Goal: Task Accomplishment & Management: Use online tool/utility

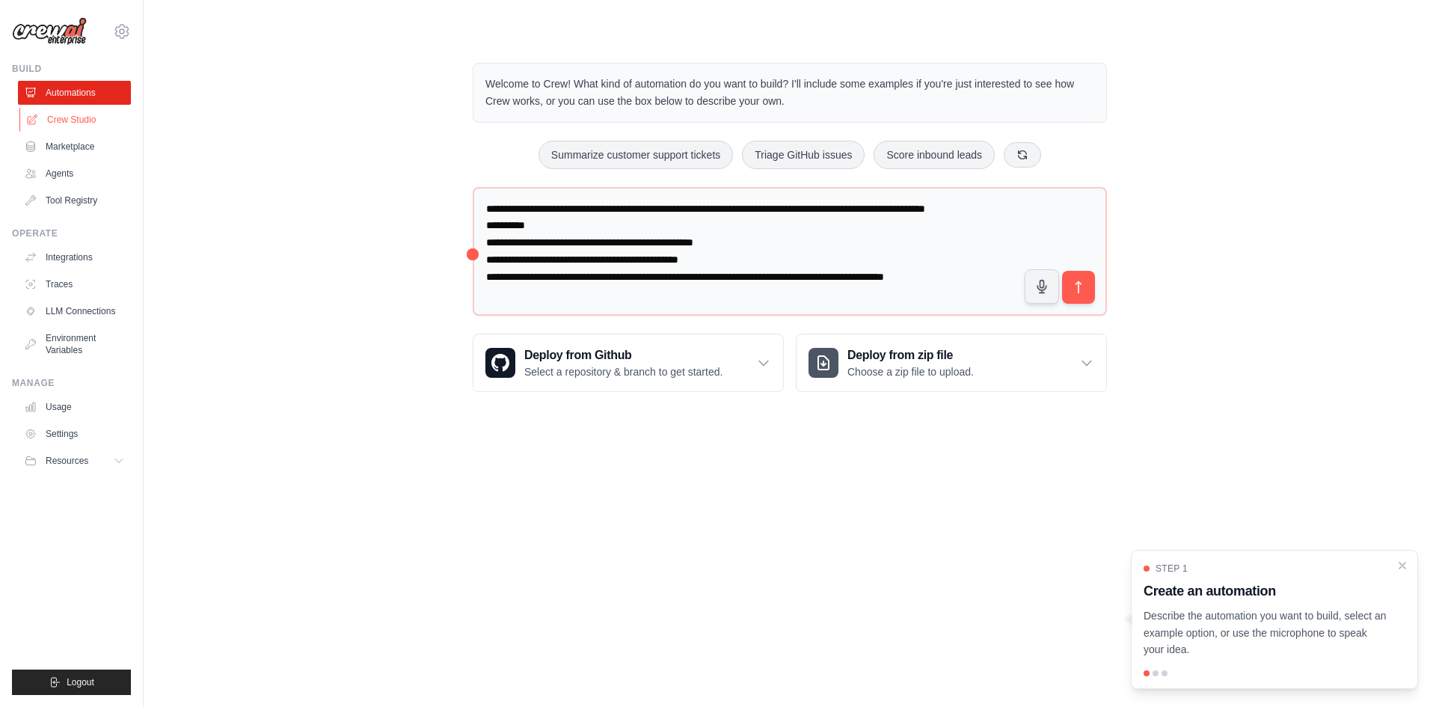
click at [65, 120] on link "Crew Studio" at bounding box center [75, 120] width 113 height 24
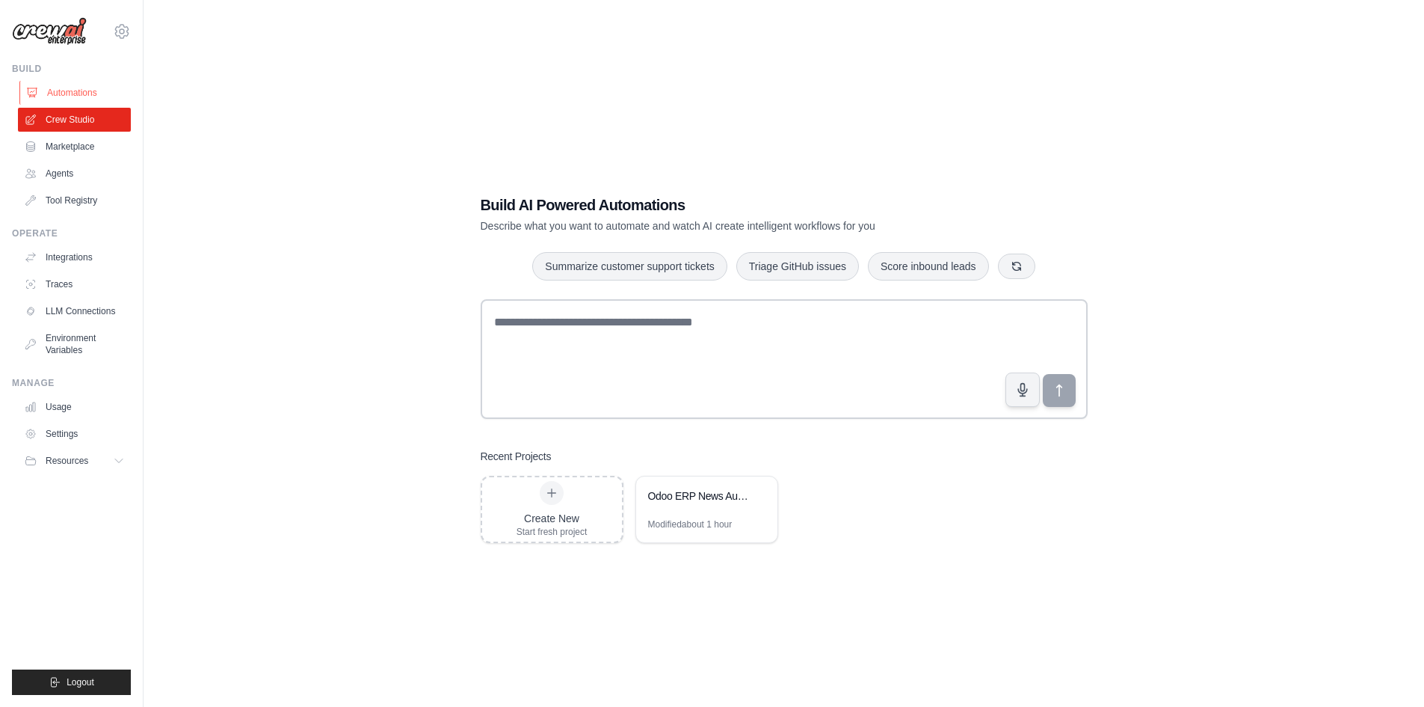
click at [70, 91] on link "Automations" at bounding box center [75, 93] width 113 height 24
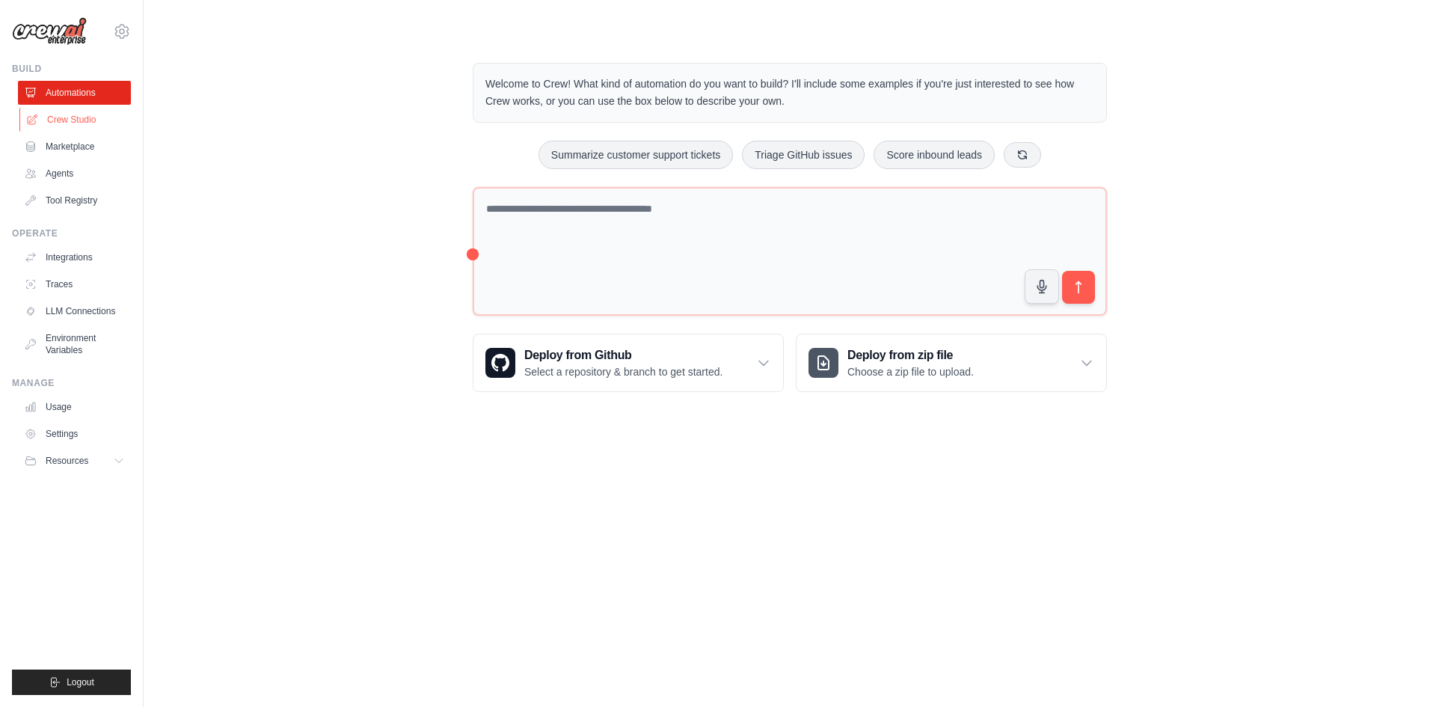
click at [76, 120] on link "Crew Studio" at bounding box center [75, 120] width 113 height 24
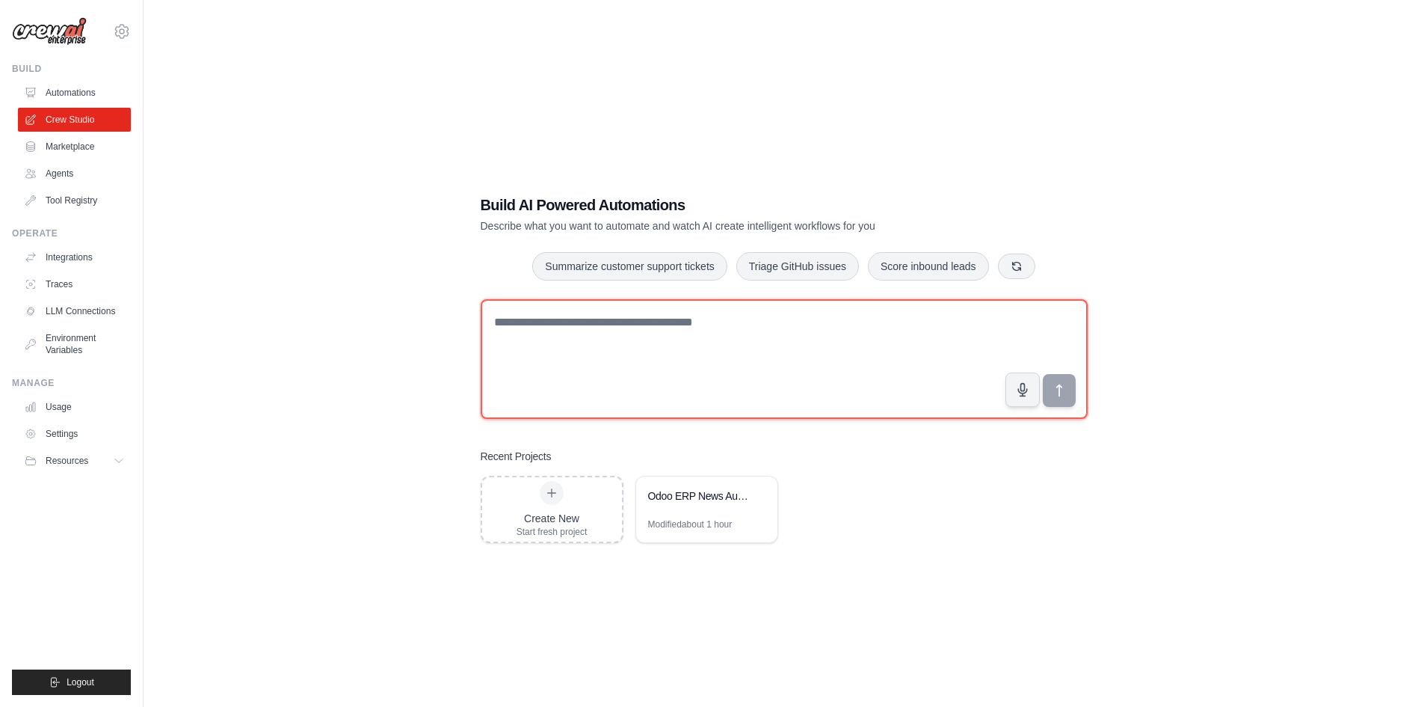
click at [569, 336] on textarea at bounding box center [784, 359] width 607 height 120
click at [573, 367] on textarea at bounding box center [784, 359] width 607 height 120
paste textarea "**********"
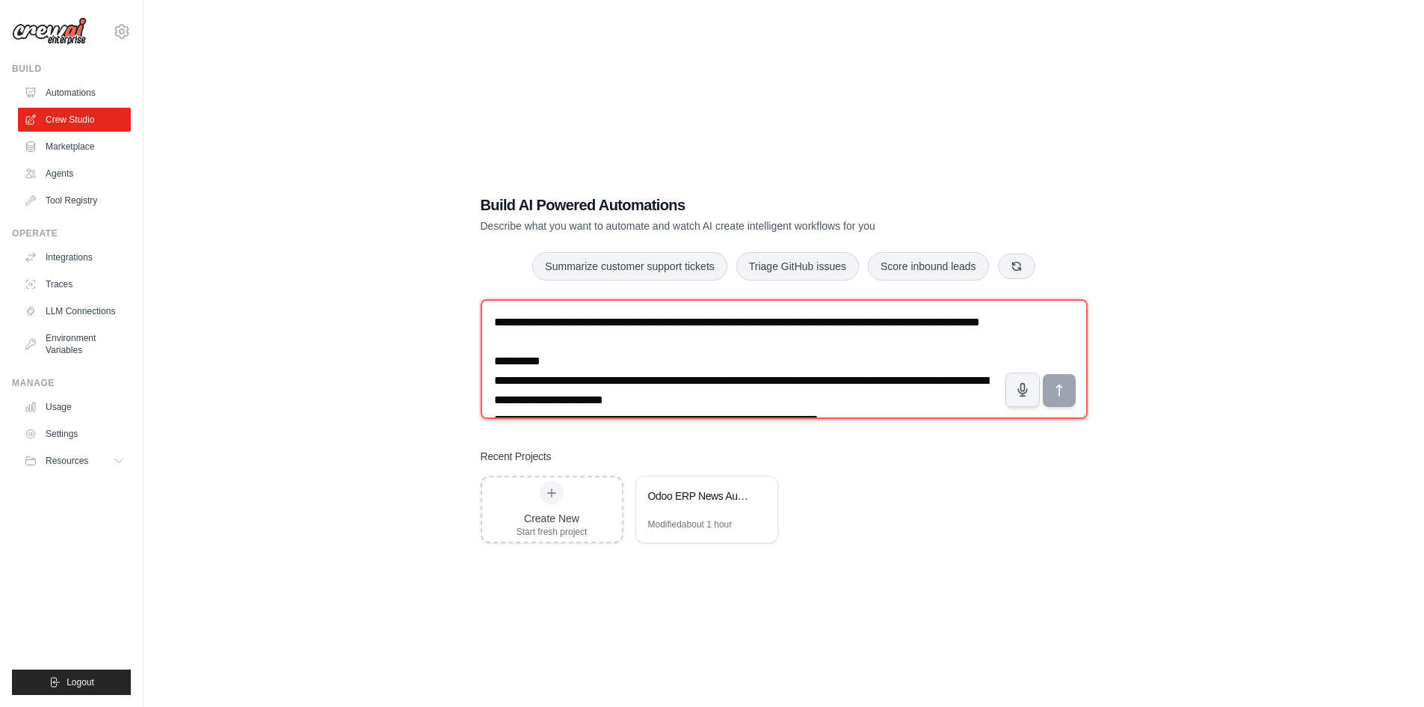
scroll to position [223, 0]
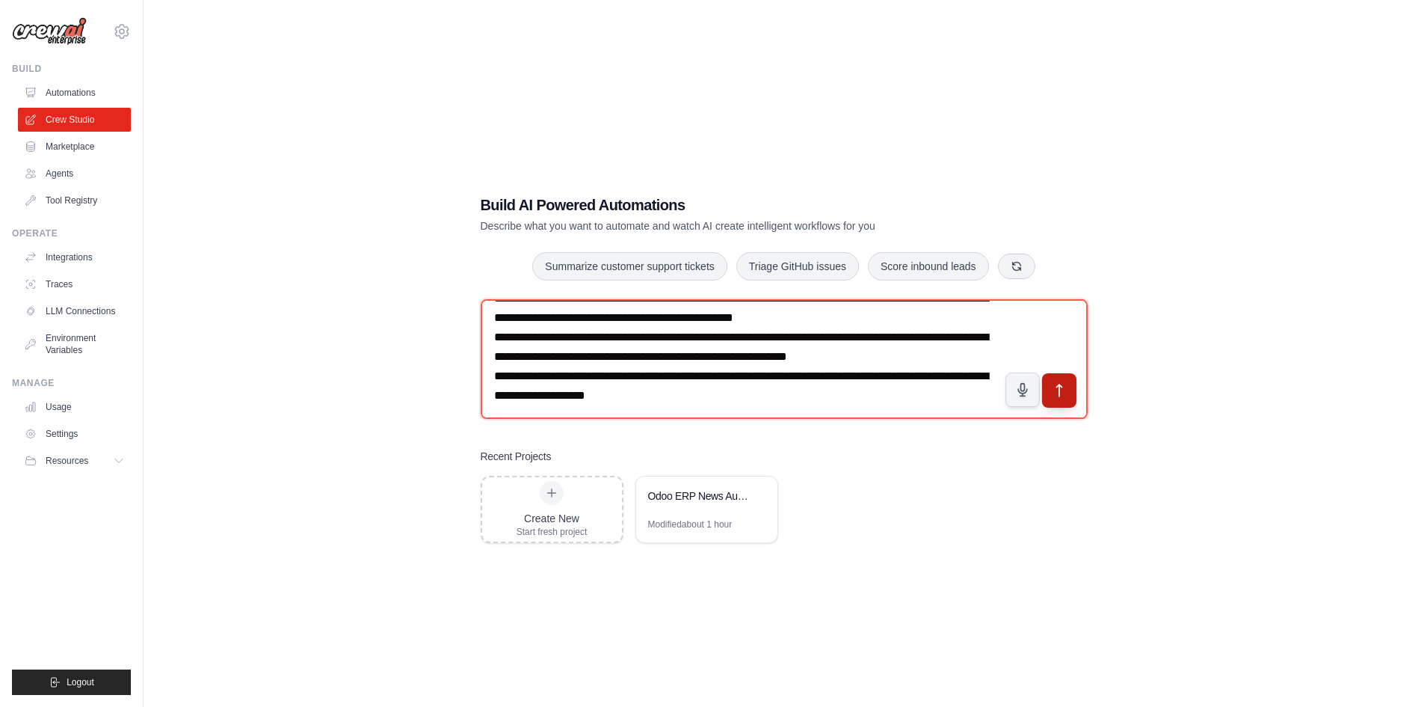
type textarea "**********"
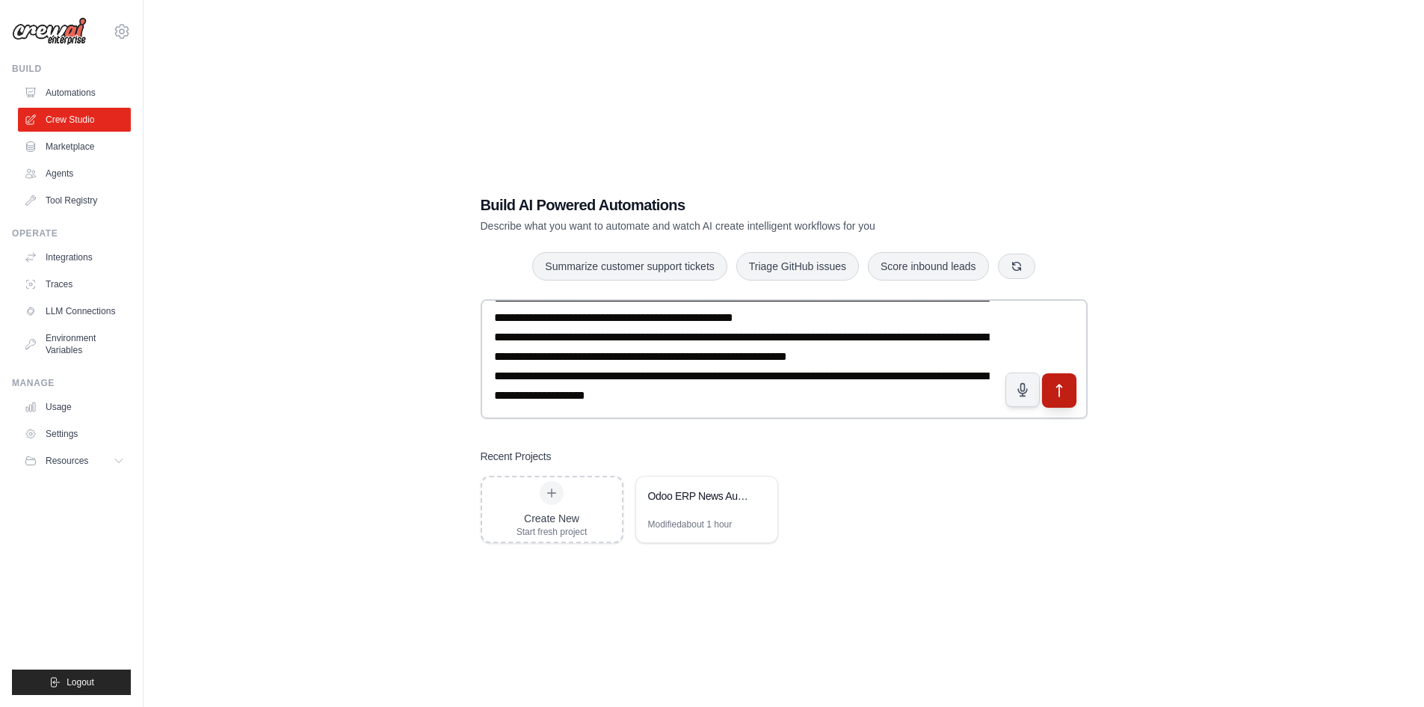
click at [1056, 389] on icon "submit" at bounding box center [1059, 390] width 16 height 16
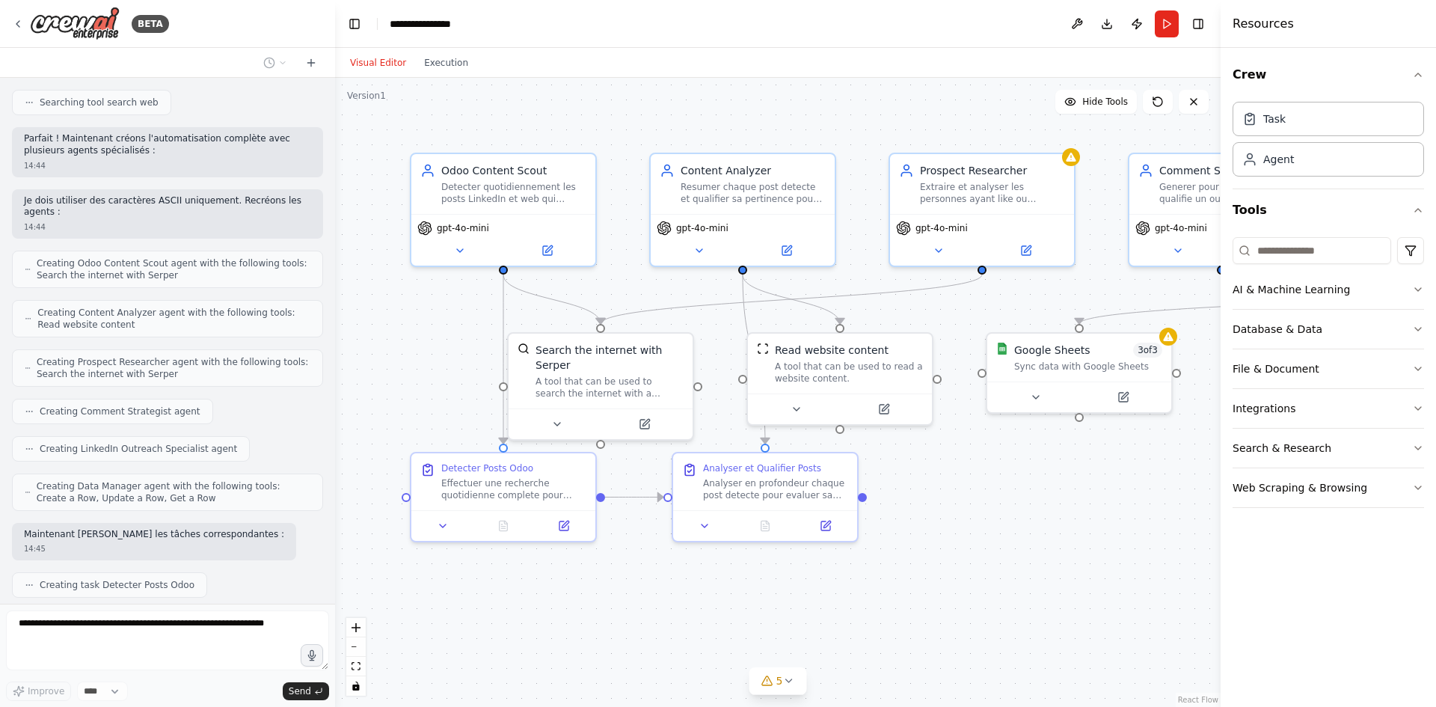
scroll to position [658, 0]
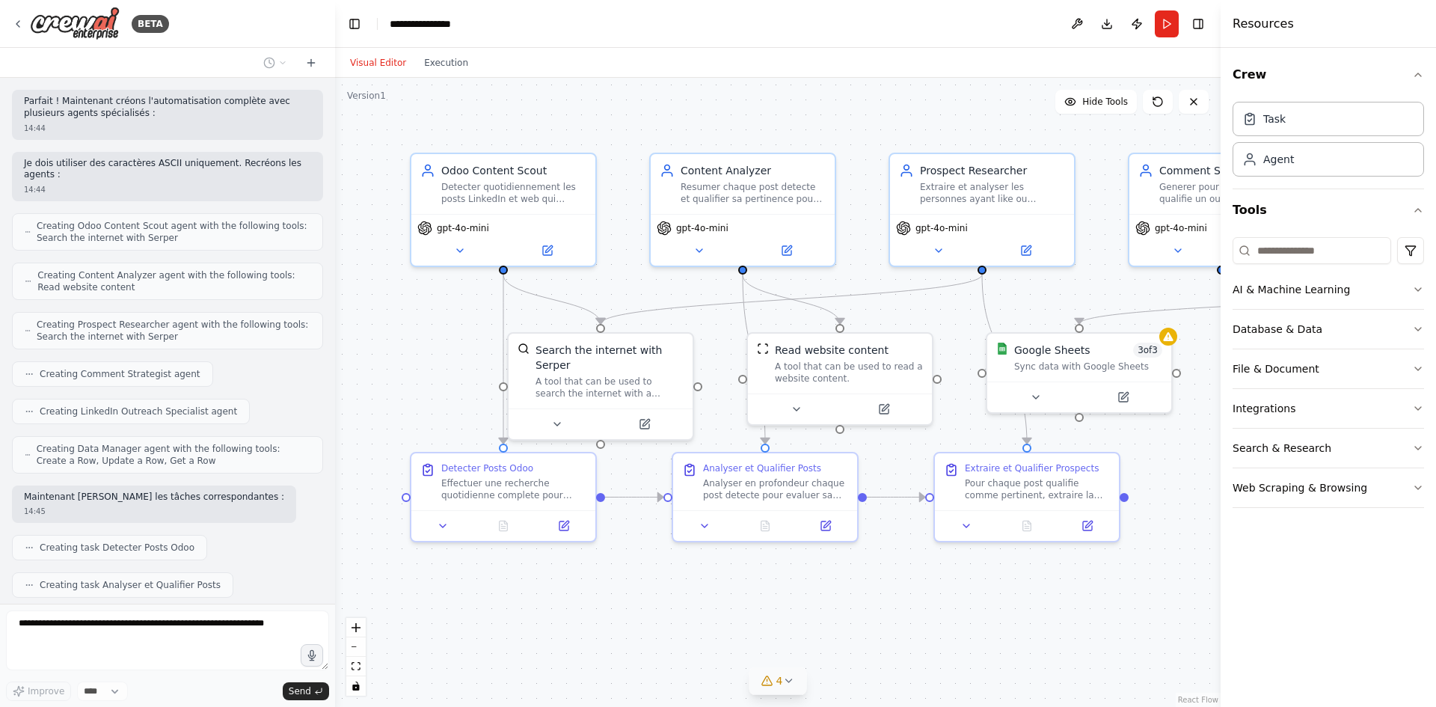
click at [789, 687] on button "4" at bounding box center [778, 681] width 58 height 28
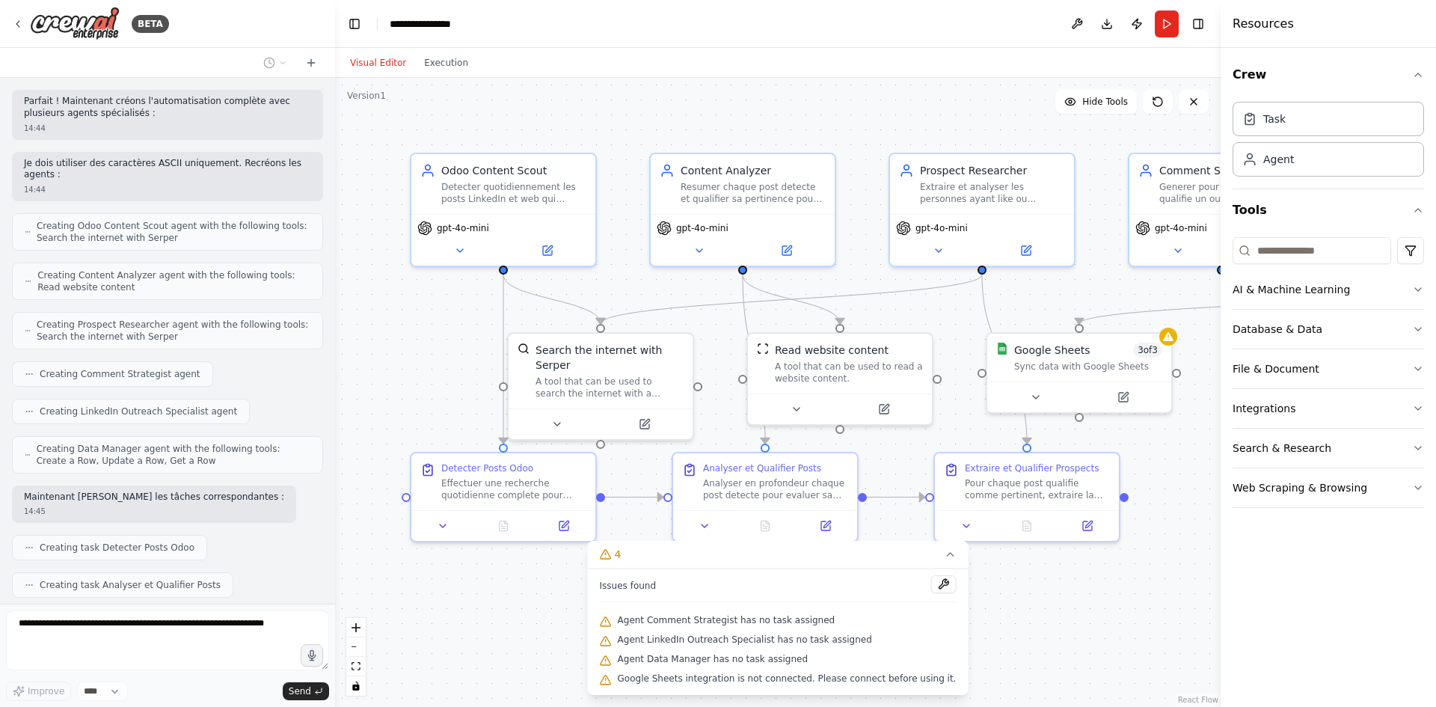
scroll to position [695, 0]
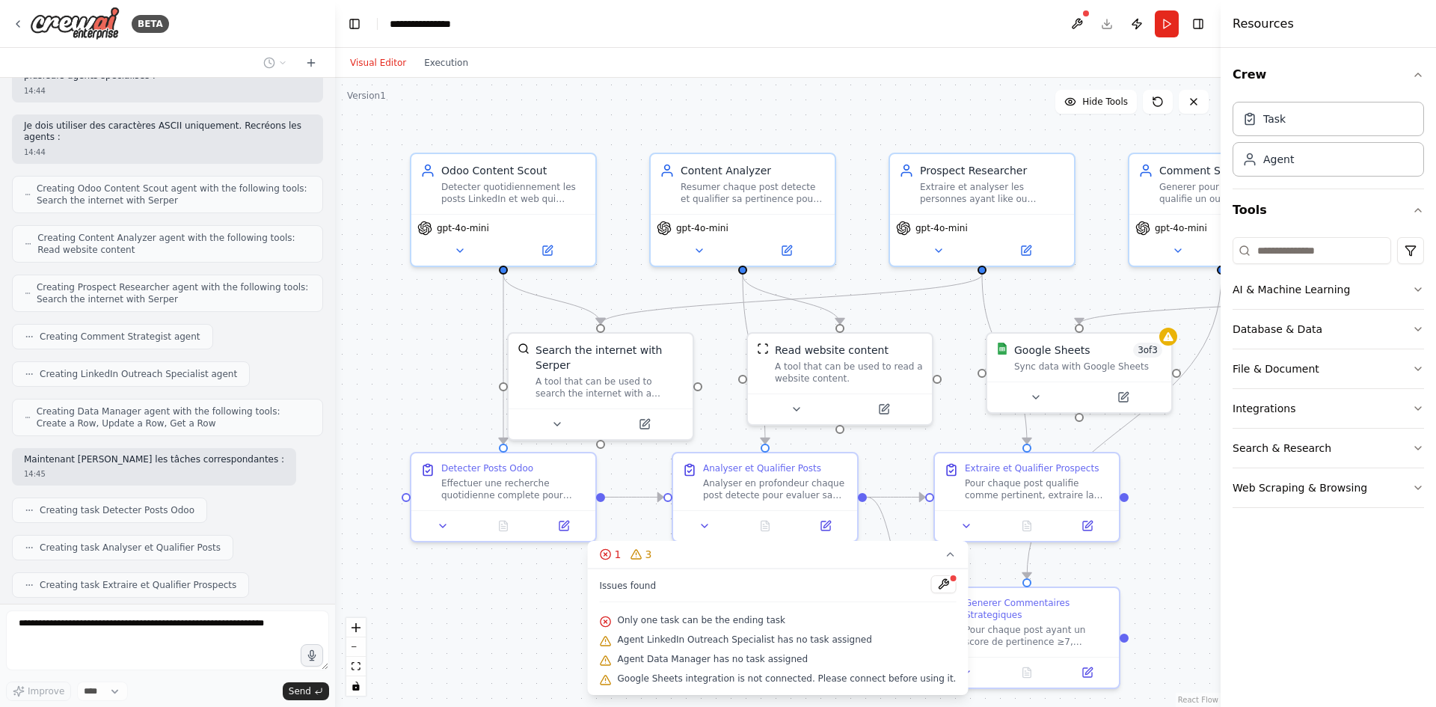
click at [508, 625] on div ".deletable-edge-delete-btn { width: 20px; height: 20px; border: 0px solid #ffff…" at bounding box center [777, 392] width 885 height 629
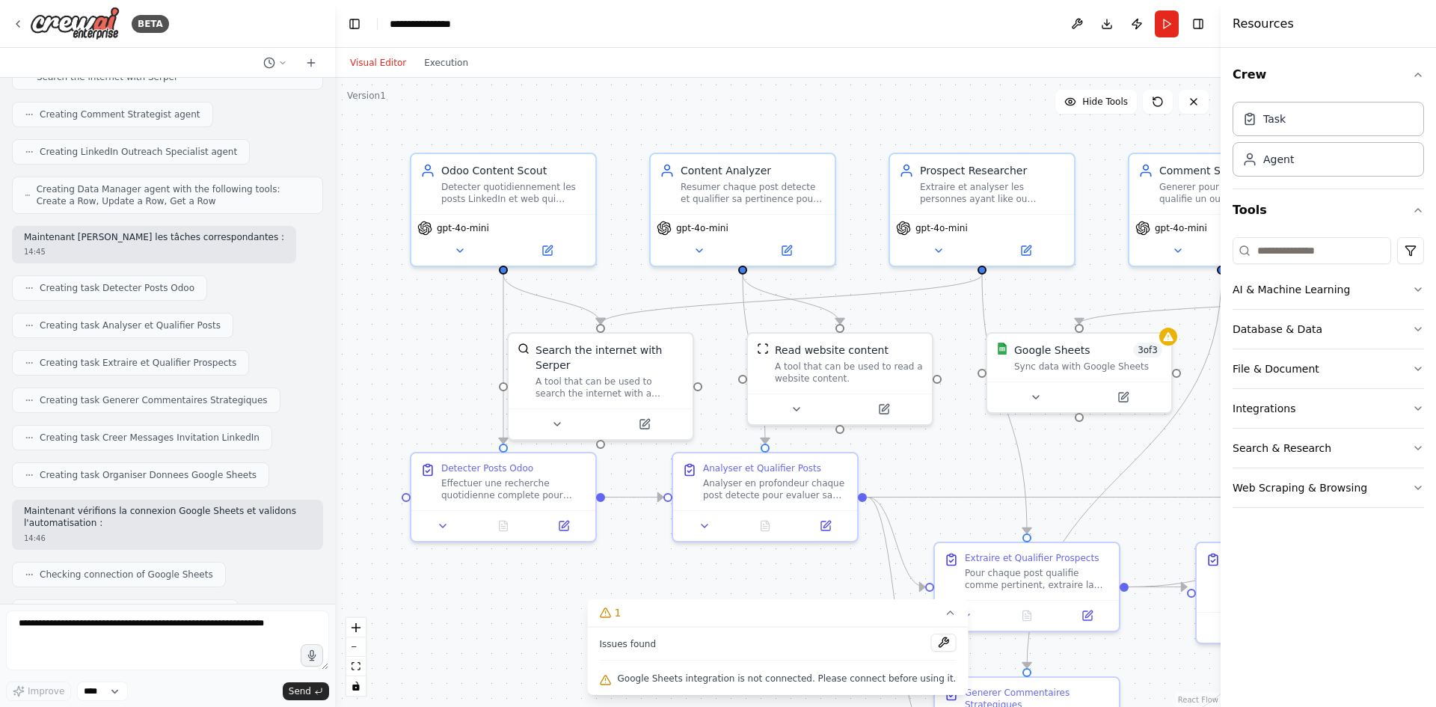
scroll to position [1006, 0]
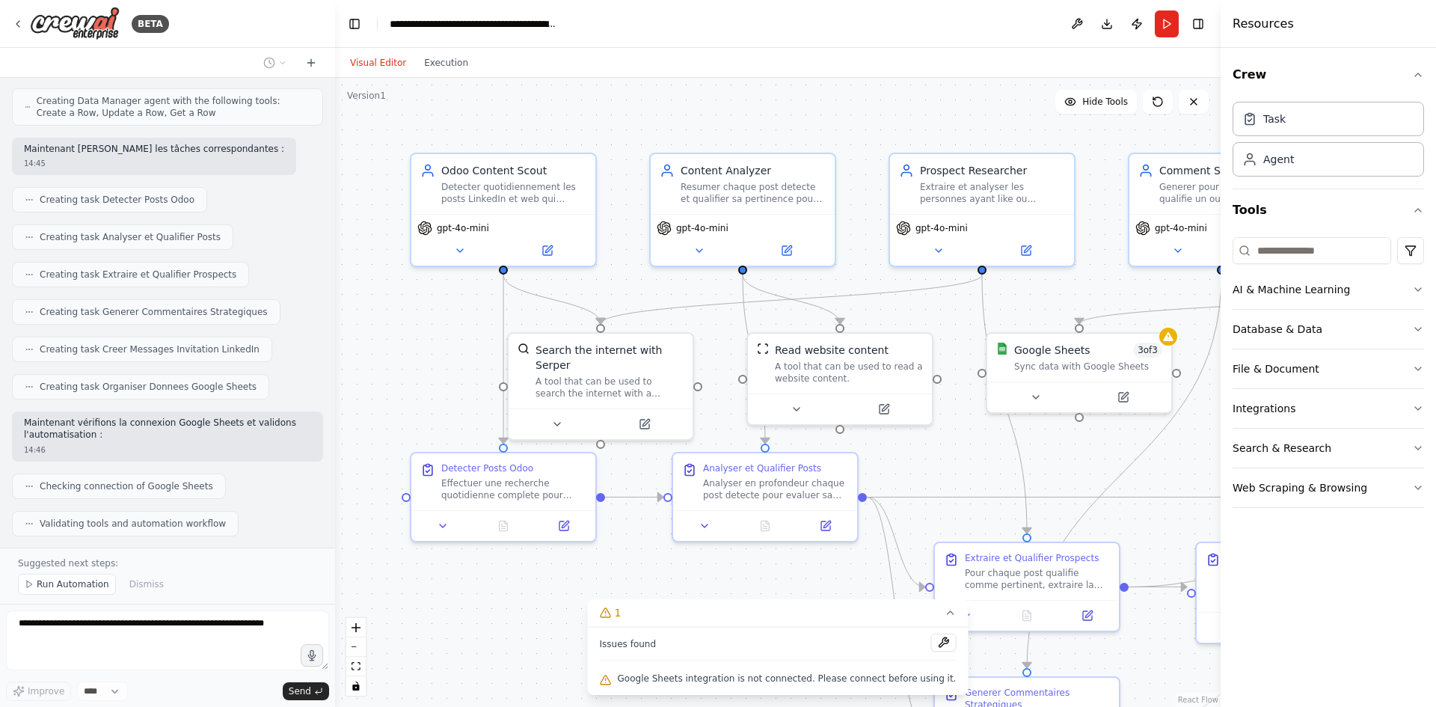
click at [1188, 466] on div ".deletable-edge-delete-btn { width: 20px; height: 20px; border: 0px solid #ffff…" at bounding box center [777, 392] width 885 height 629
click at [1205, 21] on button "Toggle Right Sidebar" at bounding box center [1197, 23] width 21 height 21
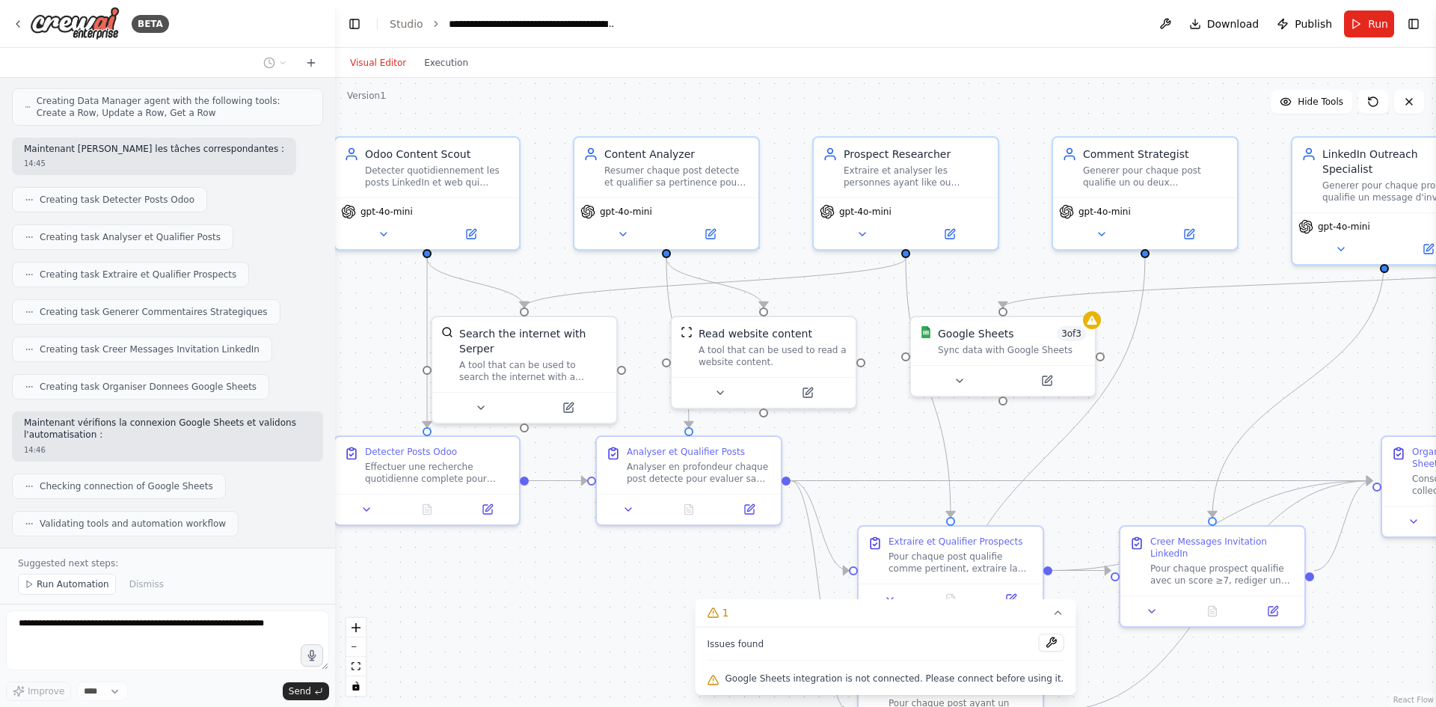
drag, startPoint x: 1231, startPoint y: 410, endPoint x: 1150, endPoint y: 393, distance: 83.1
click at [1150, 393] on div ".deletable-edge-delete-btn { width: 20px; height: 20px; border: 0px solid #ffff…" at bounding box center [885, 392] width 1101 height 629
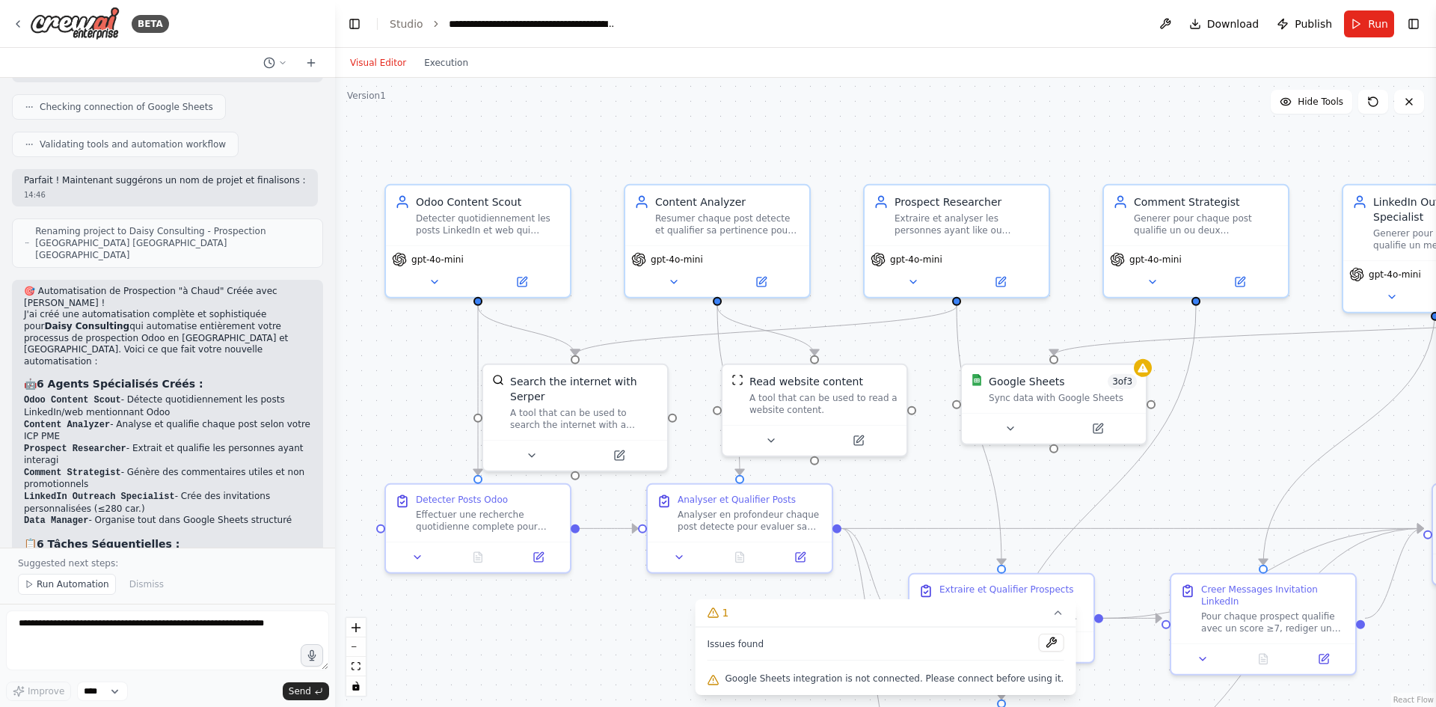
drag, startPoint x: 775, startPoint y: 216, endPoint x: 666, endPoint y: 136, distance: 135.3
click at [666, 136] on div ".deletable-edge-delete-btn { width: 20px; height: 20px; border: 0px solid #ffff…" at bounding box center [885, 392] width 1101 height 629
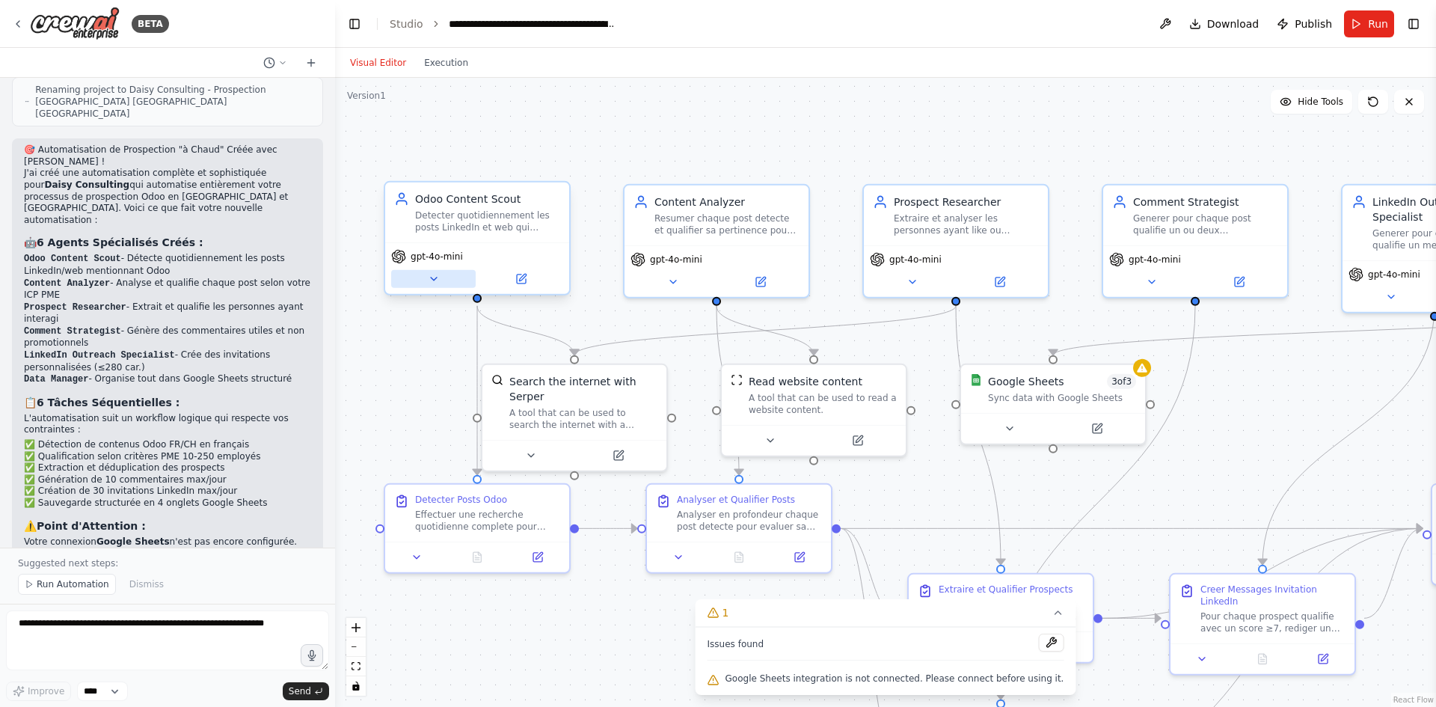
scroll to position [1537, 0]
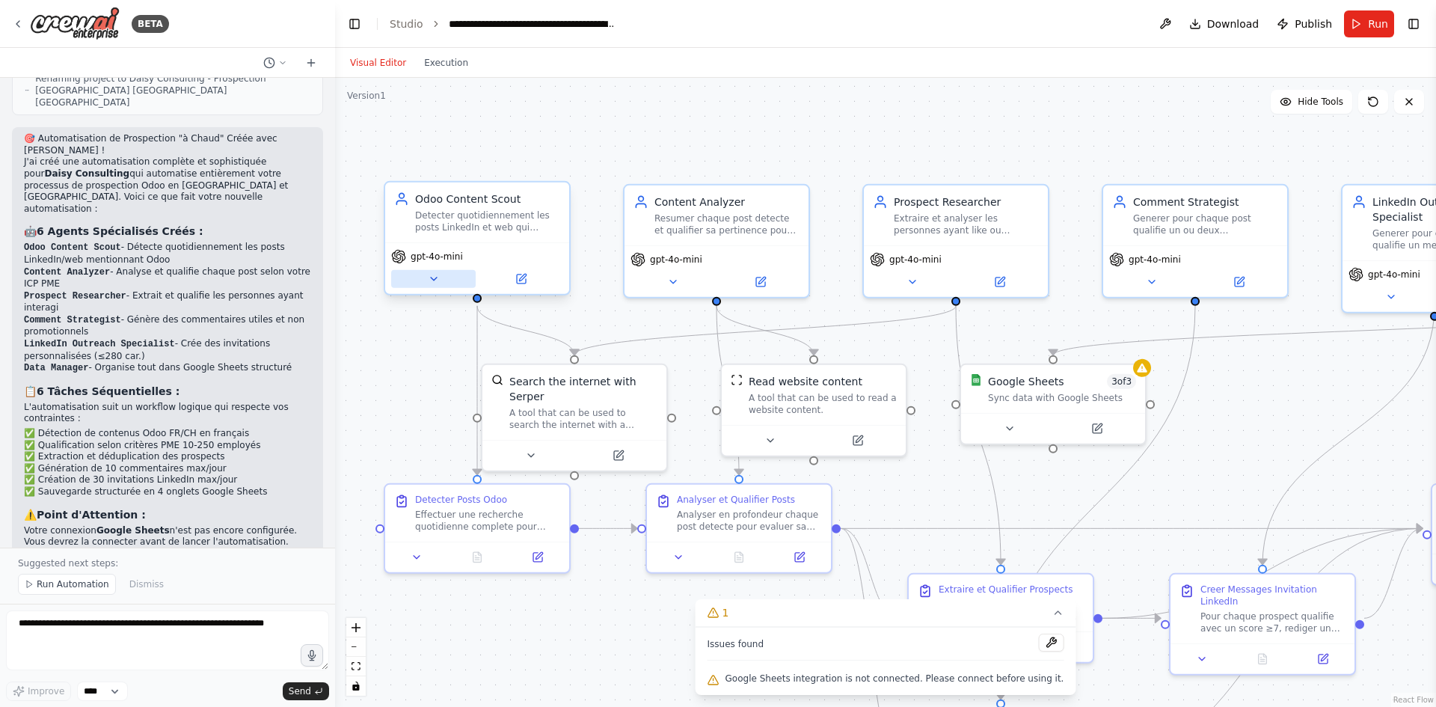
click at [439, 277] on icon at bounding box center [434, 279] width 12 height 12
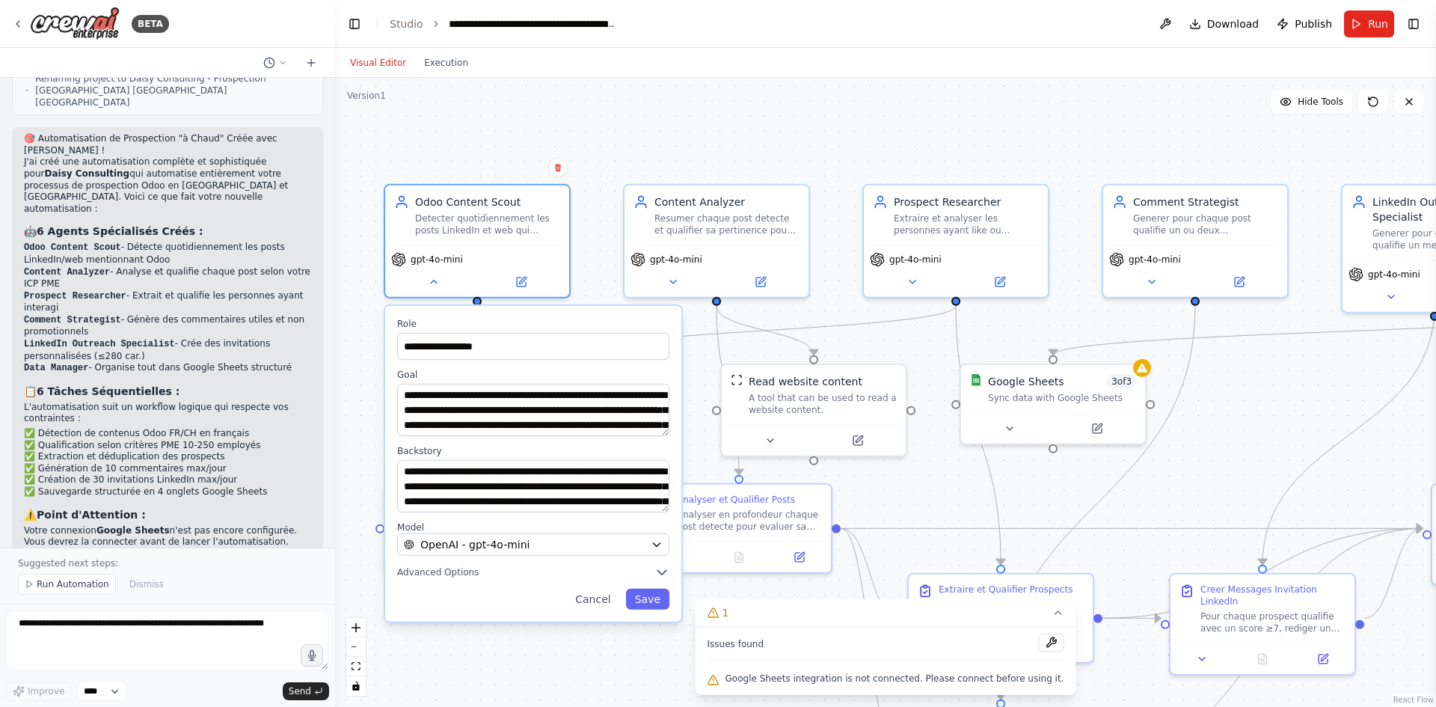
click at [610, 118] on div "**********" at bounding box center [885, 392] width 1101 height 629
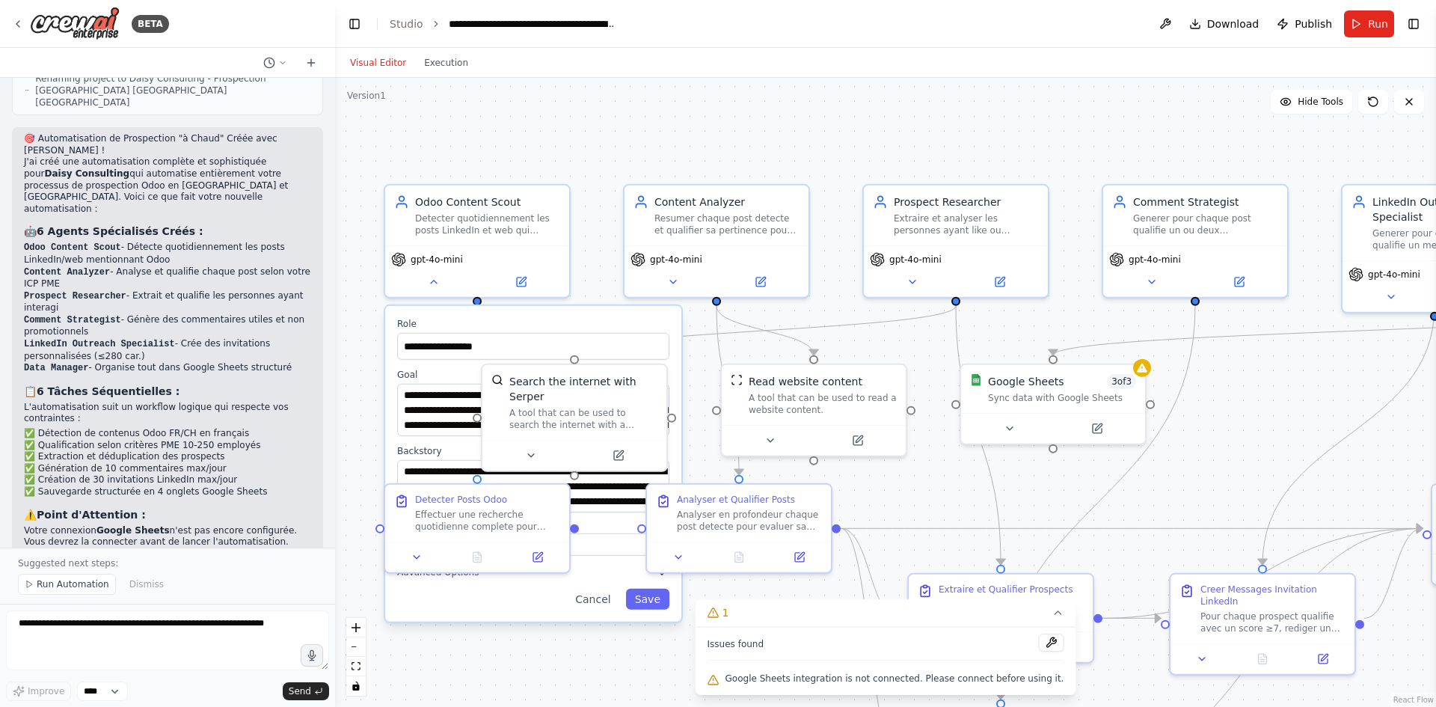
click at [601, 132] on div "**********" at bounding box center [885, 392] width 1101 height 629
click at [436, 287] on div "gpt-4o-mini" at bounding box center [477, 268] width 184 height 52
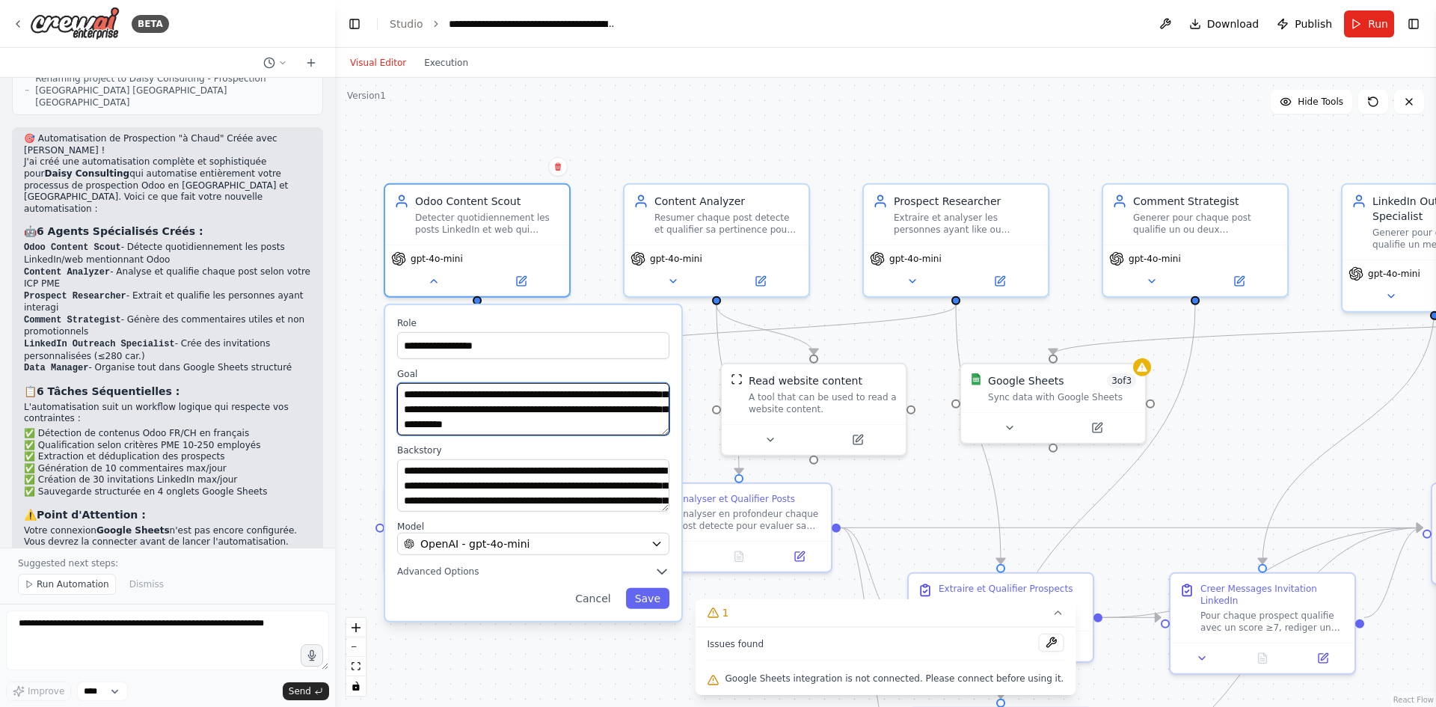
scroll to position [30, 0]
drag, startPoint x: 467, startPoint y: 397, endPoint x: 629, endPoint y: 408, distance: 162.6
click at [629, 408] on textarea "**********" at bounding box center [533, 409] width 272 height 52
click at [464, 397] on textarea "**********" at bounding box center [533, 409] width 272 height 52
drag, startPoint x: 553, startPoint y: 396, endPoint x: 536, endPoint y: 410, distance: 22.8
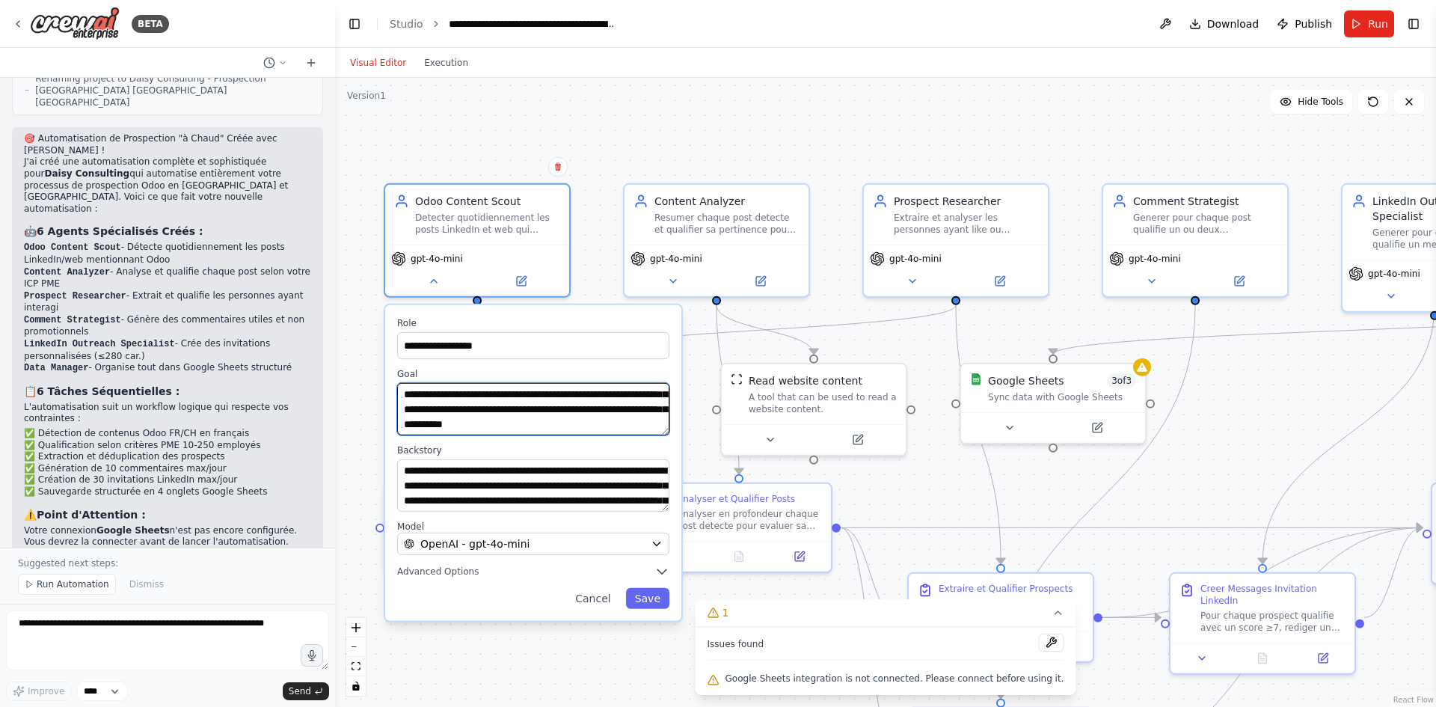
click at [536, 410] on textarea "**********" at bounding box center [533, 409] width 272 height 52
drag, startPoint x: 479, startPoint y: 423, endPoint x: 406, endPoint y: 425, distance: 72.5
click at [406, 425] on textarea "**********" at bounding box center [533, 409] width 272 height 52
type textarea "**********"
click at [540, 319] on label "Role" at bounding box center [533, 323] width 272 height 12
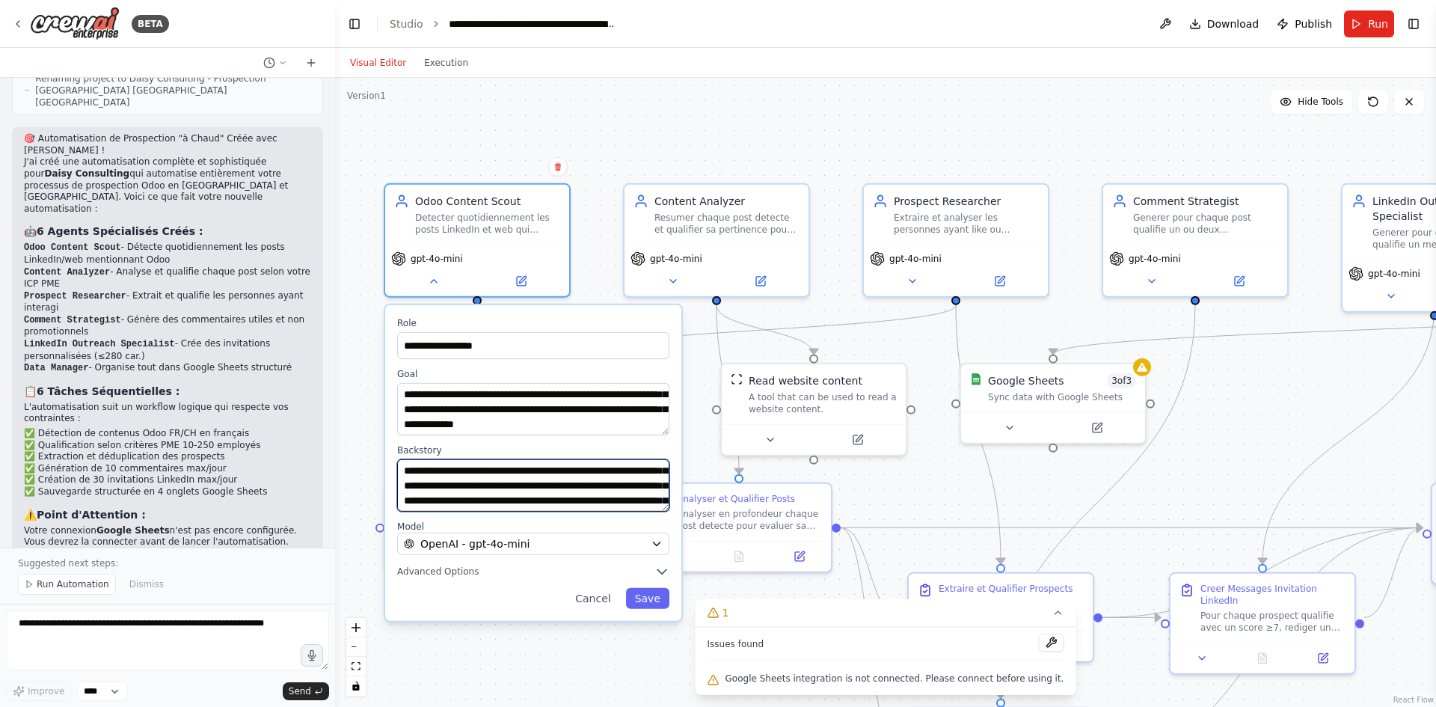
scroll to position [60, 0]
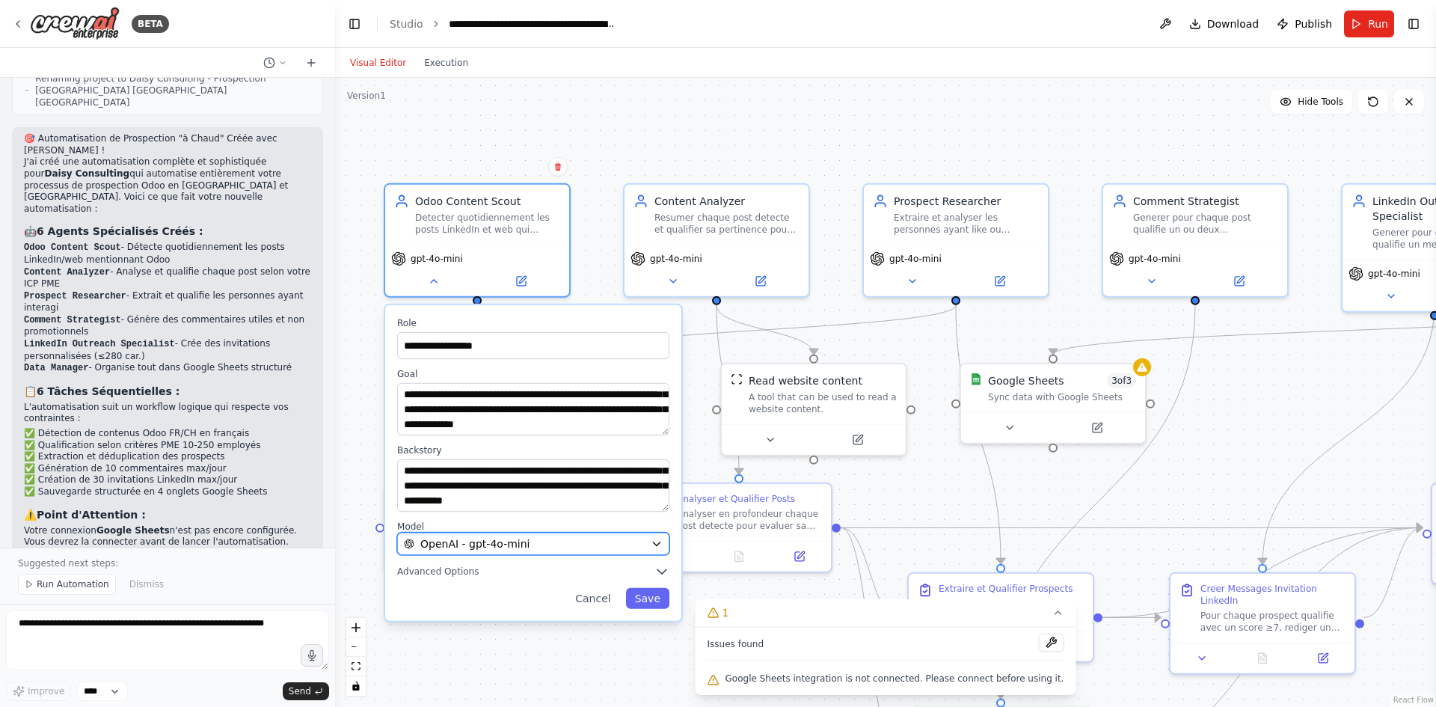
click at [587, 550] on div "OpenAI - gpt-4o-mini" at bounding box center [524, 543] width 241 height 15
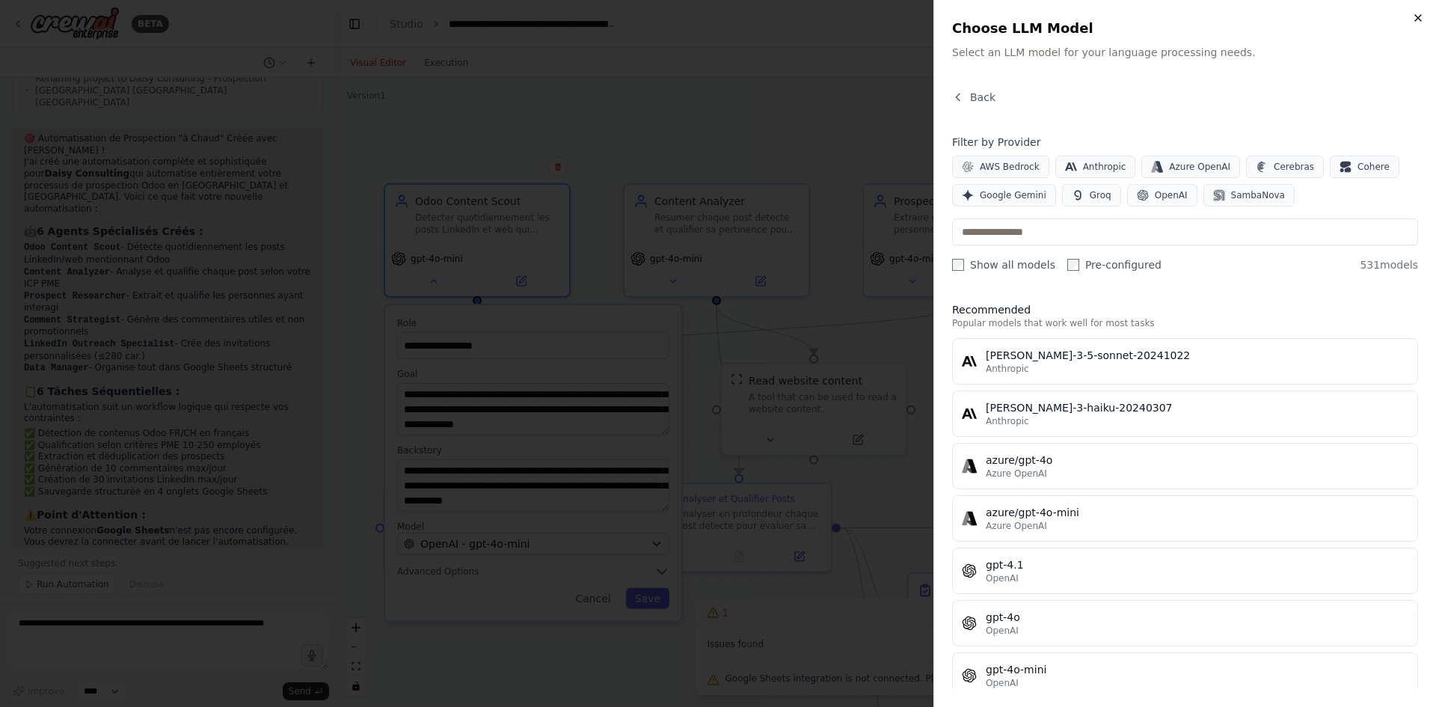
click at [1415, 15] on icon "button" at bounding box center [1418, 18] width 12 height 12
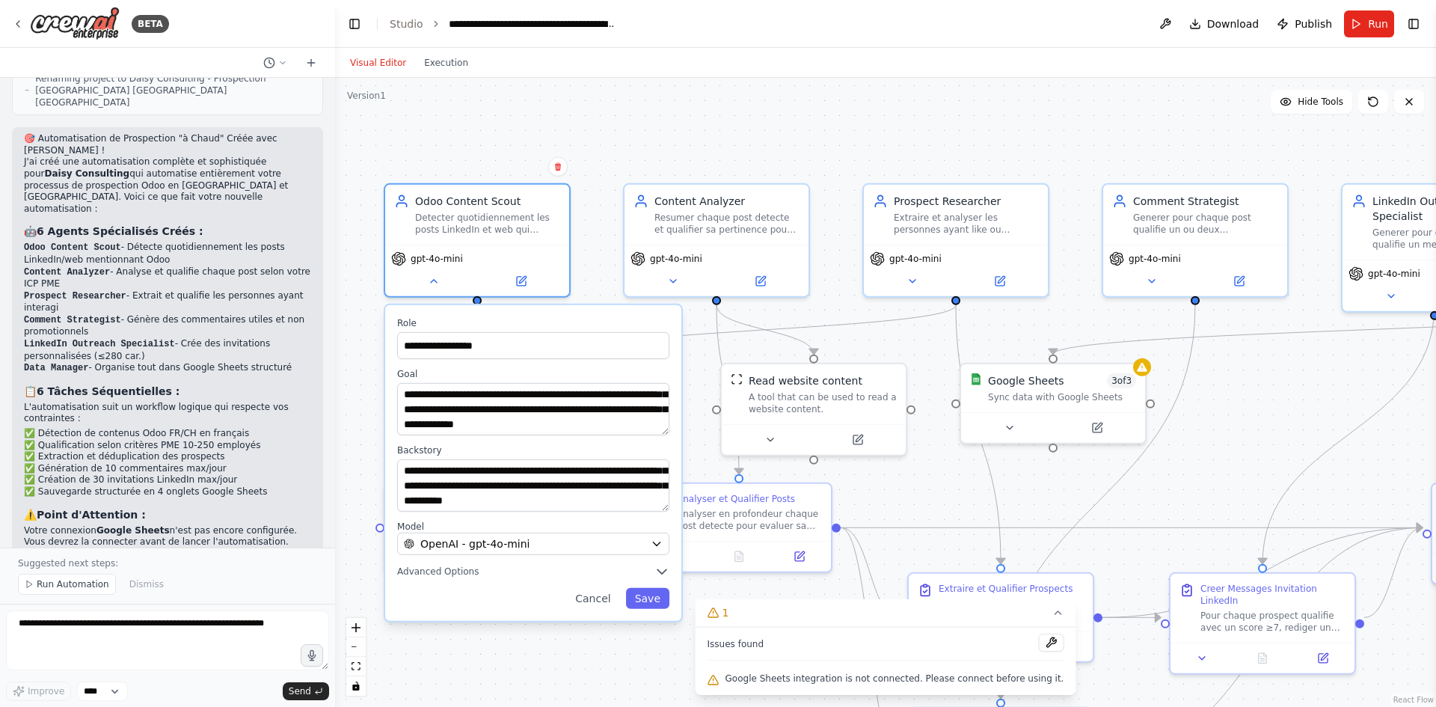
click at [560, 668] on div "**********" at bounding box center [885, 392] width 1101 height 629
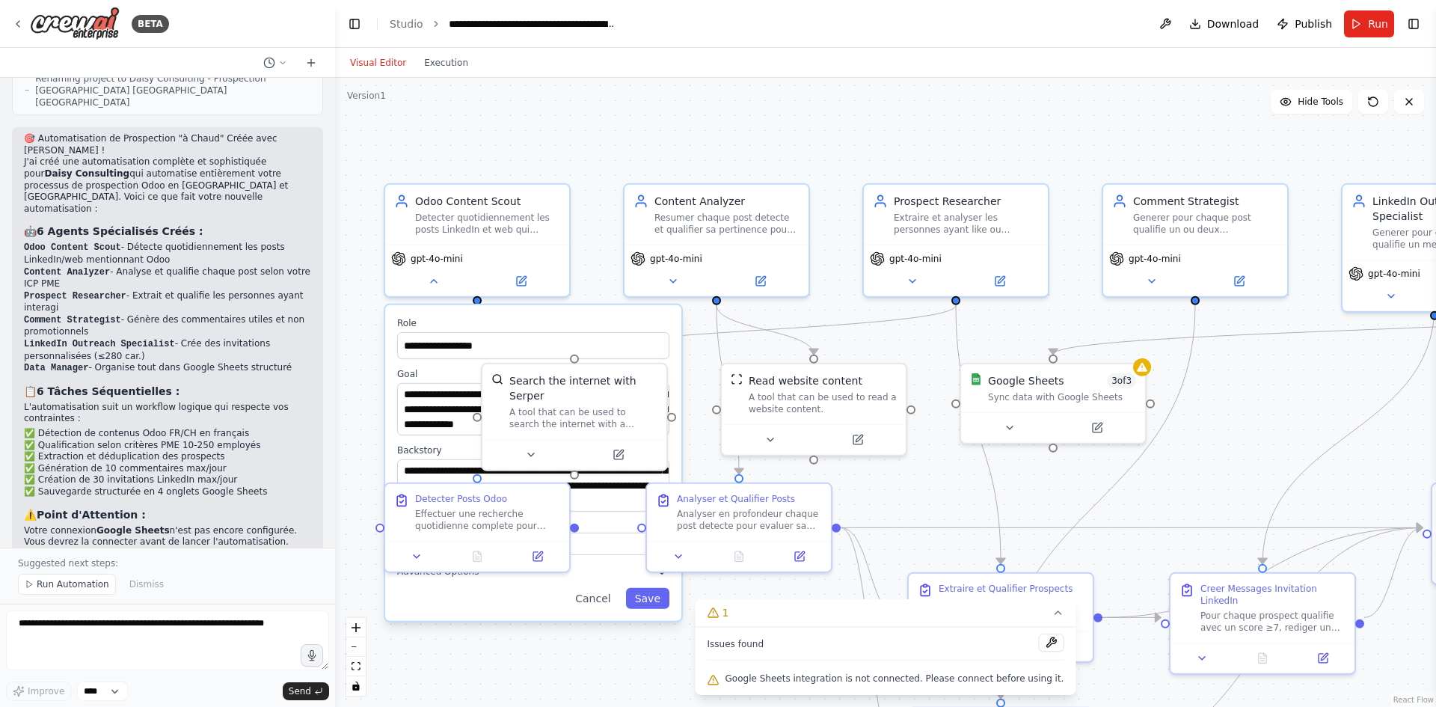
click at [571, 653] on div "**********" at bounding box center [885, 392] width 1101 height 629
click at [429, 274] on icon at bounding box center [434, 278] width 12 height 12
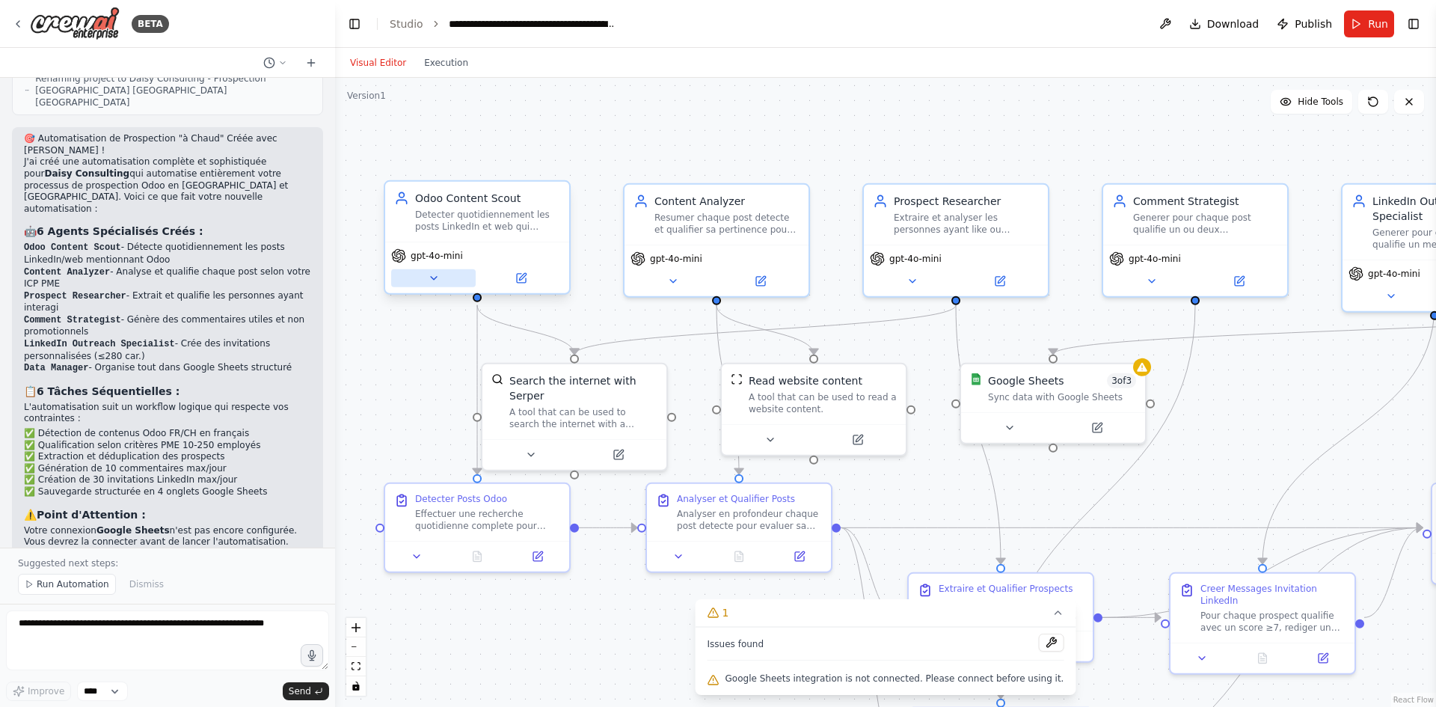
click at [430, 275] on icon at bounding box center [434, 278] width 12 height 12
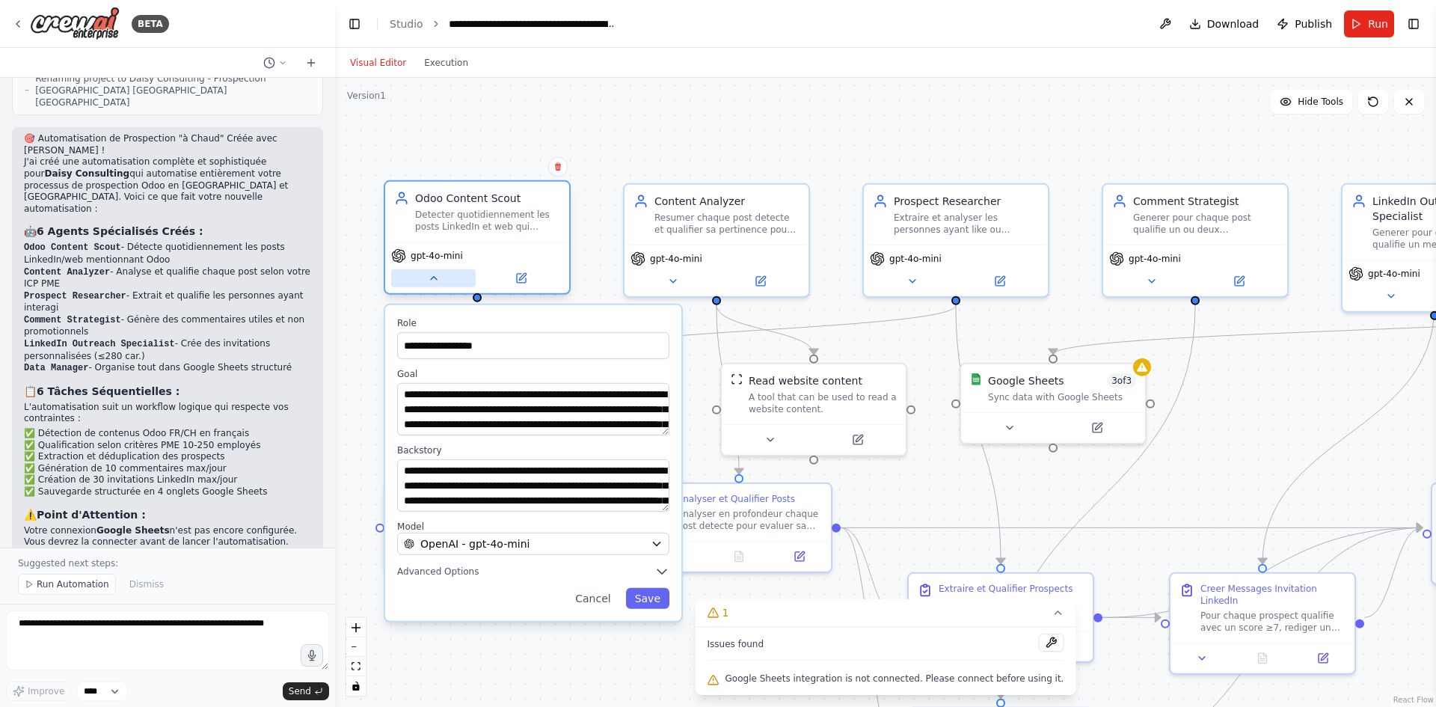
click at [430, 275] on icon at bounding box center [434, 278] width 12 height 12
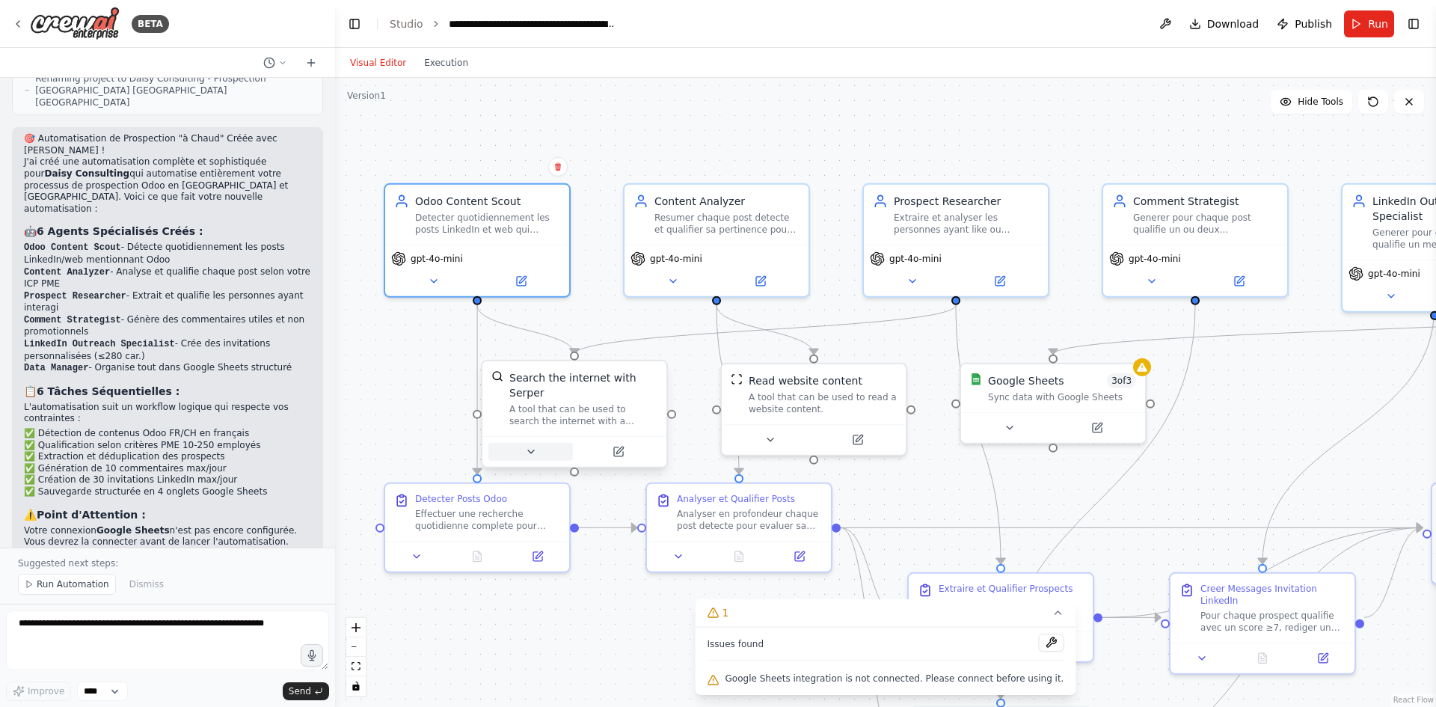
click at [529, 446] on icon at bounding box center [531, 452] width 12 height 12
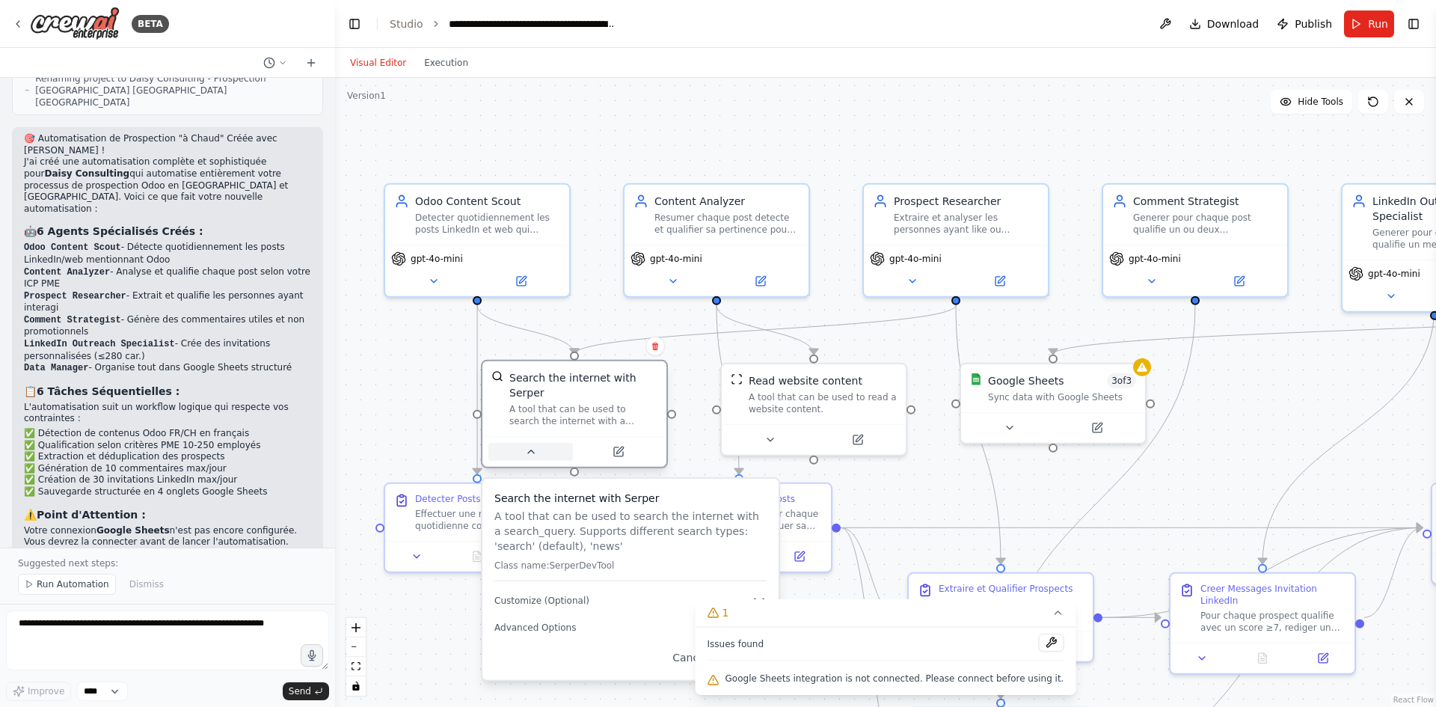
click at [529, 446] on icon at bounding box center [531, 452] width 12 height 12
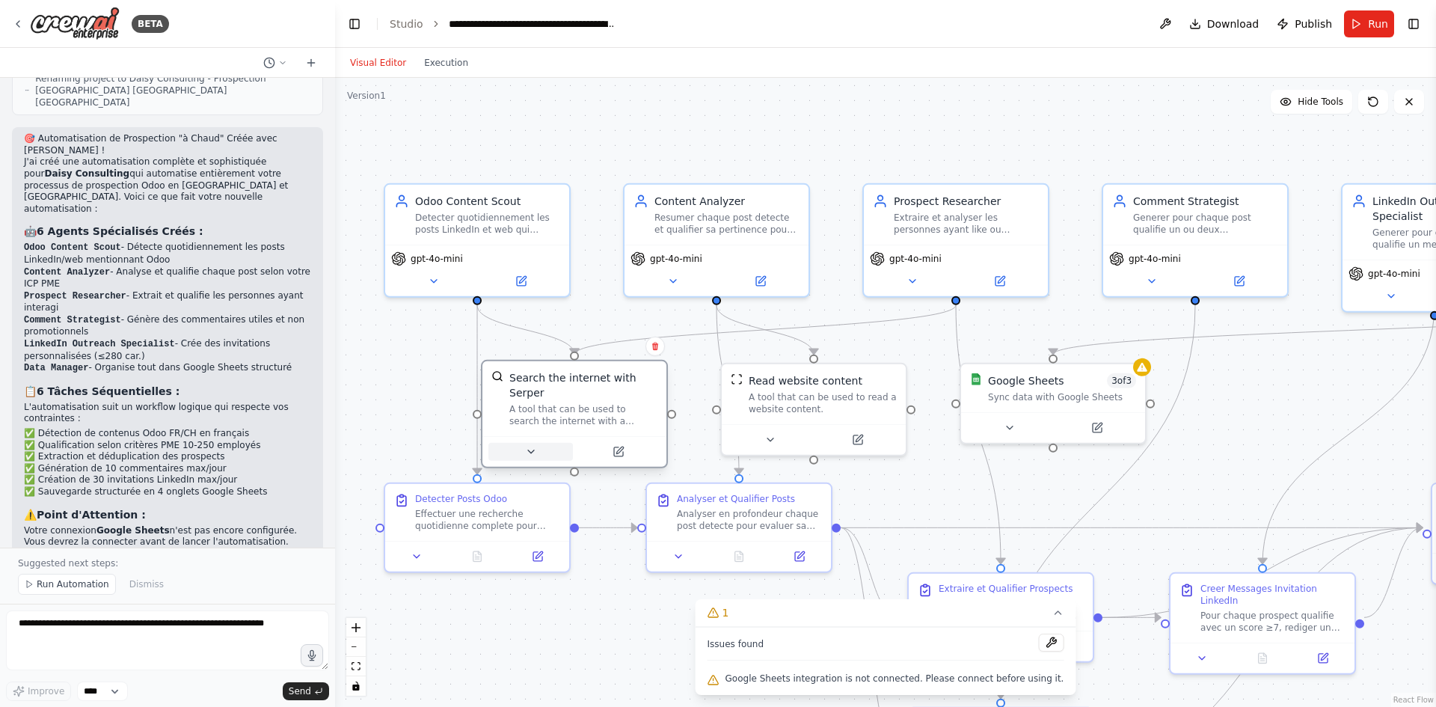
click at [529, 446] on icon at bounding box center [531, 452] width 12 height 12
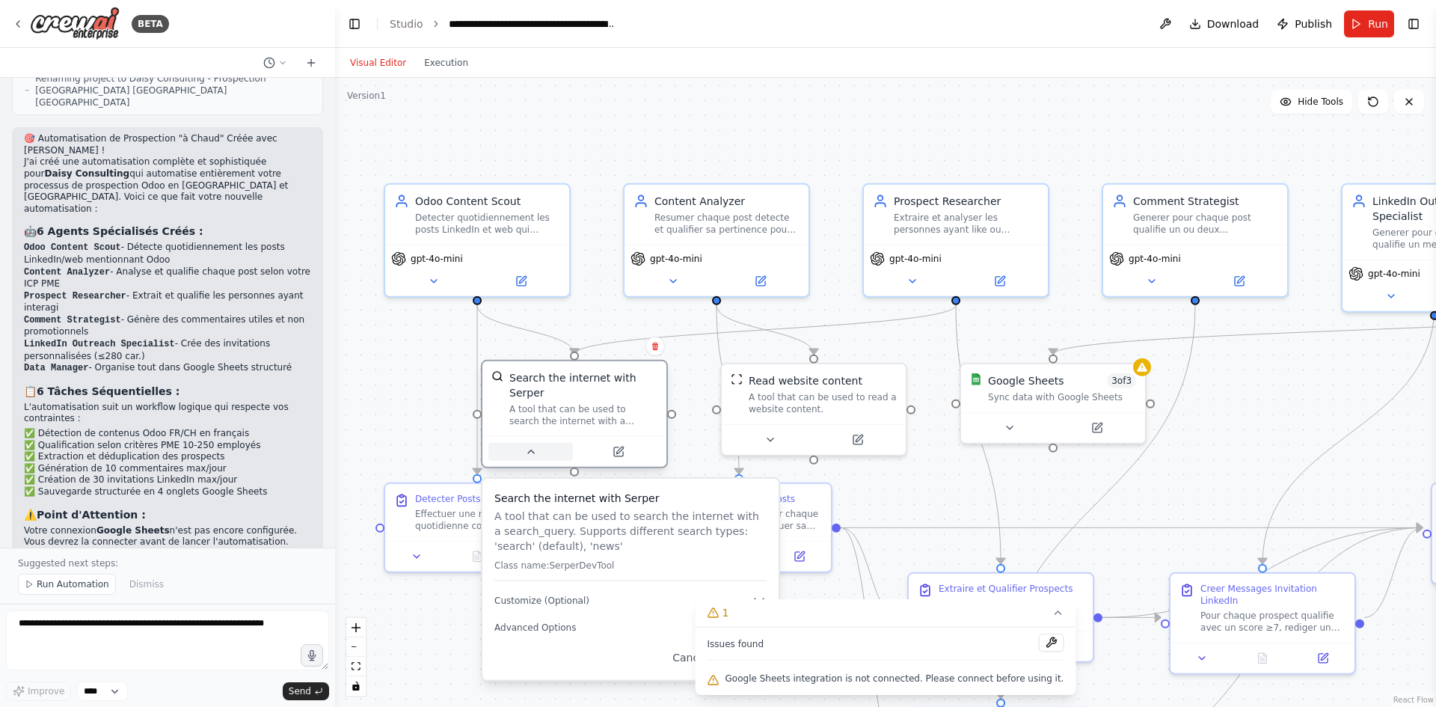
click at [529, 446] on icon at bounding box center [531, 452] width 12 height 12
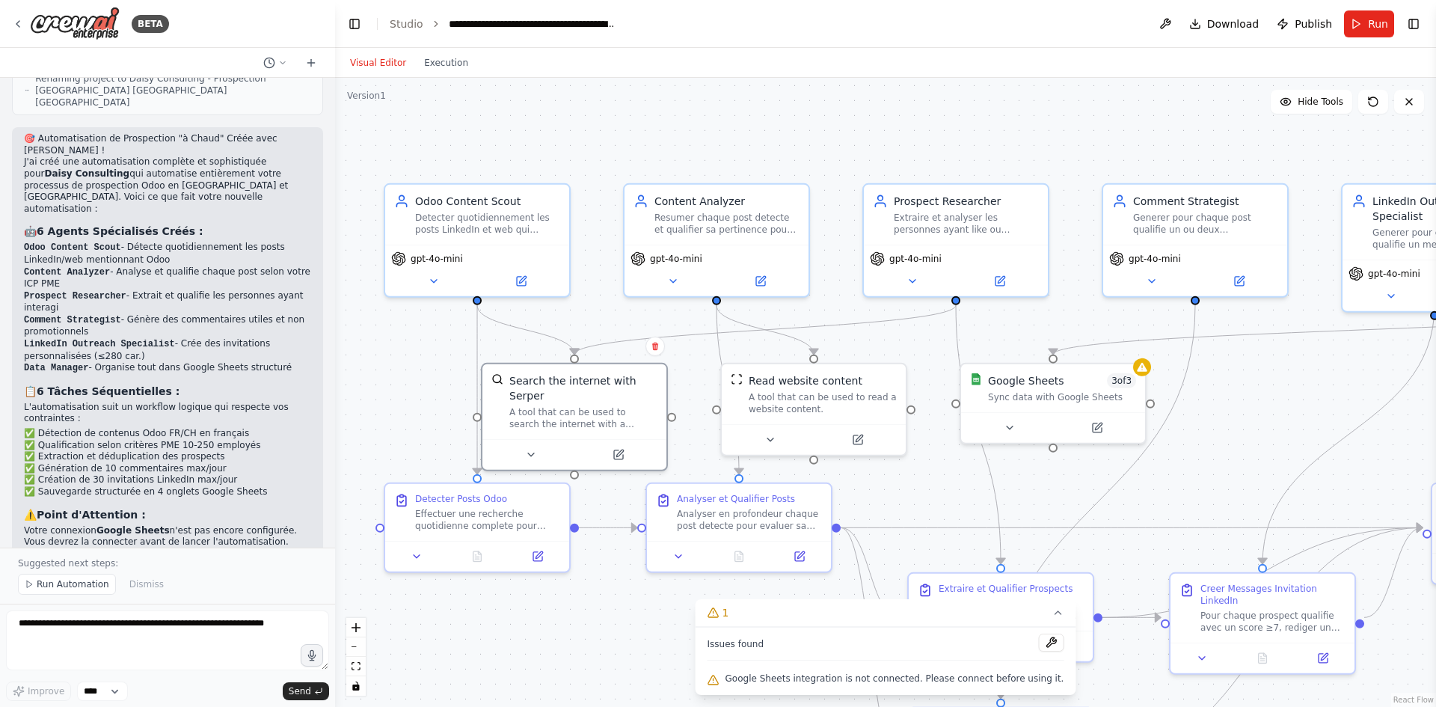
click at [1412, 29] on button "Toggle Right Sidebar" at bounding box center [1413, 23] width 21 height 21
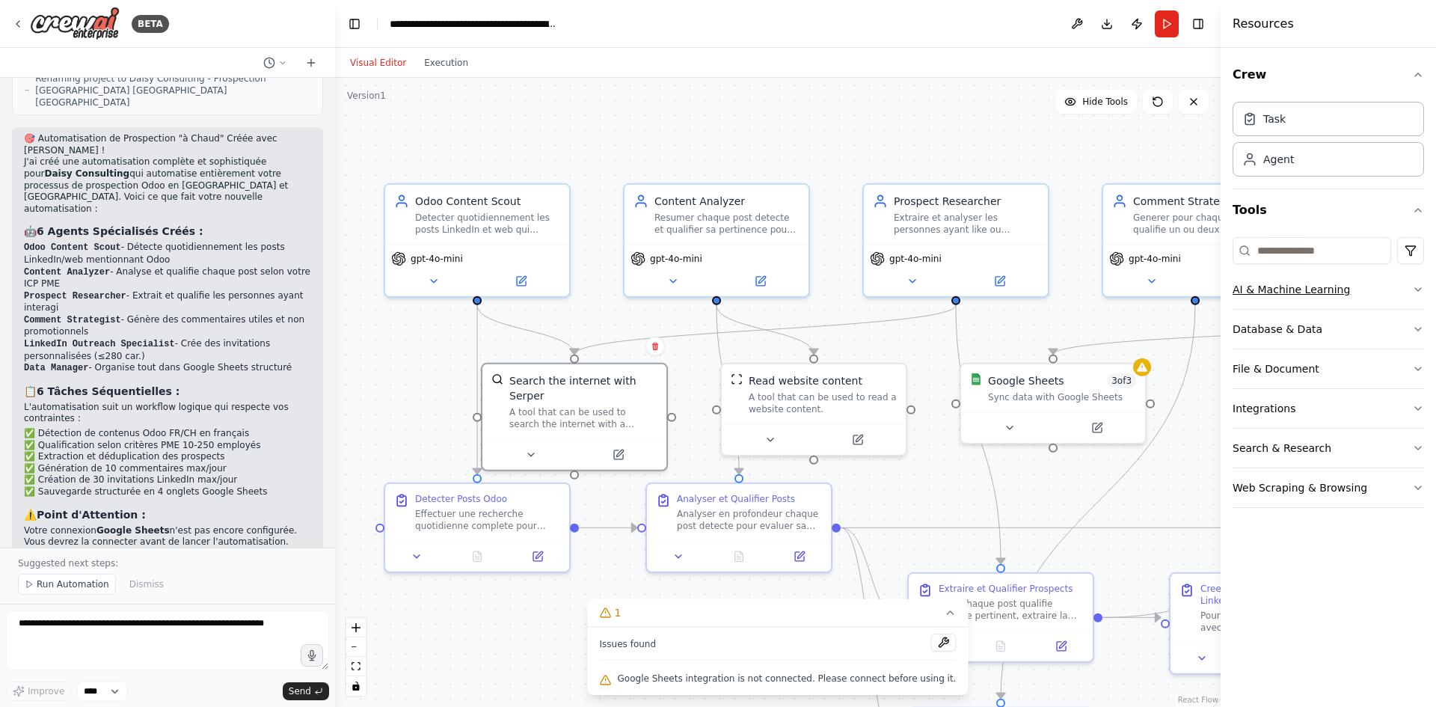
click at [1289, 295] on button "AI & Machine Learning" at bounding box center [1327, 289] width 191 height 39
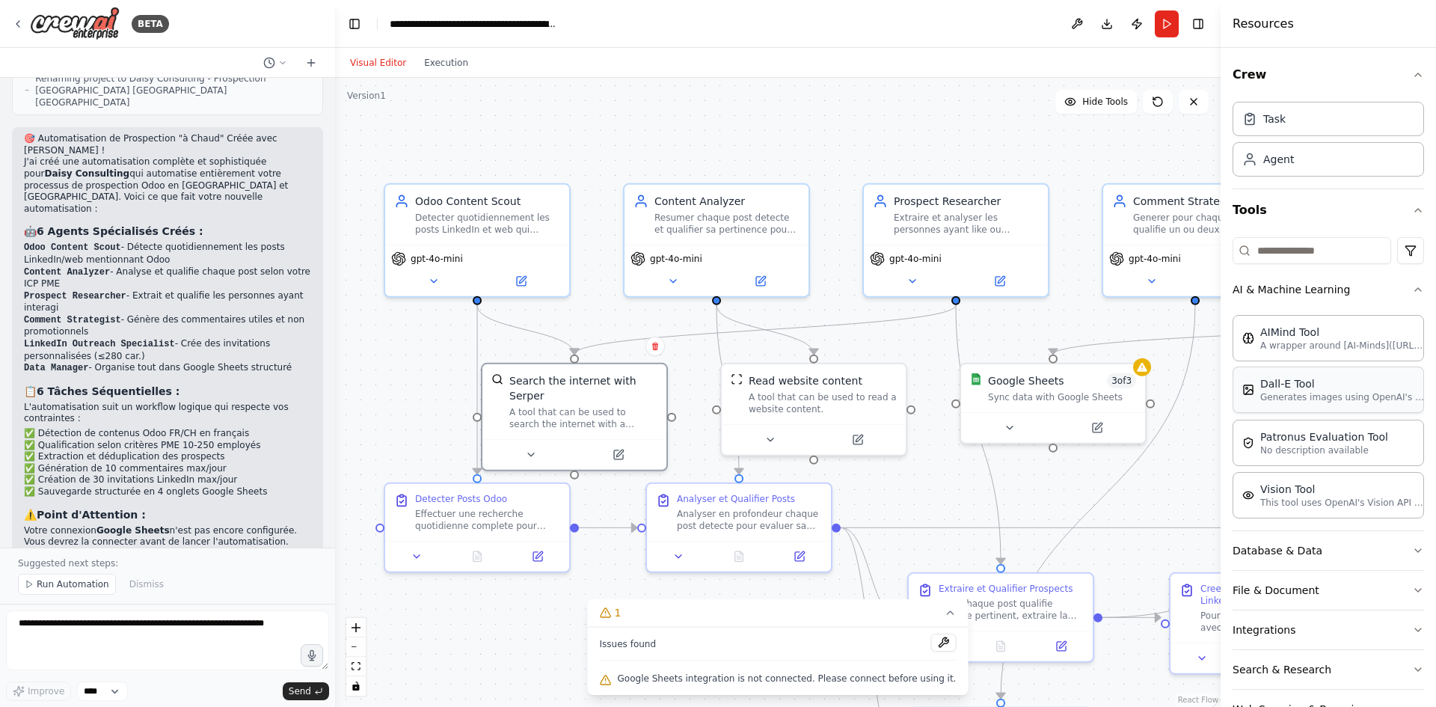
scroll to position [46, 0]
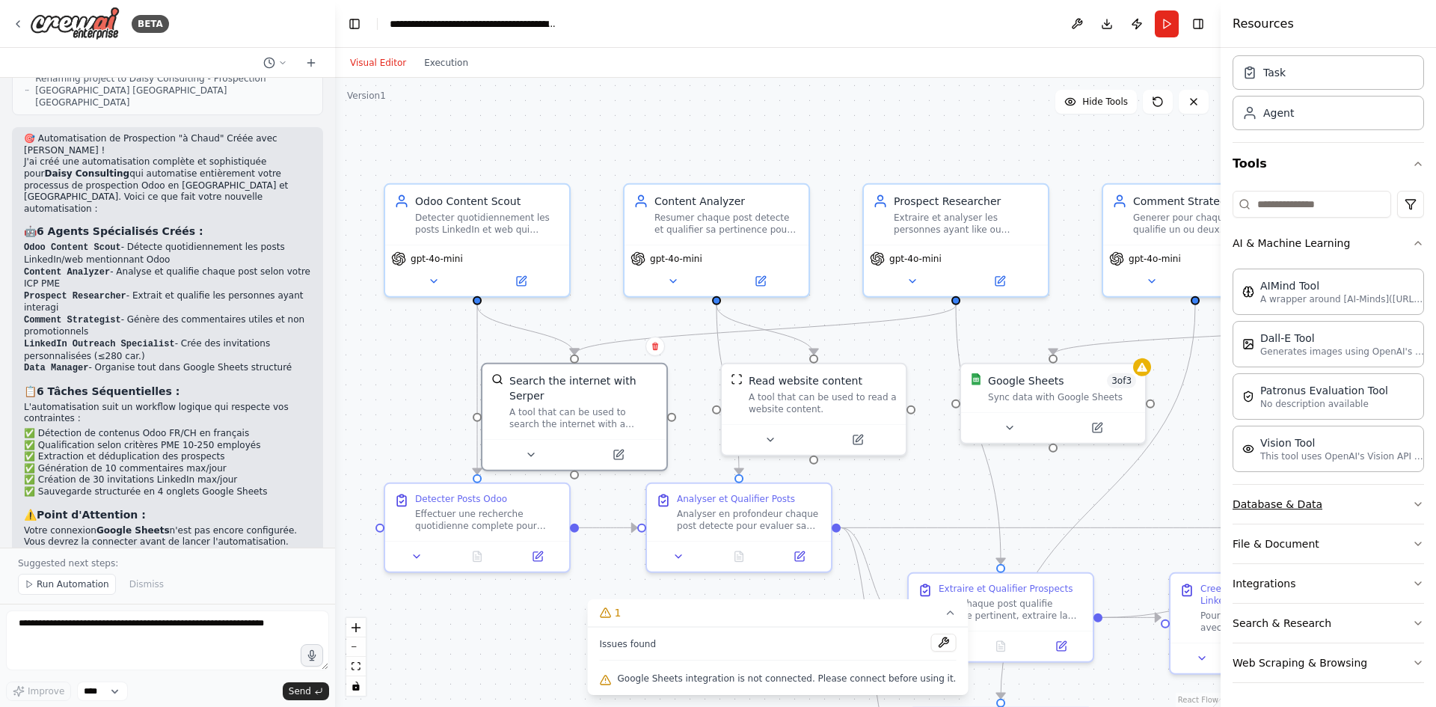
click at [1285, 505] on button "Database & Data" at bounding box center [1327, 504] width 191 height 39
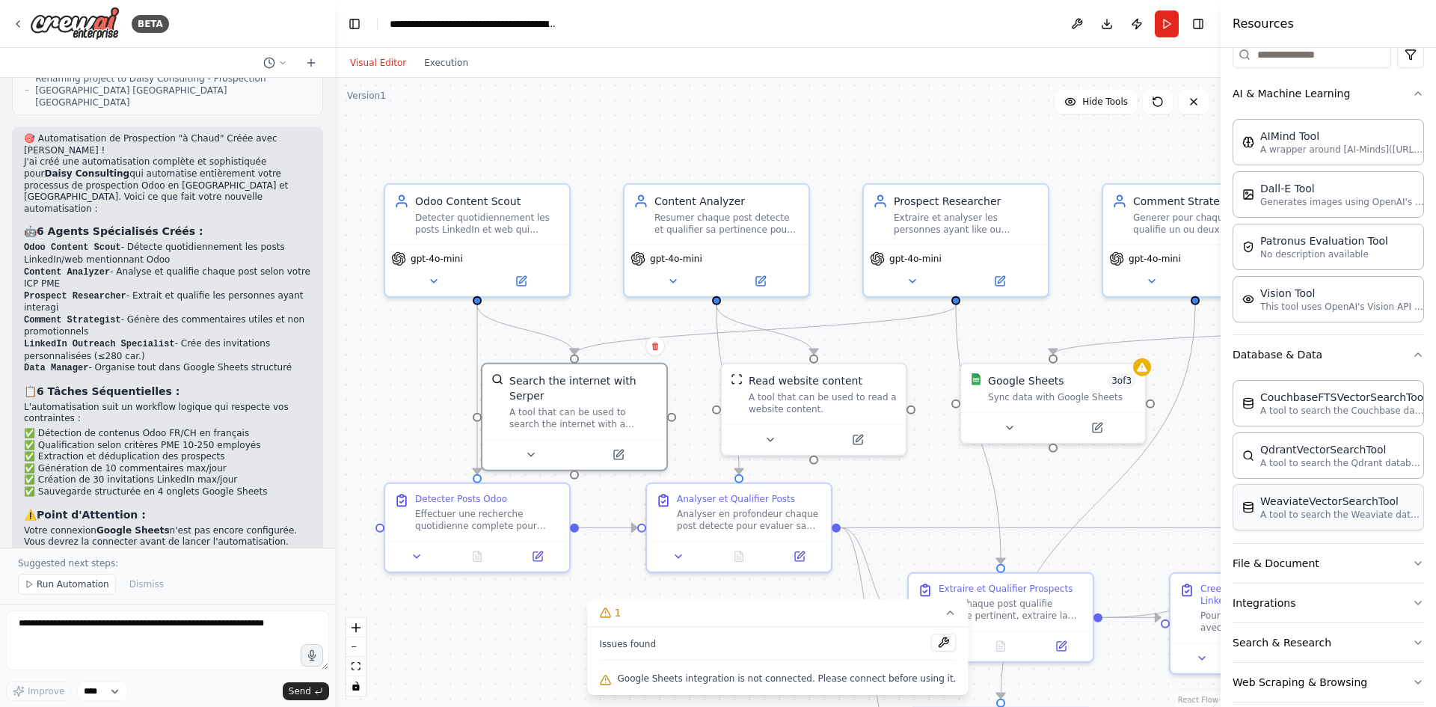
scroll to position [215, 0]
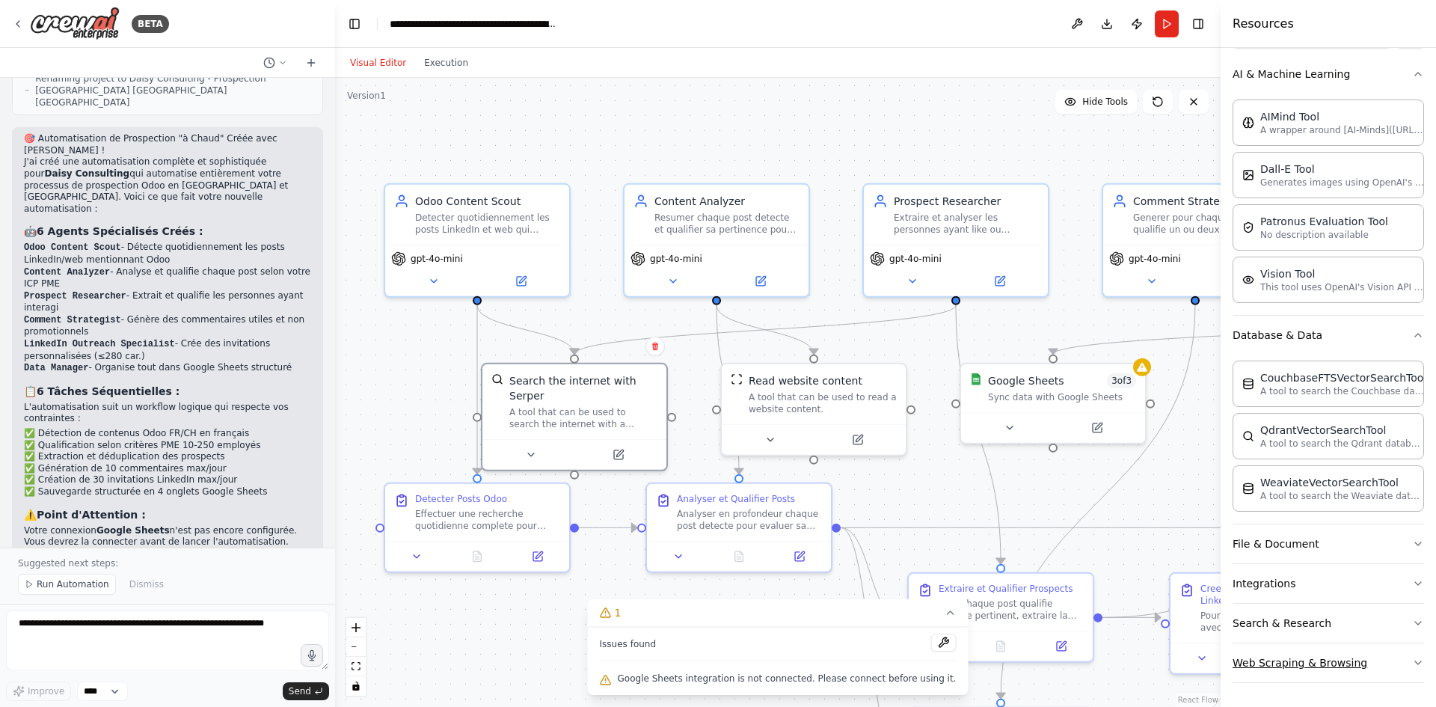
click at [1302, 666] on button "Web Scraping & Browsing" at bounding box center [1327, 662] width 191 height 39
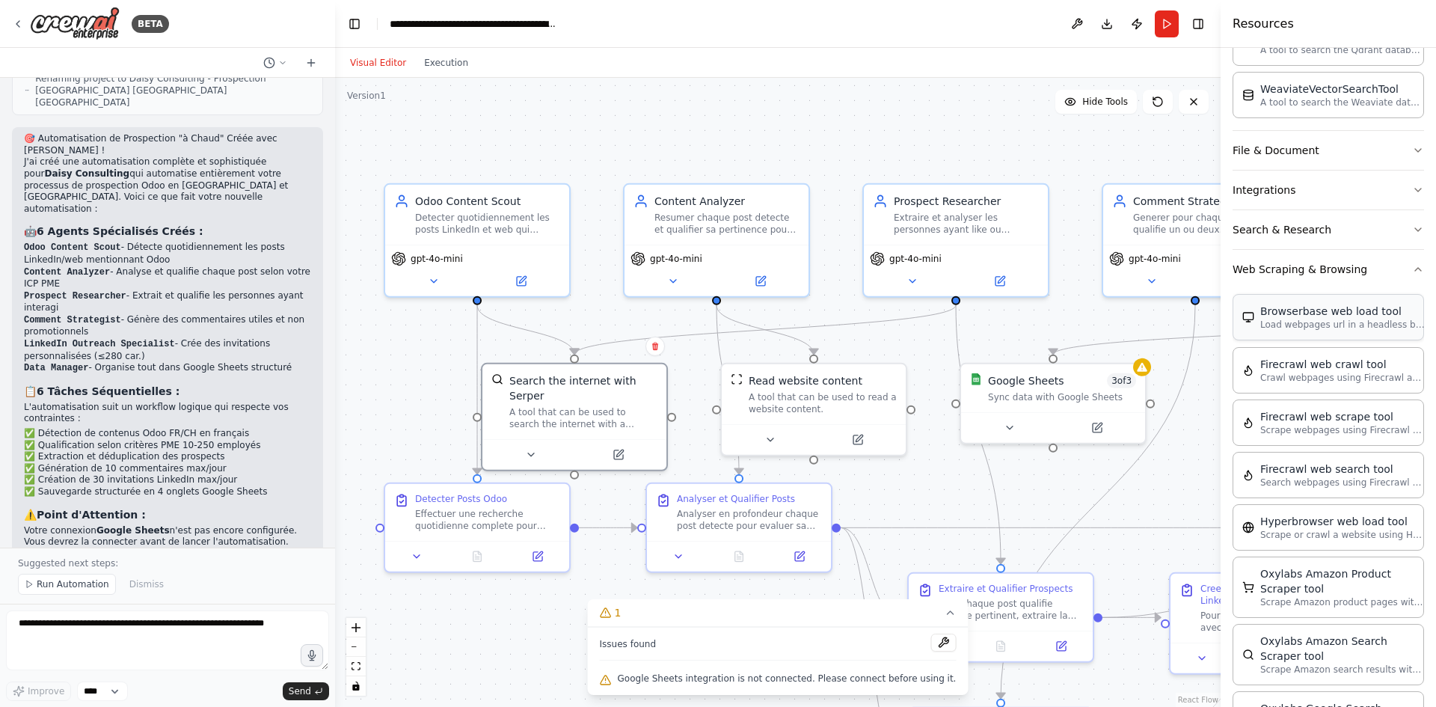
scroll to position [235, 0]
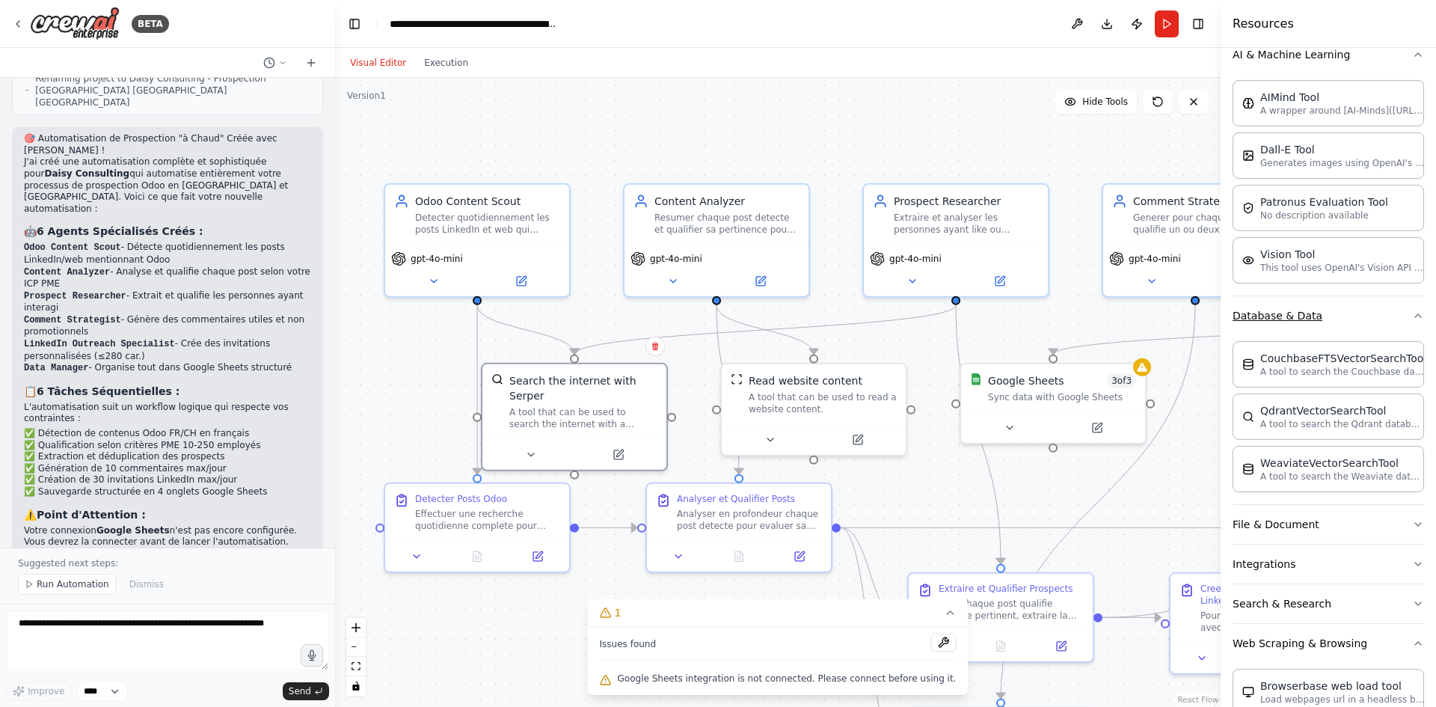
click at [1351, 316] on button "Database & Data" at bounding box center [1327, 315] width 191 height 39
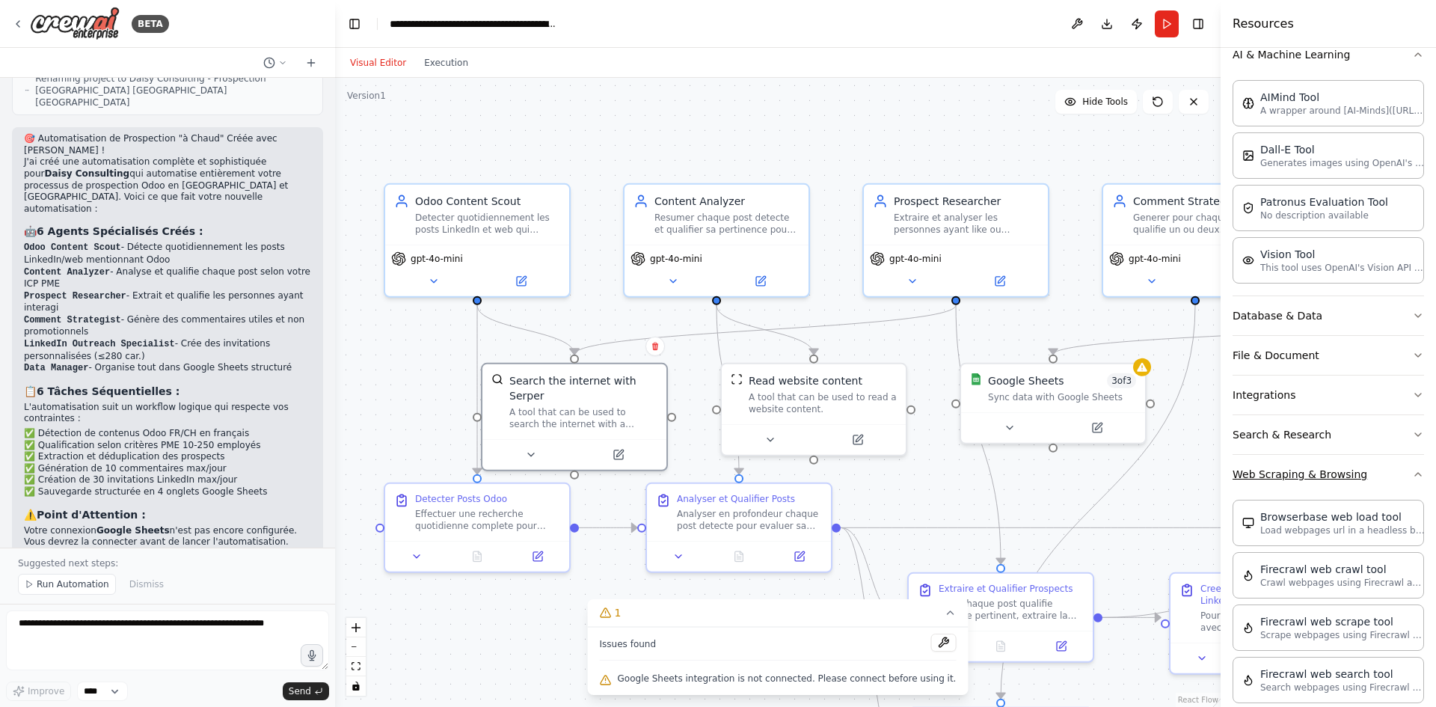
click at [1412, 470] on icon "button" at bounding box center [1418, 474] width 12 height 12
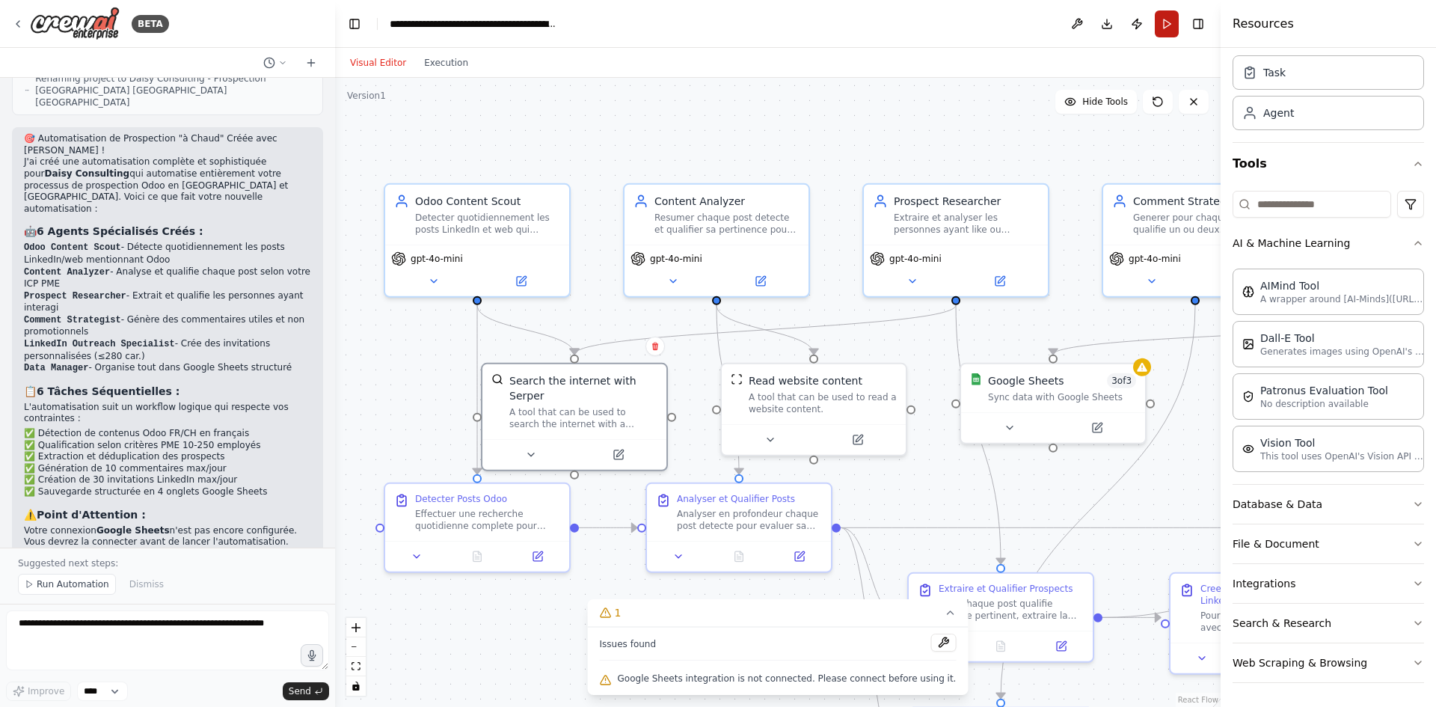
click at [1167, 21] on button "Run" at bounding box center [1166, 23] width 24 height 27
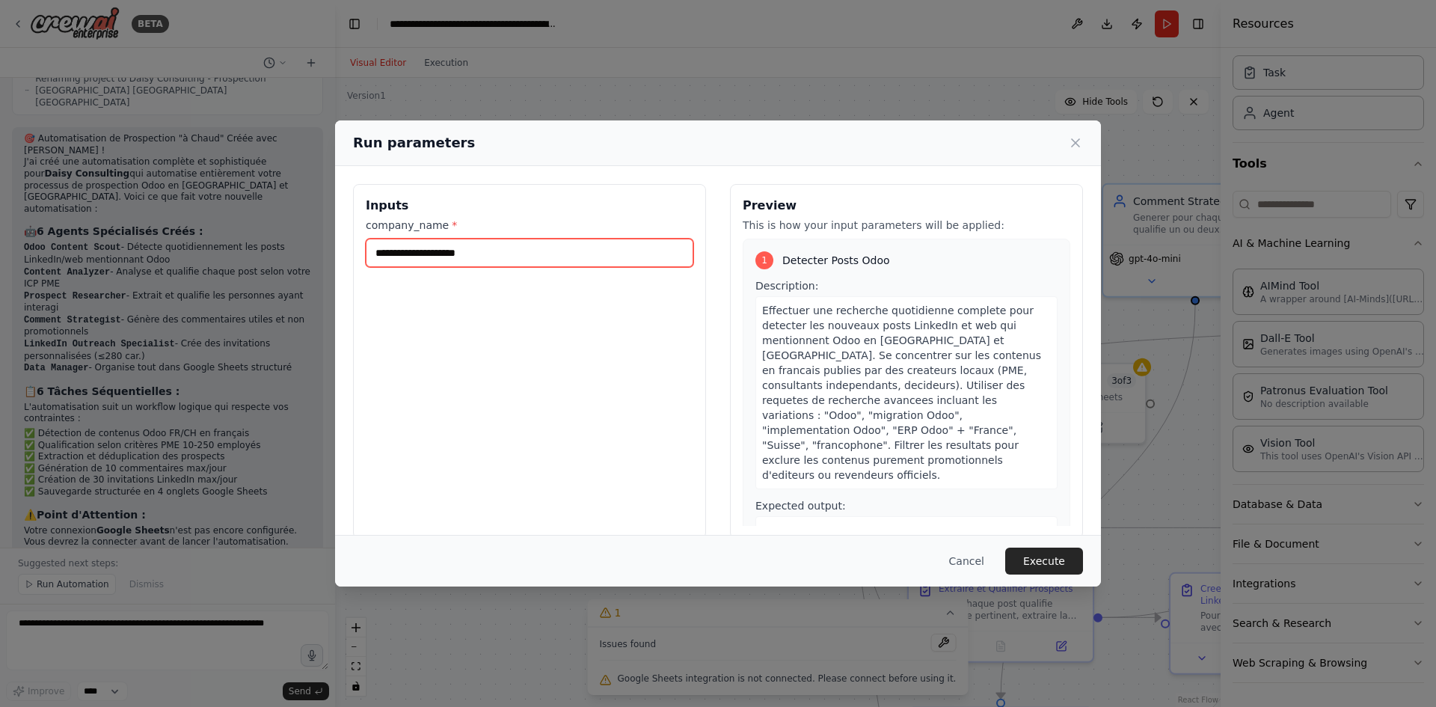
click at [469, 254] on input "company_name *" at bounding box center [529, 253] width 327 height 28
type input "**********"
click at [523, 333] on div "**********" at bounding box center [529, 361] width 353 height 354
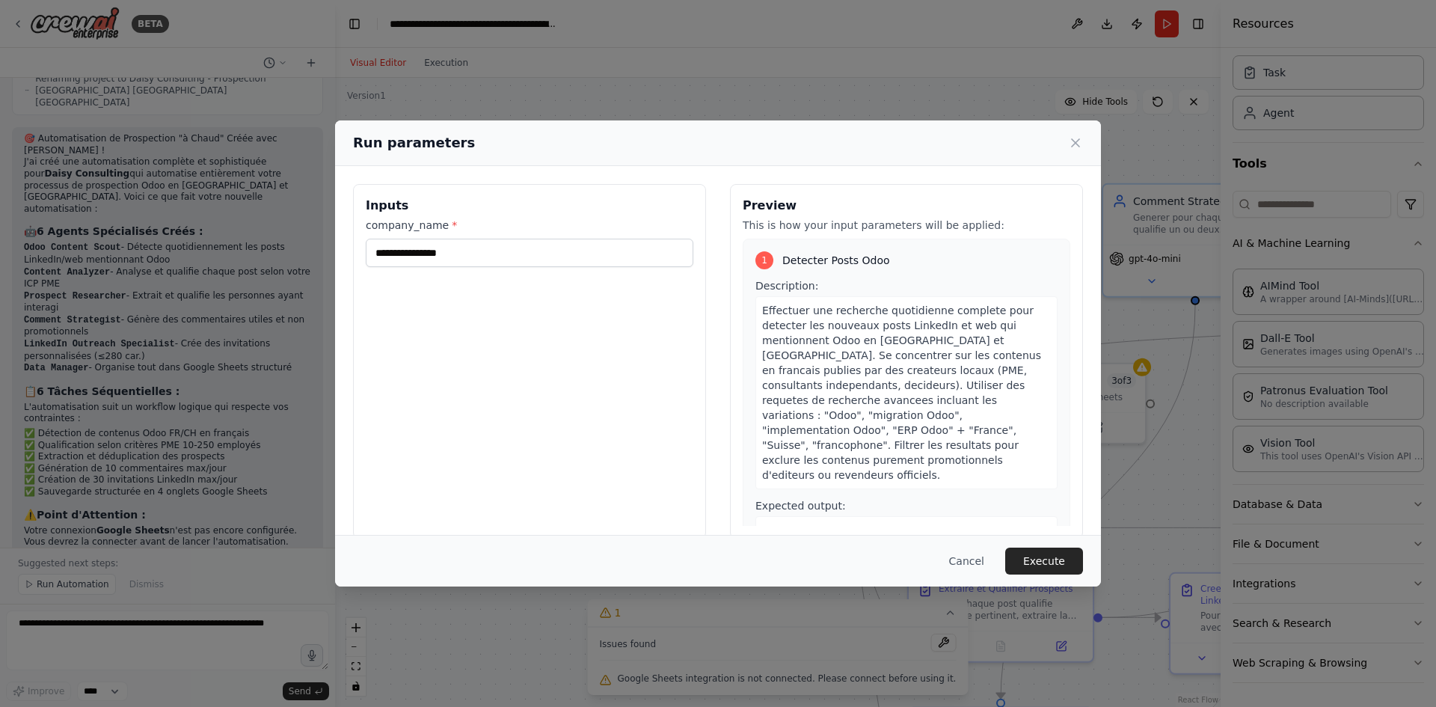
click at [1045, 564] on button "Execute" at bounding box center [1044, 560] width 78 height 27
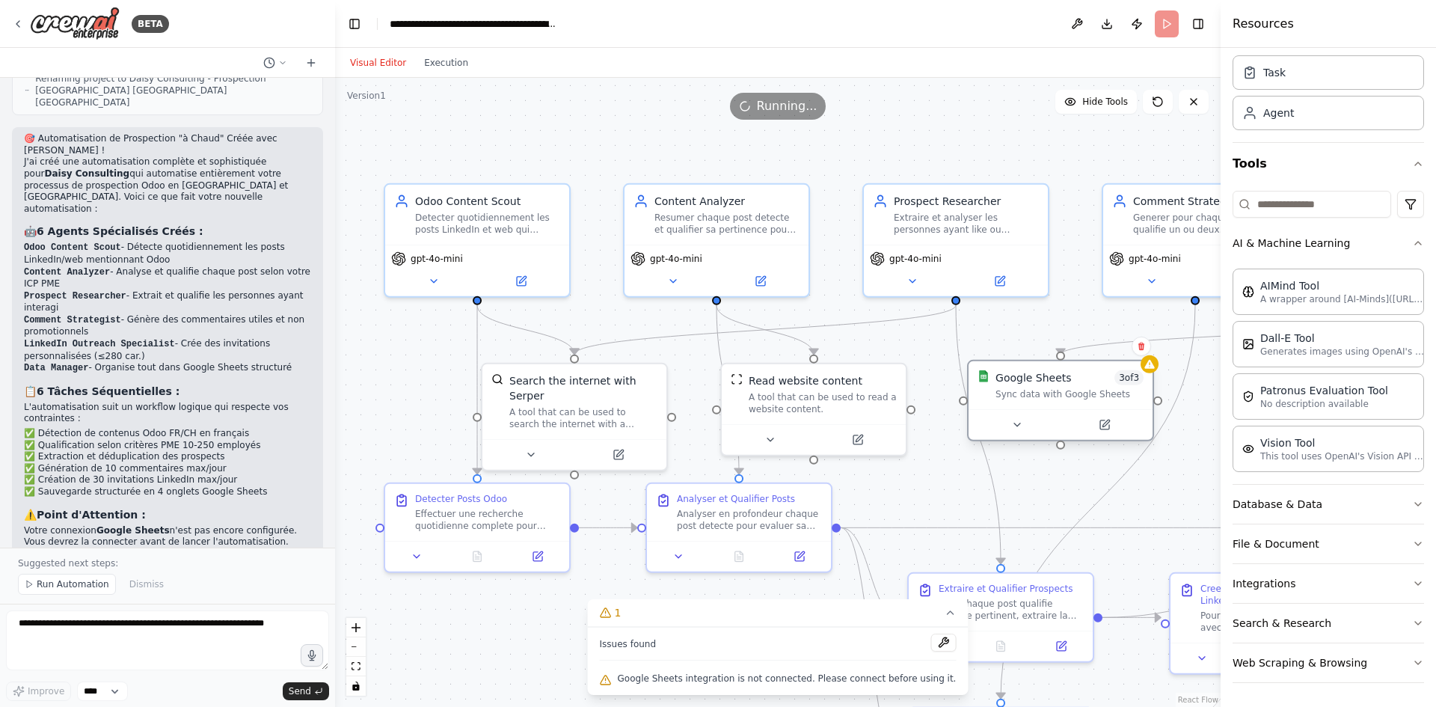
click at [1146, 374] on div "Google Sheets 3 of 3 Sync data with Google Sheets" at bounding box center [1060, 400] width 187 height 81
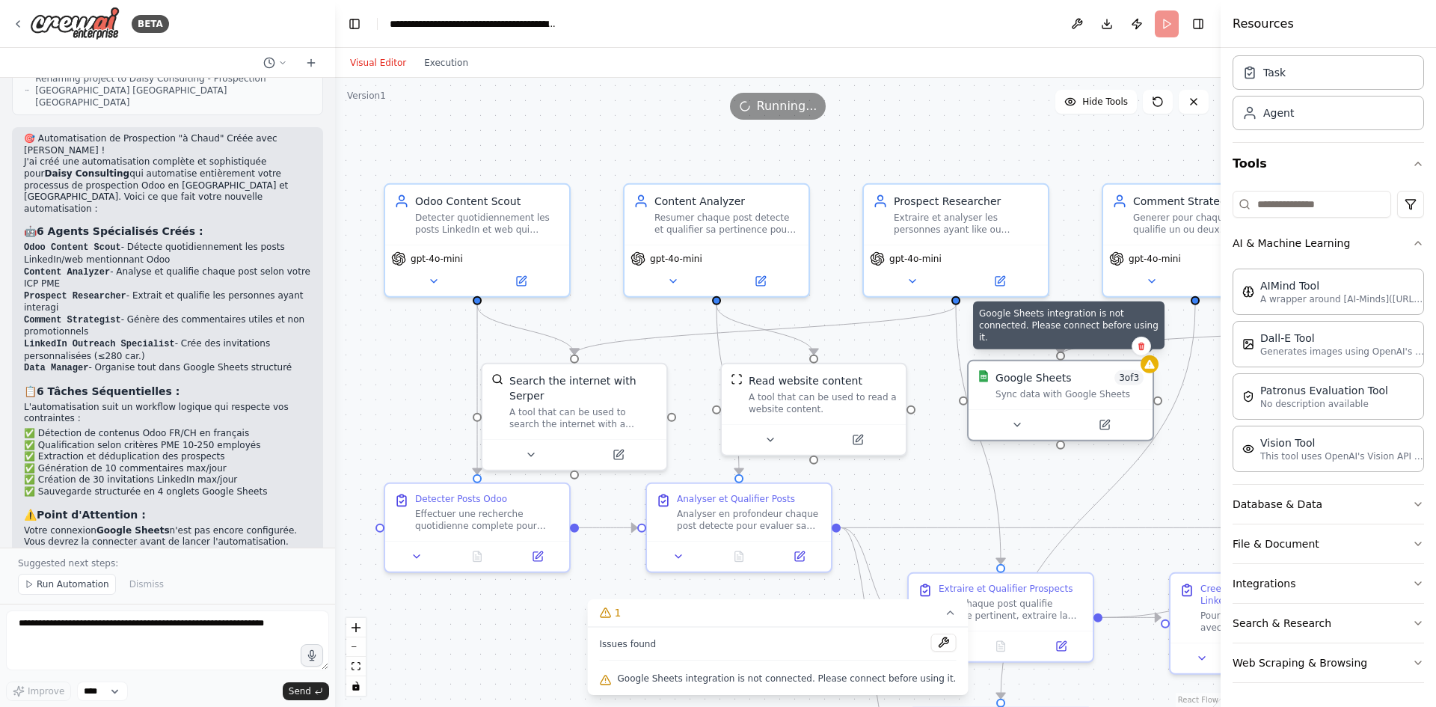
click at [1150, 367] on icon at bounding box center [1149, 364] width 10 height 9
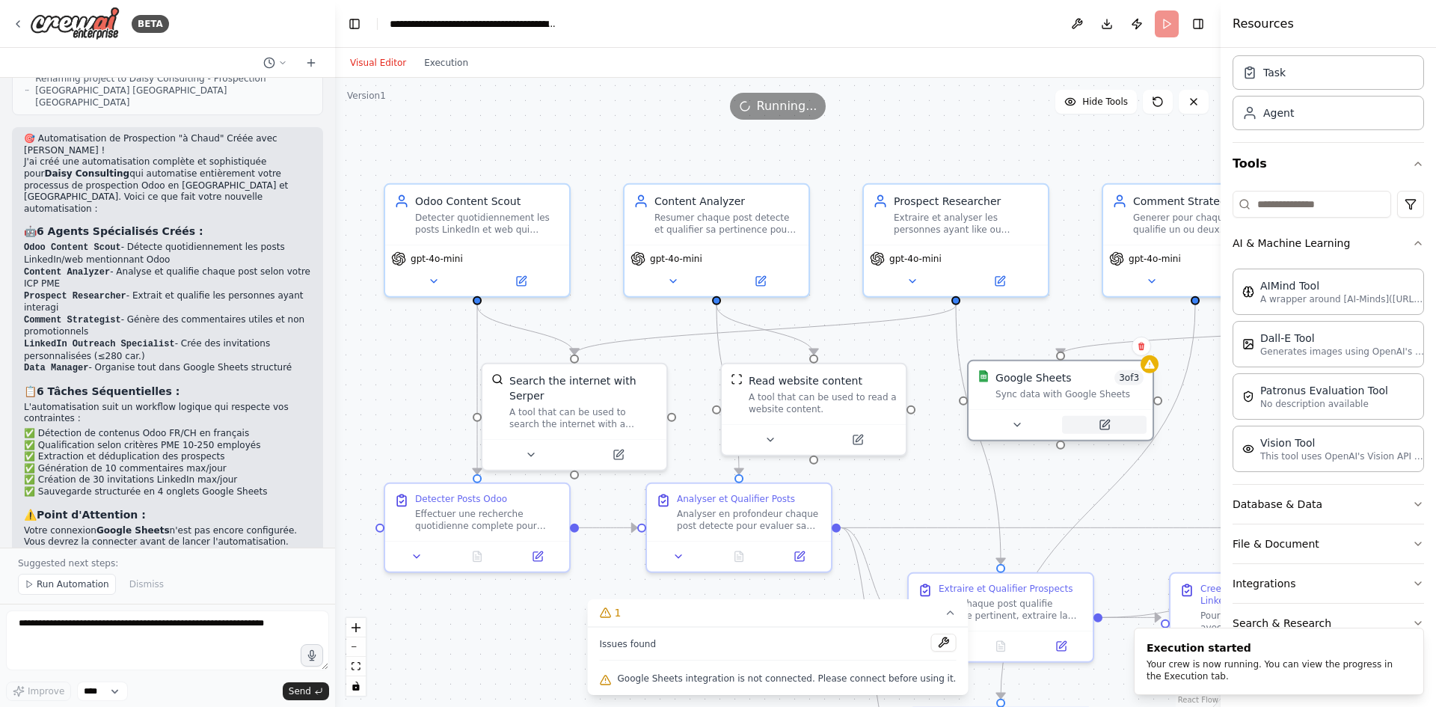
click at [1100, 420] on icon at bounding box center [1104, 424] width 9 height 9
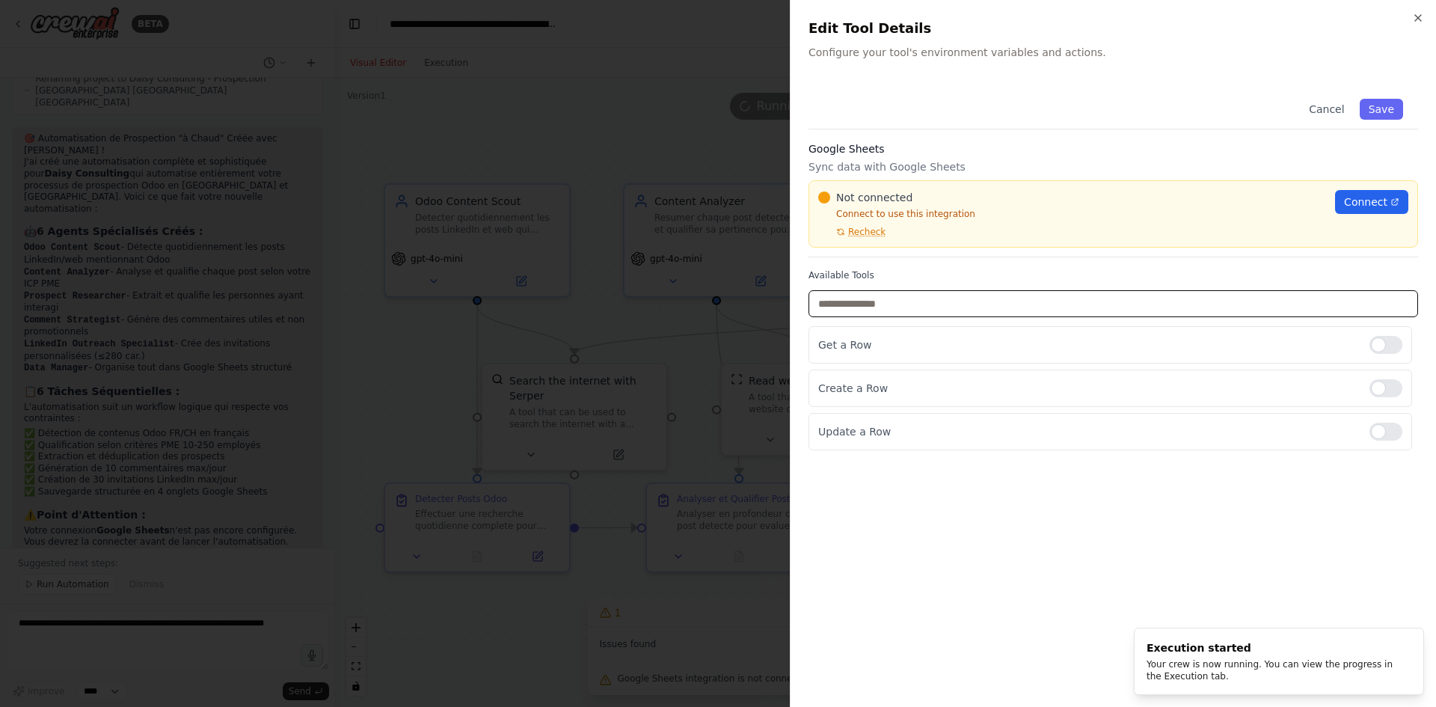
click at [882, 311] on input "text" at bounding box center [1112, 303] width 609 height 27
click at [852, 345] on p "Get a Row" at bounding box center [1087, 344] width 539 height 15
click at [876, 325] on div "Available Tools Get a Row Create a Row Update a Row" at bounding box center [1112, 359] width 609 height 181
click at [876, 304] on input "text" at bounding box center [1112, 303] width 609 height 27
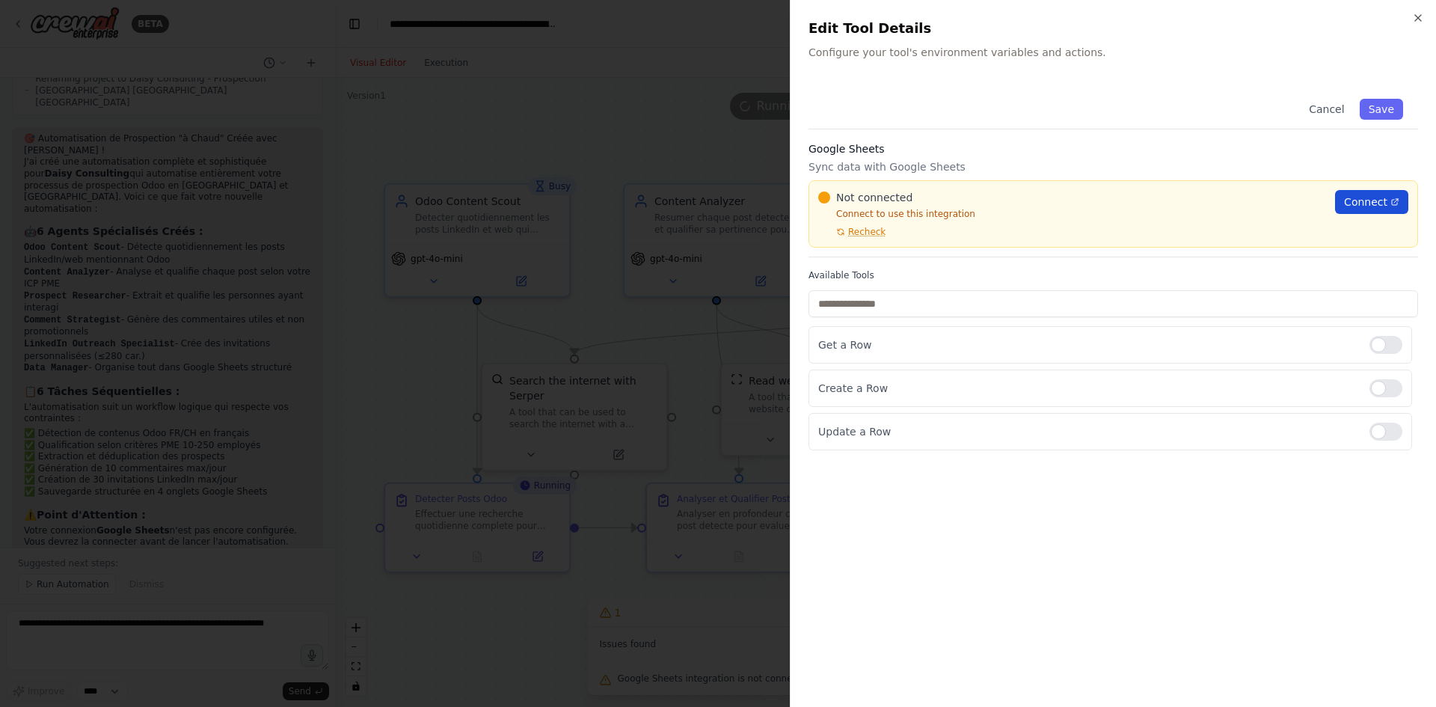
click at [1365, 206] on span "Connect" at bounding box center [1365, 201] width 43 height 15
click at [1418, 20] on icon "button" at bounding box center [1418, 18] width 12 height 12
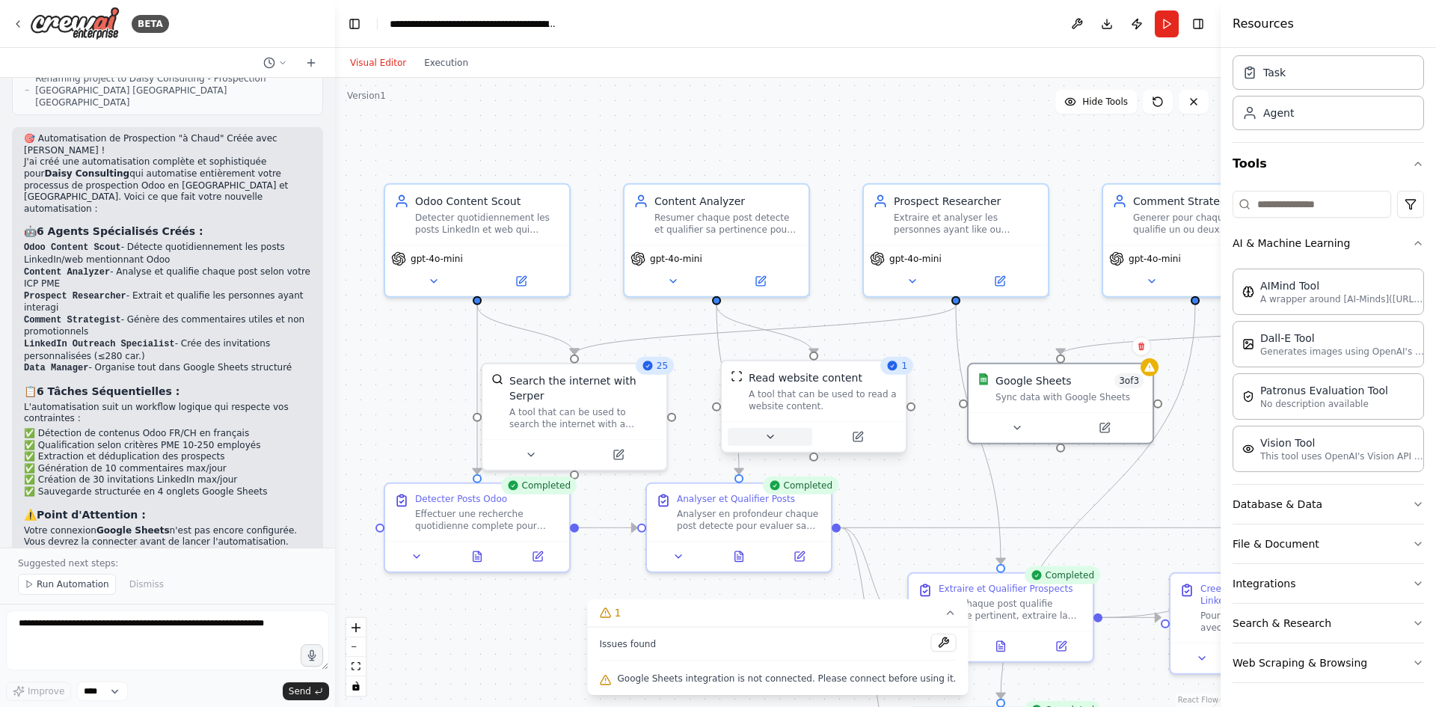
click at [764, 437] on icon at bounding box center [770, 437] width 12 height 12
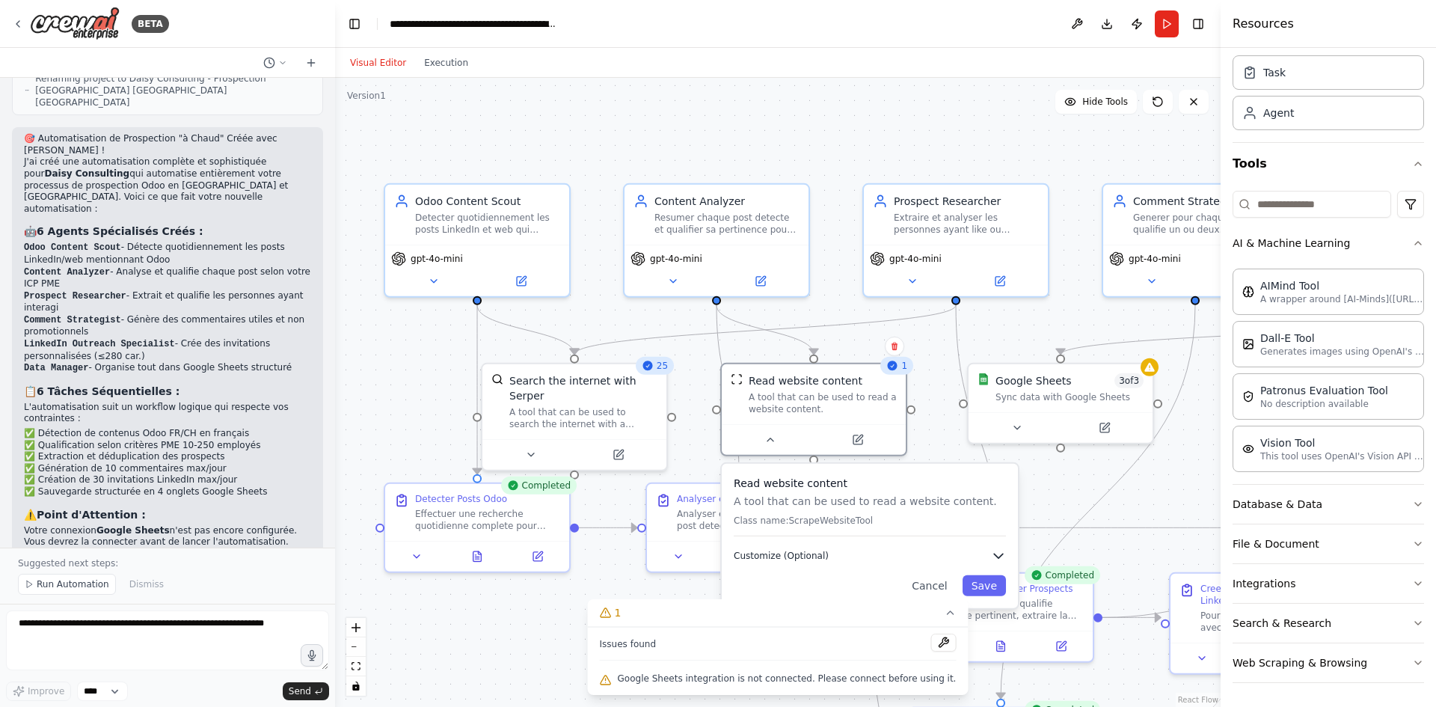
click at [982, 556] on button "Customize (Optional)" at bounding box center [869, 555] width 272 height 15
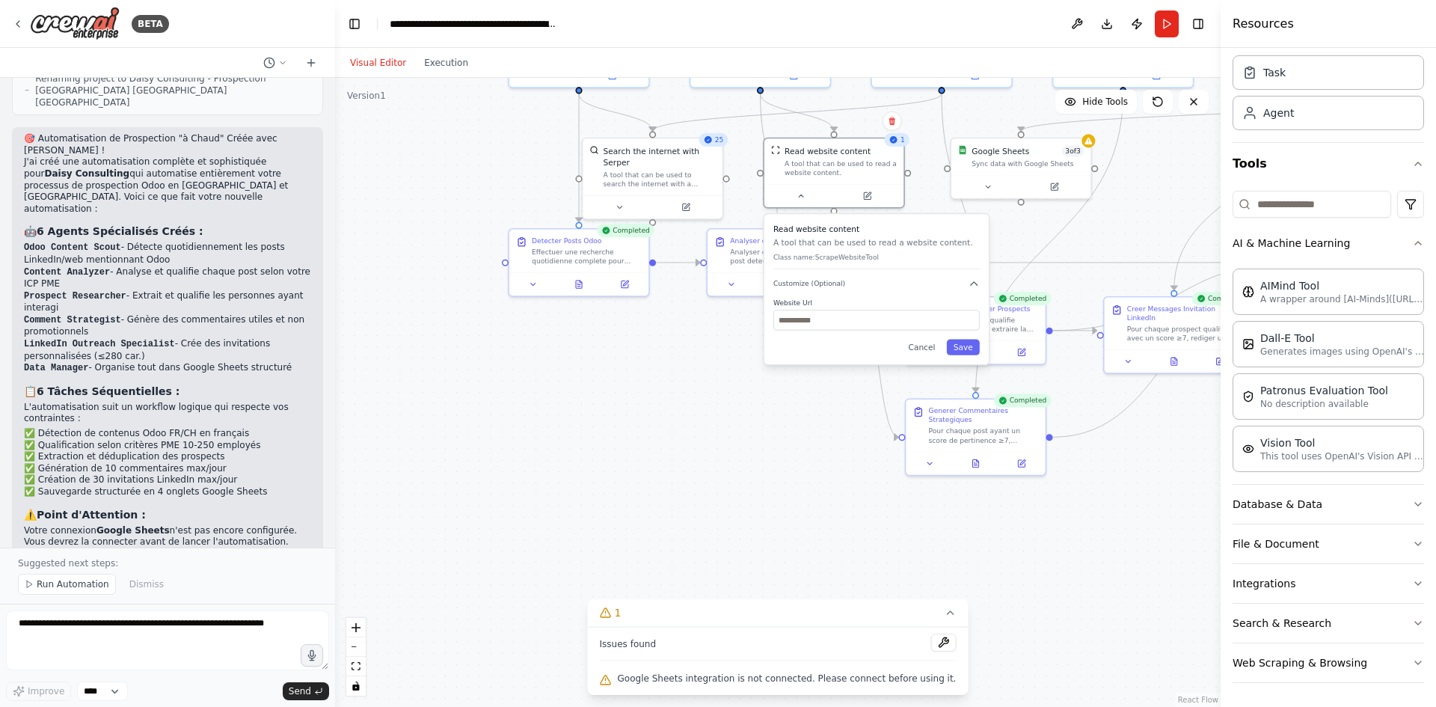
drag, startPoint x: 1137, startPoint y: 505, endPoint x: 1104, endPoint y: 230, distance: 277.2
click at [1104, 230] on div ".deletable-edge-delete-btn { width: 20px; height: 20px; border: 0px solid #ffff…" at bounding box center [777, 392] width 885 height 629
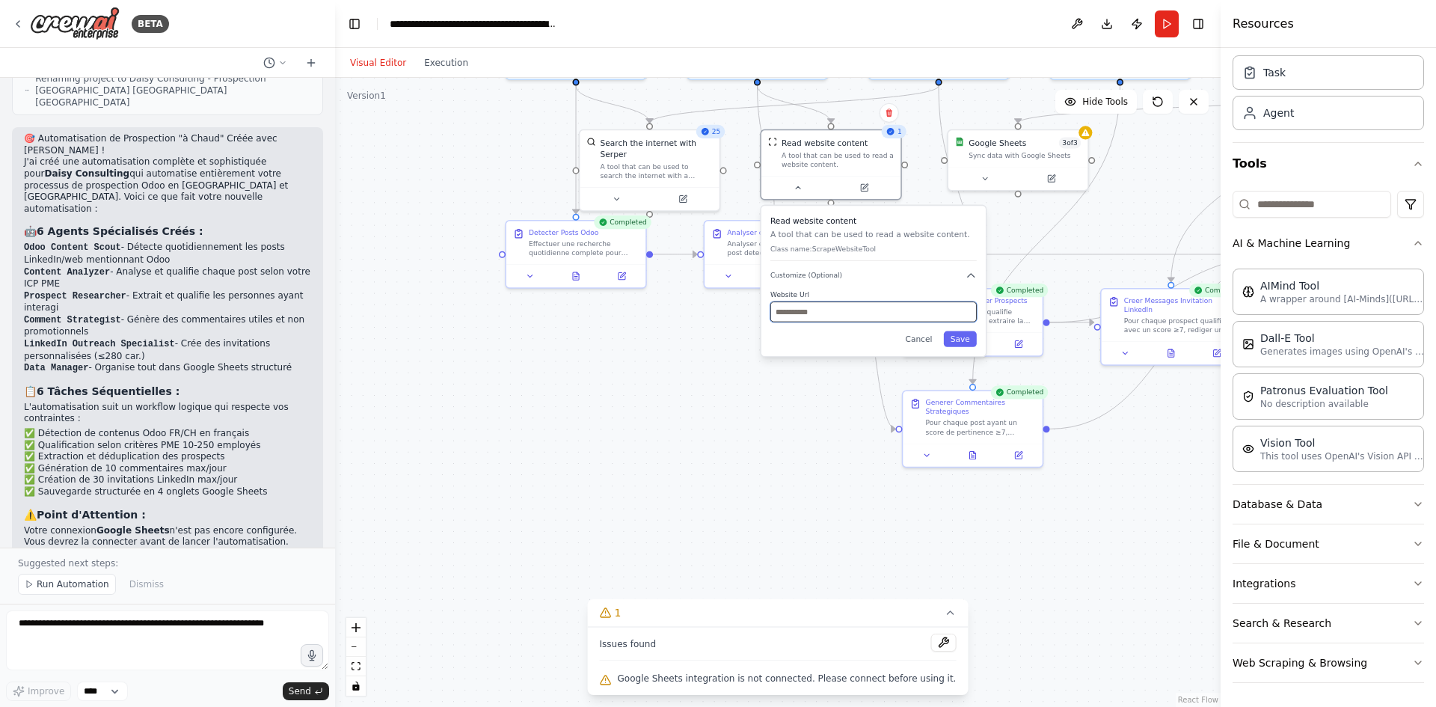
click at [807, 313] on input "text" at bounding box center [873, 311] width 206 height 20
click at [956, 277] on button "Customize (Optional)" at bounding box center [873, 275] width 206 height 11
click at [799, 315] on input "text" at bounding box center [873, 311] width 206 height 20
paste input "**********"
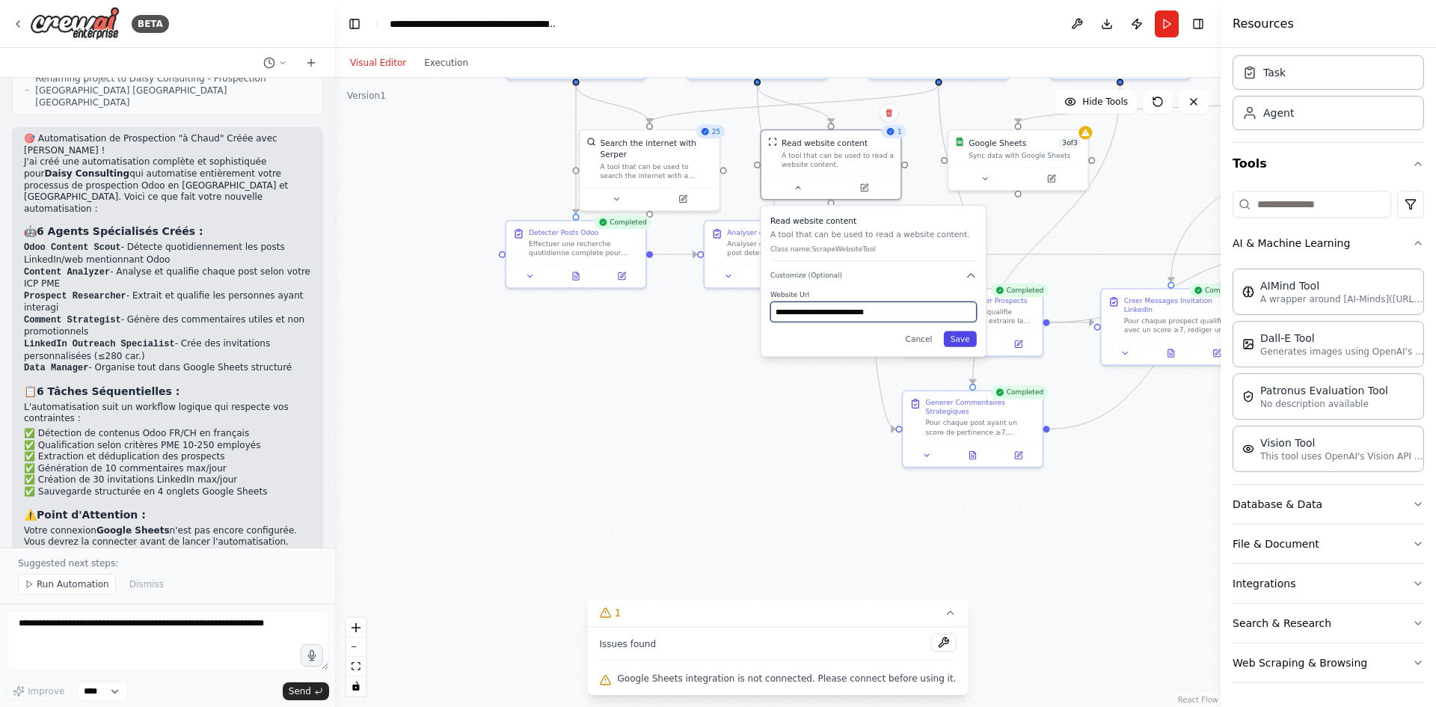
type input "**********"
click at [965, 342] on button "Save" at bounding box center [960, 339] width 33 height 16
click at [748, 385] on div ".deletable-edge-delete-btn { width: 20px; height: 20px; border: 0px solid #ffff…" at bounding box center [777, 392] width 885 height 629
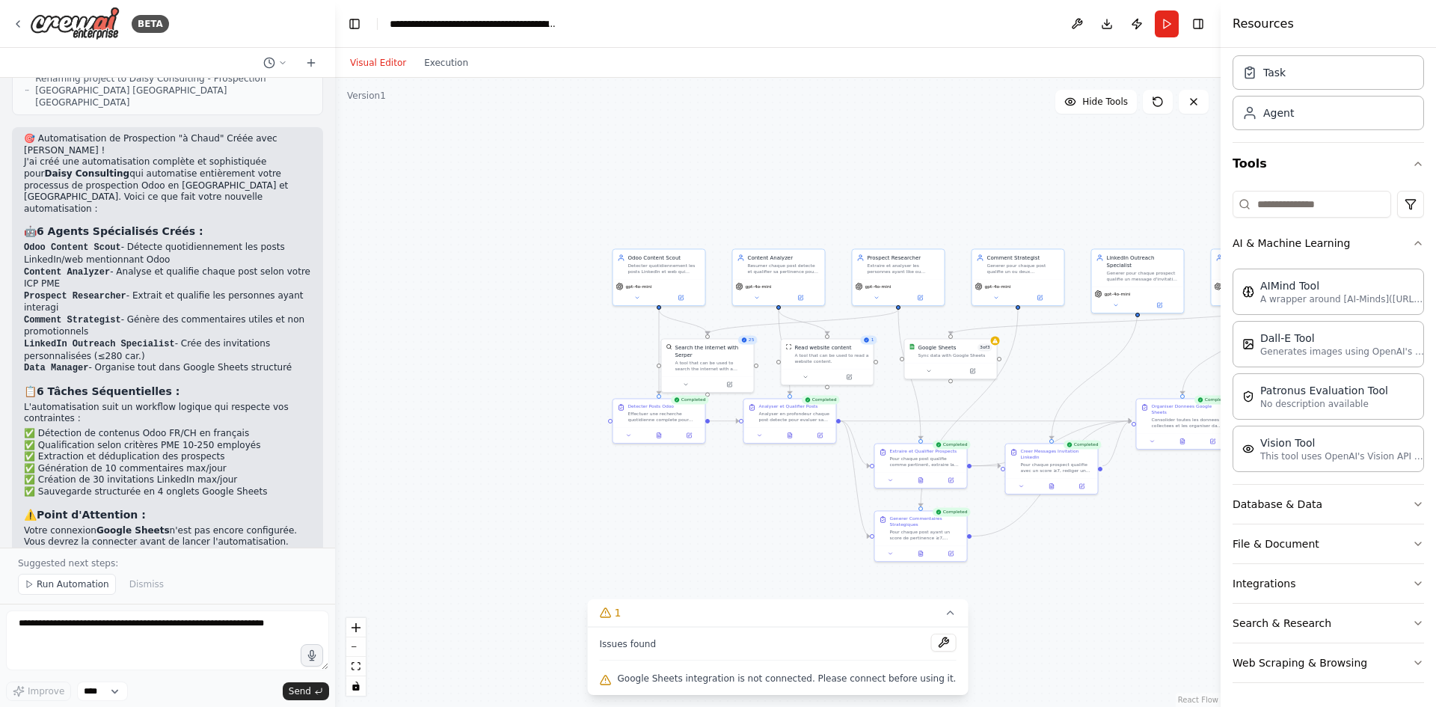
drag, startPoint x: 886, startPoint y: 253, endPoint x: 886, endPoint y: 392, distance: 138.3
click at [886, 392] on div ".deletable-edge-delete-btn { width: 20px; height: 20px; border: 0px solid #ffff…" at bounding box center [777, 392] width 885 height 629
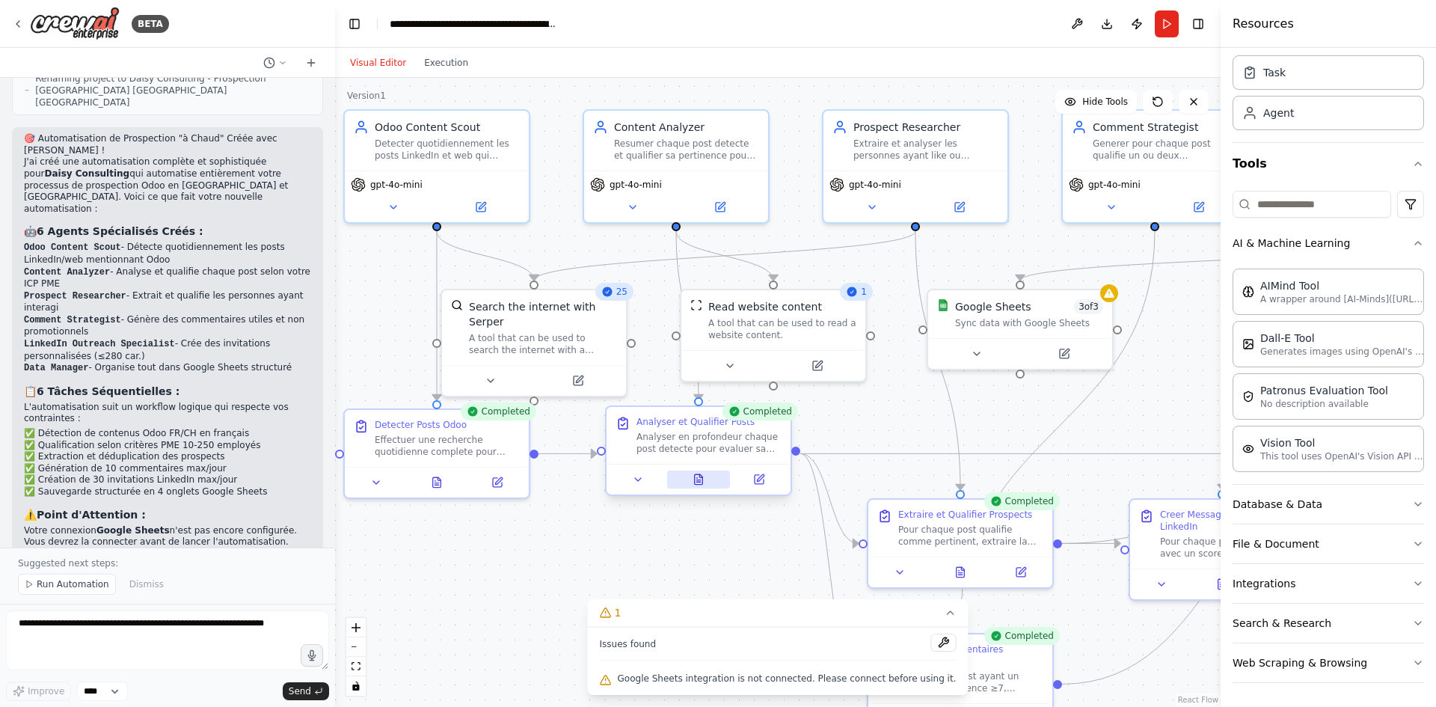
click at [710, 480] on button at bounding box center [699, 479] width 64 height 18
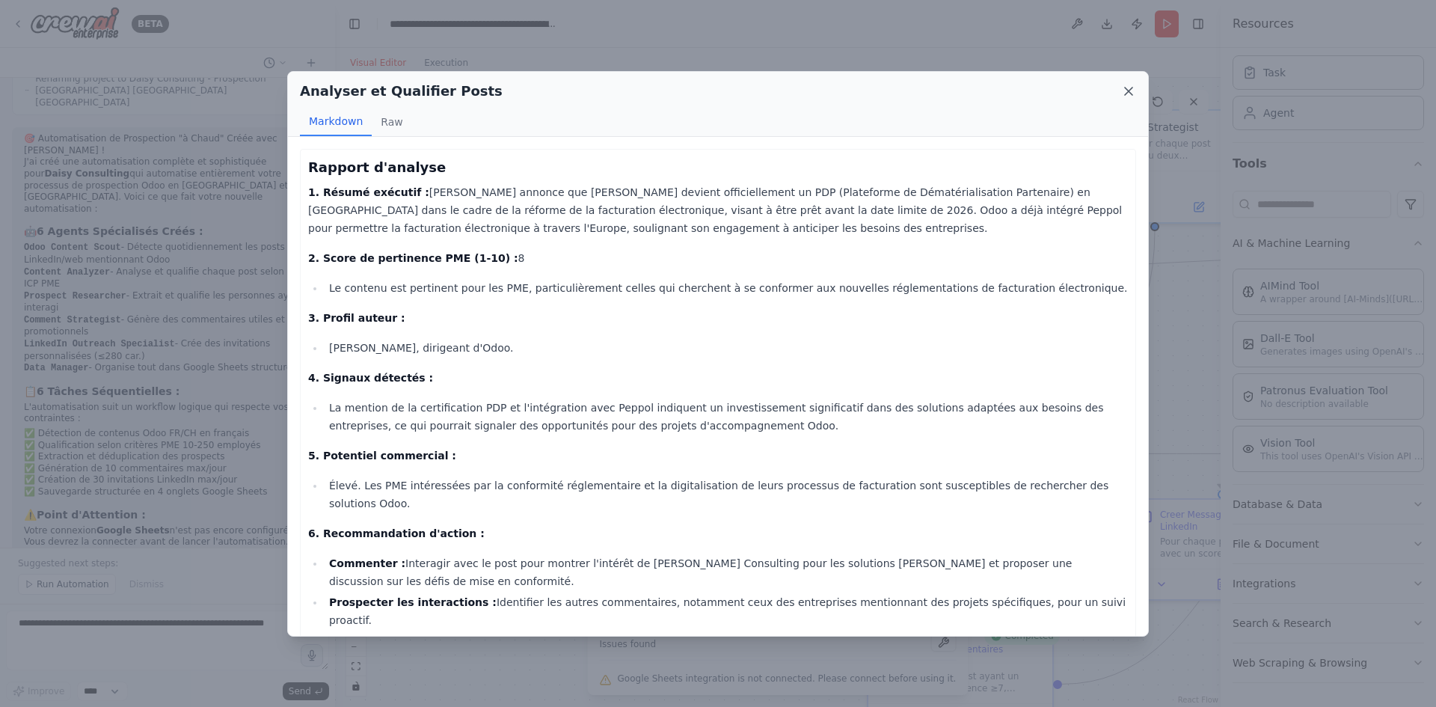
click at [1131, 93] on icon at bounding box center [1128, 90] width 7 height 7
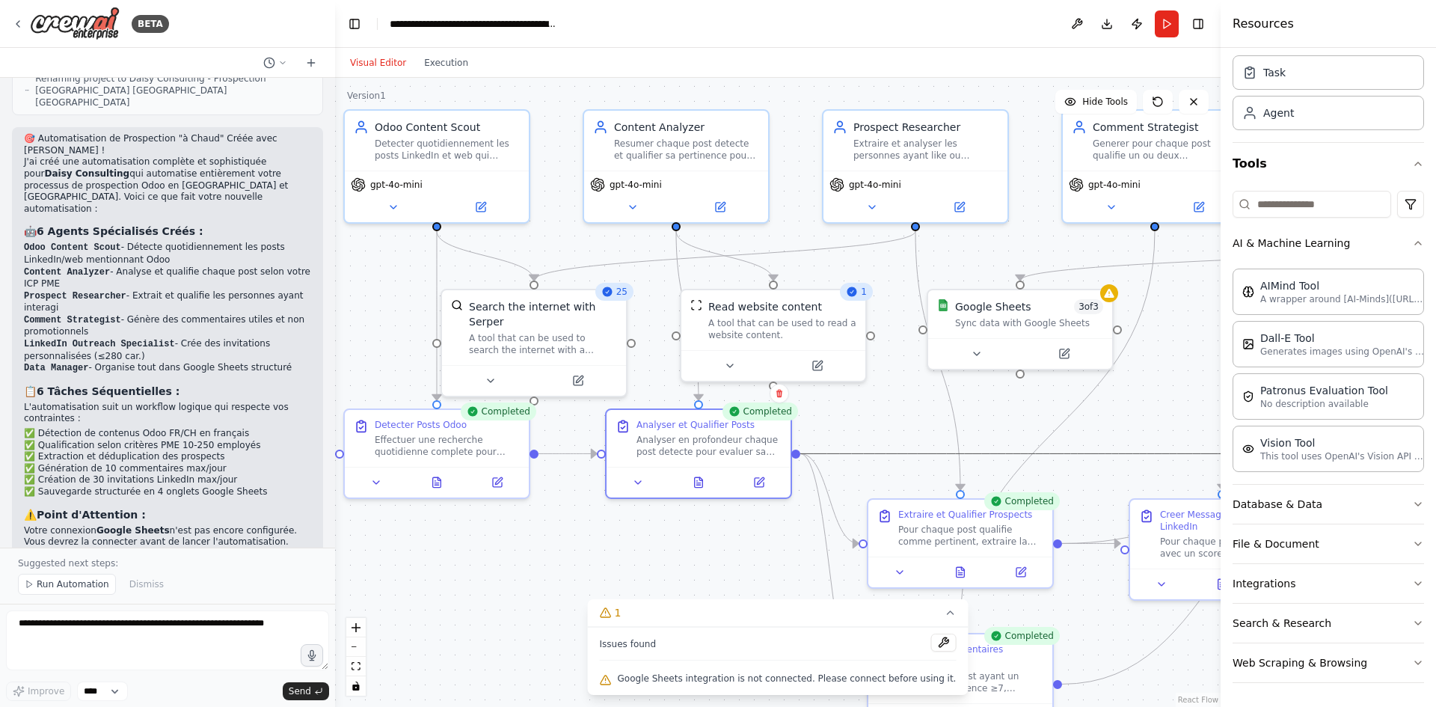
drag, startPoint x: 893, startPoint y: 460, endPoint x: 834, endPoint y: 405, distance: 81.0
click at [834, 405] on div ".deletable-edge-delete-btn { width: 20px; height: 20px; border: 0px solid #ffff…" at bounding box center [777, 392] width 885 height 629
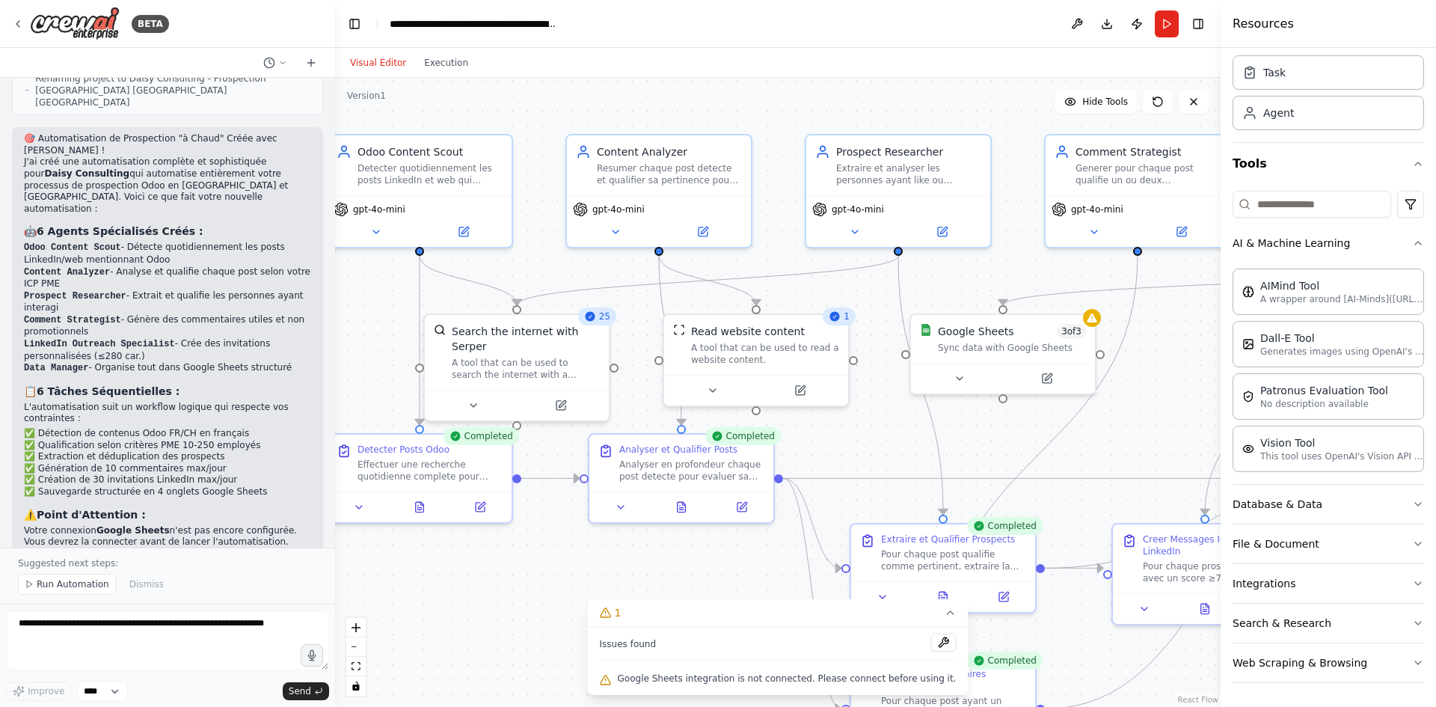
drag, startPoint x: 918, startPoint y: 410, endPoint x: 901, endPoint y: 435, distance: 30.1
click at [901, 435] on div ".deletable-edge-delete-btn { width: 20px; height: 20px; border: 0px solid #ffff…" at bounding box center [777, 392] width 885 height 629
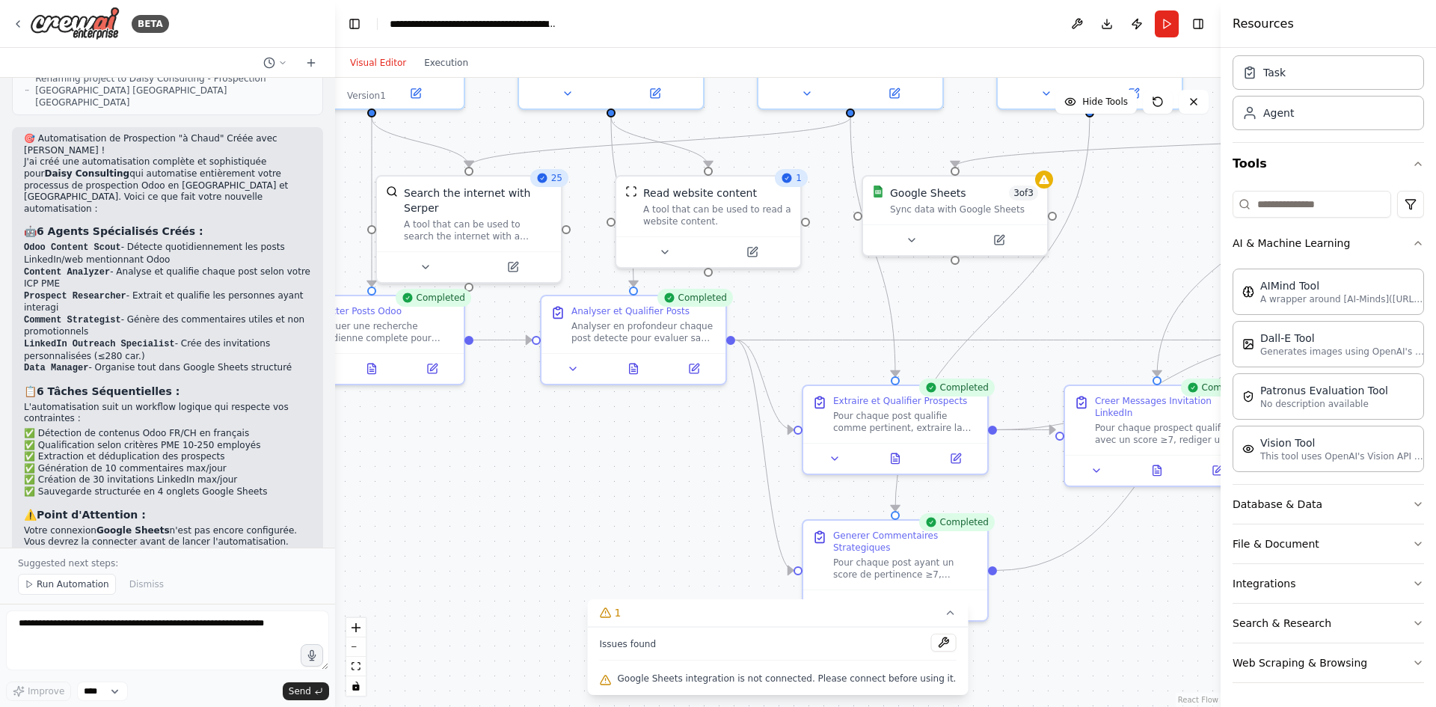
drag, startPoint x: 908, startPoint y: 422, endPoint x: 868, endPoint y: 312, distance: 117.8
click at [868, 312] on div ".deletable-edge-delete-btn { width: 20px; height: 20px; border: 0px solid #ffff…" at bounding box center [777, 392] width 885 height 629
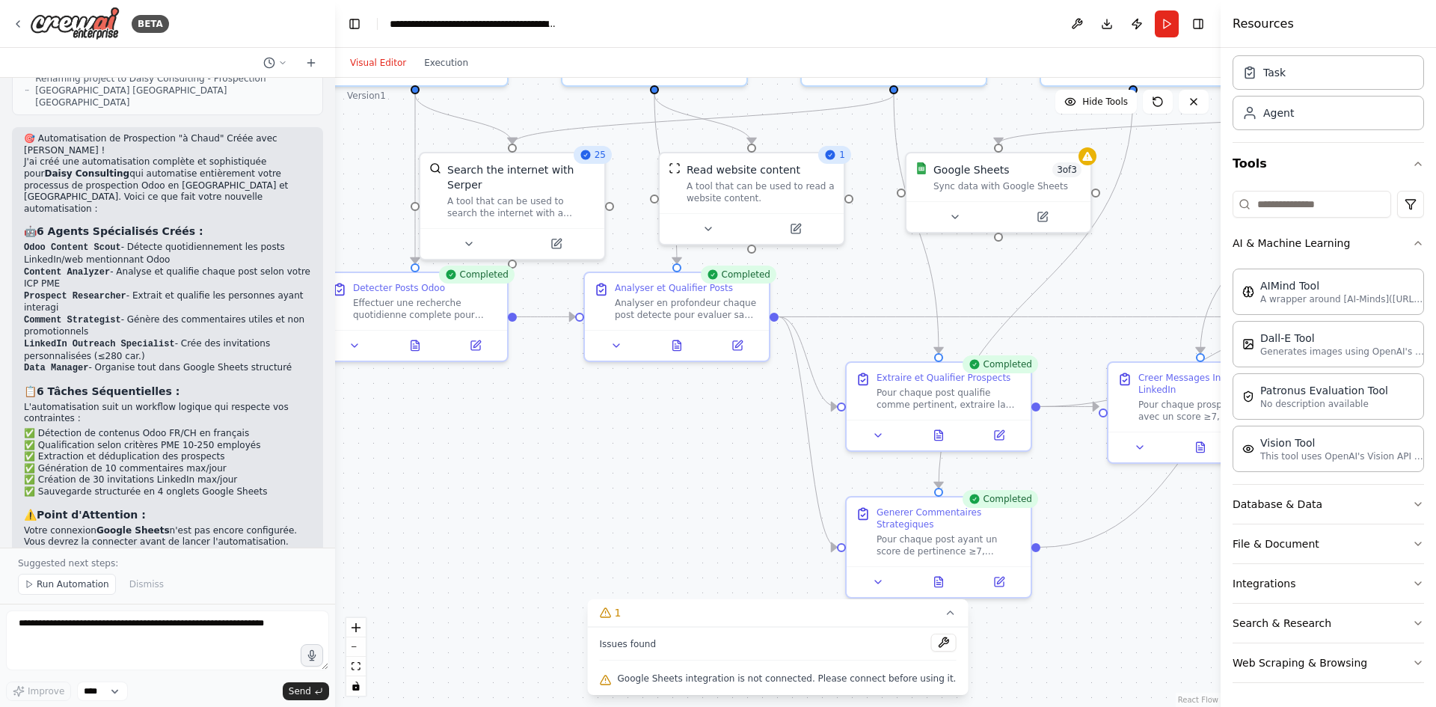
drag, startPoint x: 935, startPoint y: 319, endPoint x: 978, endPoint y: 295, distance: 49.2
click at [978, 295] on div ".deletable-edge-delete-btn { width: 20px; height: 20px; border: 0px solid #ffff…" at bounding box center [777, 392] width 885 height 629
click at [940, 432] on icon at bounding box center [938, 432] width 4 height 0
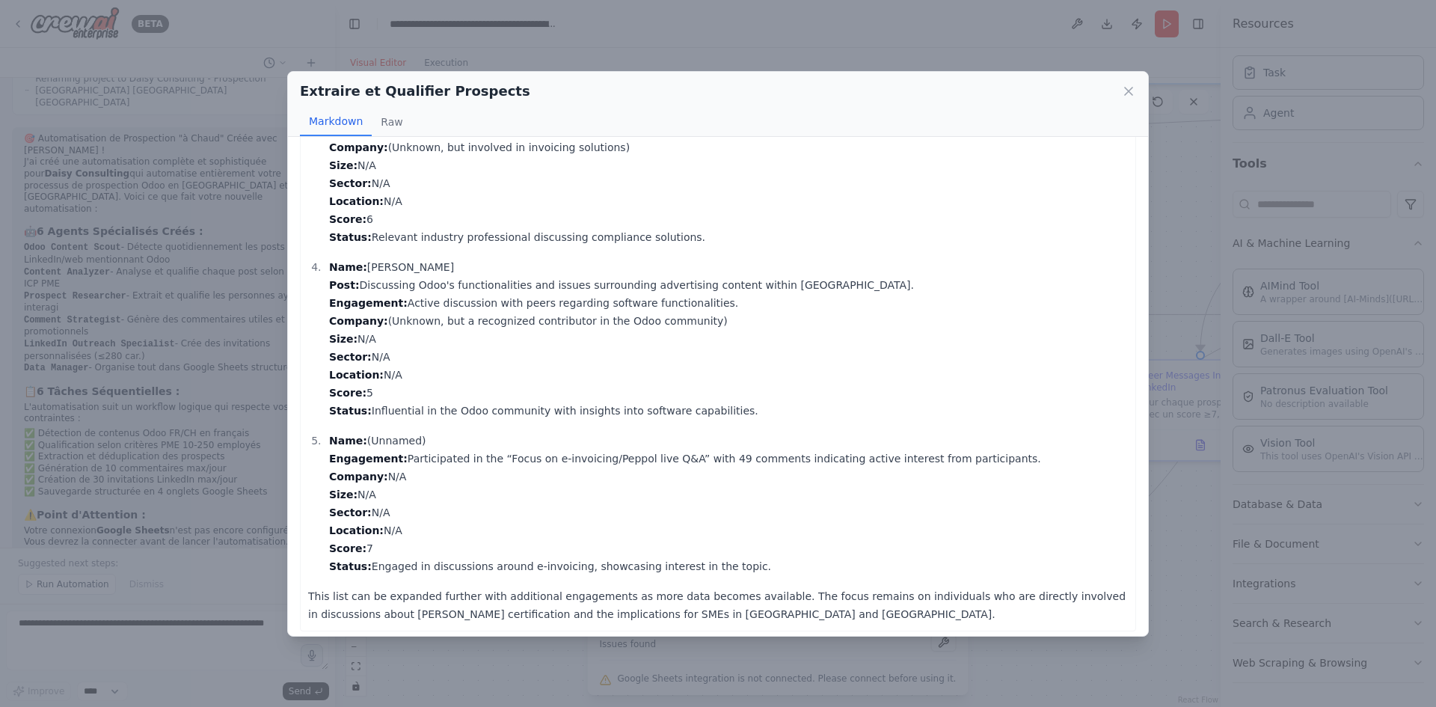
scroll to position [456, 0]
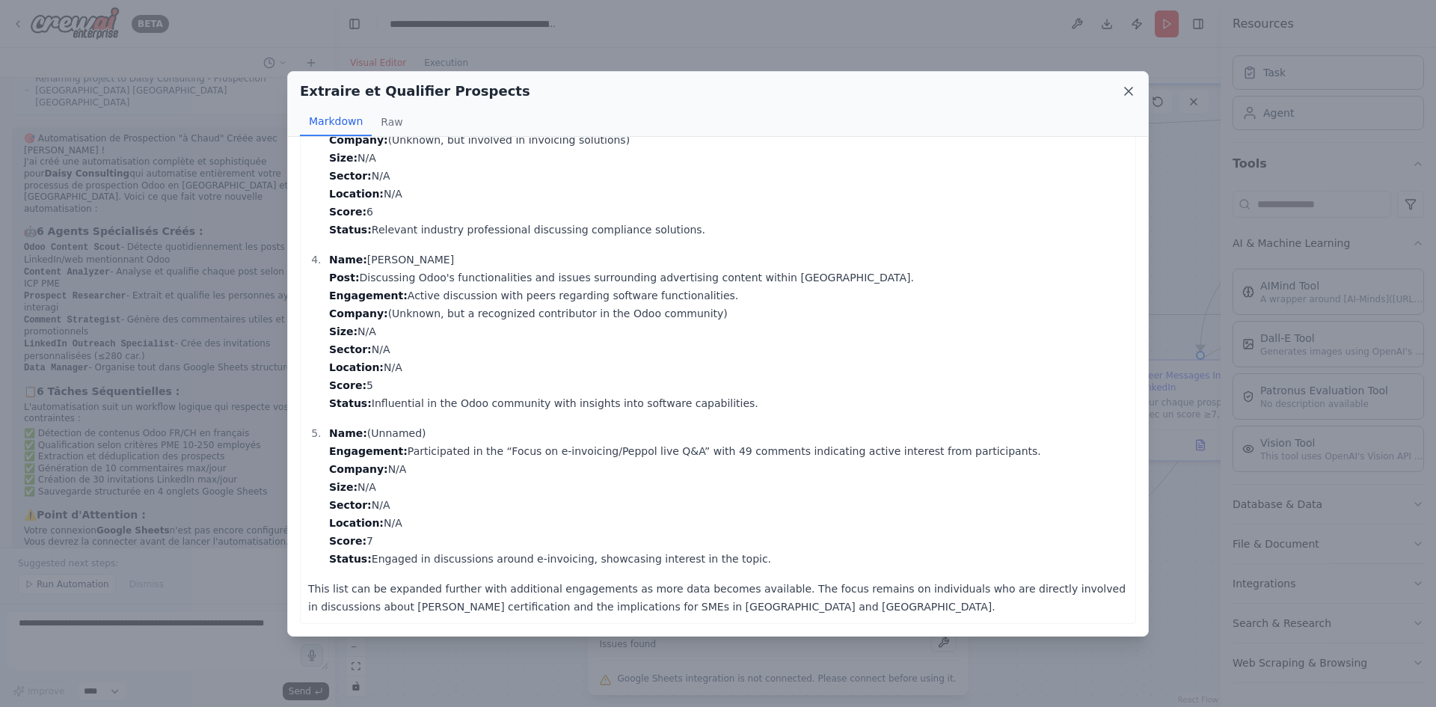
click at [1128, 90] on icon at bounding box center [1128, 90] width 7 height 7
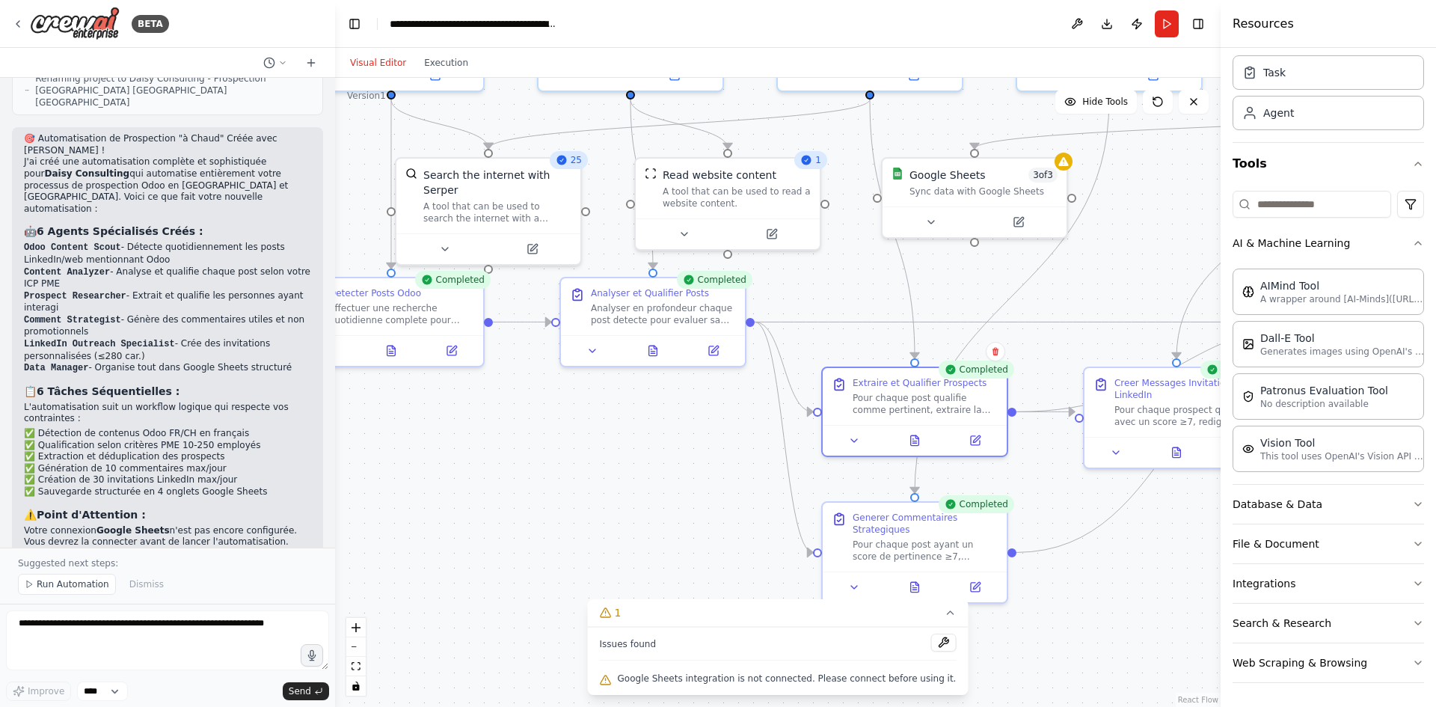
drag, startPoint x: 716, startPoint y: 456, endPoint x: 535, endPoint y: 554, distance: 205.1
click at [535, 554] on div ".deletable-edge-delete-btn { width: 20px; height: 20px; border: 0px solid #ffff…" at bounding box center [777, 392] width 885 height 629
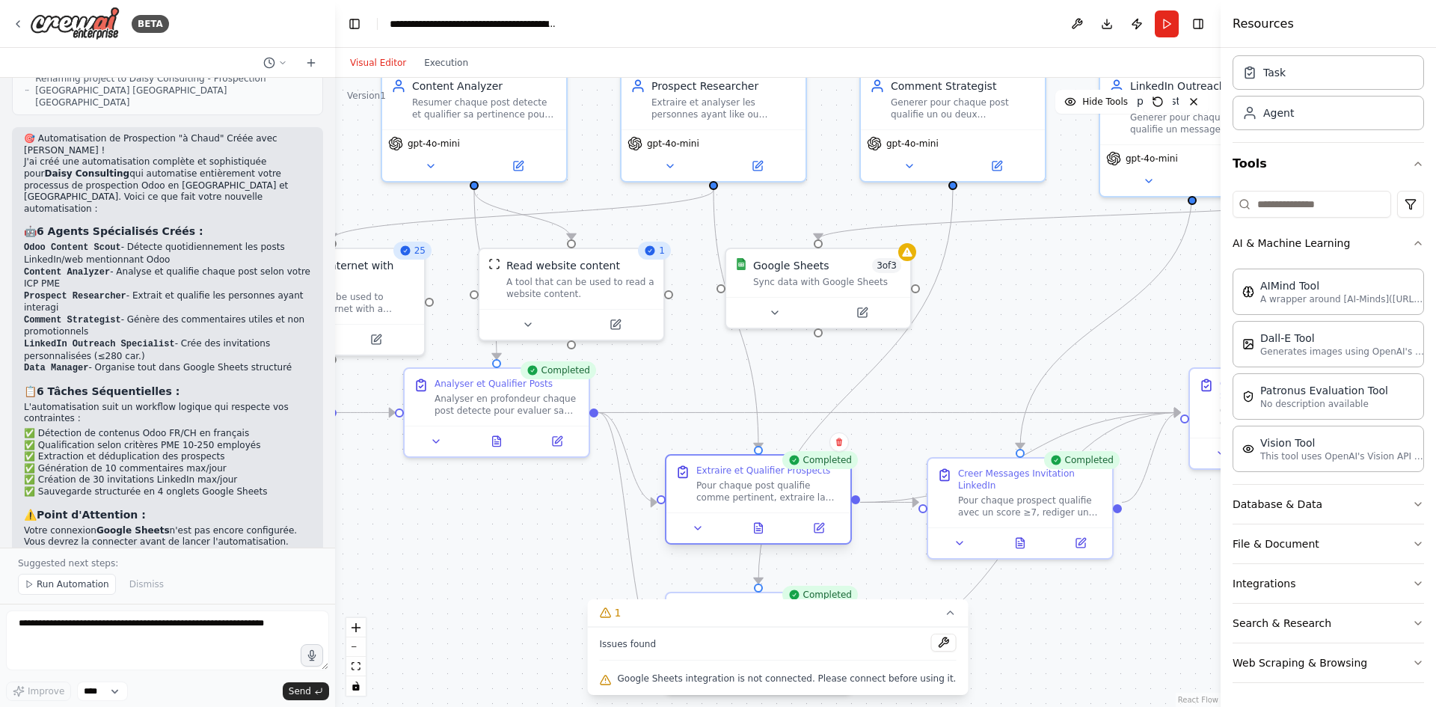
click at [765, 539] on div at bounding box center [758, 527] width 184 height 31
click at [756, 532] on icon at bounding box center [758, 528] width 8 height 10
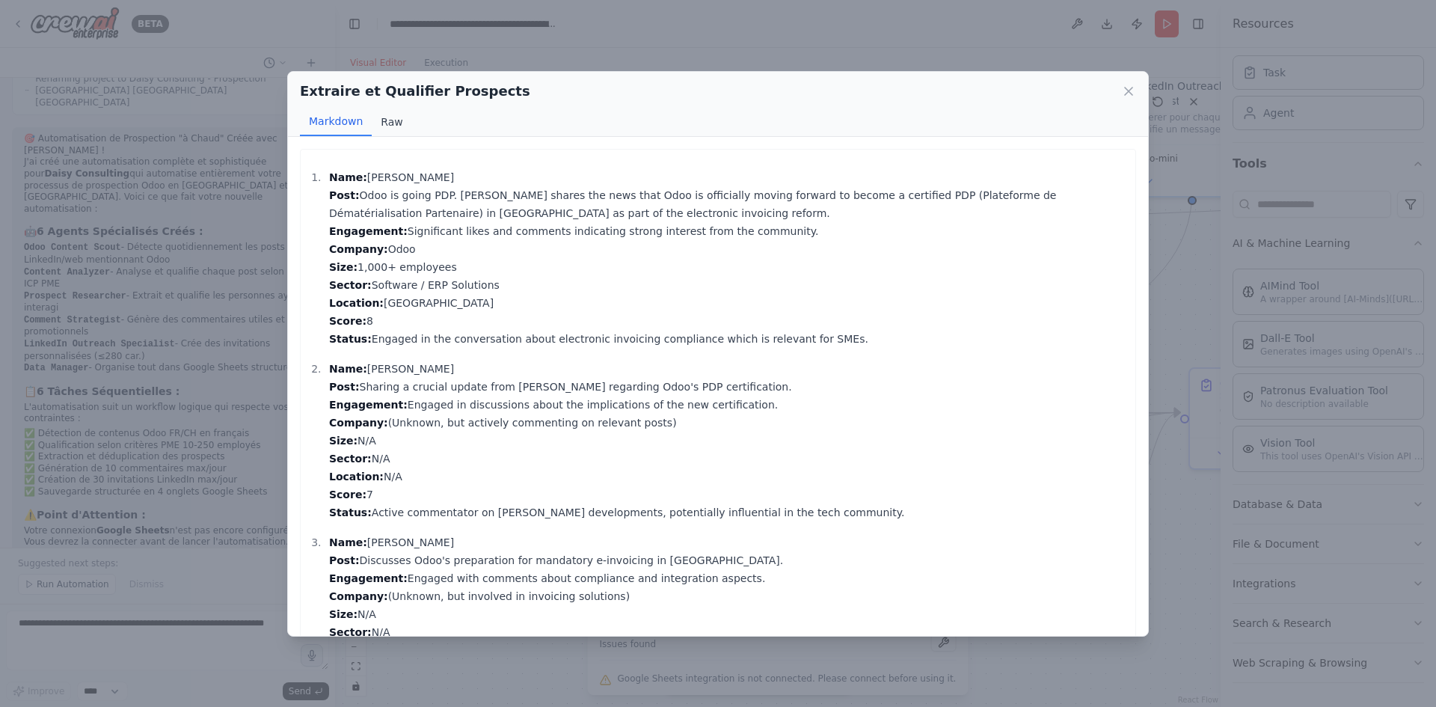
click at [391, 116] on button "Raw" at bounding box center [392, 122] width 40 height 28
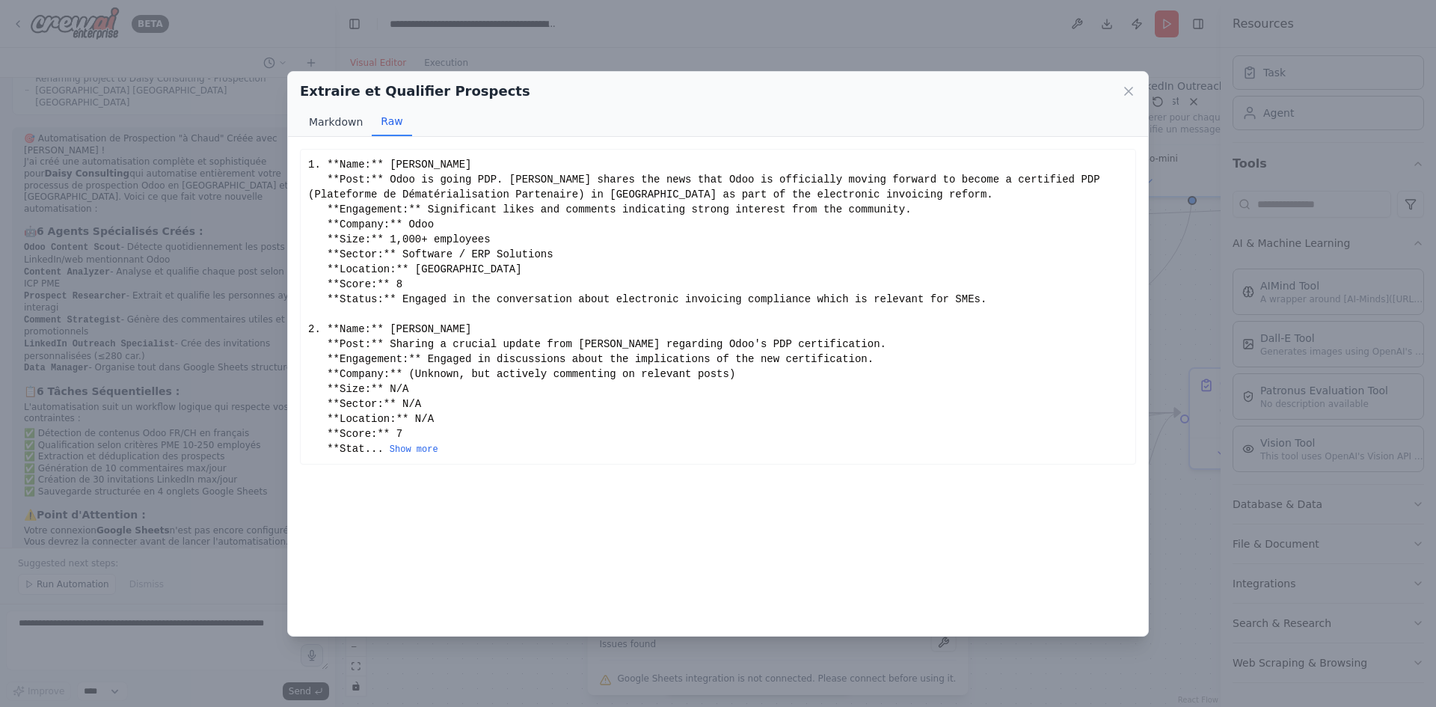
click at [351, 125] on button "Markdown" at bounding box center [336, 122] width 72 height 28
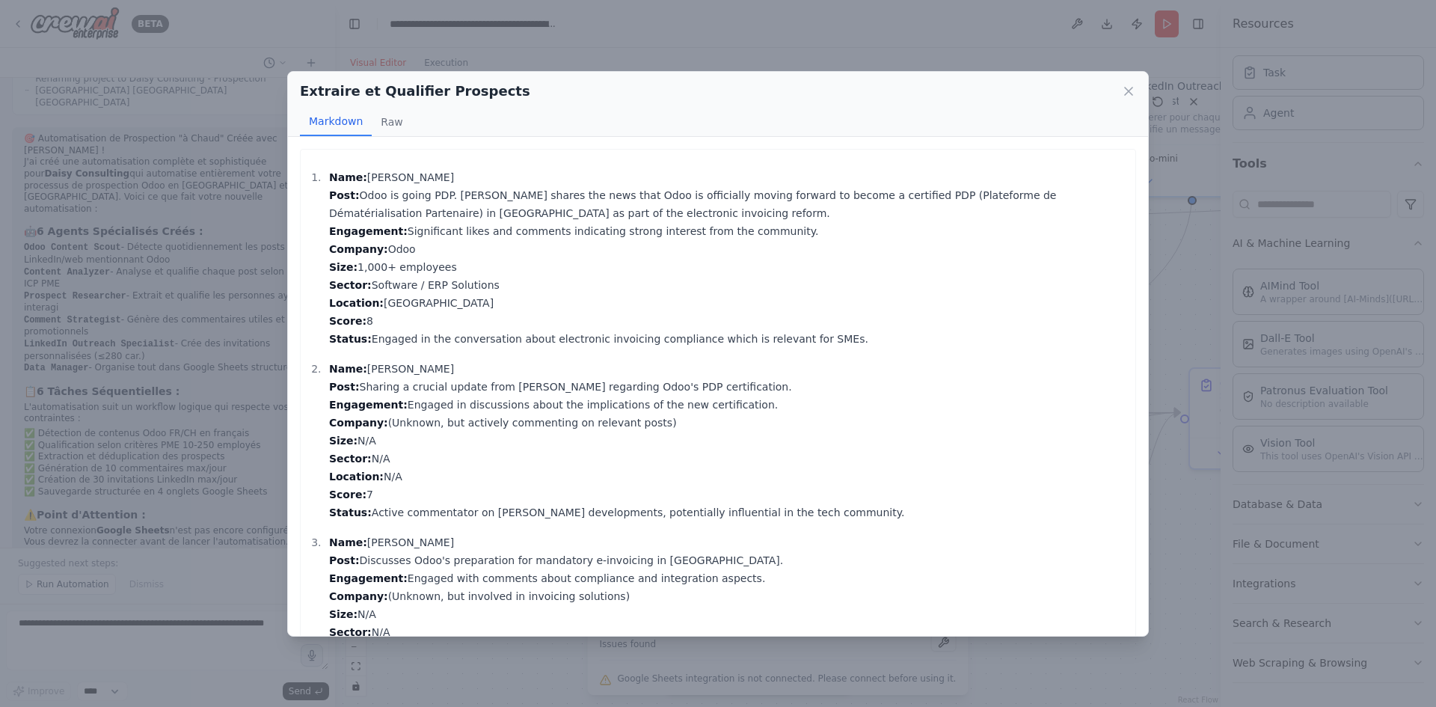
click at [266, 113] on div "Extraire et Qualifier Prospects Markdown Raw Name: Fabien Pinckaers Post: Odoo …" at bounding box center [718, 353] width 1436 height 707
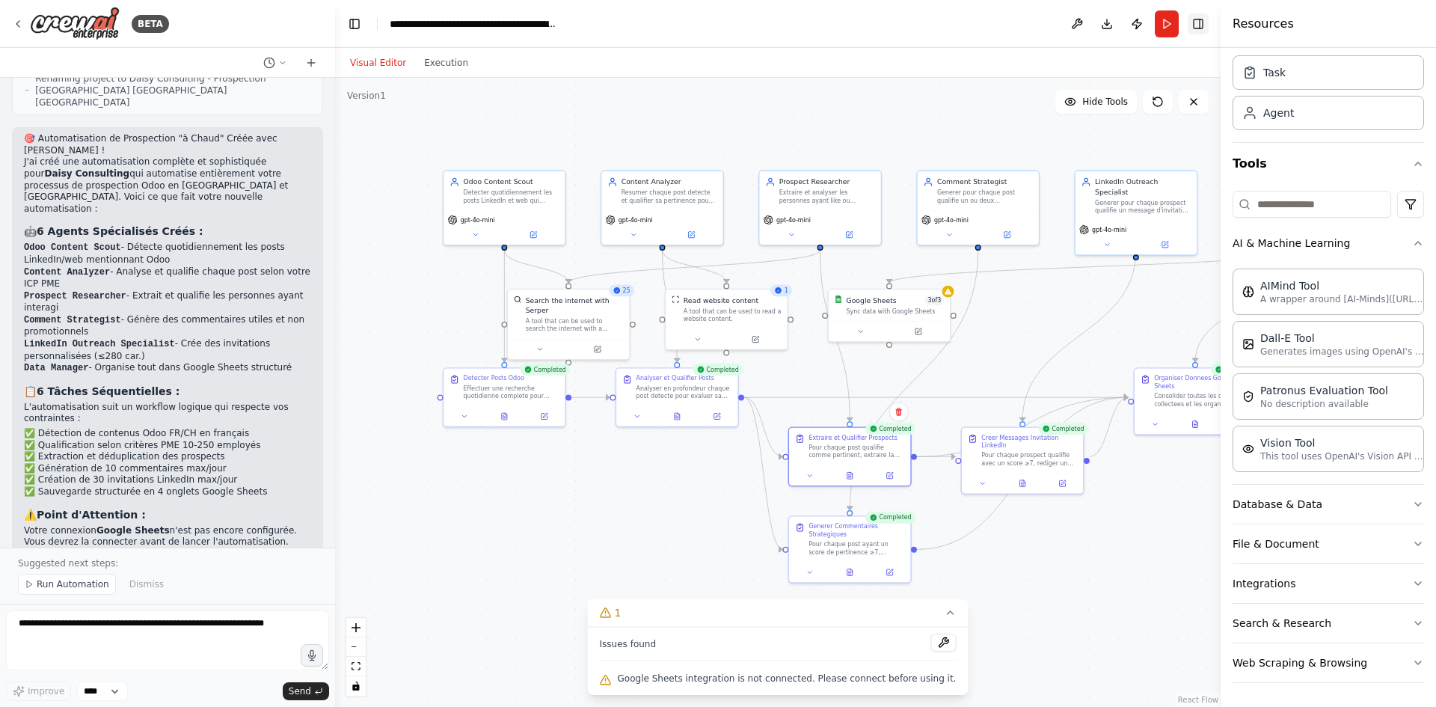
click at [1190, 24] on button "Toggle Right Sidebar" at bounding box center [1197, 23] width 21 height 21
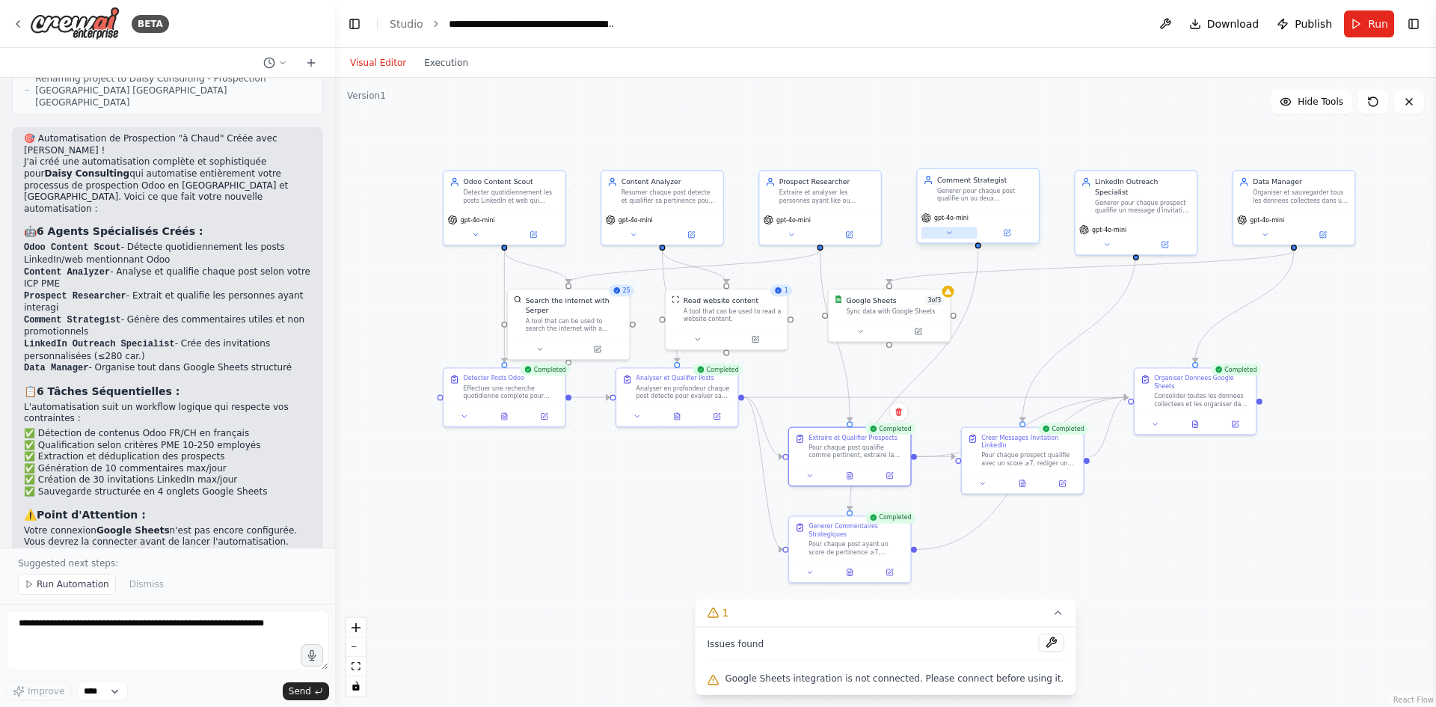
click at [956, 236] on button at bounding box center [949, 233] width 56 height 12
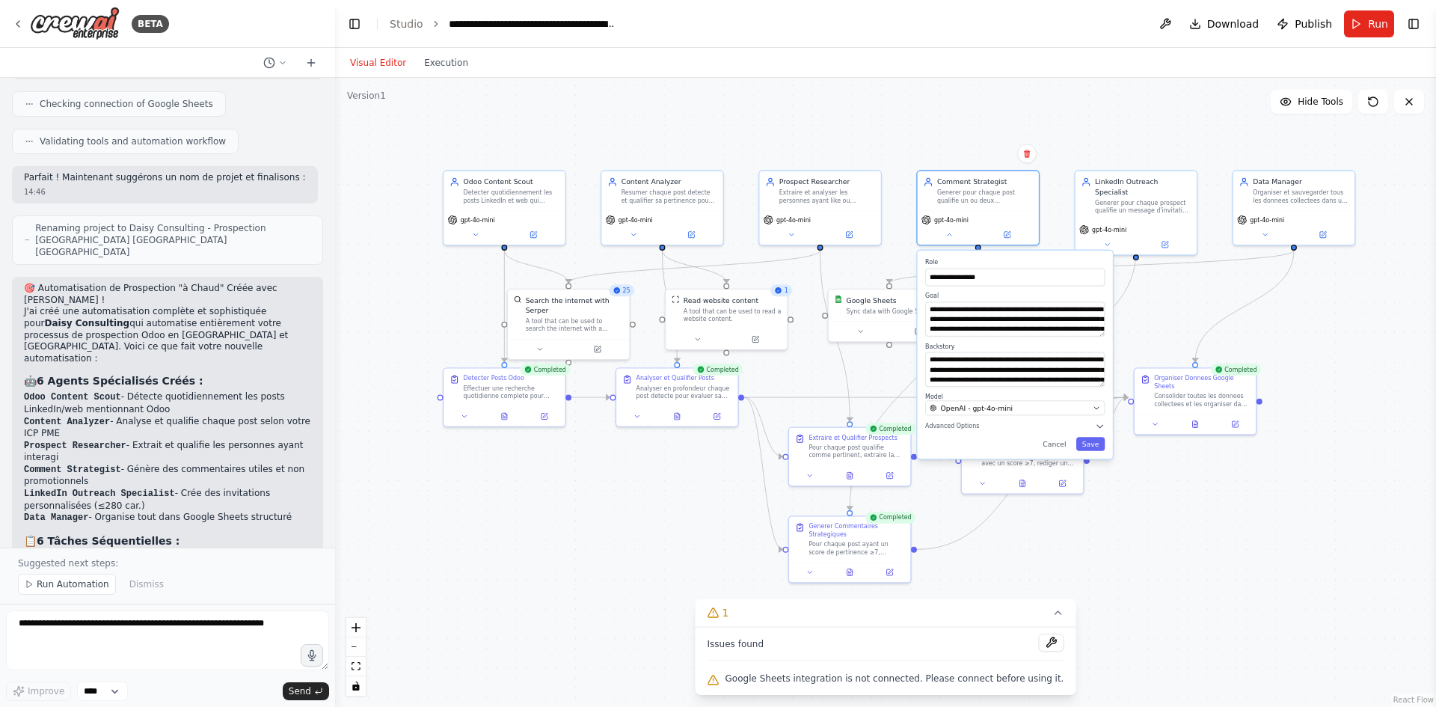
scroll to position [1537, 0]
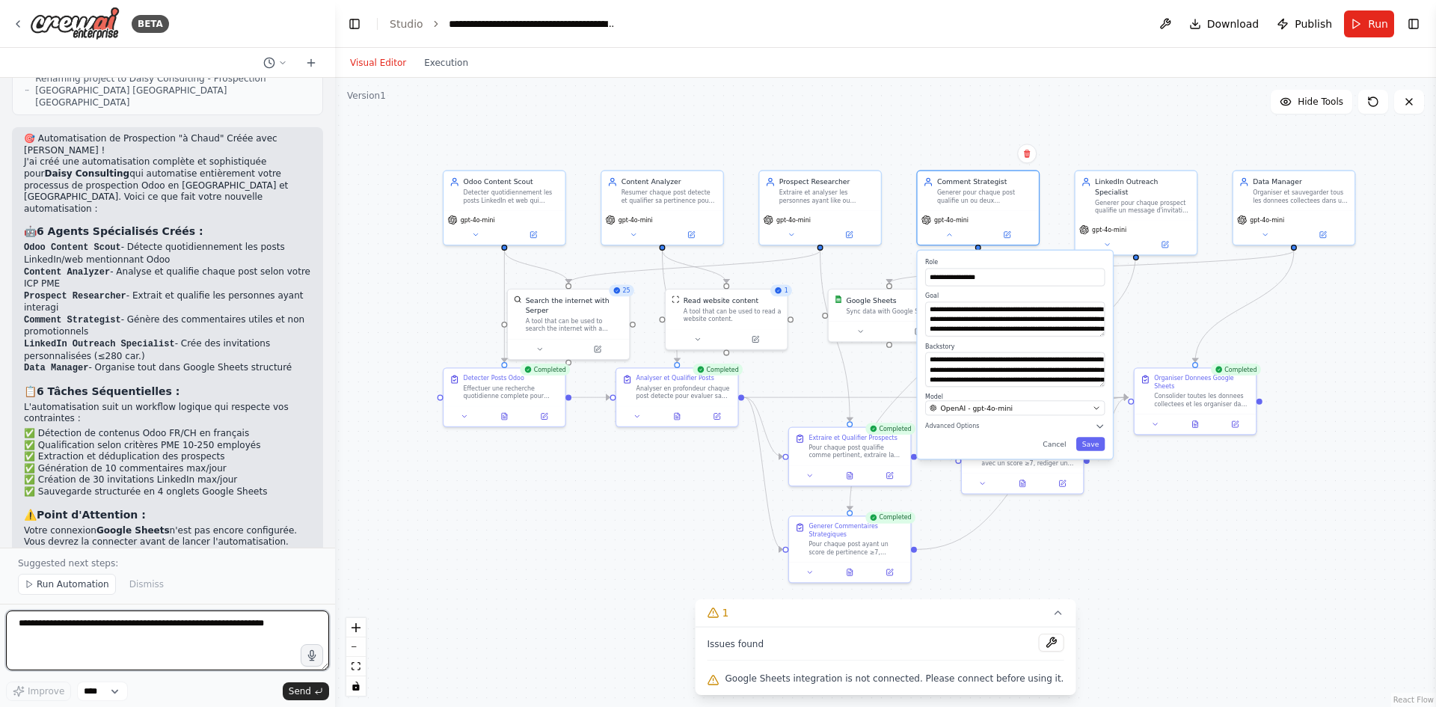
click at [120, 635] on textarea at bounding box center [167, 640] width 323 height 60
click at [92, 633] on textarea at bounding box center [167, 640] width 323 height 60
type textarea "**********"
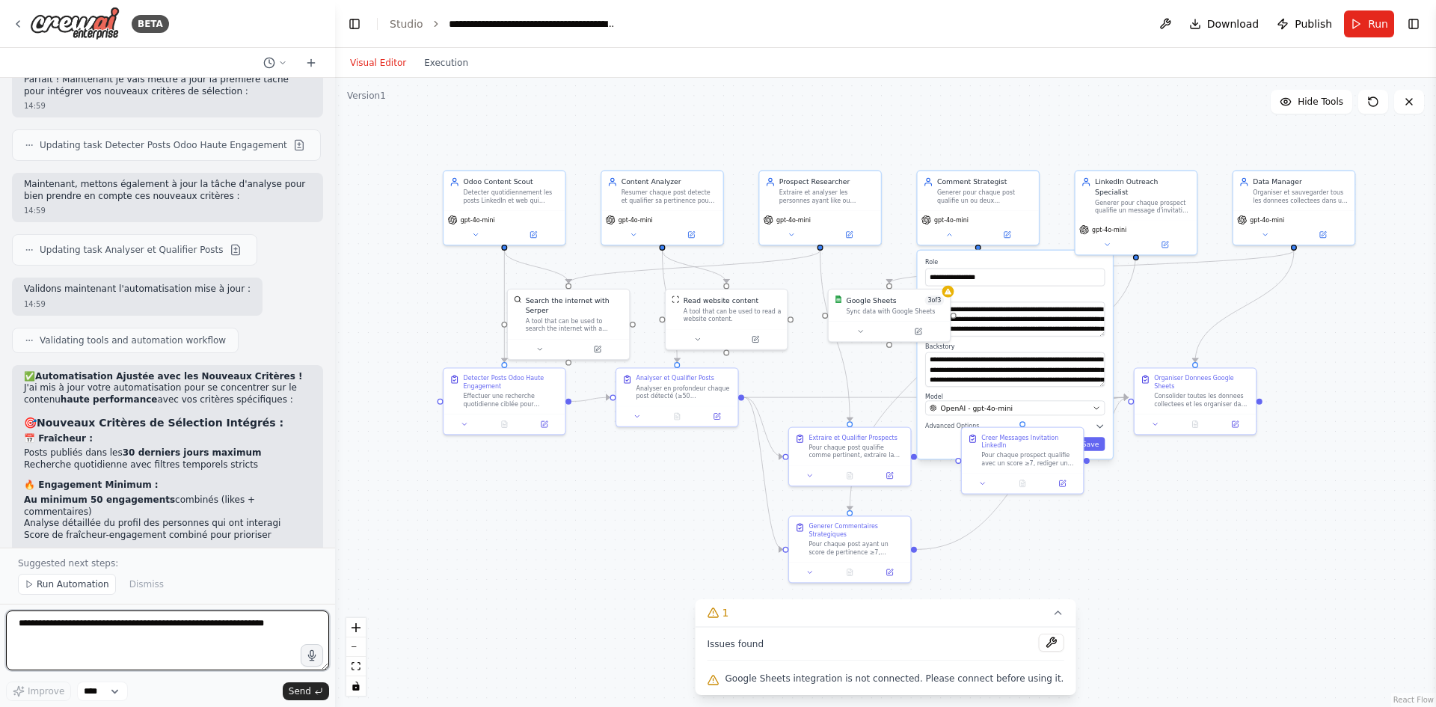
scroll to position [2594, 0]
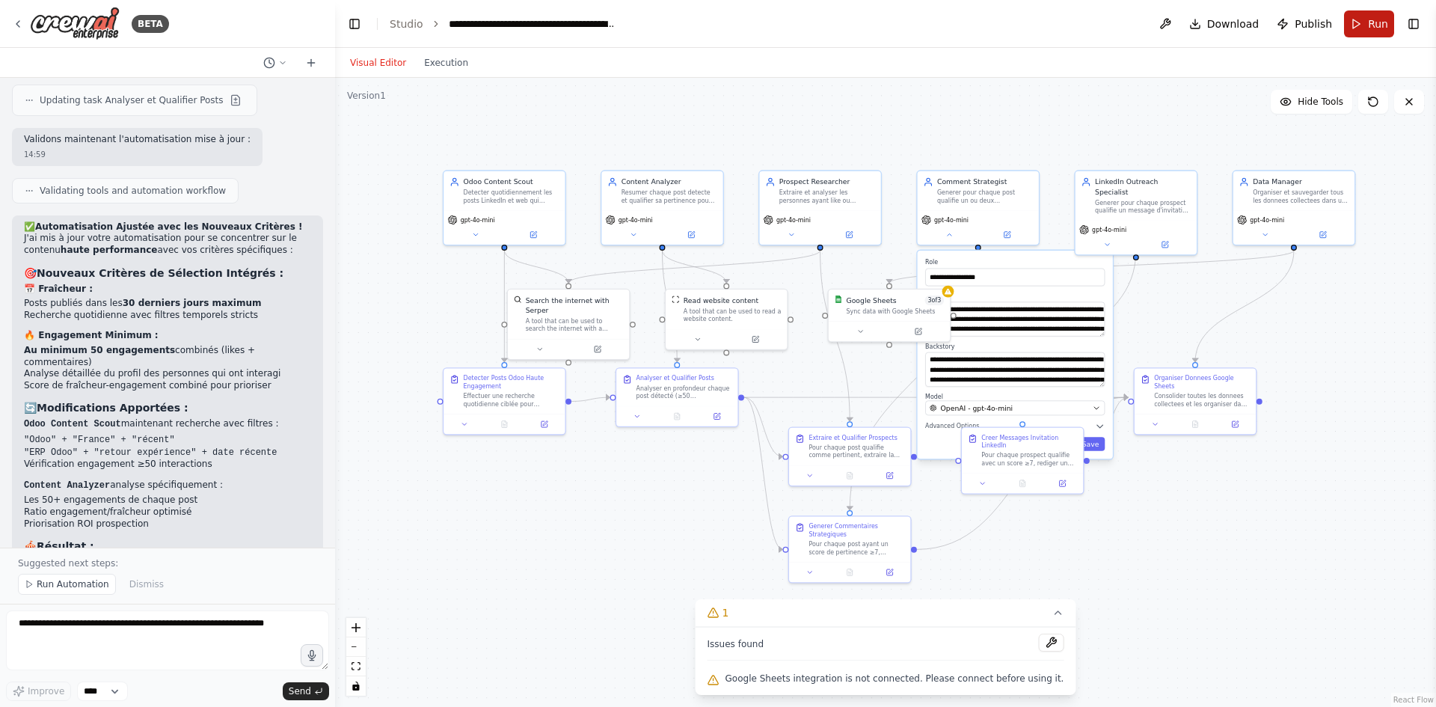
click at [1371, 25] on span "Run" at bounding box center [1378, 23] width 20 height 15
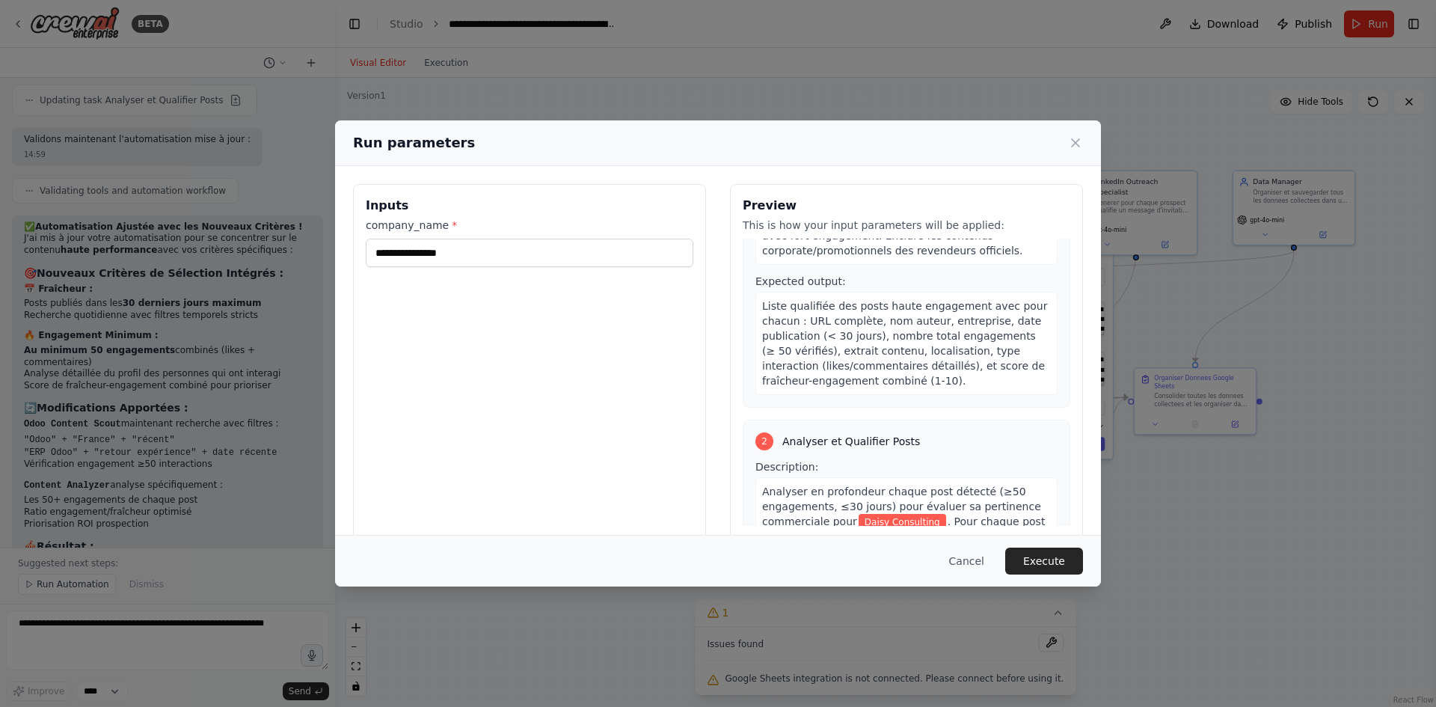
scroll to position [374, 0]
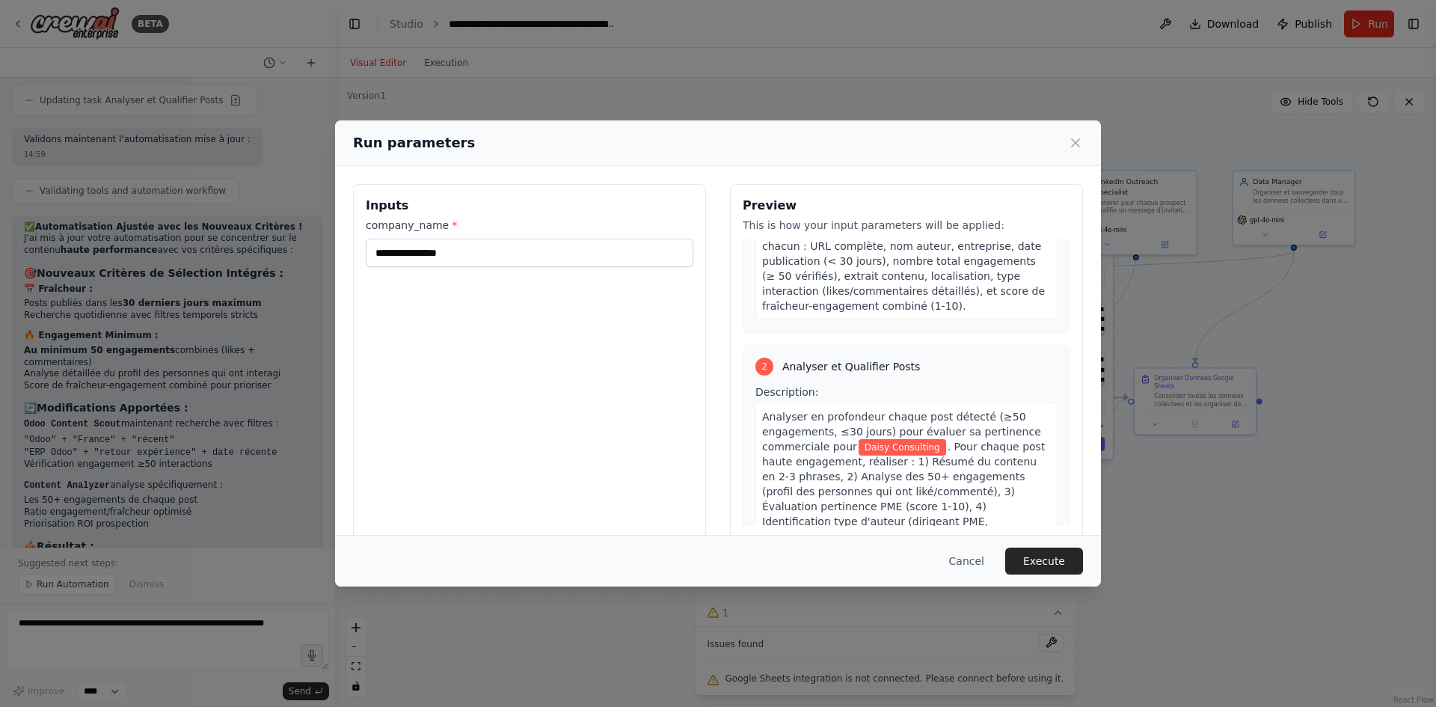
click at [858, 439] on span "Daisy Consulting" at bounding box center [901, 447] width 87 height 16
drag, startPoint x: 869, startPoint y: 421, endPoint x: 911, endPoint y: 422, distance: 41.9
click at [870, 439] on span "Daisy Consulting" at bounding box center [901, 447] width 87 height 16
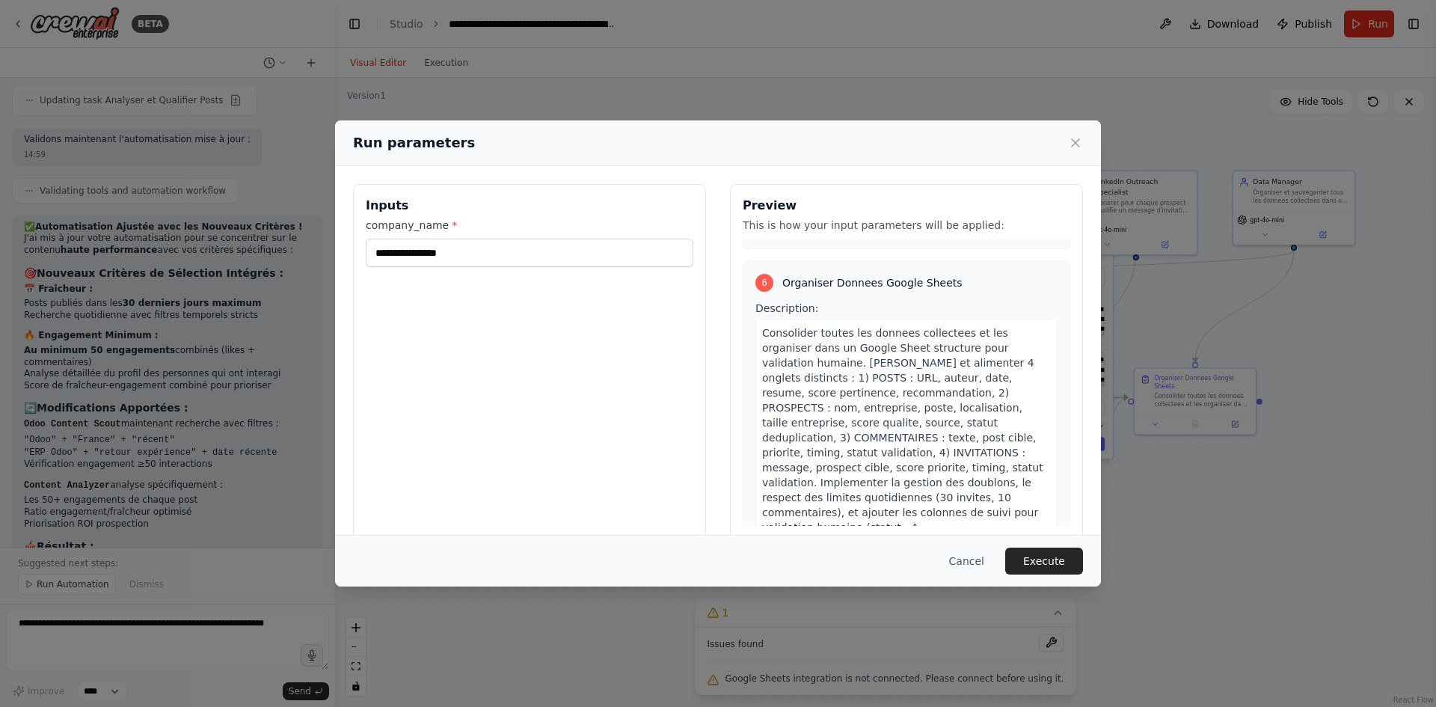
scroll to position [2192, 0]
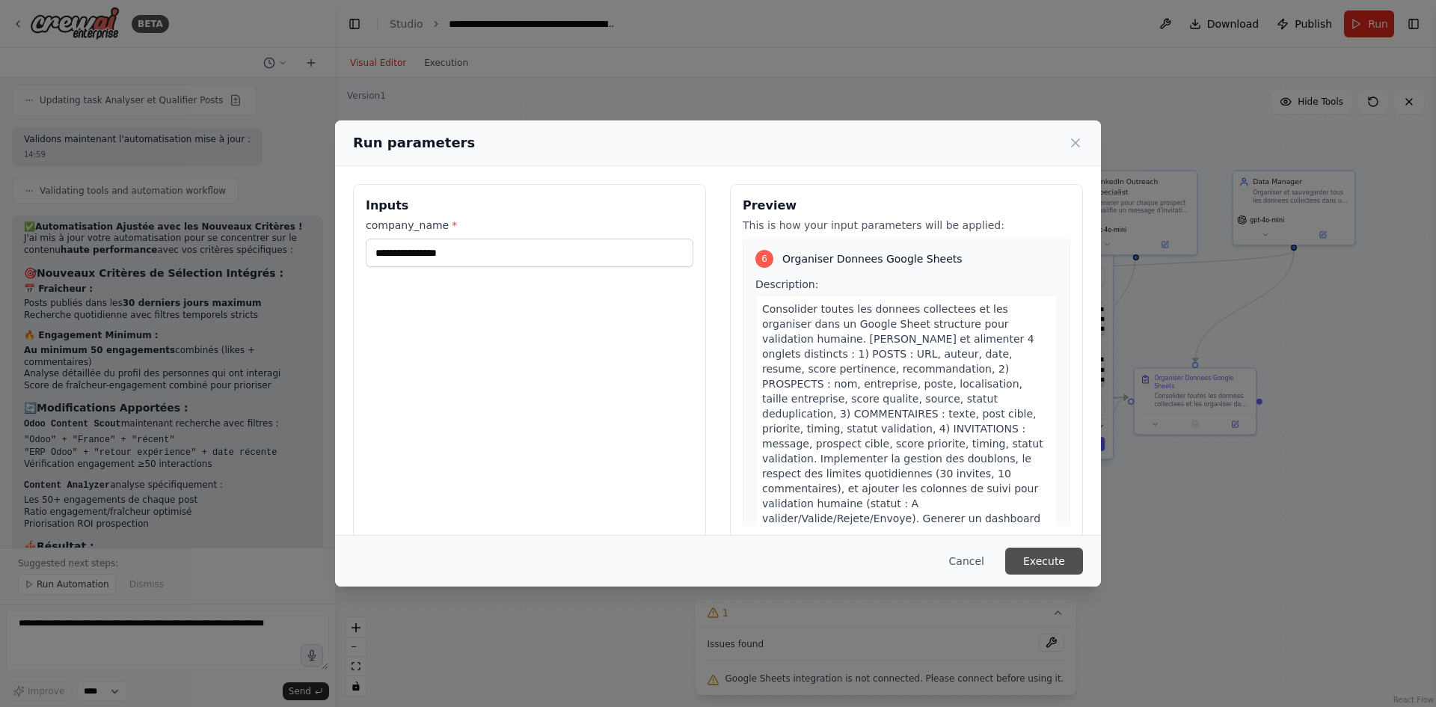
click at [1042, 560] on button "Execute" at bounding box center [1044, 560] width 78 height 27
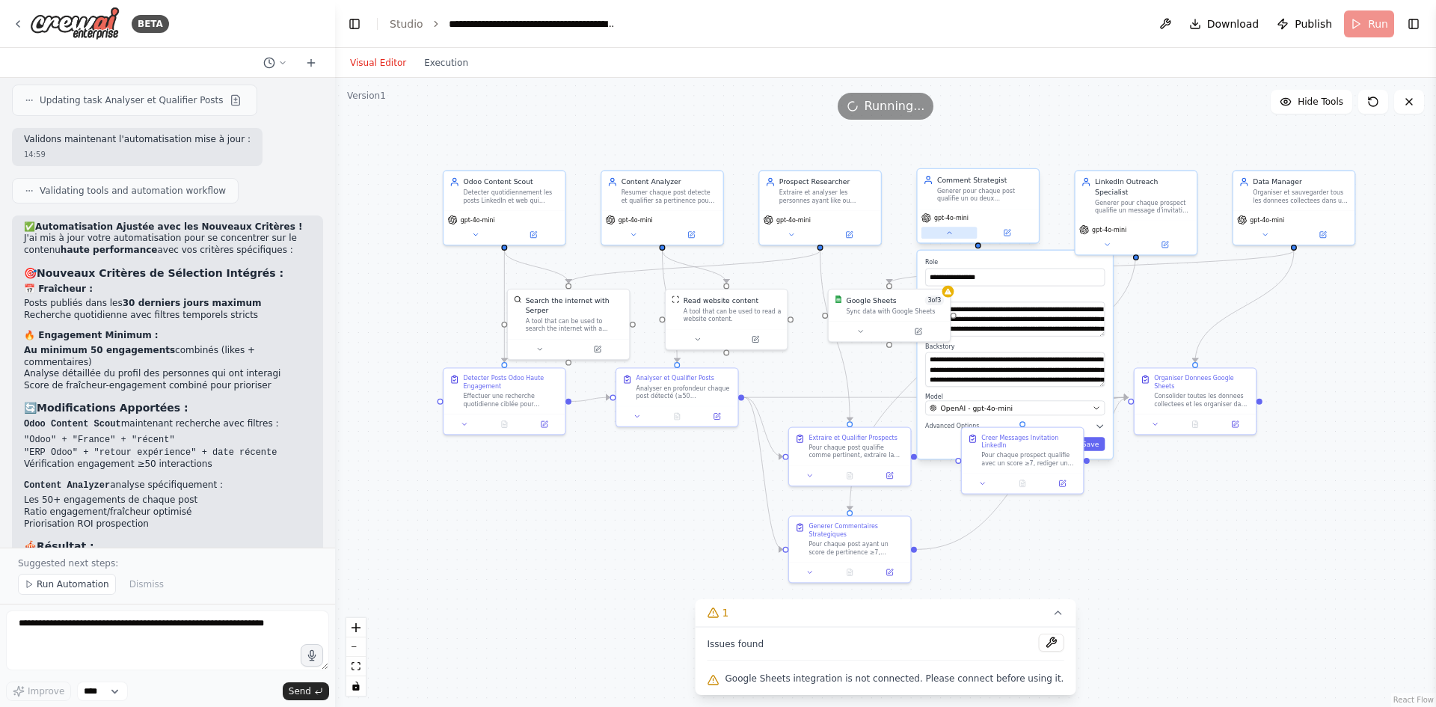
click at [954, 236] on button at bounding box center [949, 233] width 56 height 12
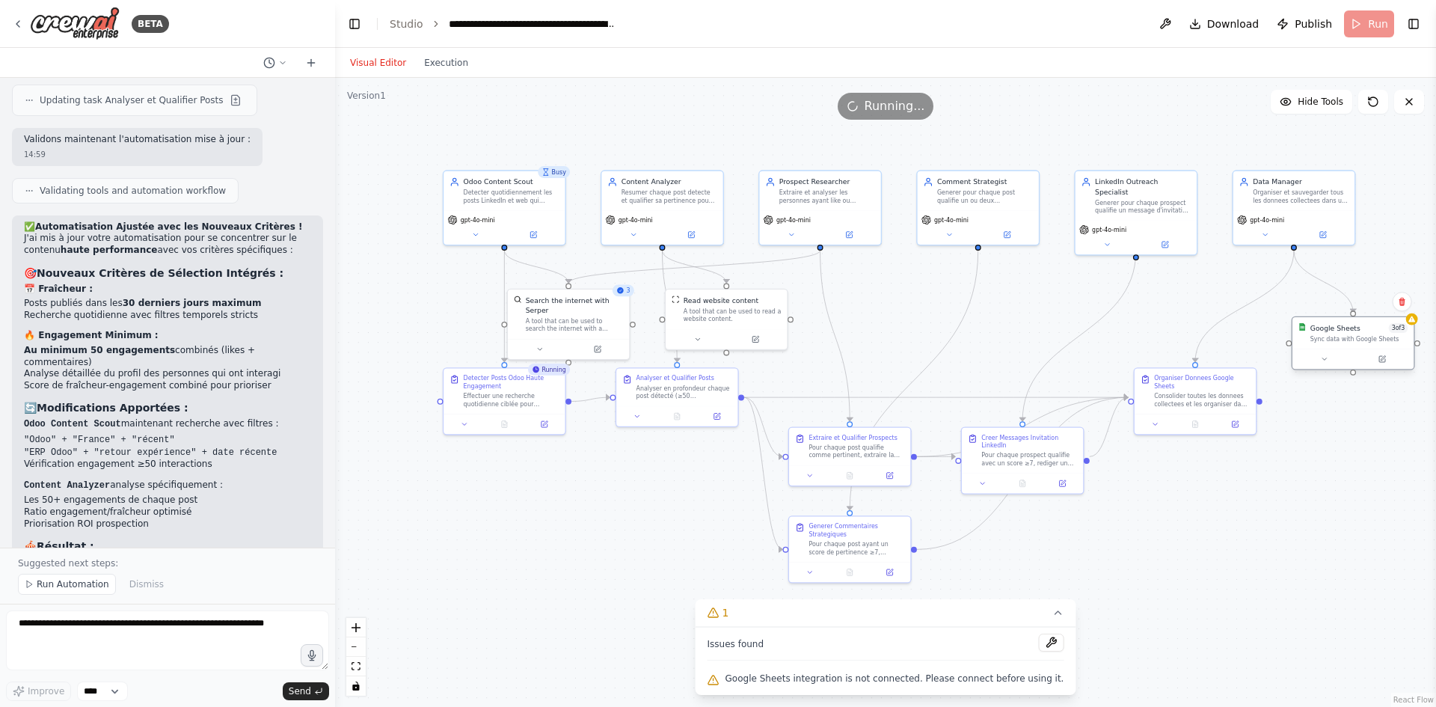
drag, startPoint x: 882, startPoint y: 308, endPoint x: 1344, endPoint y: 342, distance: 463.3
click at [1344, 342] on div "Sync data with Google Sheets" at bounding box center [1359, 339] width 98 height 8
click at [505, 429] on div at bounding box center [503, 422] width 121 height 20
click at [505, 424] on icon at bounding box center [504, 424] width 3 height 0
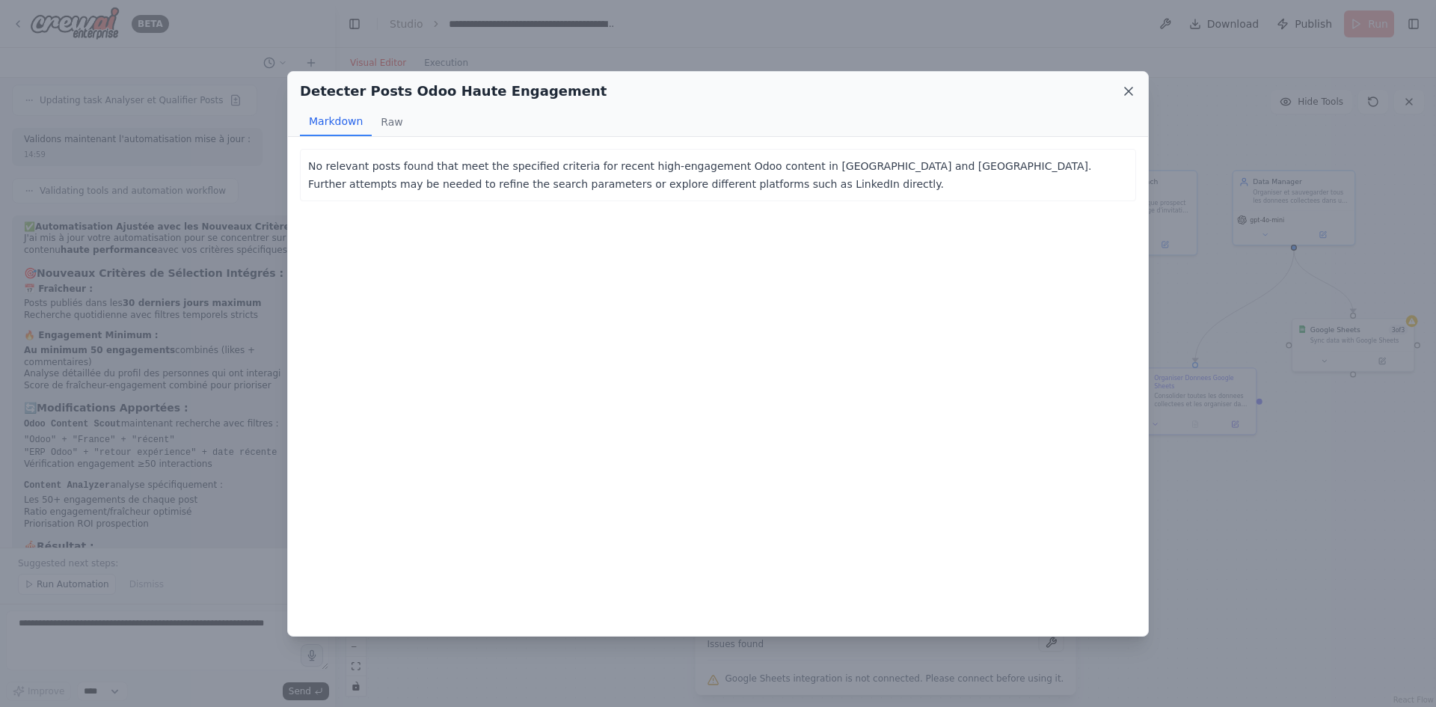
click at [1129, 93] on icon at bounding box center [1128, 91] width 15 height 15
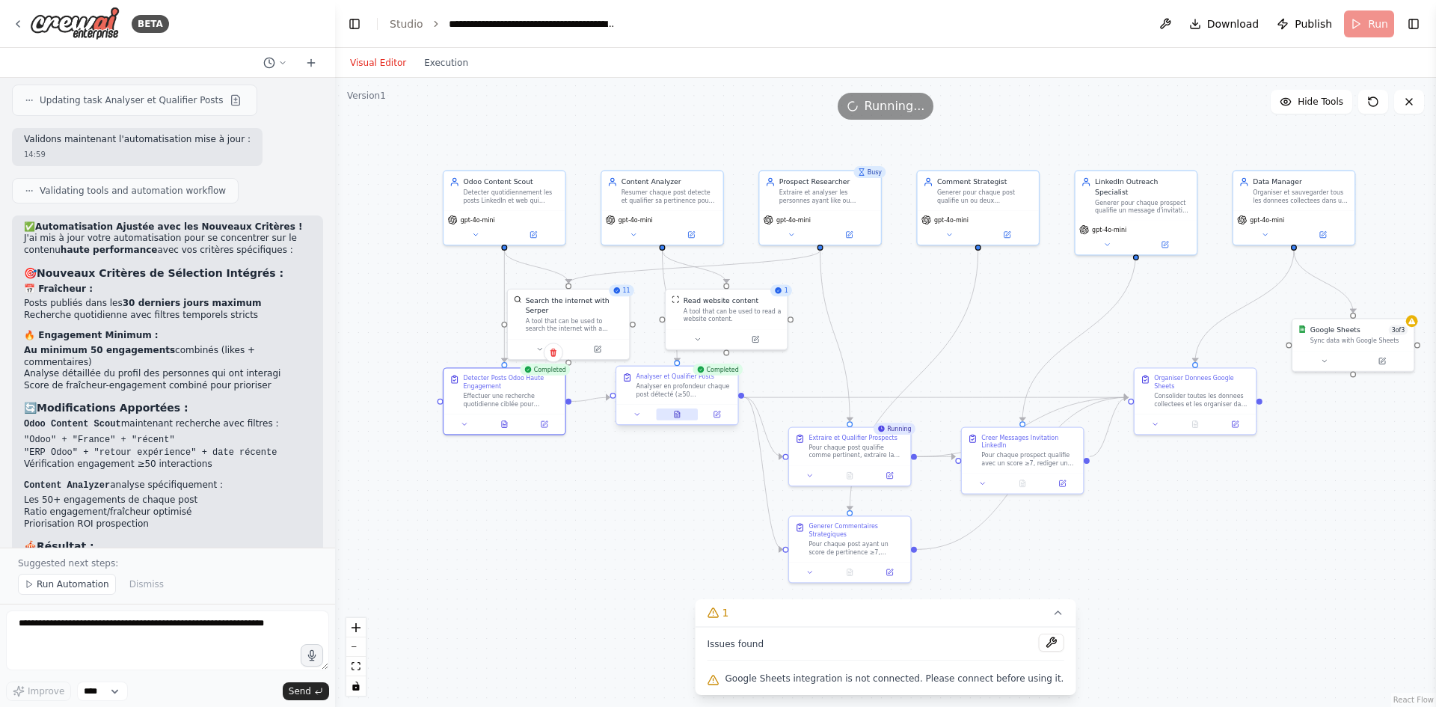
click at [686, 414] on button at bounding box center [677, 414] width 42 height 12
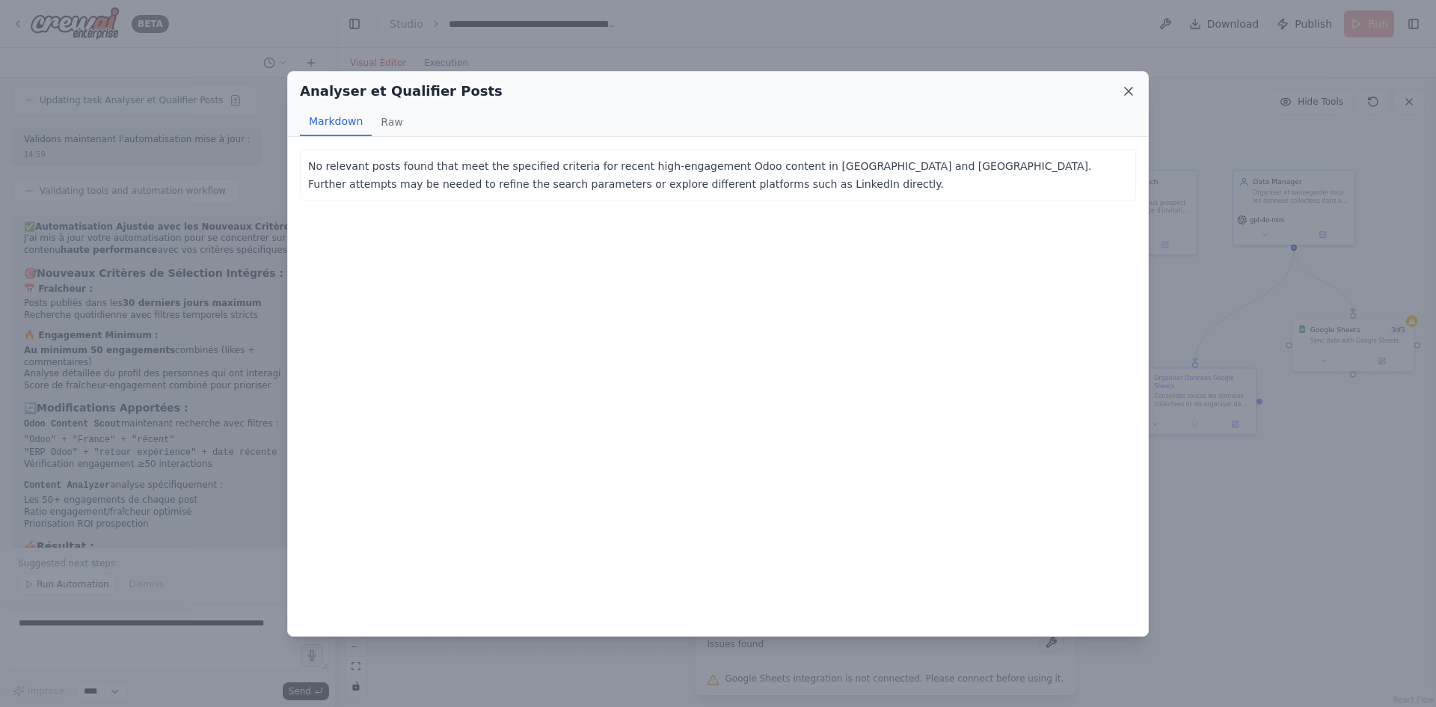
click at [1130, 93] on icon at bounding box center [1128, 90] width 7 height 7
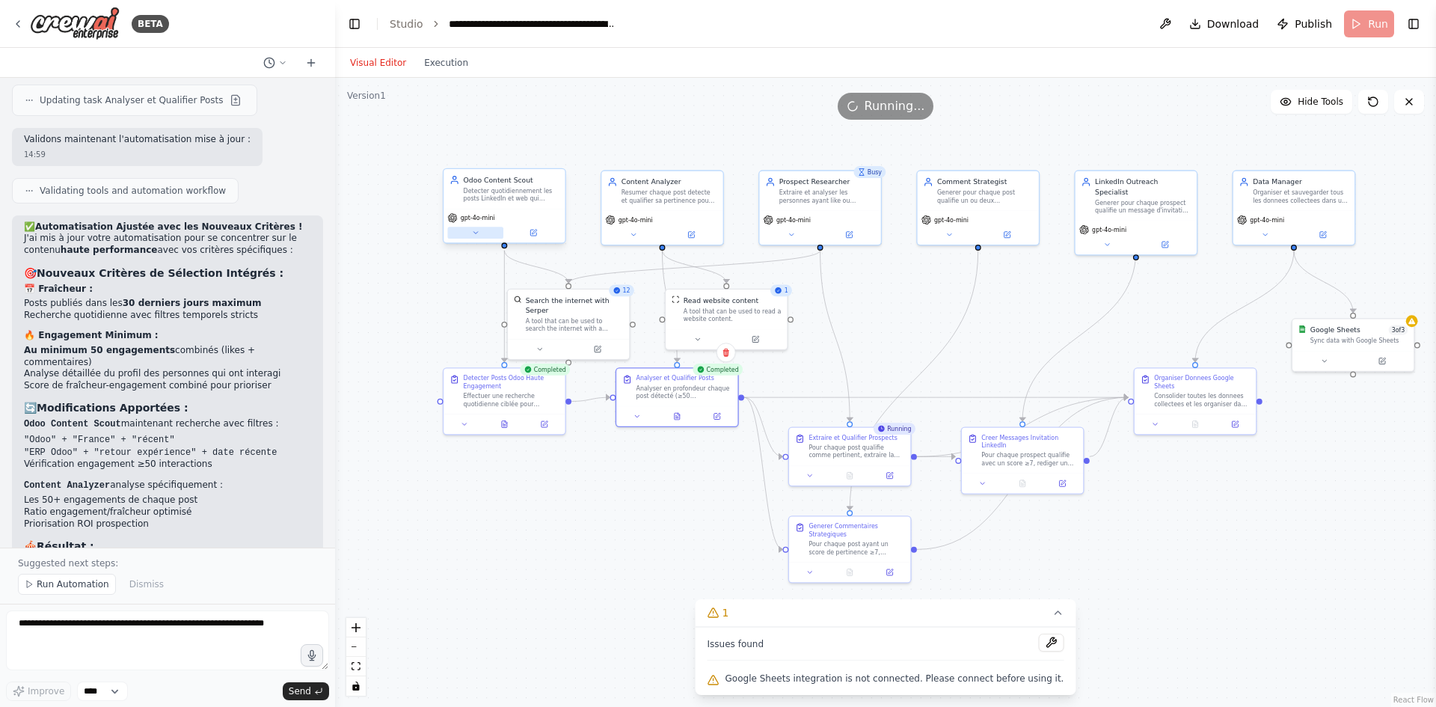
click at [477, 235] on icon at bounding box center [475, 233] width 8 height 8
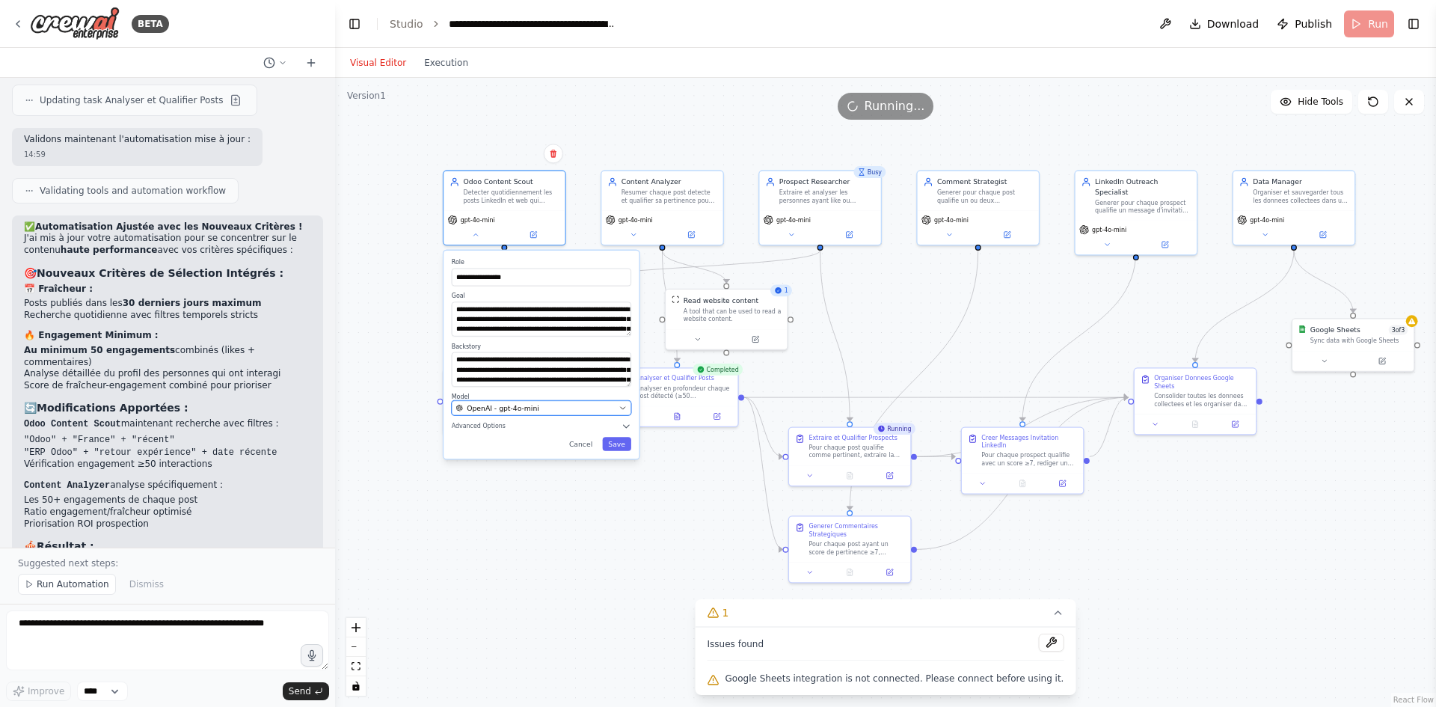
click at [622, 408] on icon "button" at bounding box center [623, 408] width 4 height 2
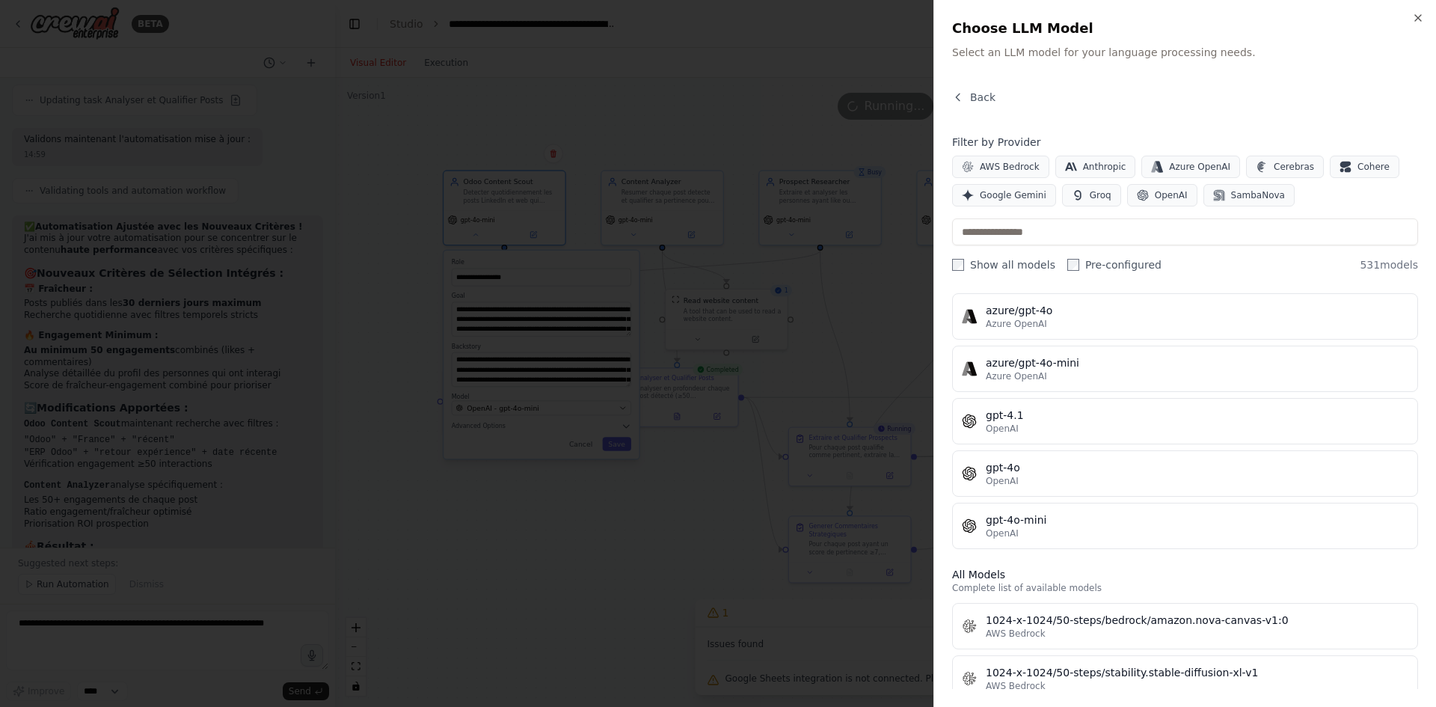
scroll to position [0, 0]
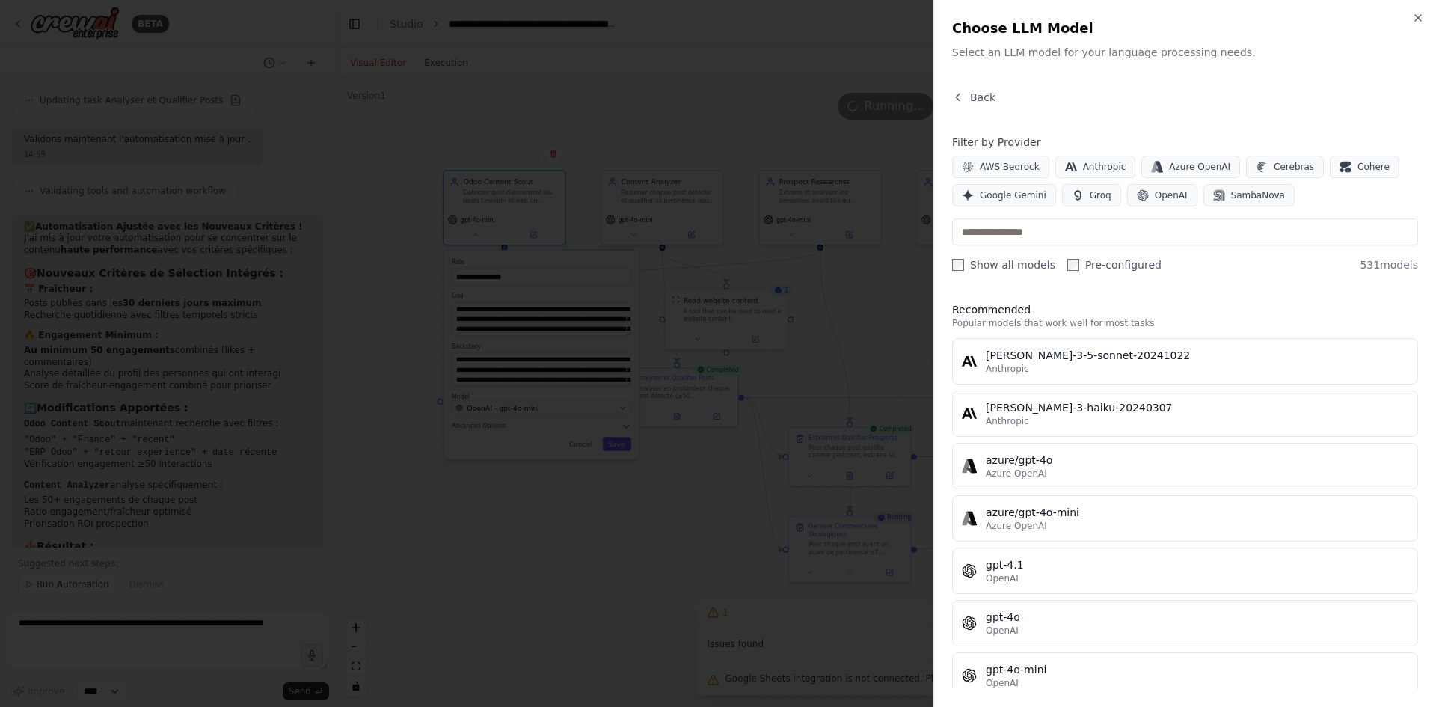
click at [754, 54] on div at bounding box center [718, 353] width 1436 height 707
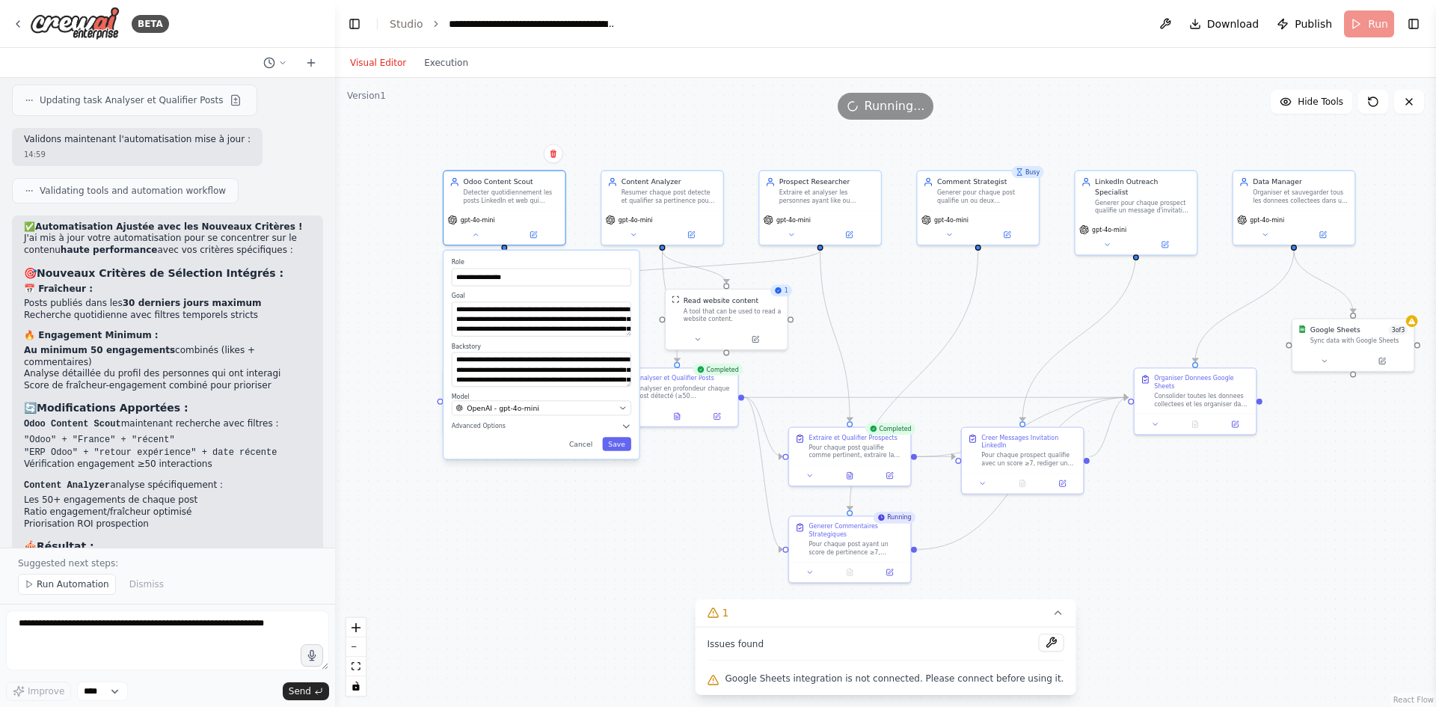
click at [653, 86] on div "**********" at bounding box center [885, 392] width 1101 height 629
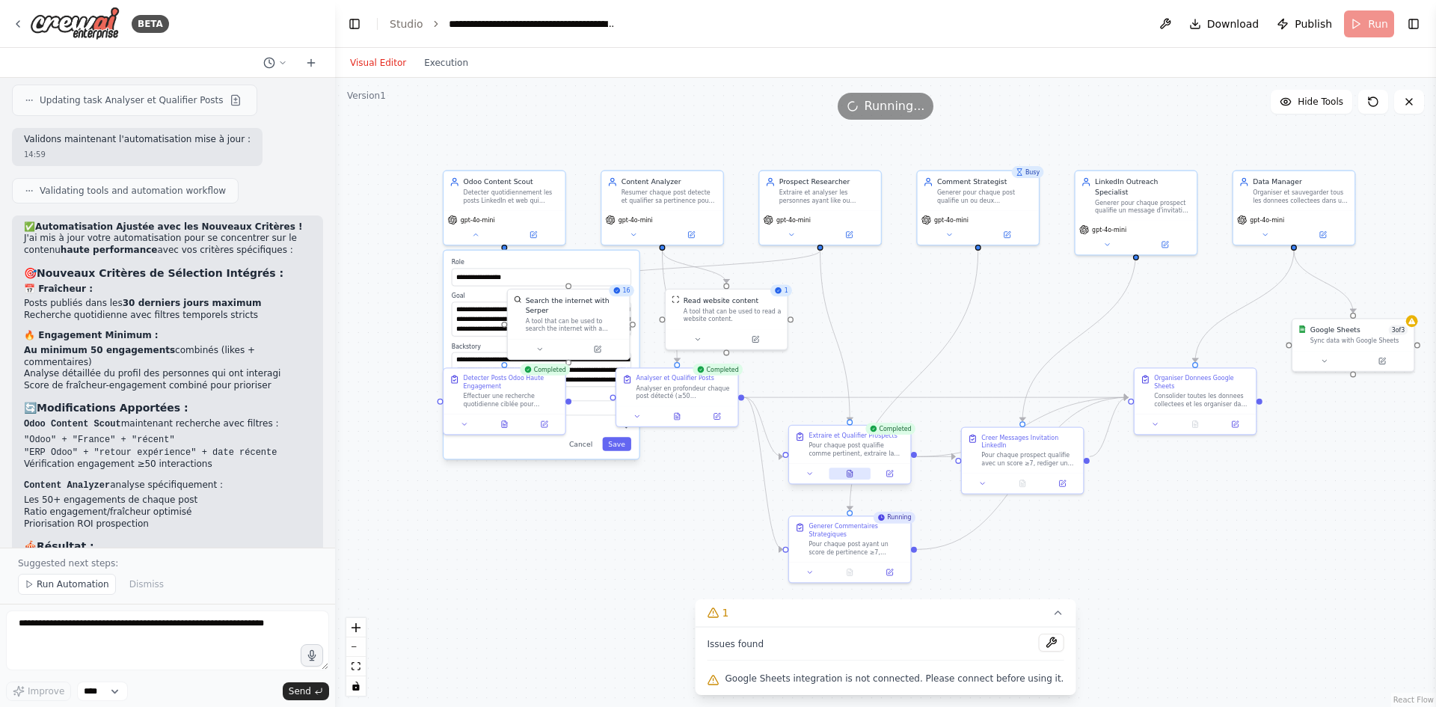
click at [849, 476] on icon at bounding box center [849, 473] width 5 height 7
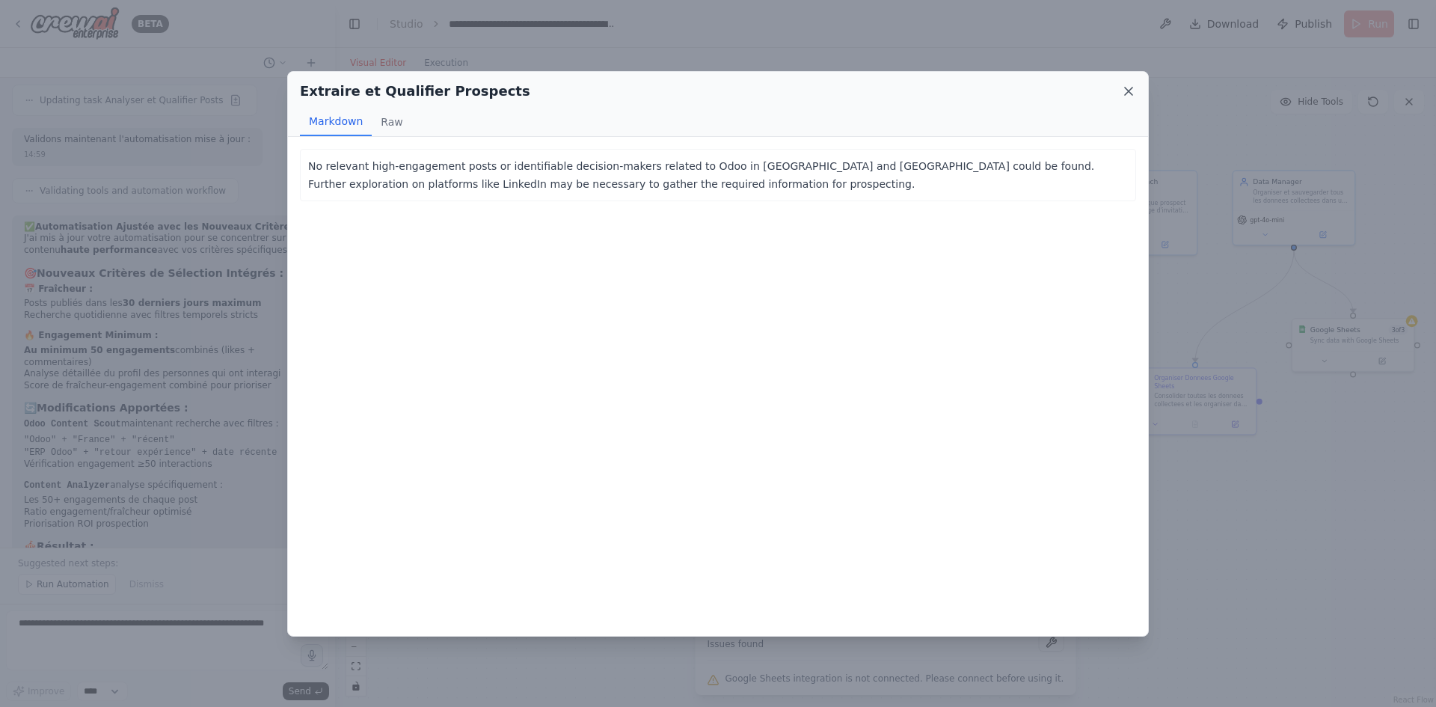
click at [1125, 90] on icon at bounding box center [1128, 91] width 15 height 15
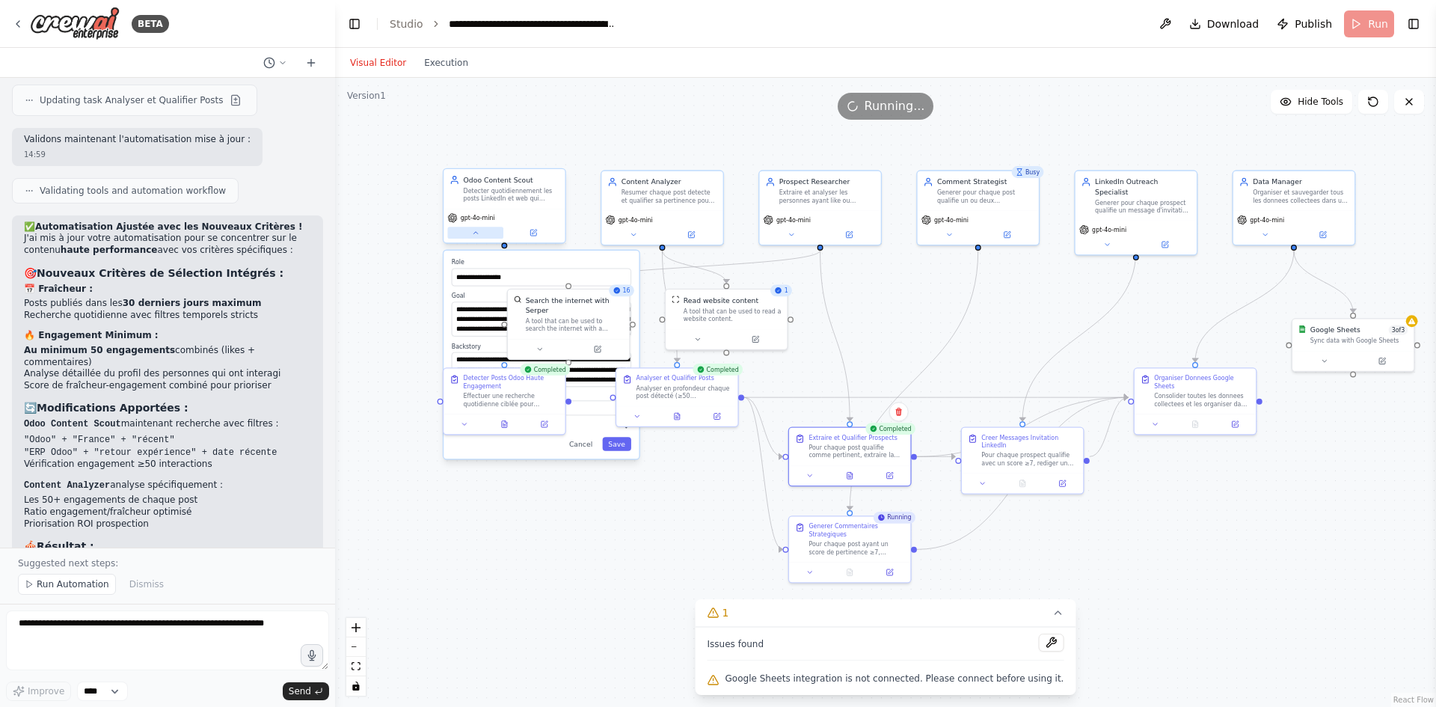
click at [468, 234] on button at bounding box center [475, 233] width 56 height 12
click at [479, 236] on icon at bounding box center [475, 233] width 8 height 8
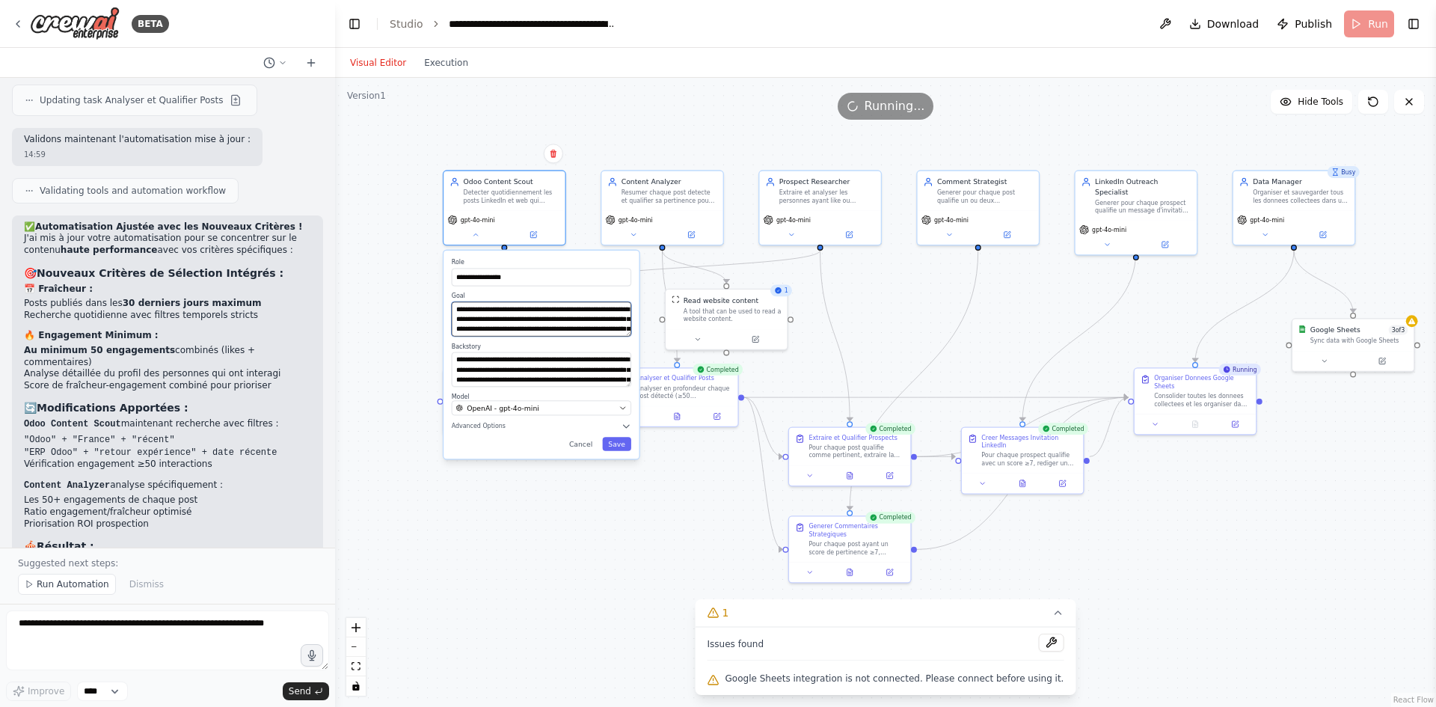
scroll to position [30, 0]
drag, startPoint x: 495, startPoint y: 324, endPoint x: 537, endPoint y: 327, distance: 41.9
click at [537, 327] on textarea "**********" at bounding box center [541, 318] width 179 height 34
click at [532, 313] on textarea "**********" at bounding box center [541, 318] width 179 height 34
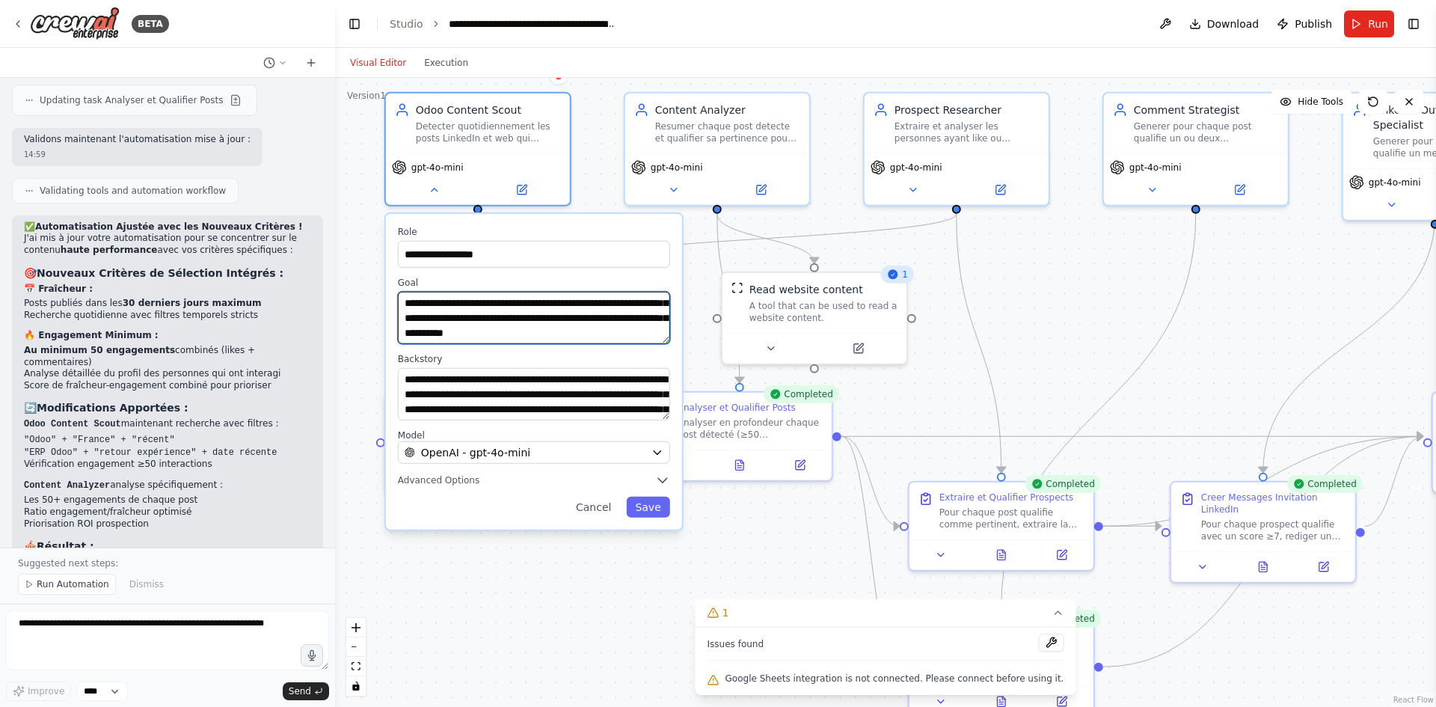
scroll to position [0, 0]
click at [484, 318] on textarea "**********" at bounding box center [534, 318] width 272 height 52
click at [497, 317] on textarea "**********" at bounding box center [534, 318] width 272 height 52
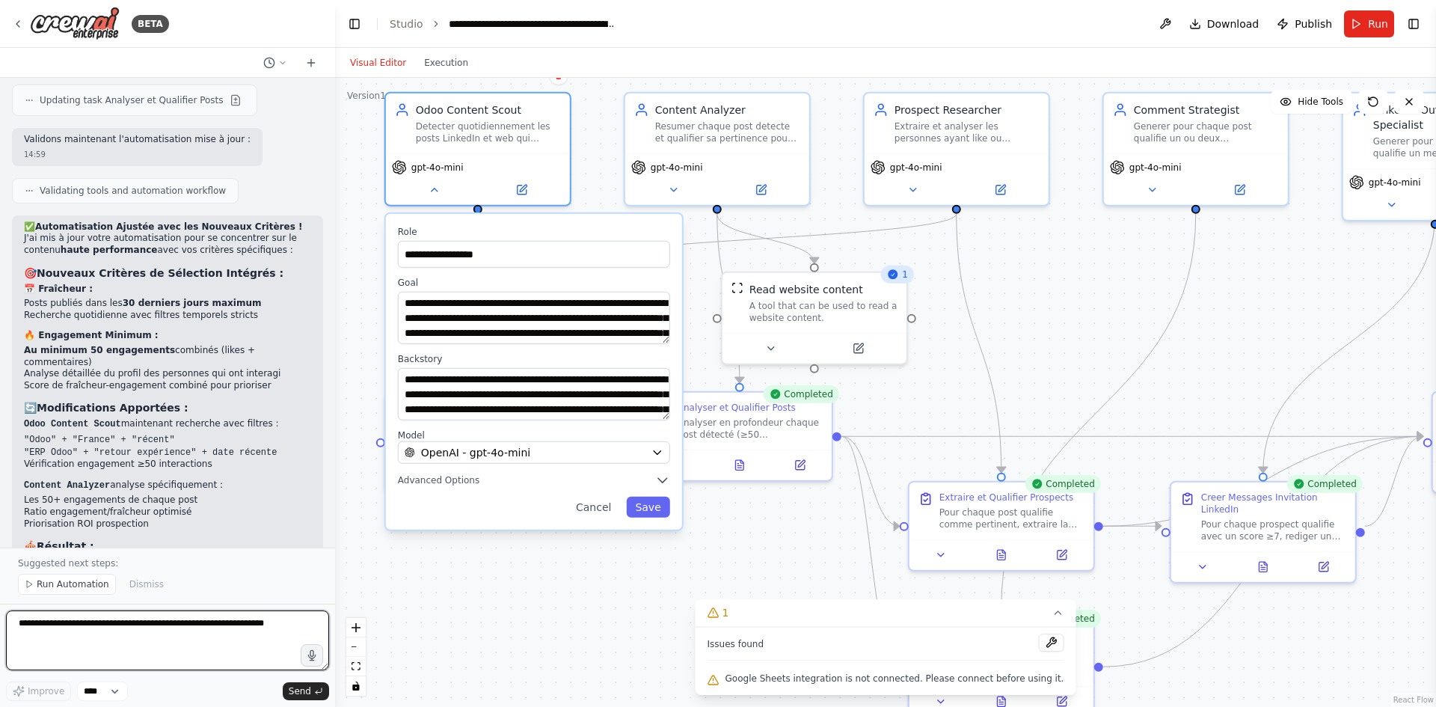
click at [161, 631] on textarea at bounding box center [167, 640] width 323 height 60
click at [178, 640] on textarea "**********" at bounding box center [167, 640] width 323 height 60
click at [181, 637] on textarea "**********" at bounding box center [167, 640] width 323 height 60
type textarea "**********"
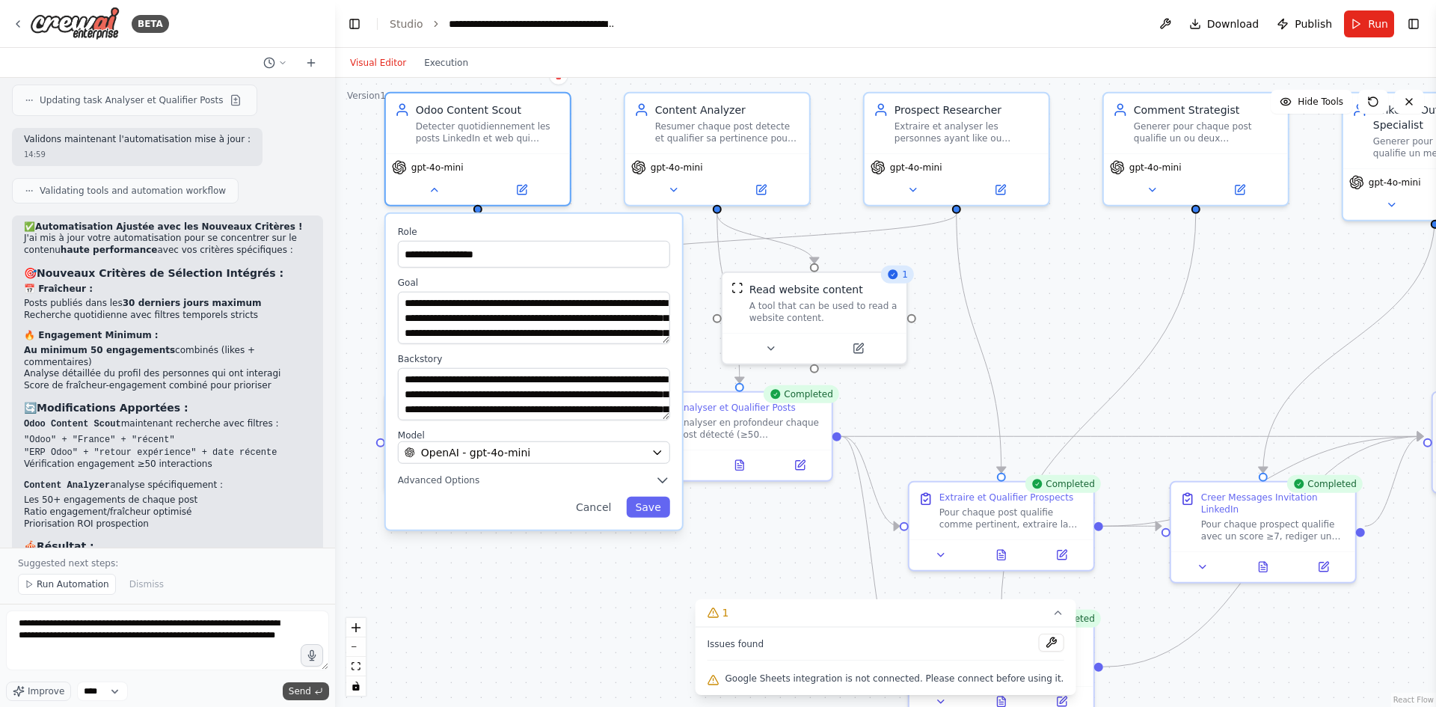
click at [295, 686] on span "Send" at bounding box center [300, 691] width 22 height 12
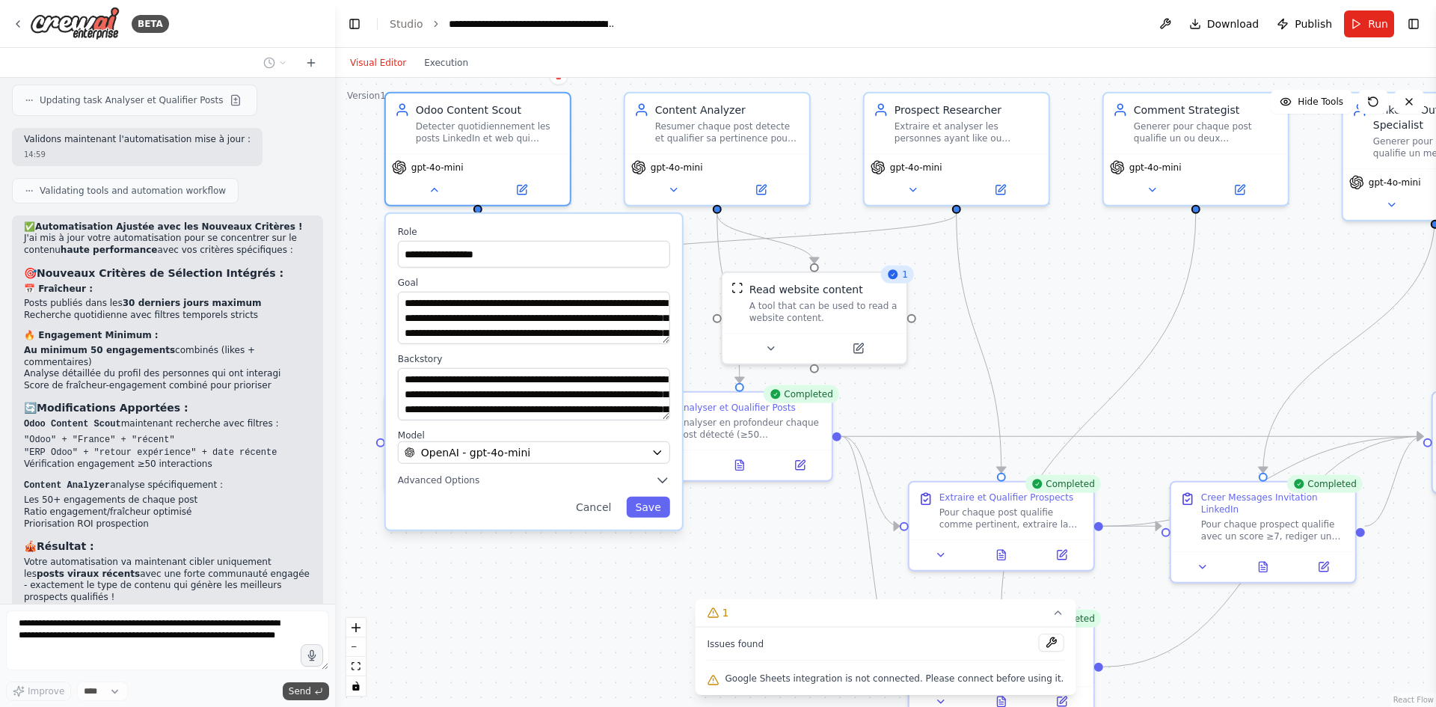
scroll to position [2650, 0]
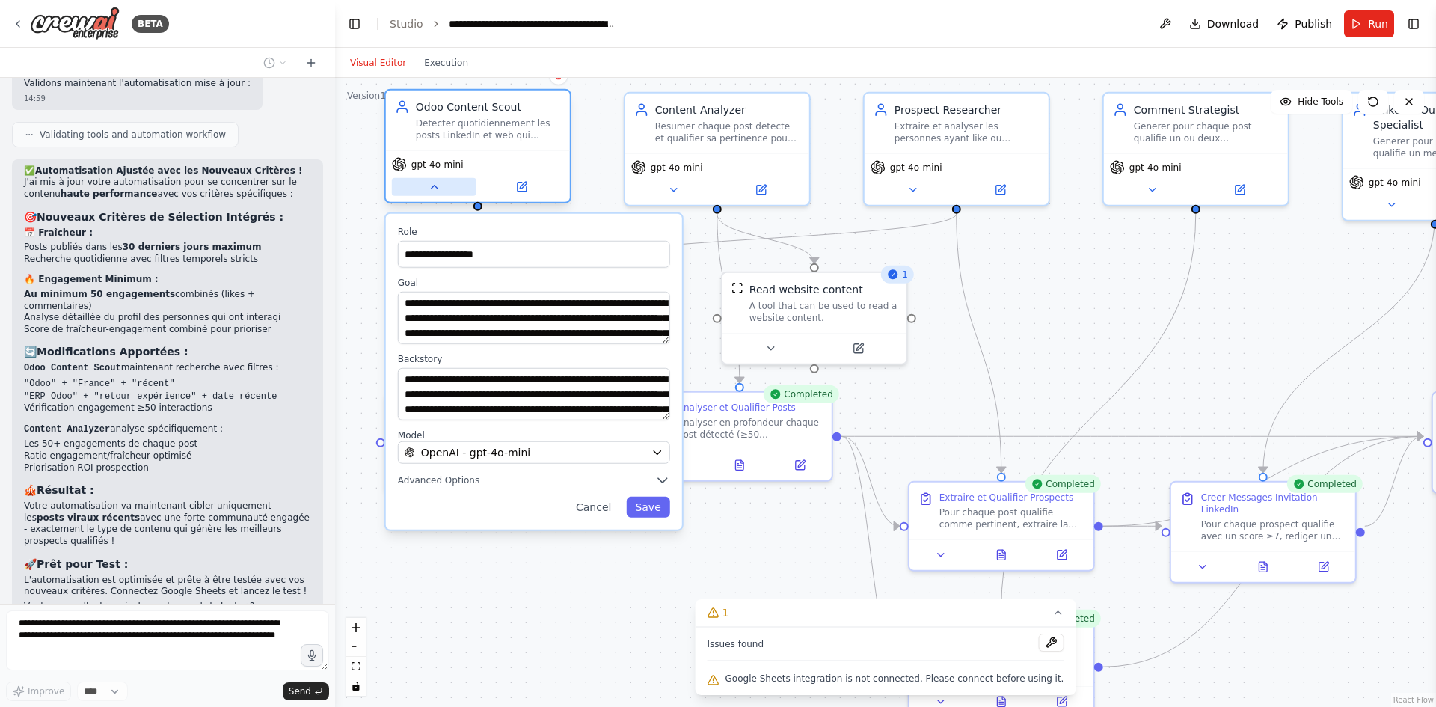
click at [438, 187] on icon at bounding box center [434, 187] width 12 height 12
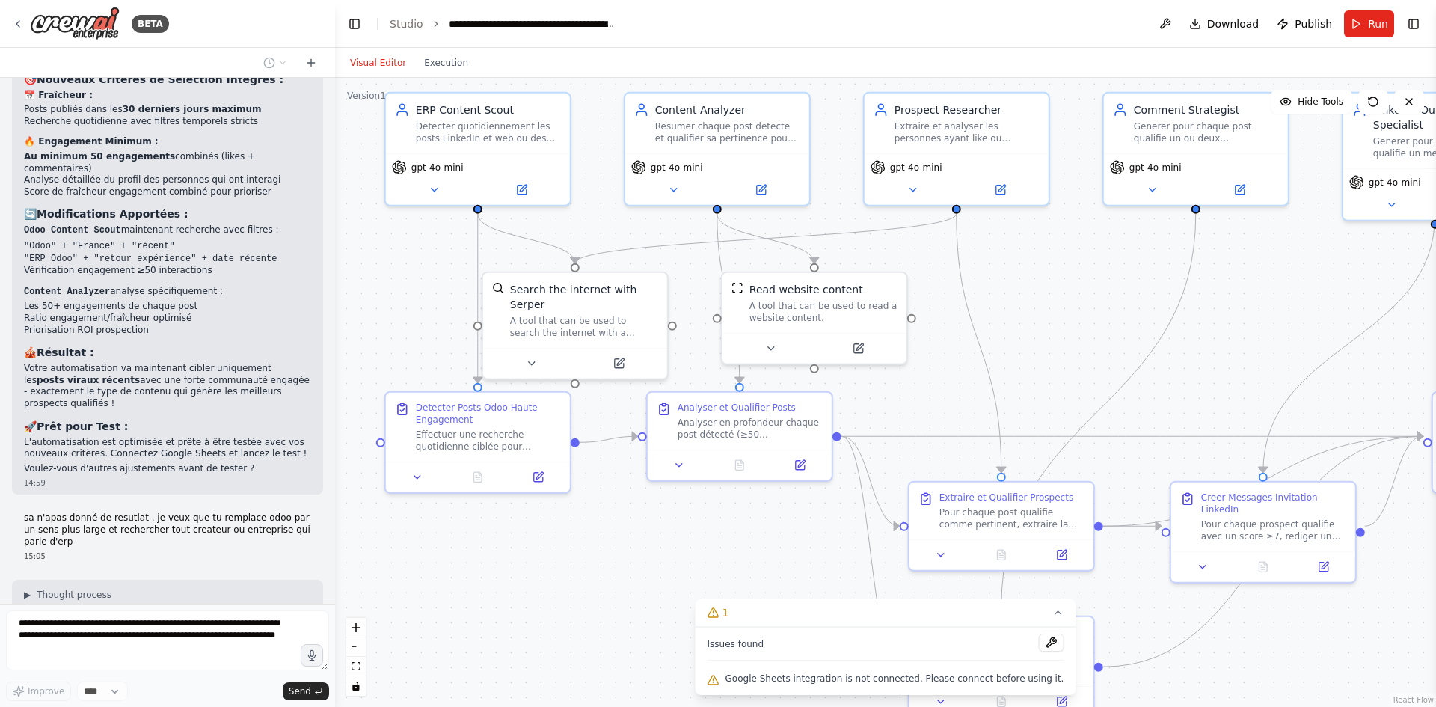
scroll to position [2831, 0]
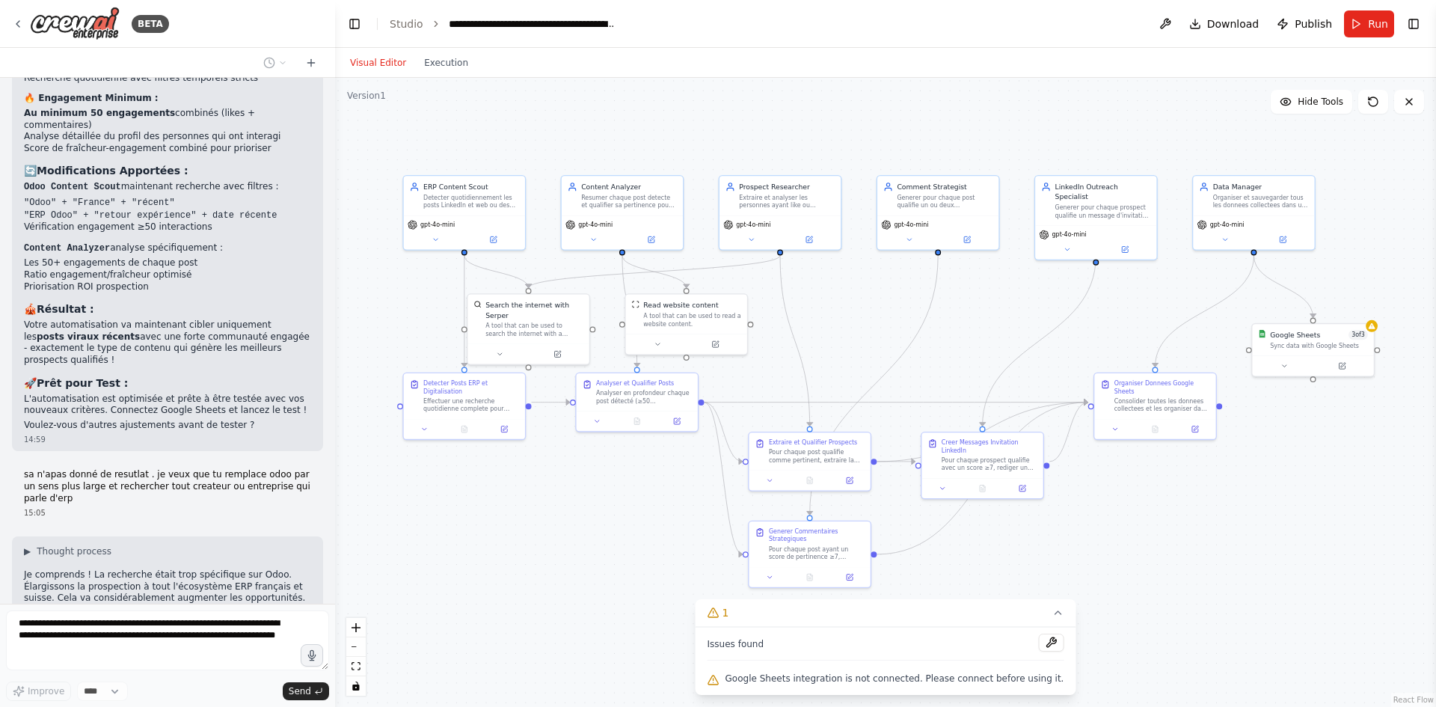
drag, startPoint x: 931, startPoint y: 374, endPoint x: 858, endPoint y: 344, distance: 79.1
click at [858, 344] on div ".deletable-edge-delete-btn { width: 20px; height: 20px; border: 0px solid #ffff…" at bounding box center [885, 392] width 1101 height 629
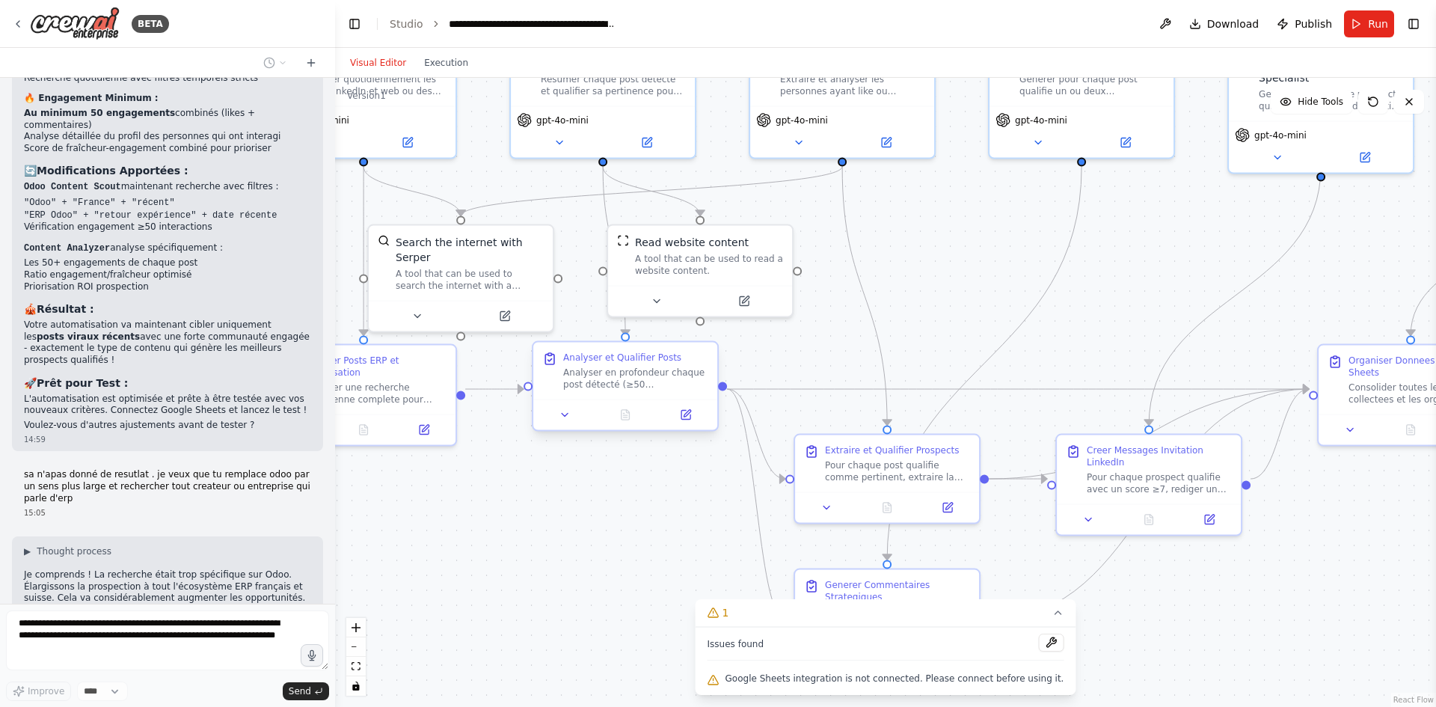
scroll to position [2874, 0]
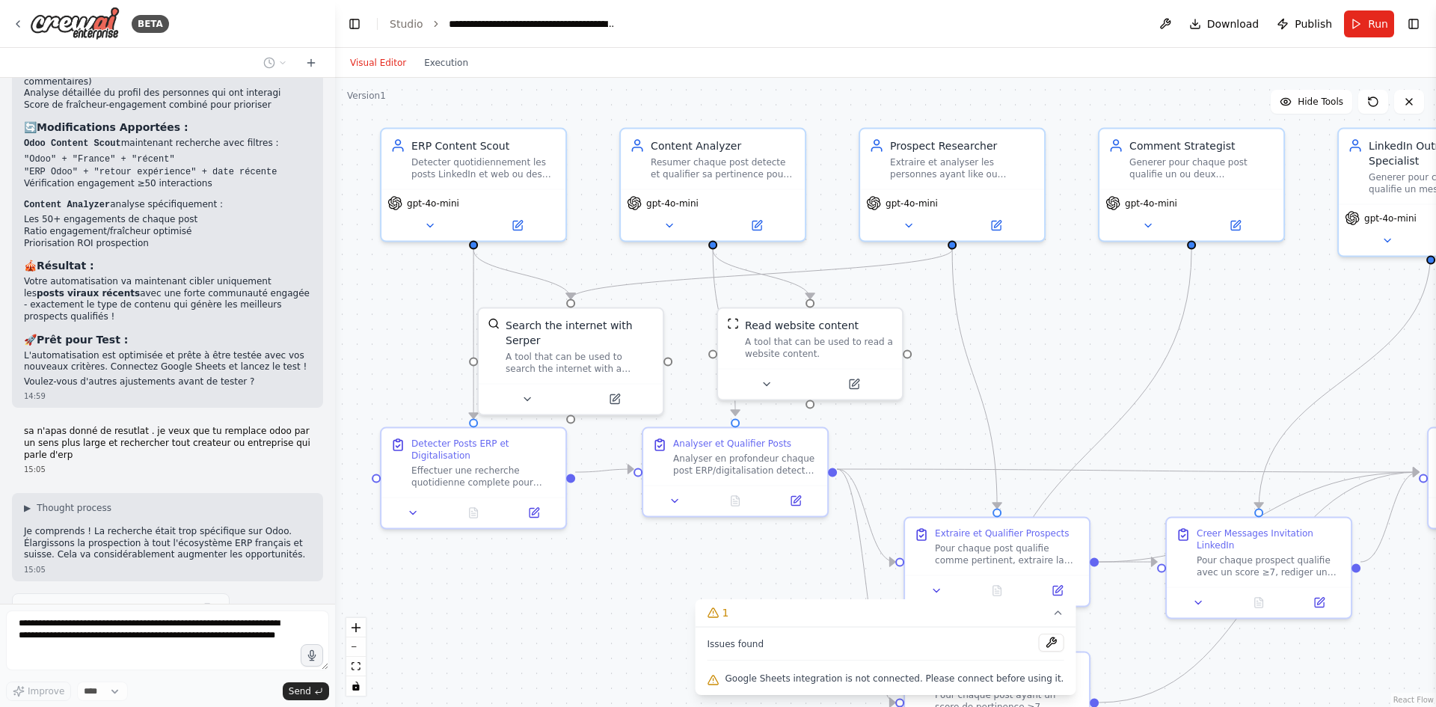
drag, startPoint x: 515, startPoint y: 508, endPoint x: 630, endPoint y: 589, distance: 140.5
click at [630, 589] on div ".deletable-edge-delete-btn { width: 20px; height: 20px; border: 0px solid #ffff…" at bounding box center [885, 392] width 1101 height 629
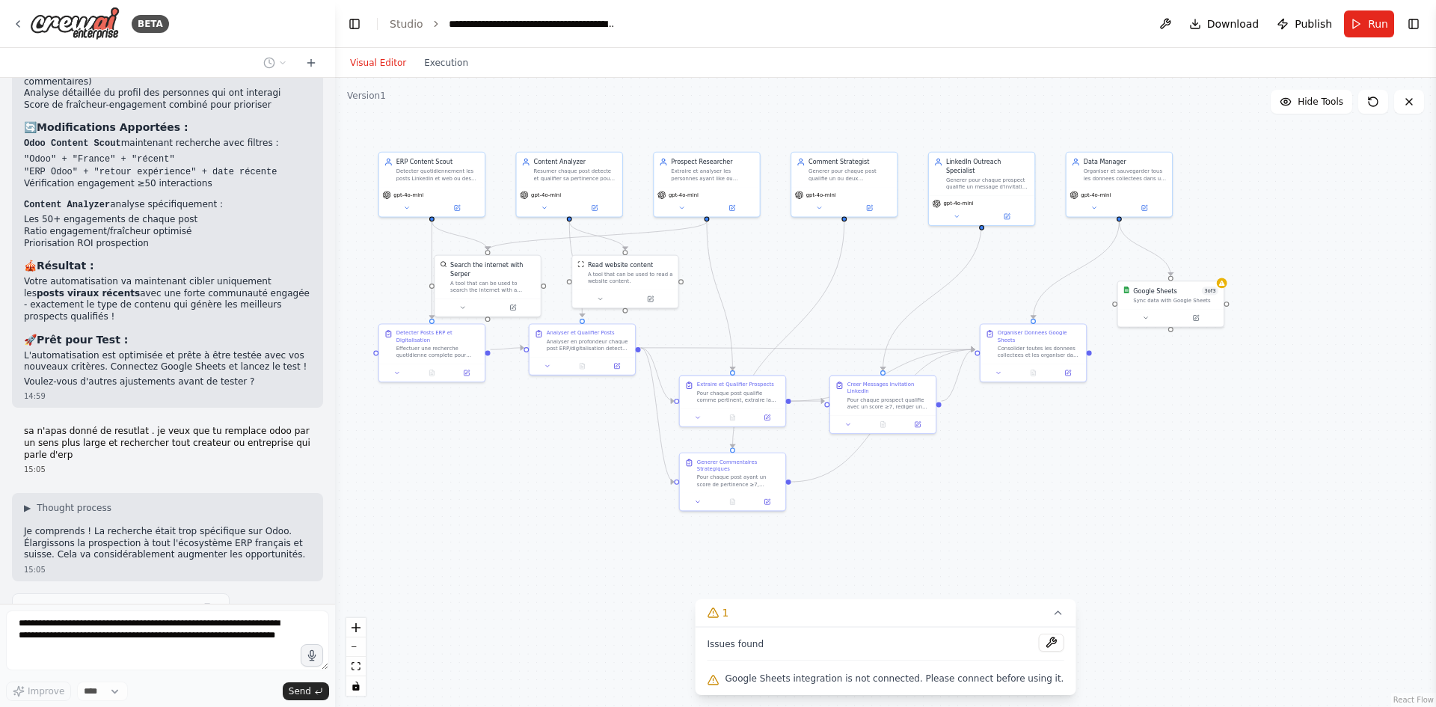
drag, startPoint x: 648, startPoint y: 574, endPoint x: 528, endPoint y: 403, distance: 209.3
click at [528, 403] on div ".deletable-edge-delete-btn { width: 20px; height: 20px; border: 0px solid #ffff…" at bounding box center [885, 392] width 1101 height 629
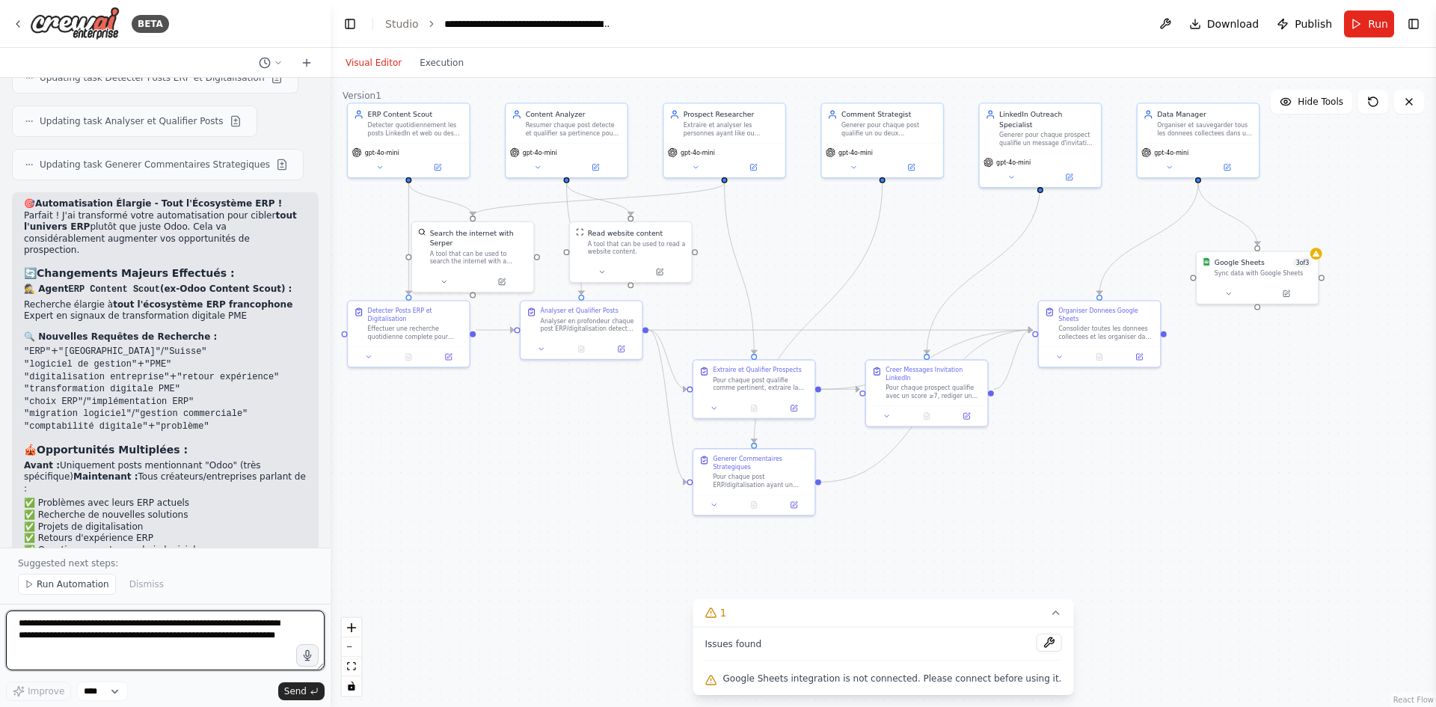
scroll to position [3525, 0]
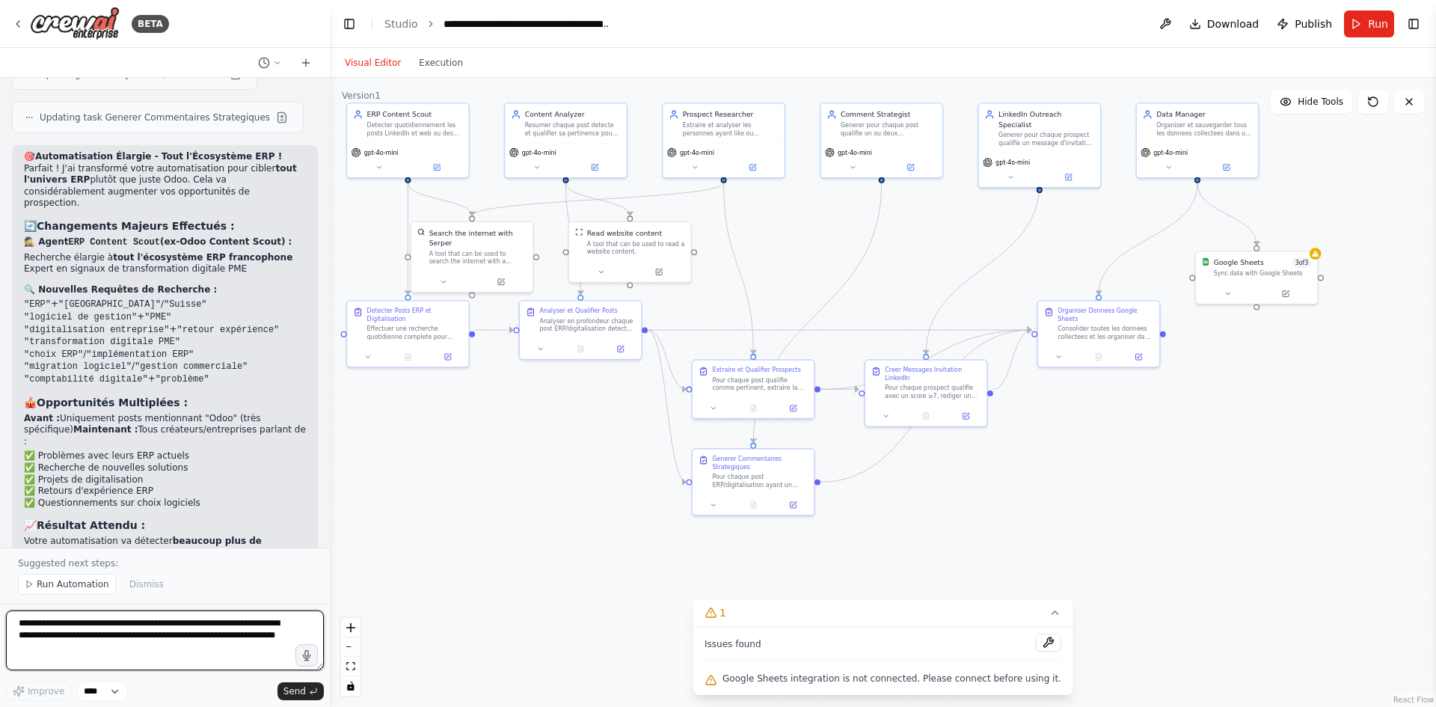
drag, startPoint x: 329, startPoint y: 504, endPoint x: 329, endPoint y: 477, distance: 26.9
click at [329, 473] on div "BETA Crée une automatisation de prospection “à chaud” pour Daisy Consulting aut…" at bounding box center [718, 353] width 1436 height 707
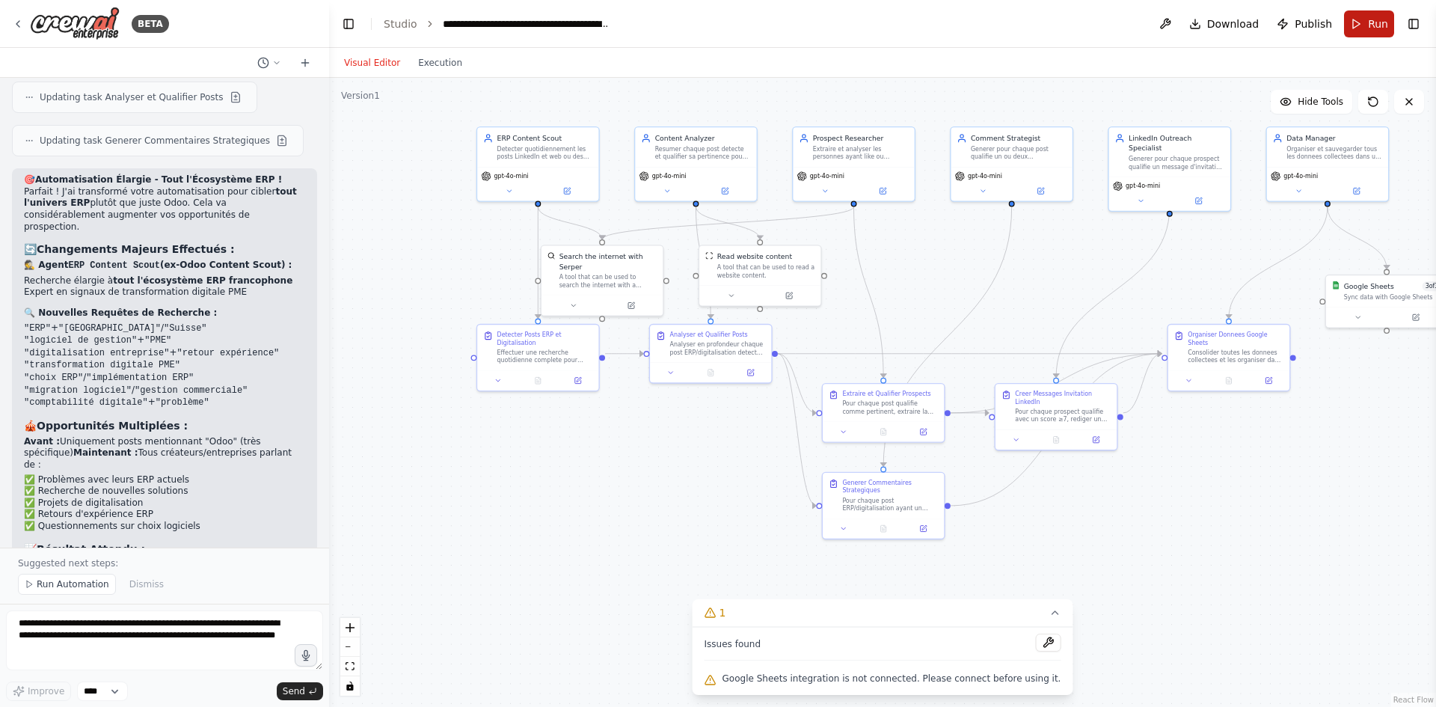
click at [1373, 18] on span "Run" at bounding box center [1378, 23] width 20 height 15
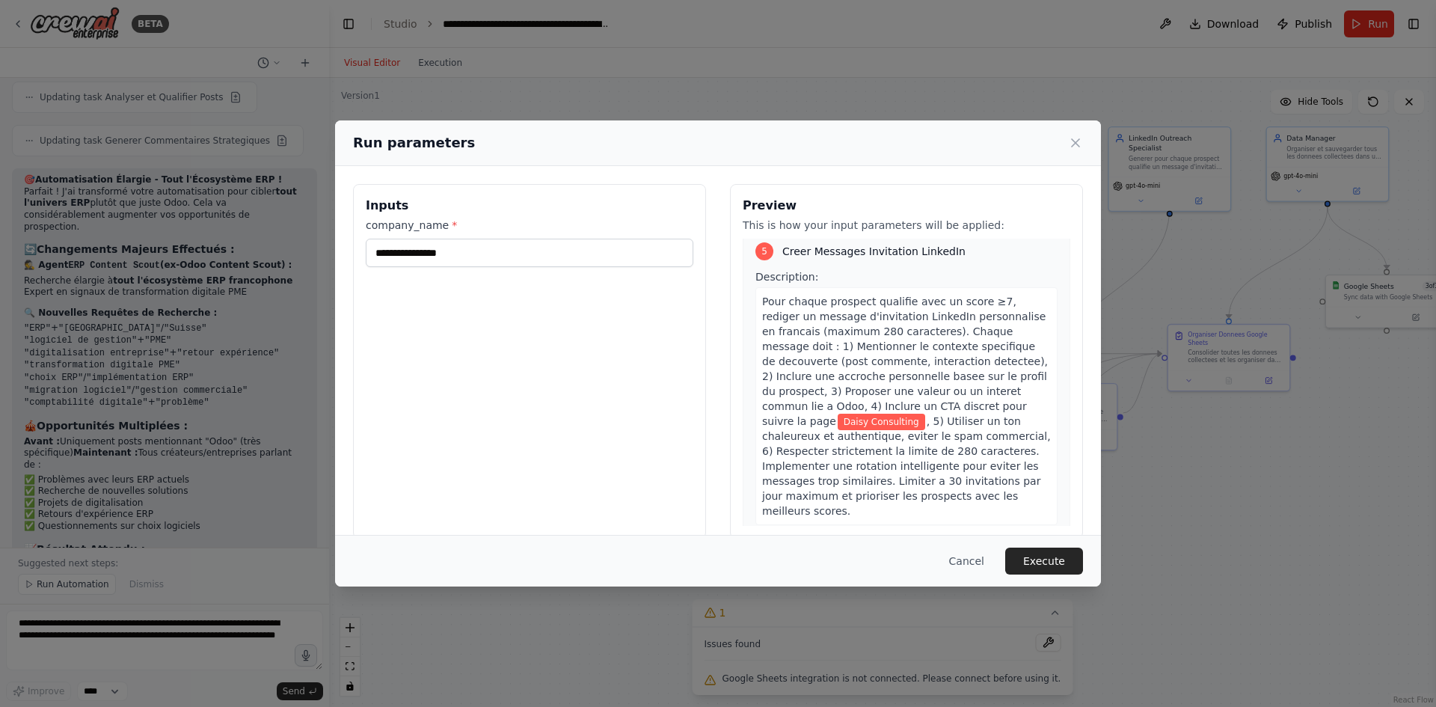
scroll to position [2192, 0]
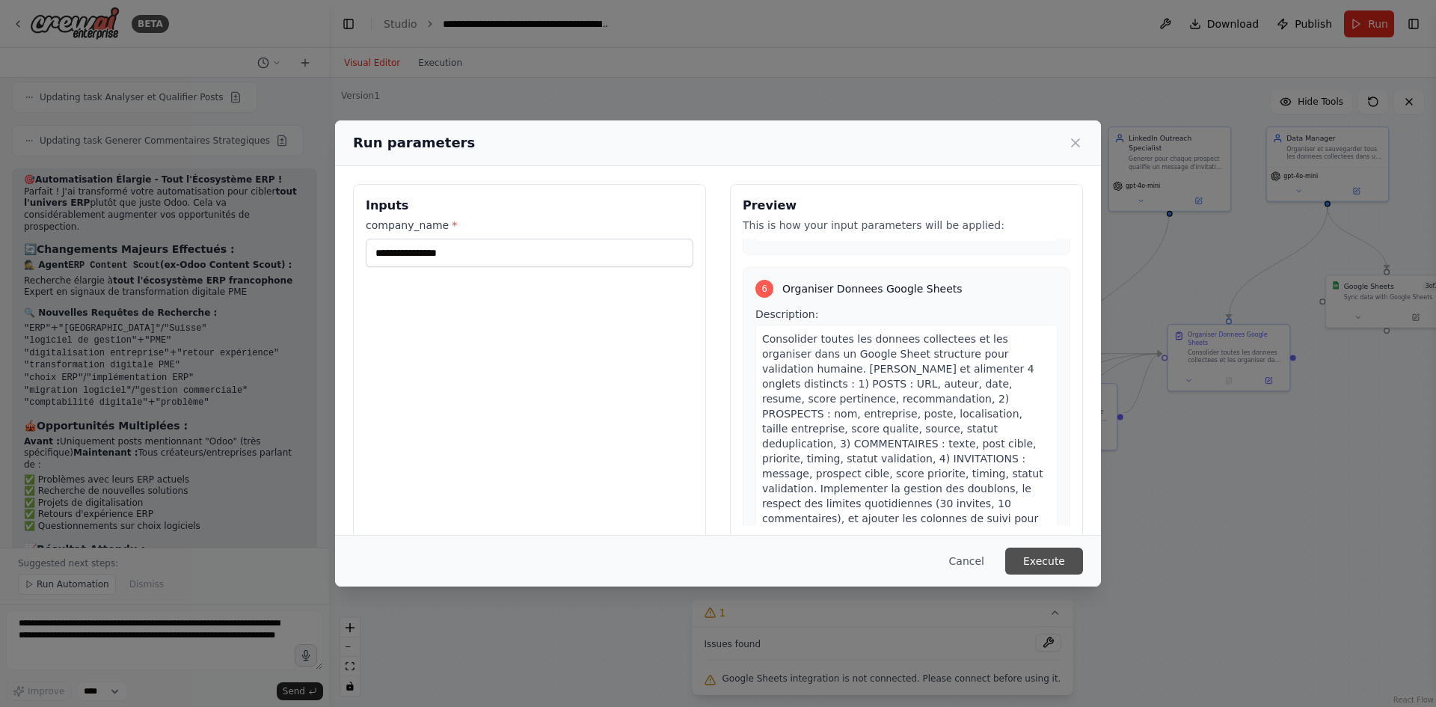
click at [1046, 559] on button "Execute" at bounding box center [1044, 560] width 78 height 27
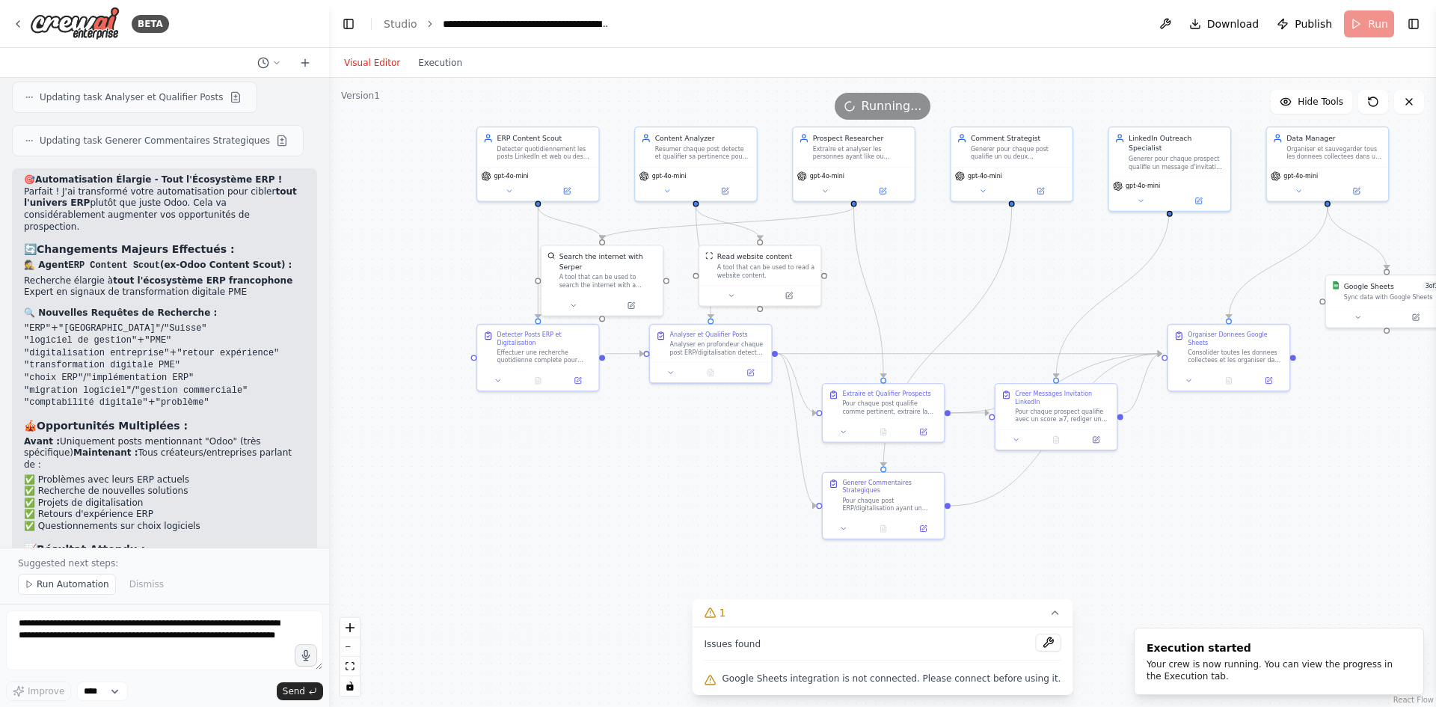
click at [1044, 563] on div ".deletable-edge-delete-btn { width: 20px; height: 20px; border: 0px solid #ffff…" at bounding box center [882, 392] width 1107 height 629
click at [1048, 616] on icon at bounding box center [1054, 612] width 12 height 12
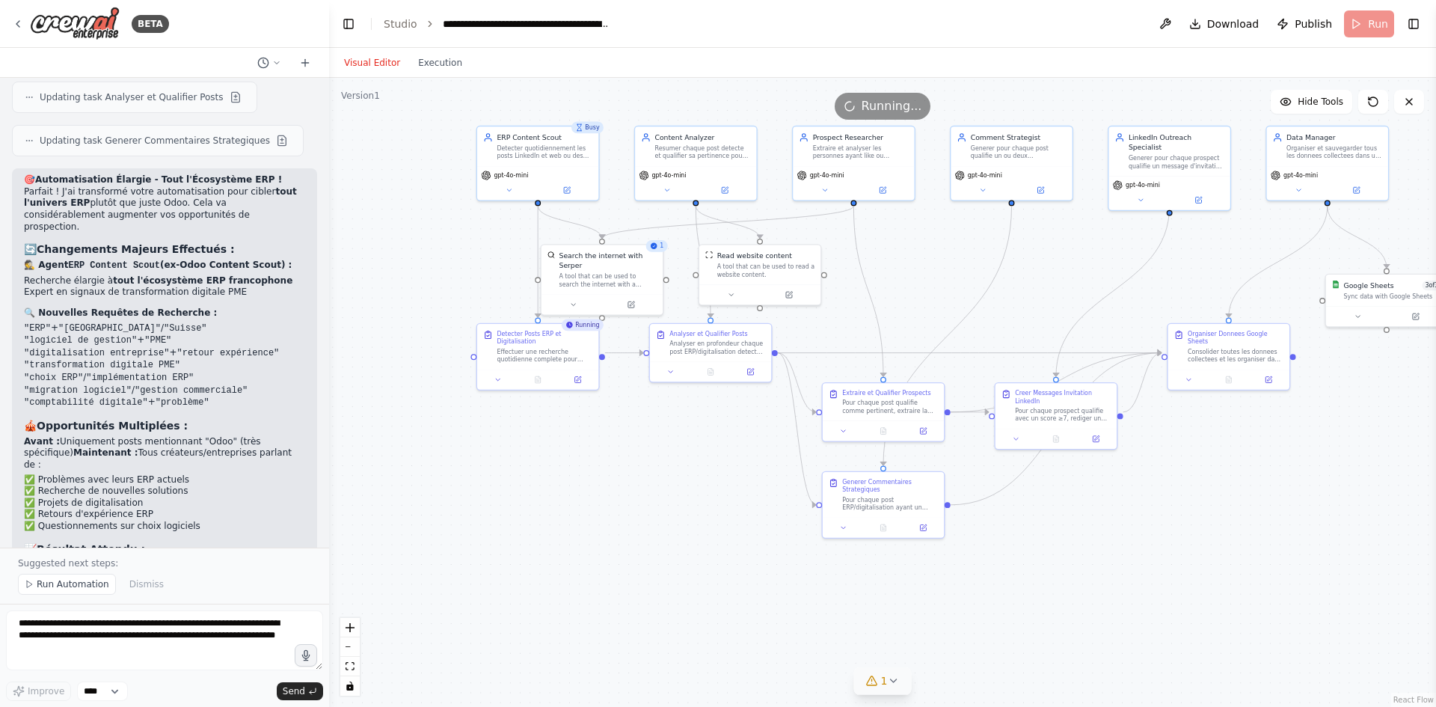
click at [883, 687] on span "1" at bounding box center [884, 680] width 7 height 15
click at [1048, 618] on icon at bounding box center [1054, 612] width 12 height 12
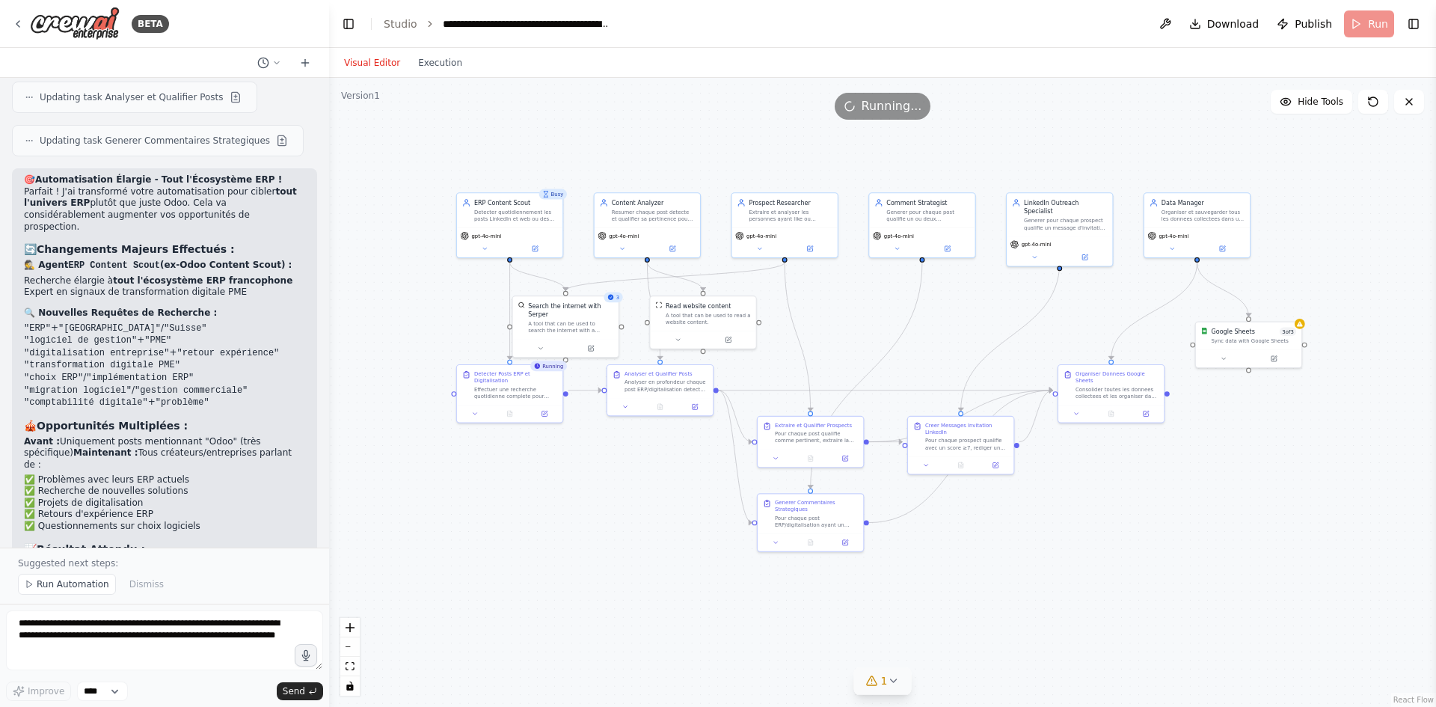
drag, startPoint x: 636, startPoint y: 424, endPoint x: 630, endPoint y: 483, distance: 59.4
click at [630, 483] on div ".deletable-edge-delete-btn { width: 20px; height: 20px; border: 0px solid #ffff…" at bounding box center [882, 392] width 1107 height 629
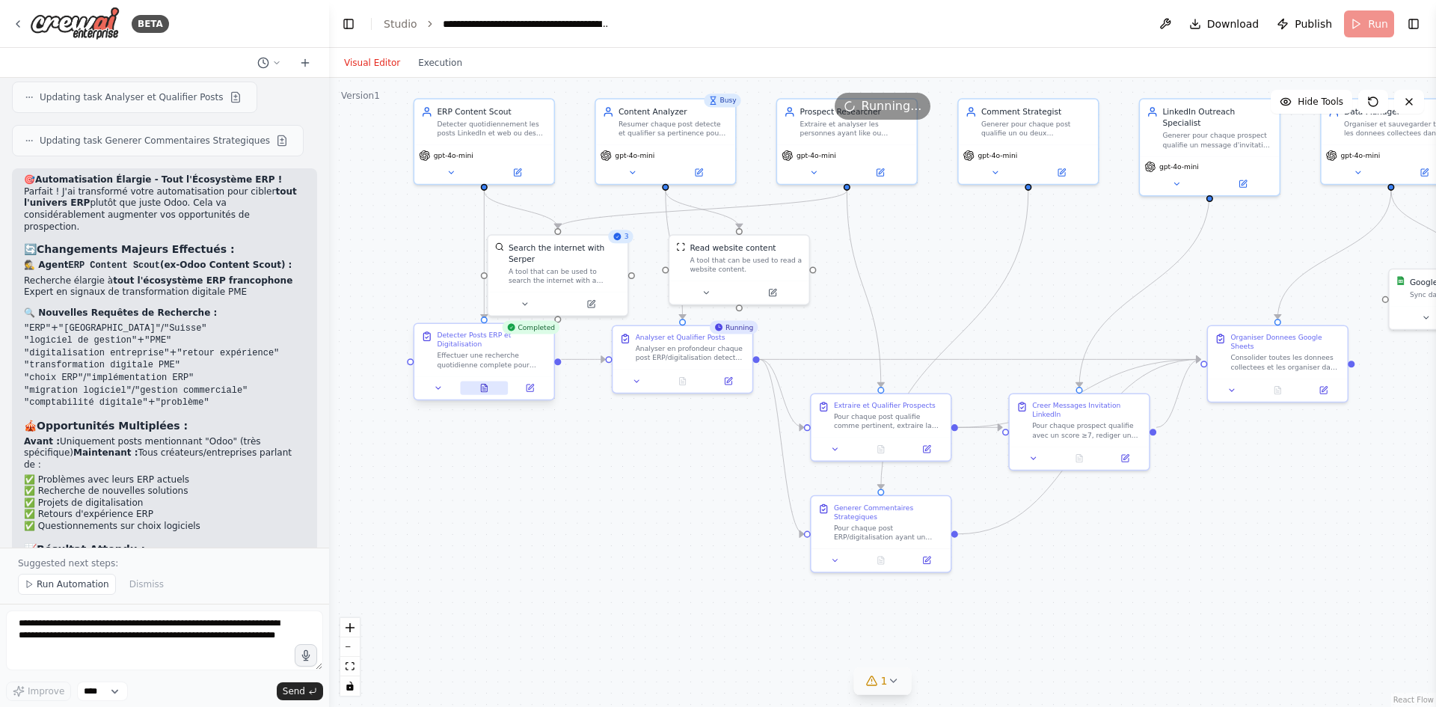
click at [479, 385] on button at bounding box center [484, 387] width 48 height 13
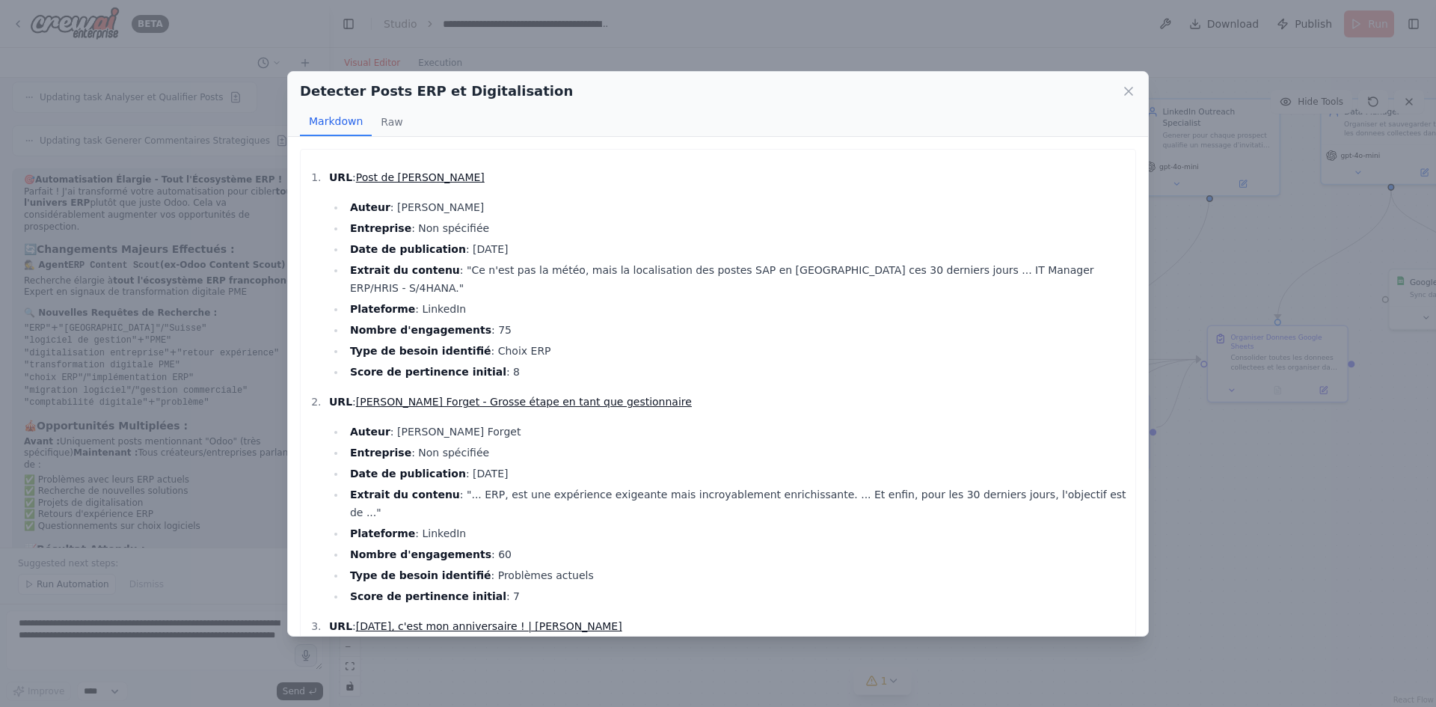
click at [425, 173] on link "Post de Alexandre Bonin" at bounding box center [420, 177] width 129 height 12
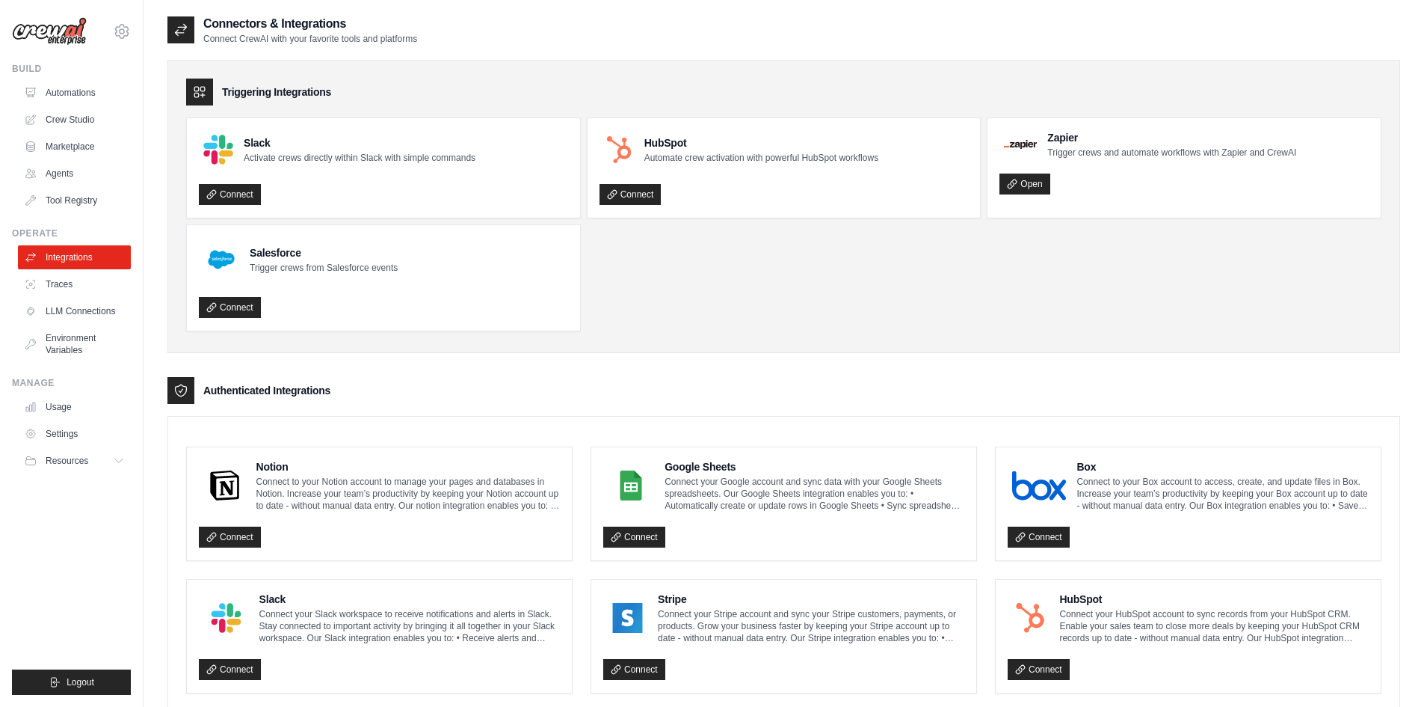
scroll to position [150, 0]
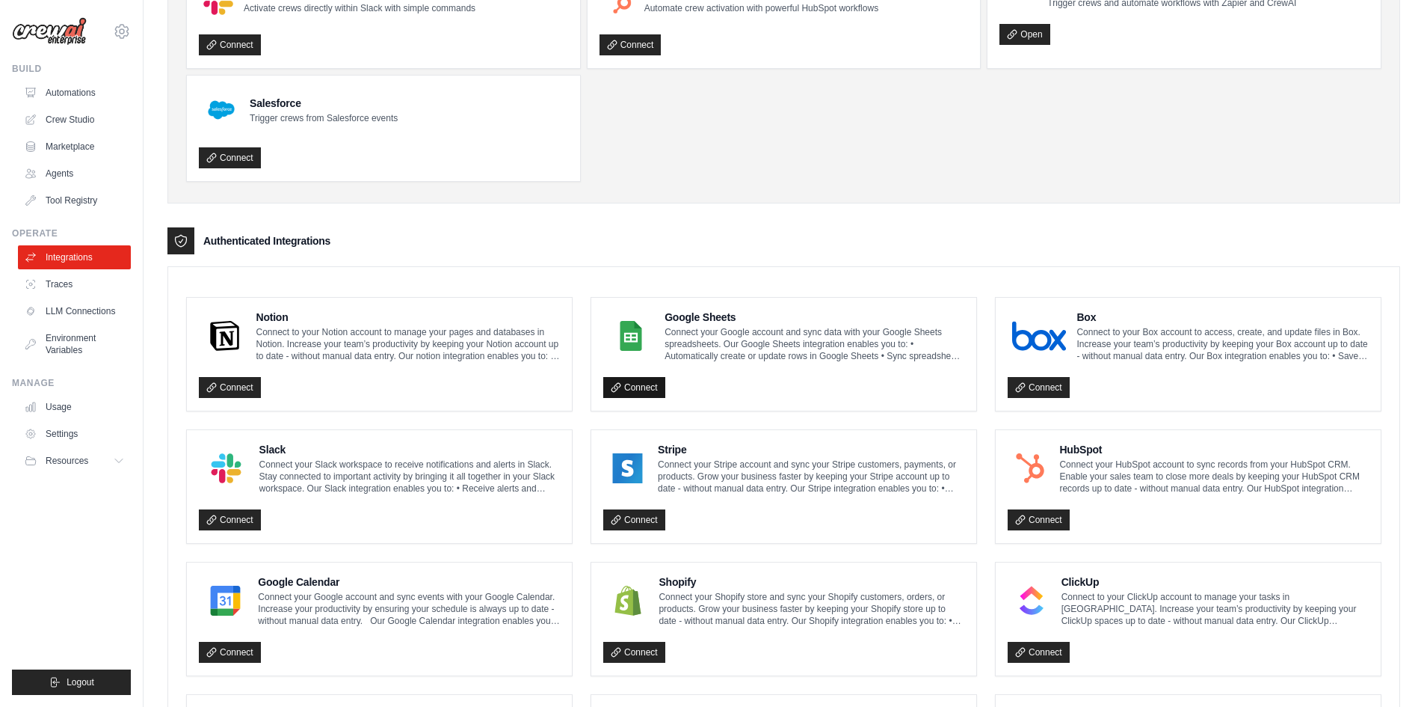
click at [620, 390] on icon at bounding box center [616, 387] width 10 height 10
click at [649, 329] on img at bounding box center [631, 336] width 46 height 30
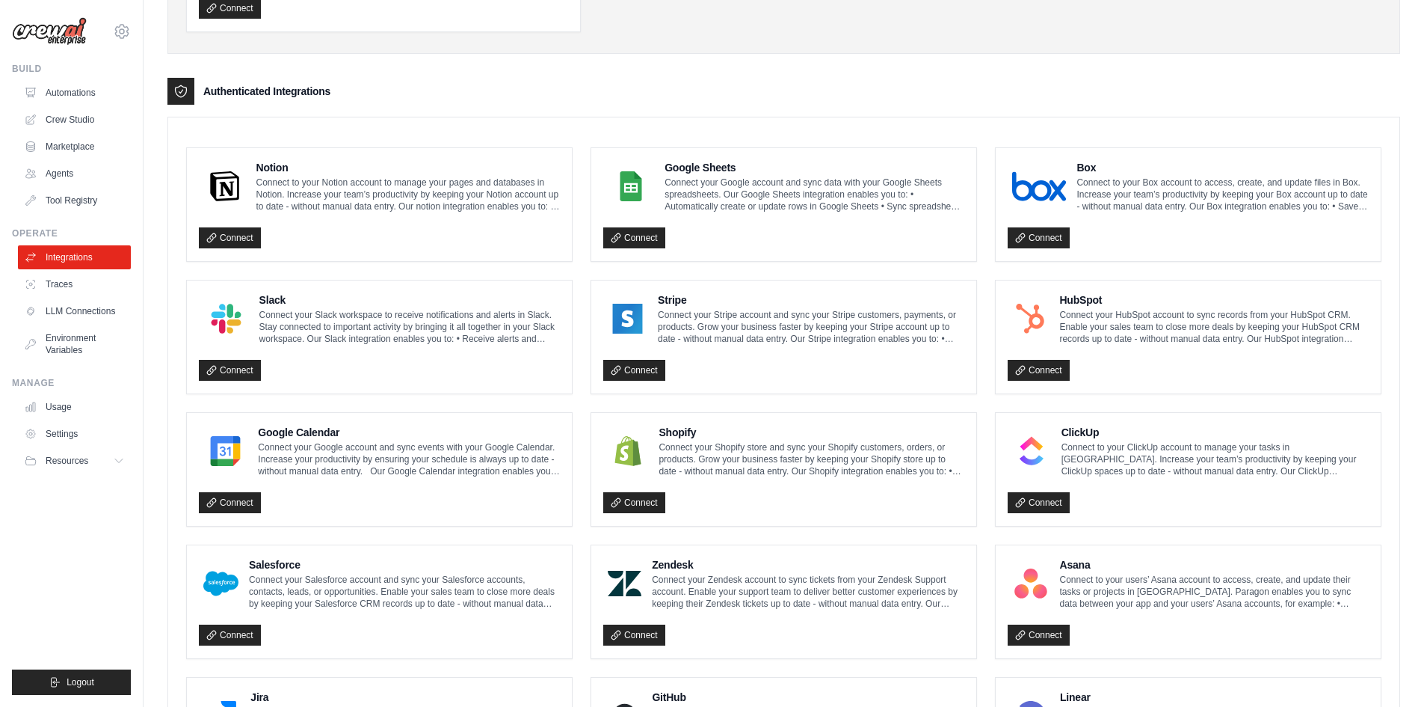
scroll to position [374, 0]
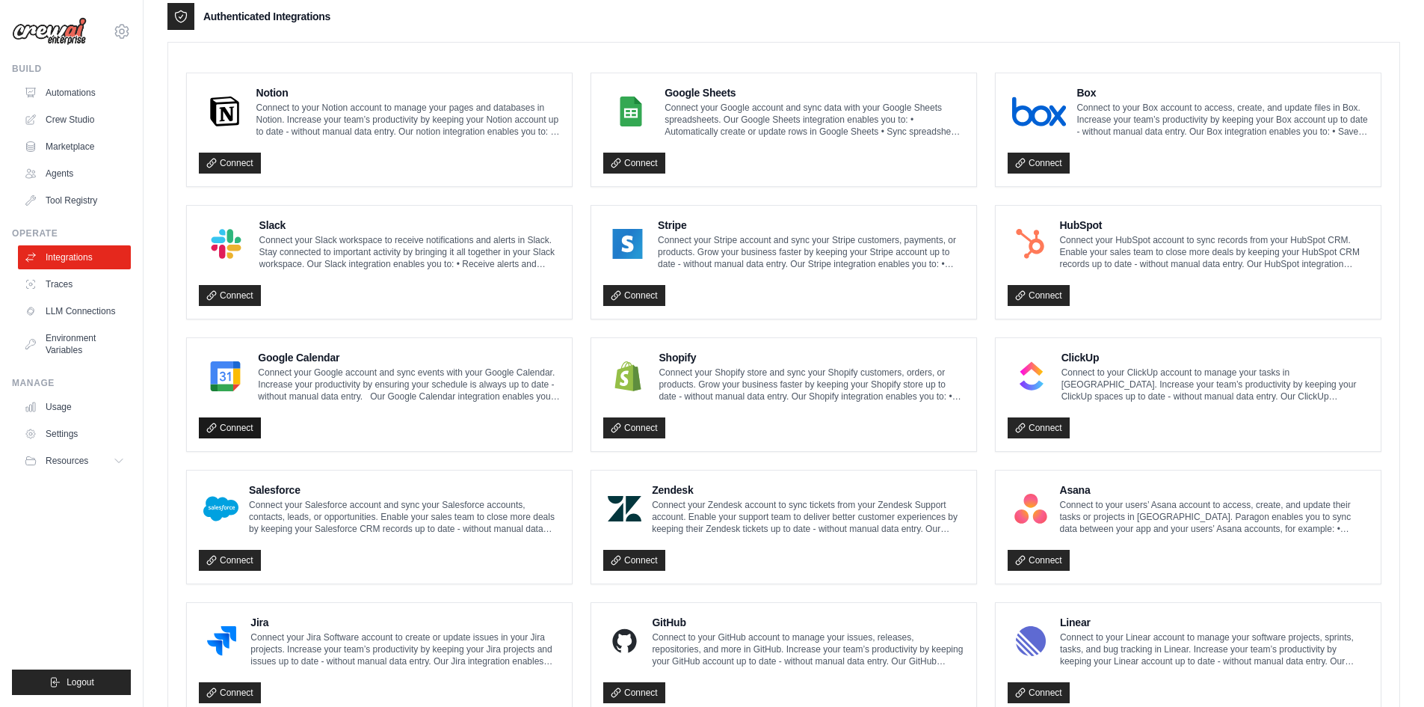
click at [230, 432] on link "Connect" at bounding box center [230, 427] width 62 height 21
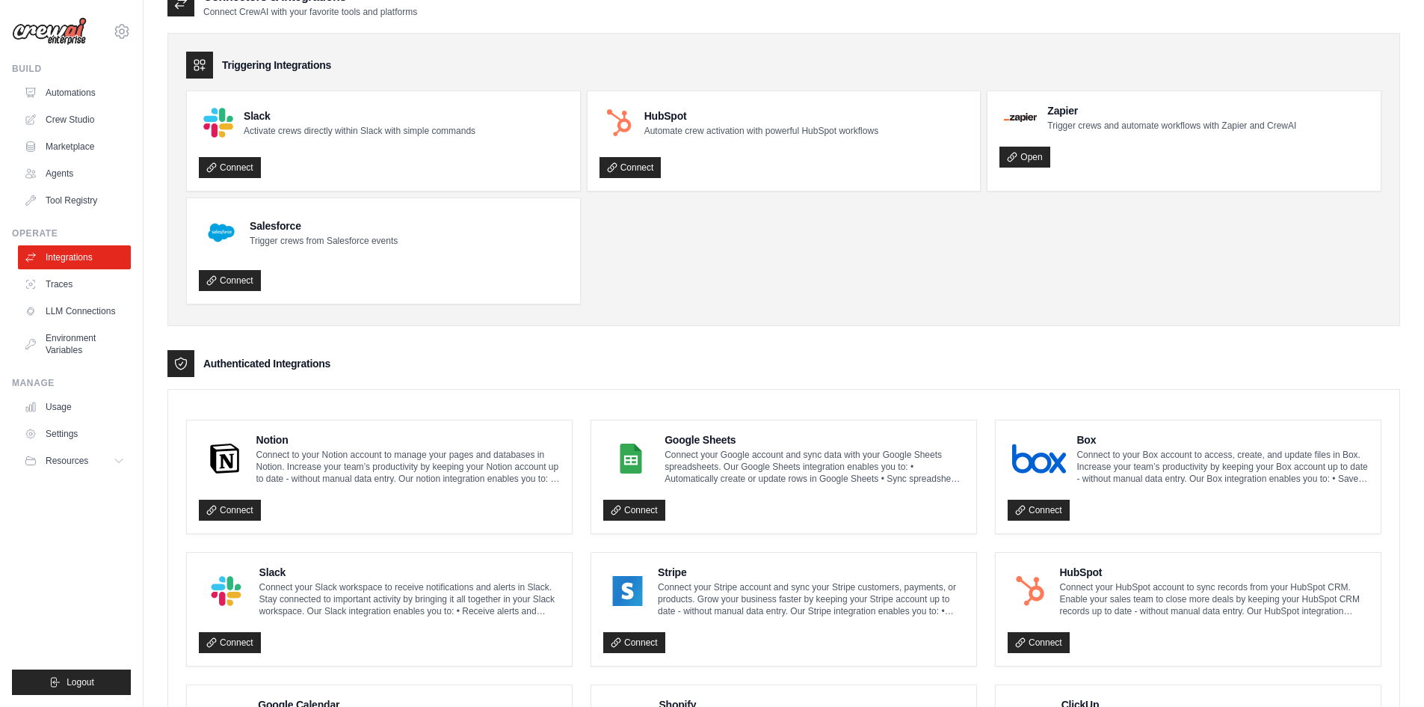
scroll to position [0, 0]
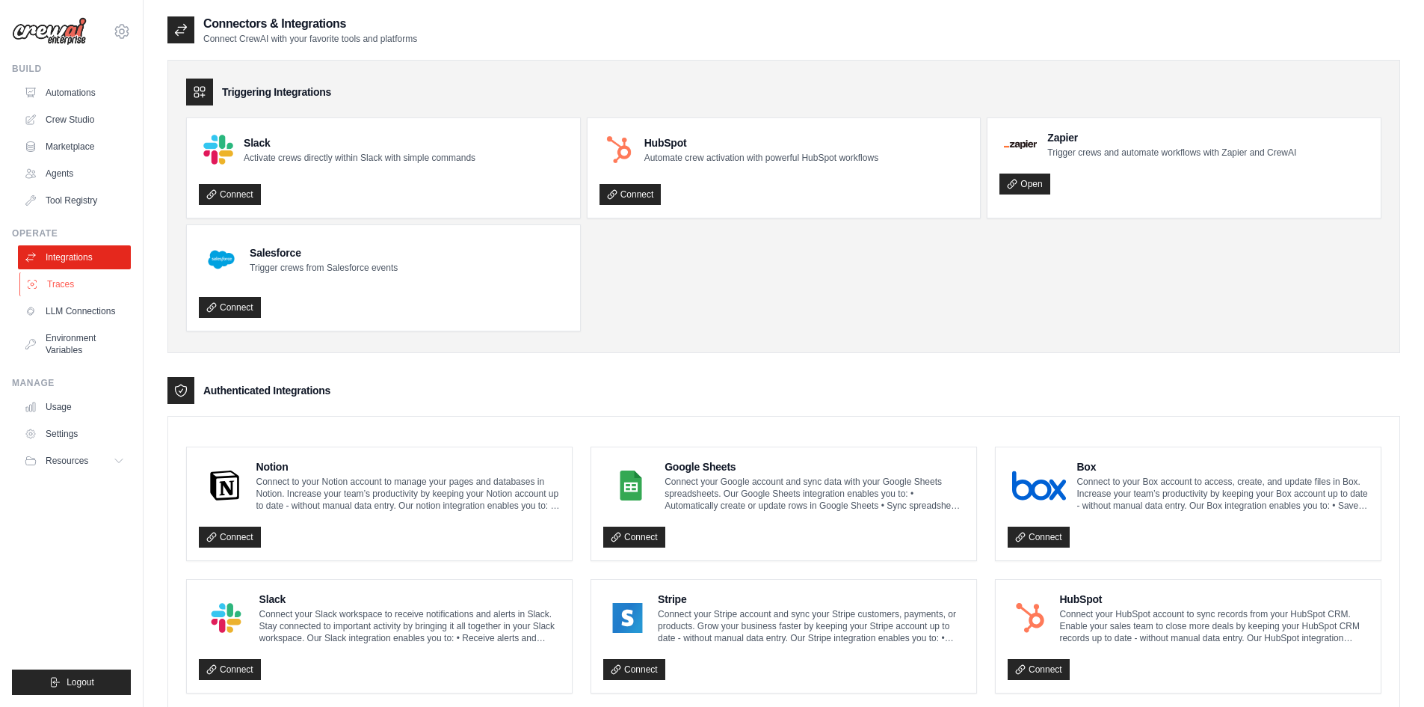
click at [79, 289] on link "Traces" at bounding box center [75, 284] width 113 height 24
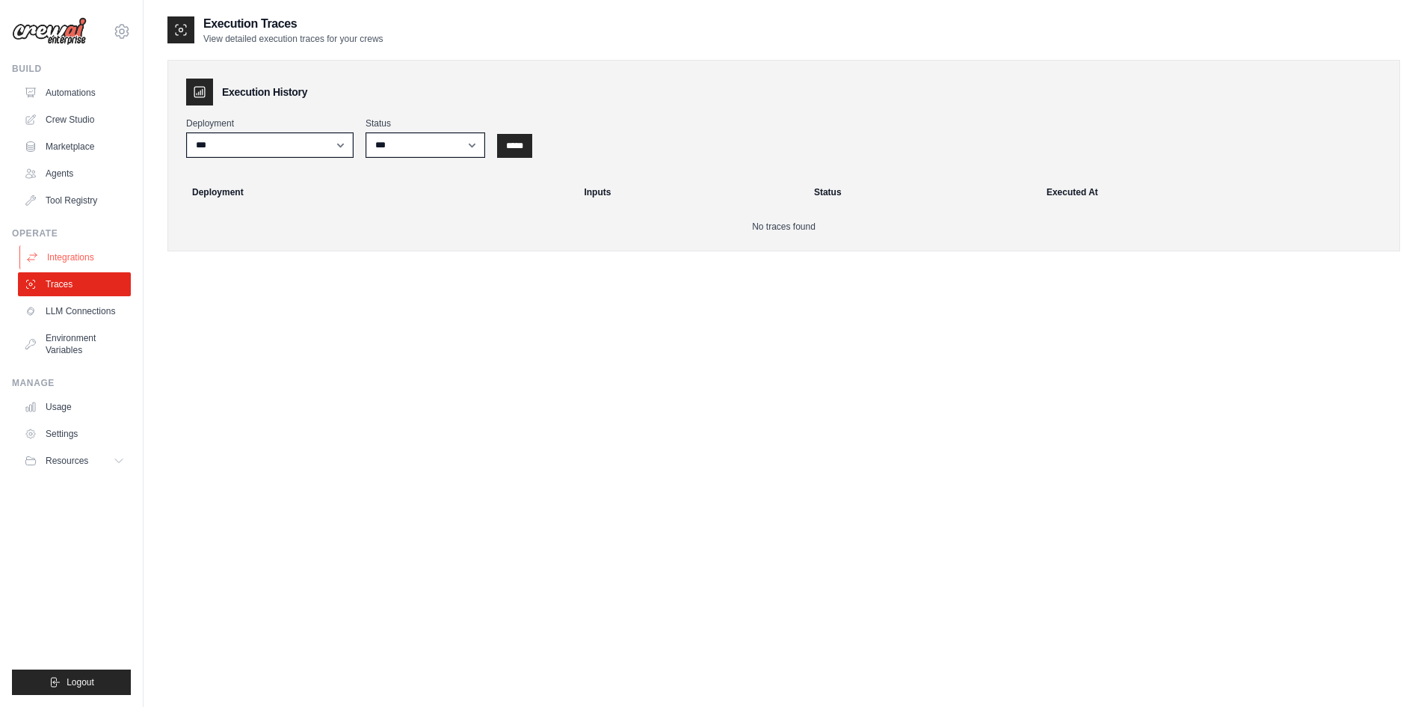
click at [83, 262] on link "Integrations" at bounding box center [75, 257] width 113 height 24
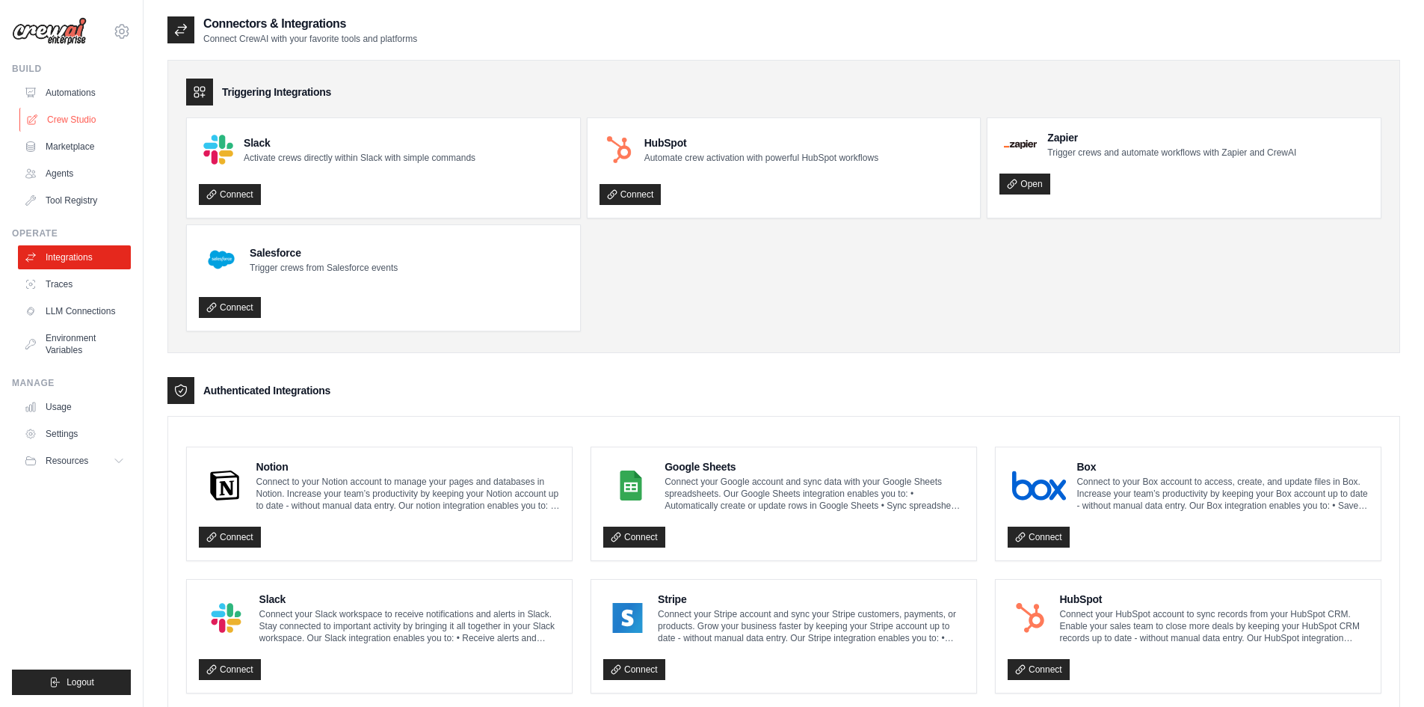
click at [82, 121] on link "Crew Studio" at bounding box center [75, 120] width 113 height 24
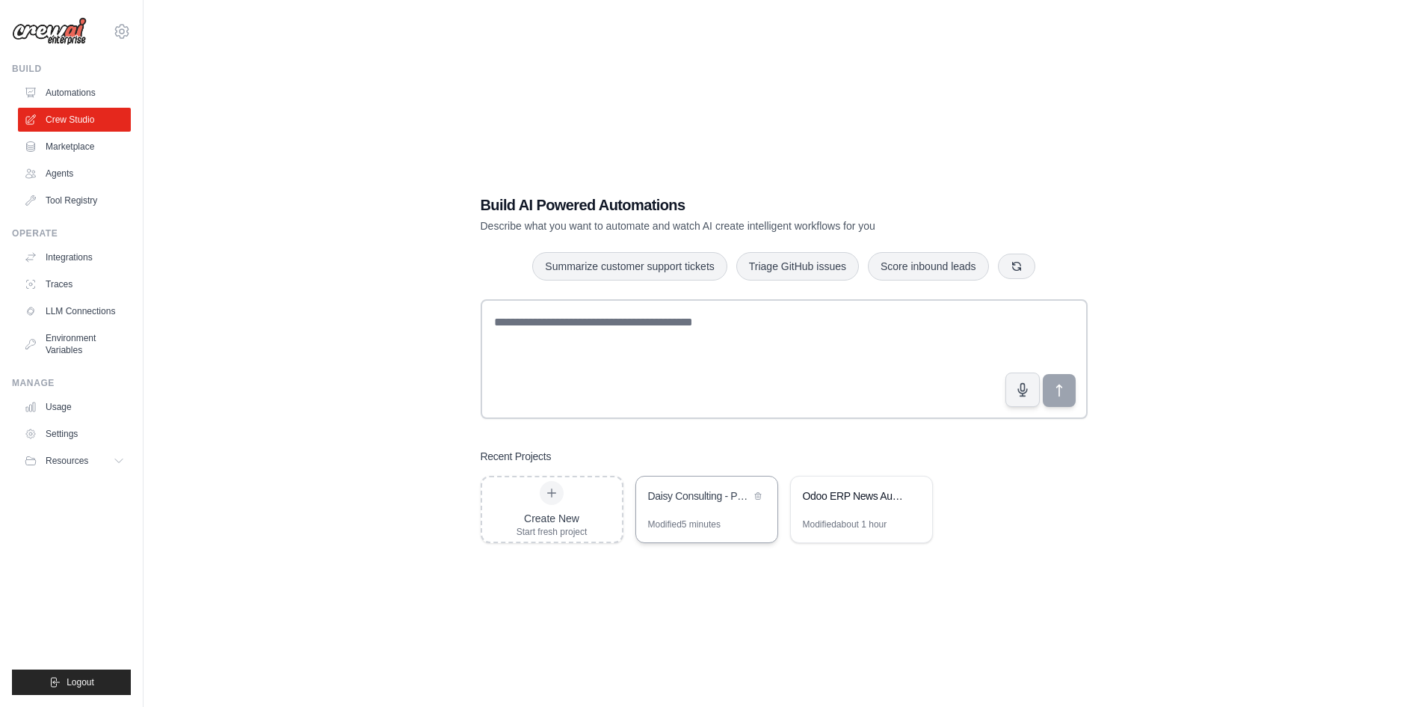
click at [718, 511] on div "Daisy Consulting - Prospection [GEOGRAPHIC_DATA] [GEOGRAPHIC_DATA] [GEOGRAPHIC_…" at bounding box center [706, 497] width 141 height 42
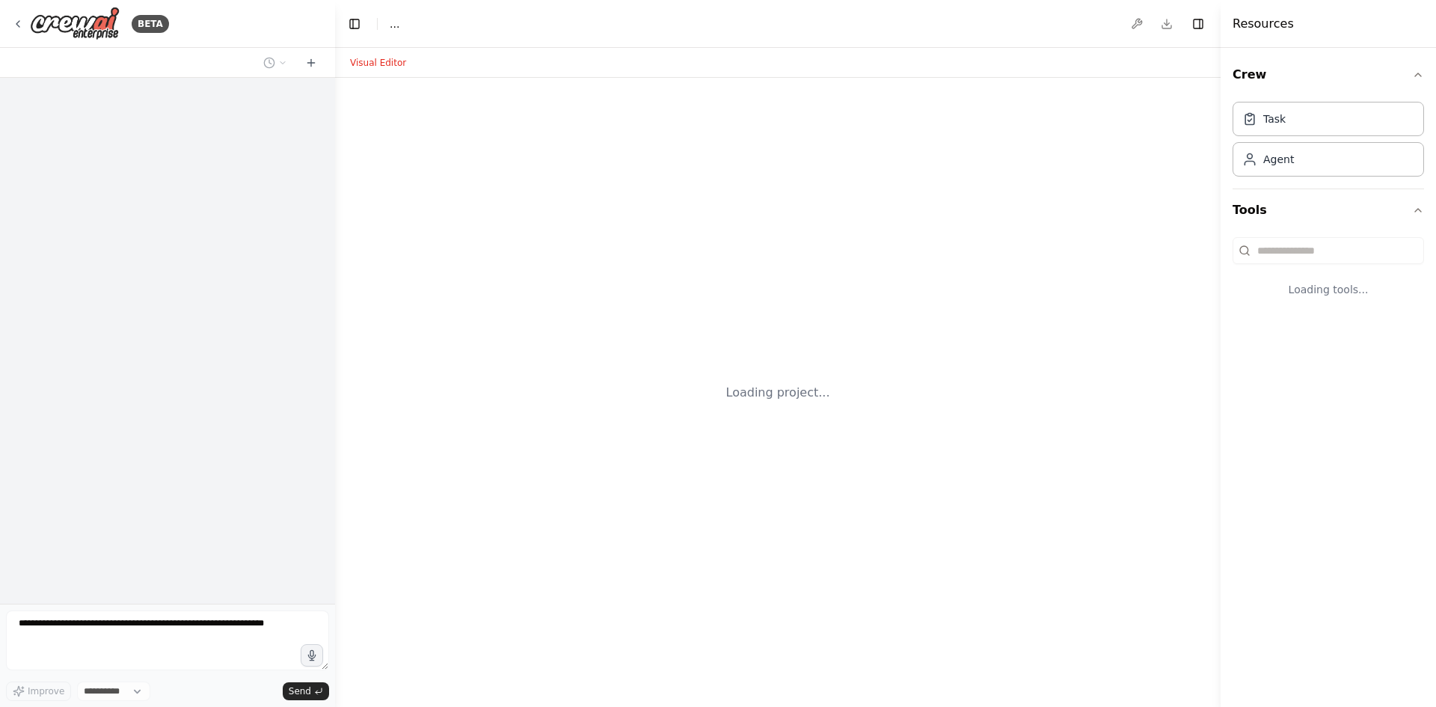
select select "****"
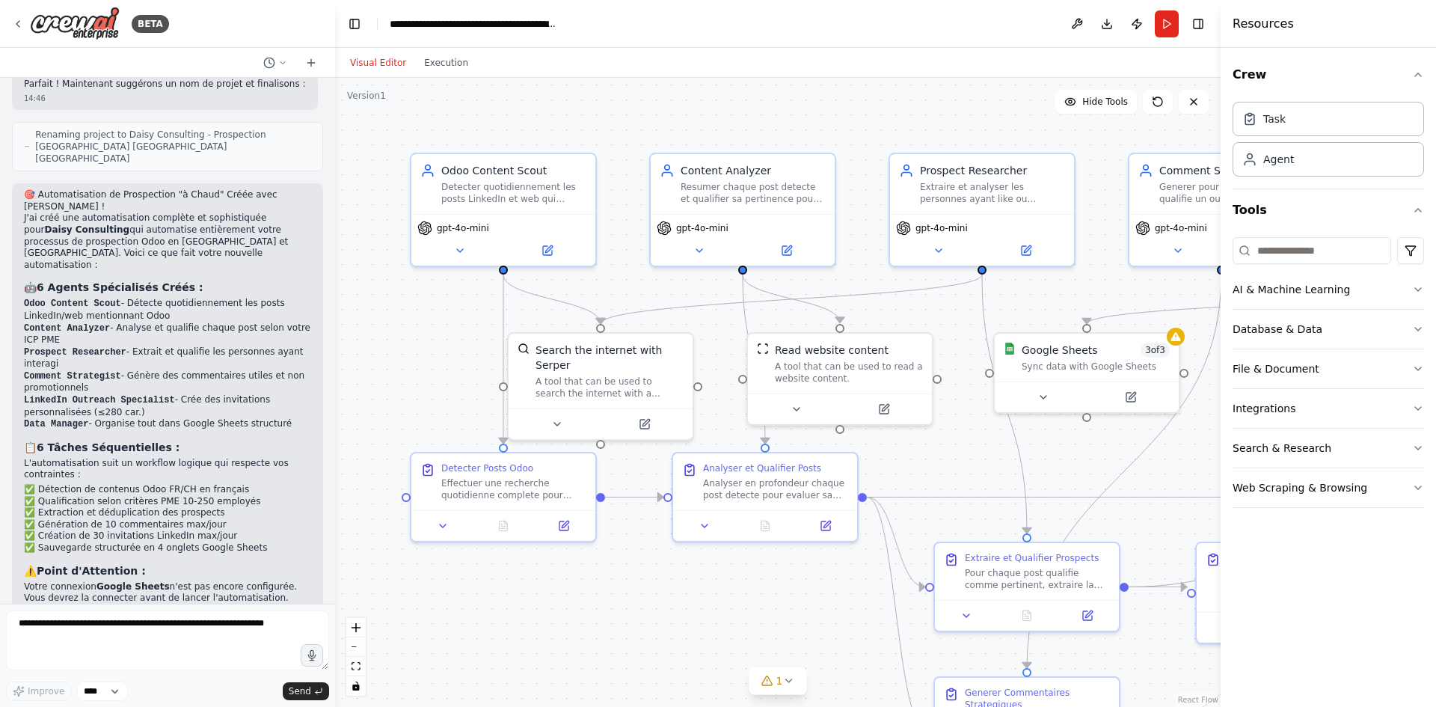
scroll to position [1332, 0]
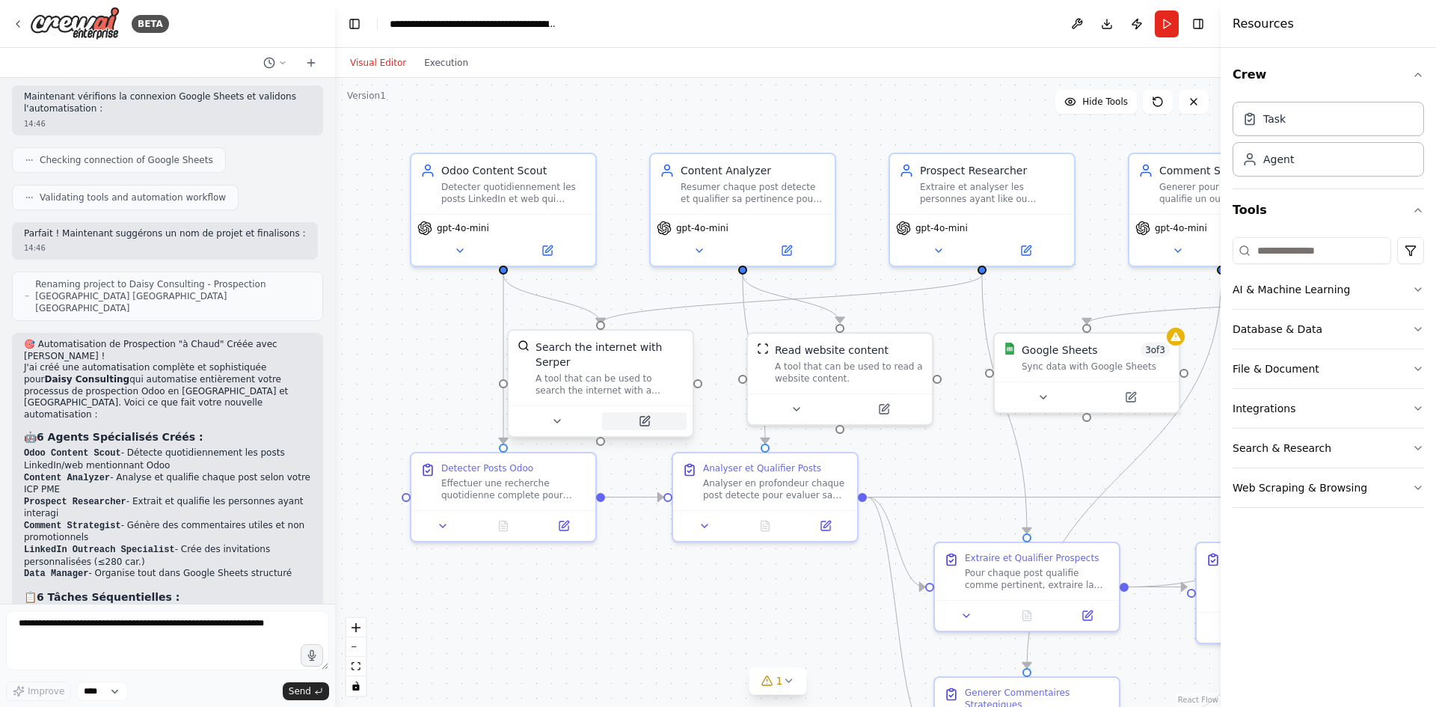
click at [646, 413] on button at bounding box center [644, 421] width 84 height 18
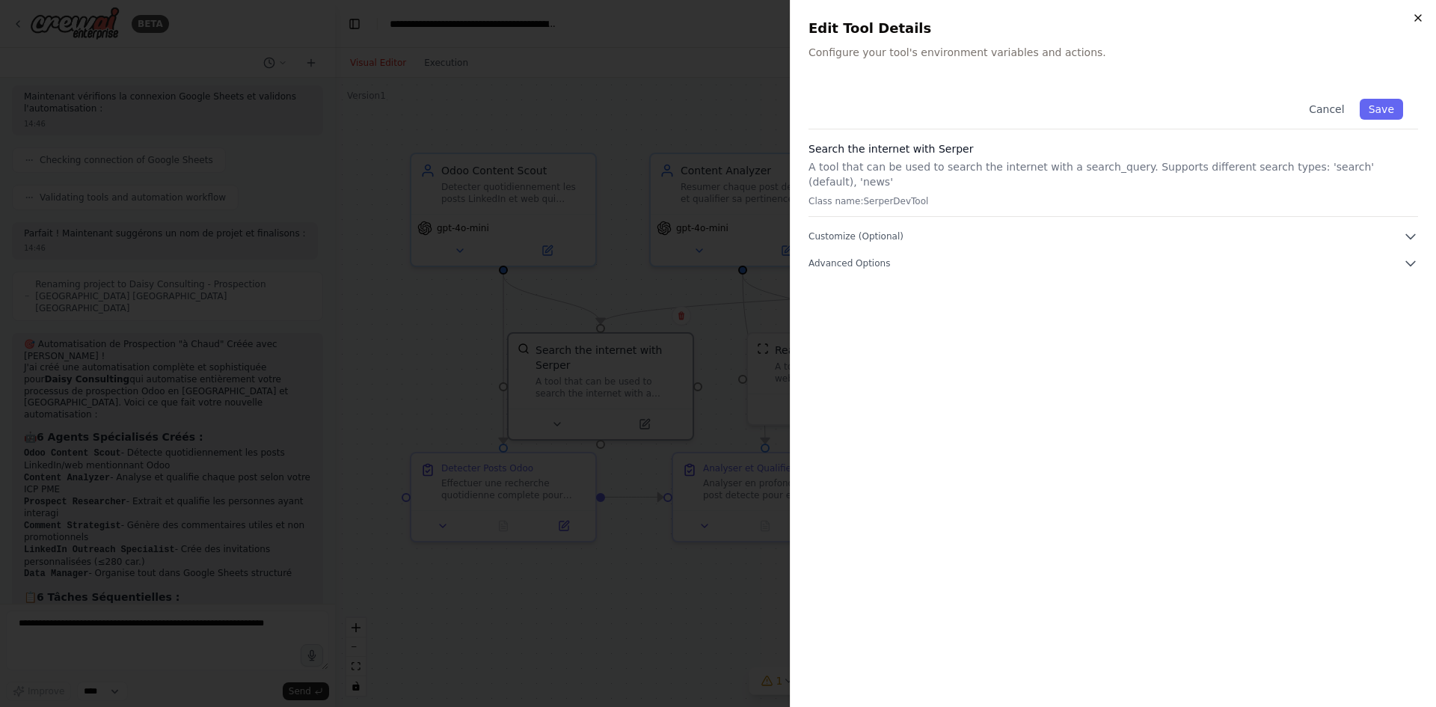
click at [1413, 20] on icon "button" at bounding box center [1418, 18] width 12 height 12
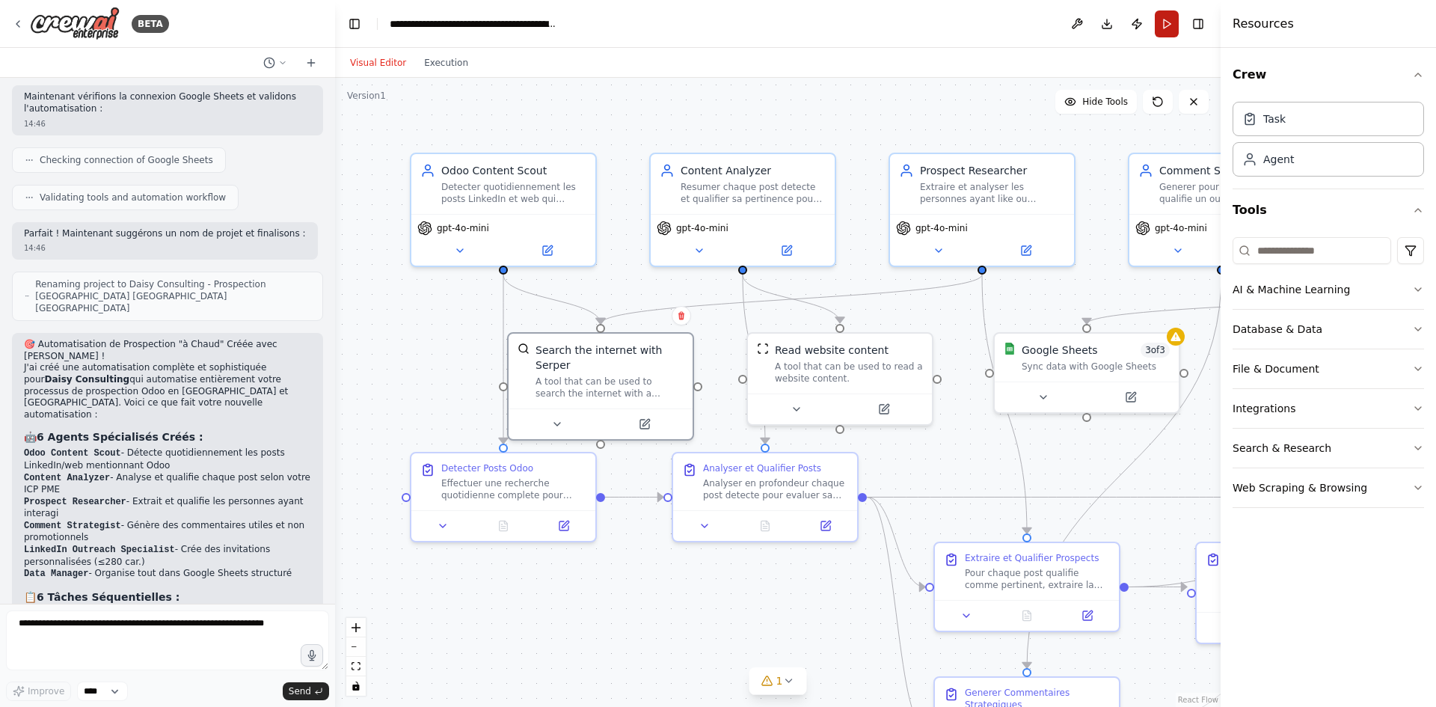
click at [1165, 18] on button "Run" at bounding box center [1166, 23] width 24 height 27
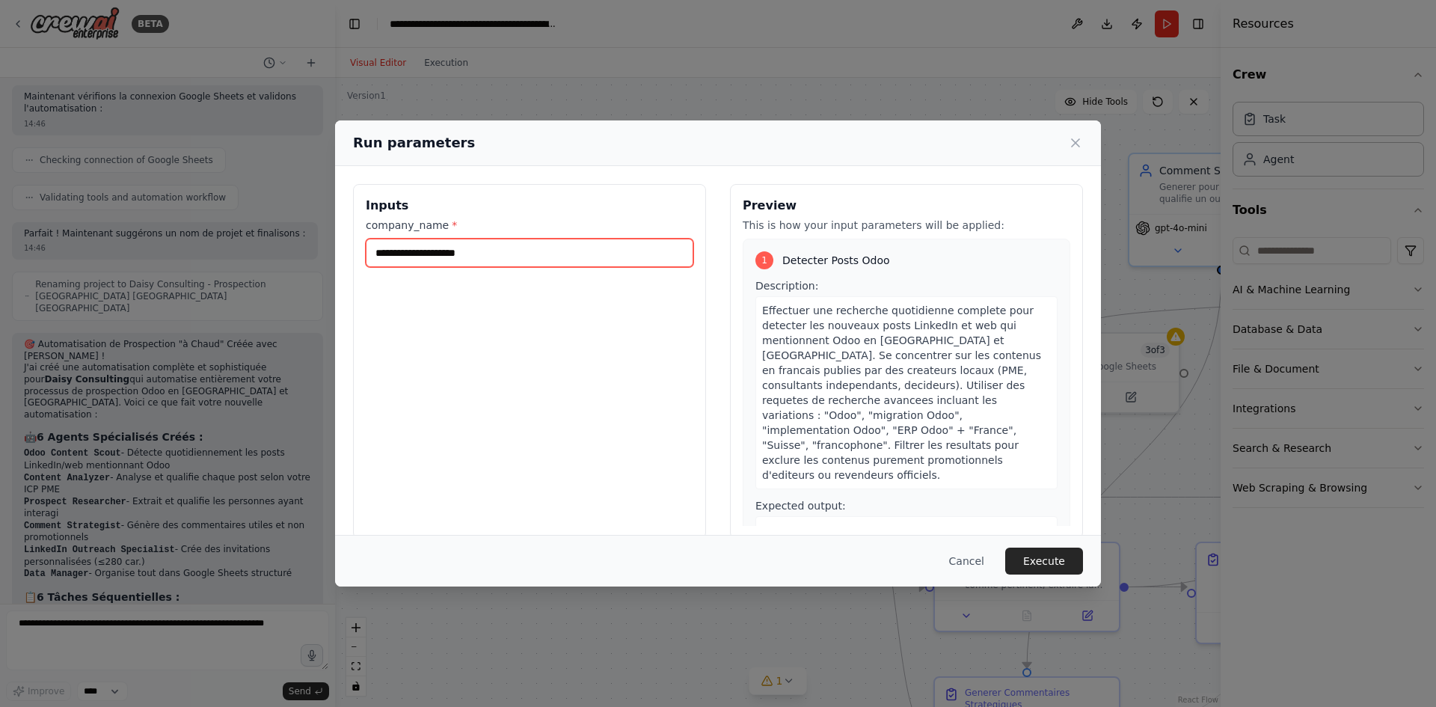
click at [543, 255] on input "company_name *" at bounding box center [529, 253] width 327 height 28
type input "**********"
click at [1038, 556] on button "Execute" at bounding box center [1044, 560] width 78 height 27
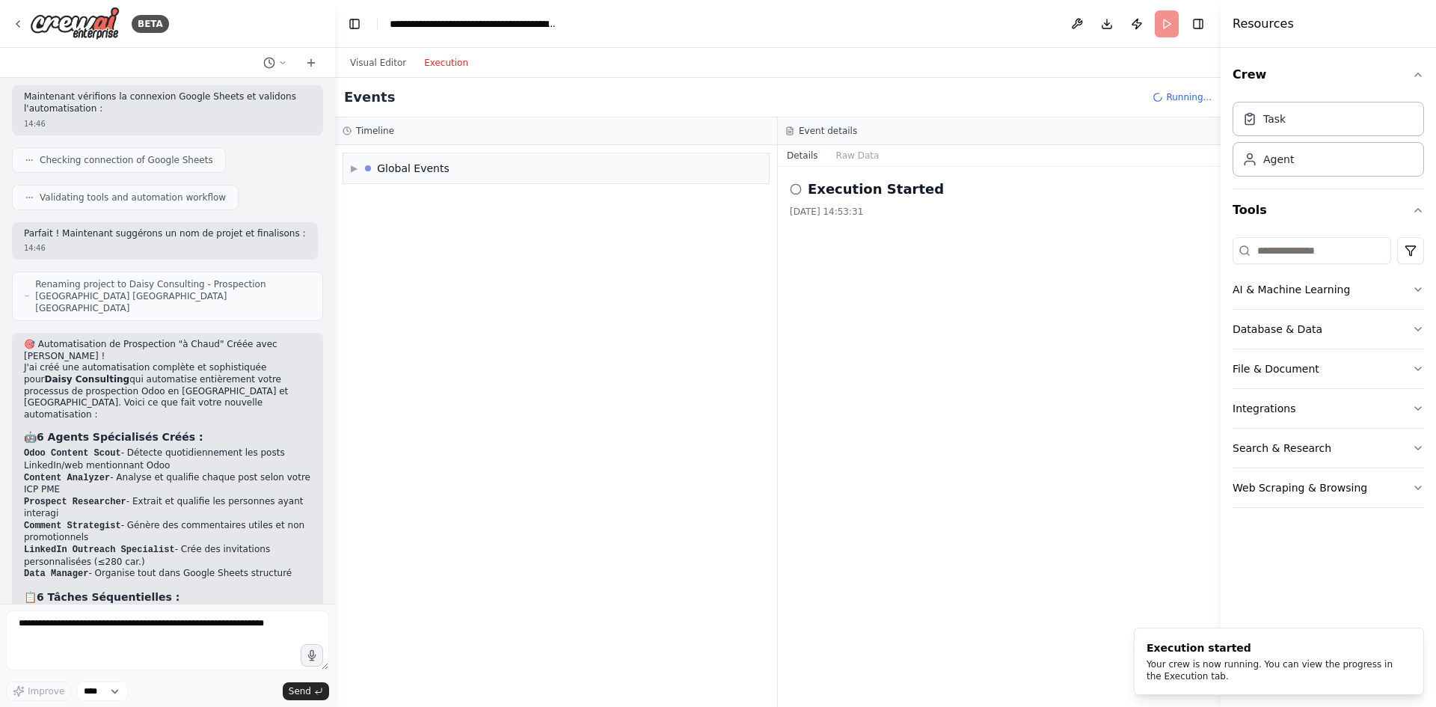
click at [431, 67] on button "Execution" at bounding box center [446, 63] width 62 height 18
click at [378, 170] on div "Global Events" at bounding box center [407, 168] width 84 height 15
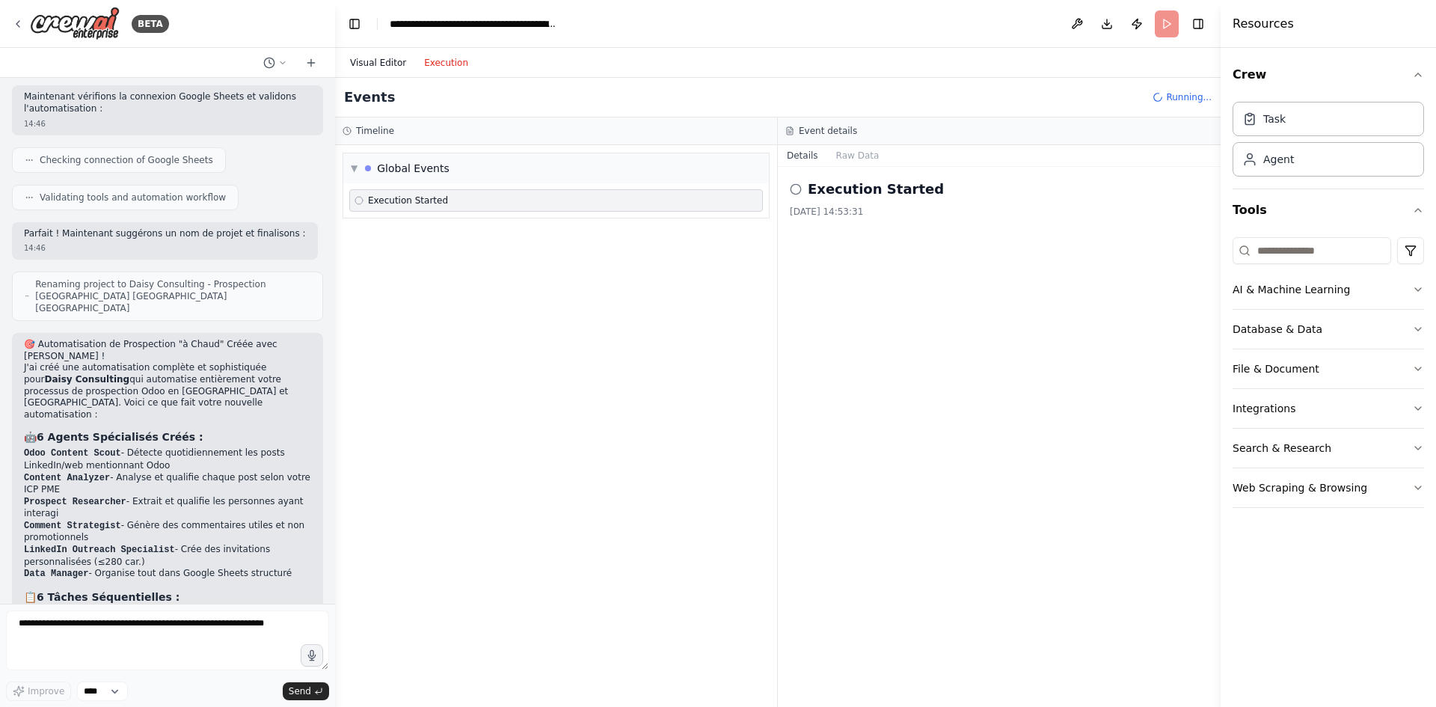
click at [384, 64] on button "Visual Editor" at bounding box center [378, 63] width 74 height 18
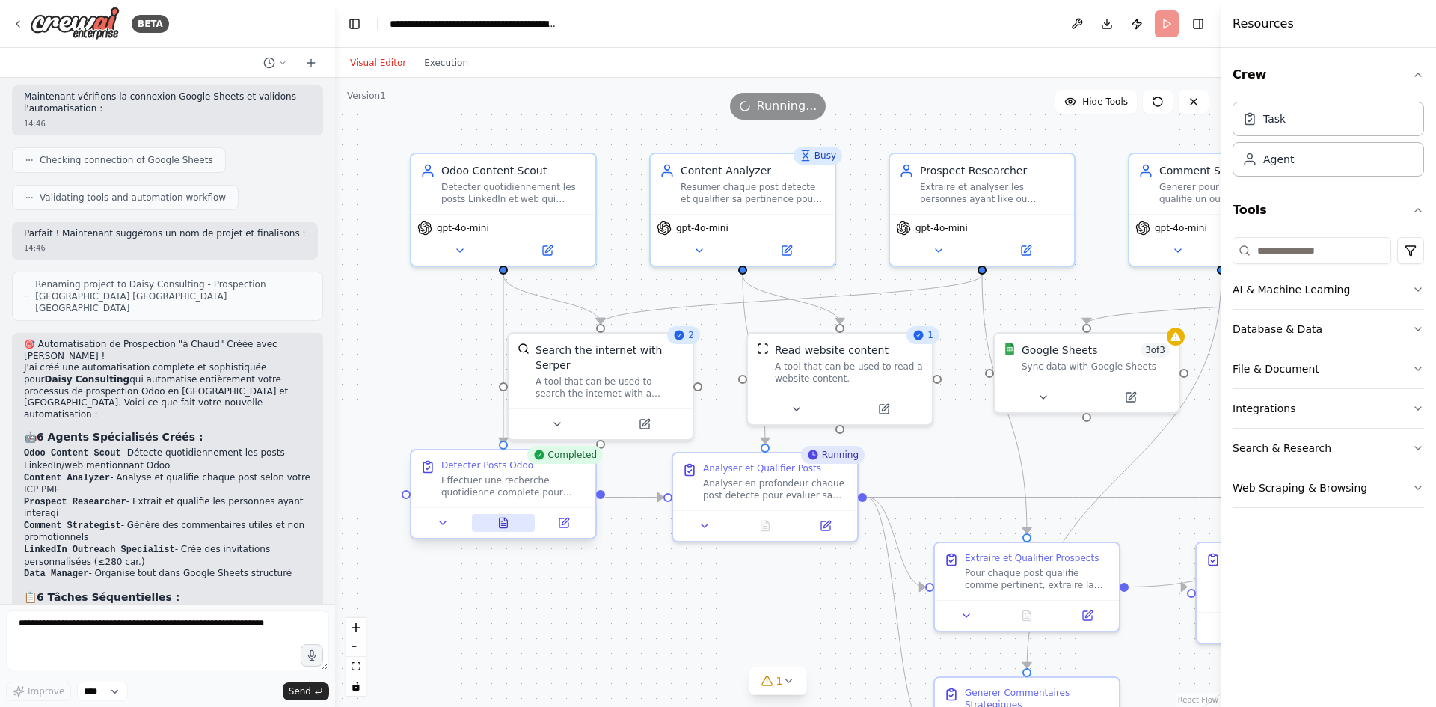
click at [497, 523] on icon at bounding box center [503, 523] width 12 height 12
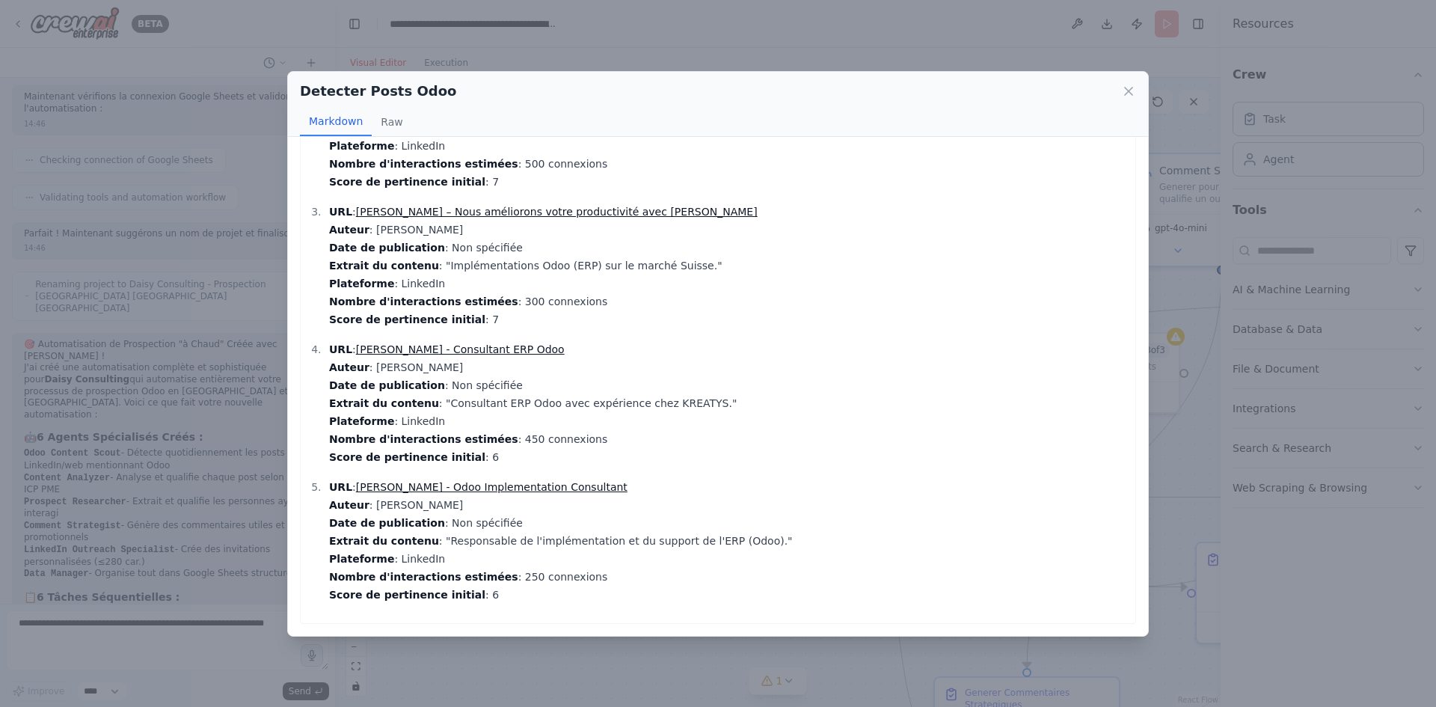
scroll to position [16, 0]
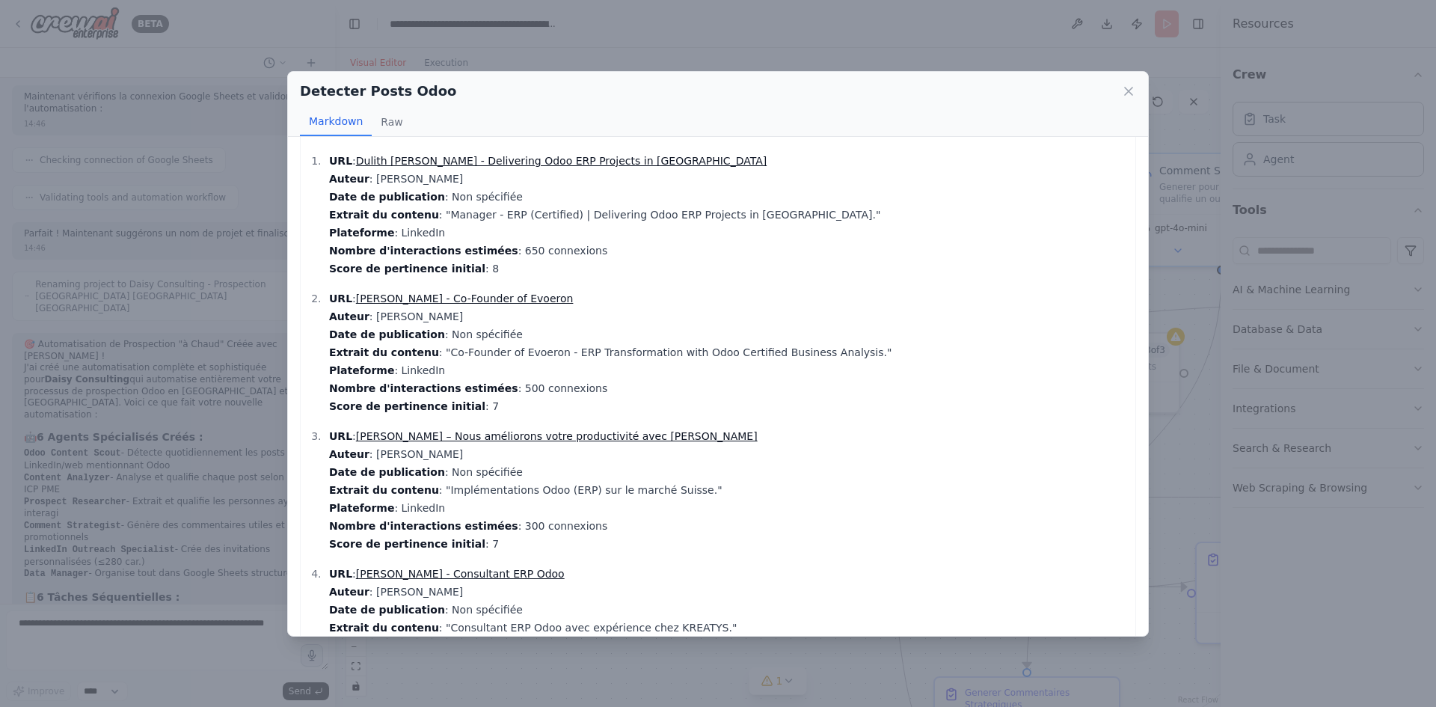
click at [429, 163] on link "Dulith Fernando - Delivering Odoo ERP Projects in Europe" at bounding box center [561, 161] width 410 height 12
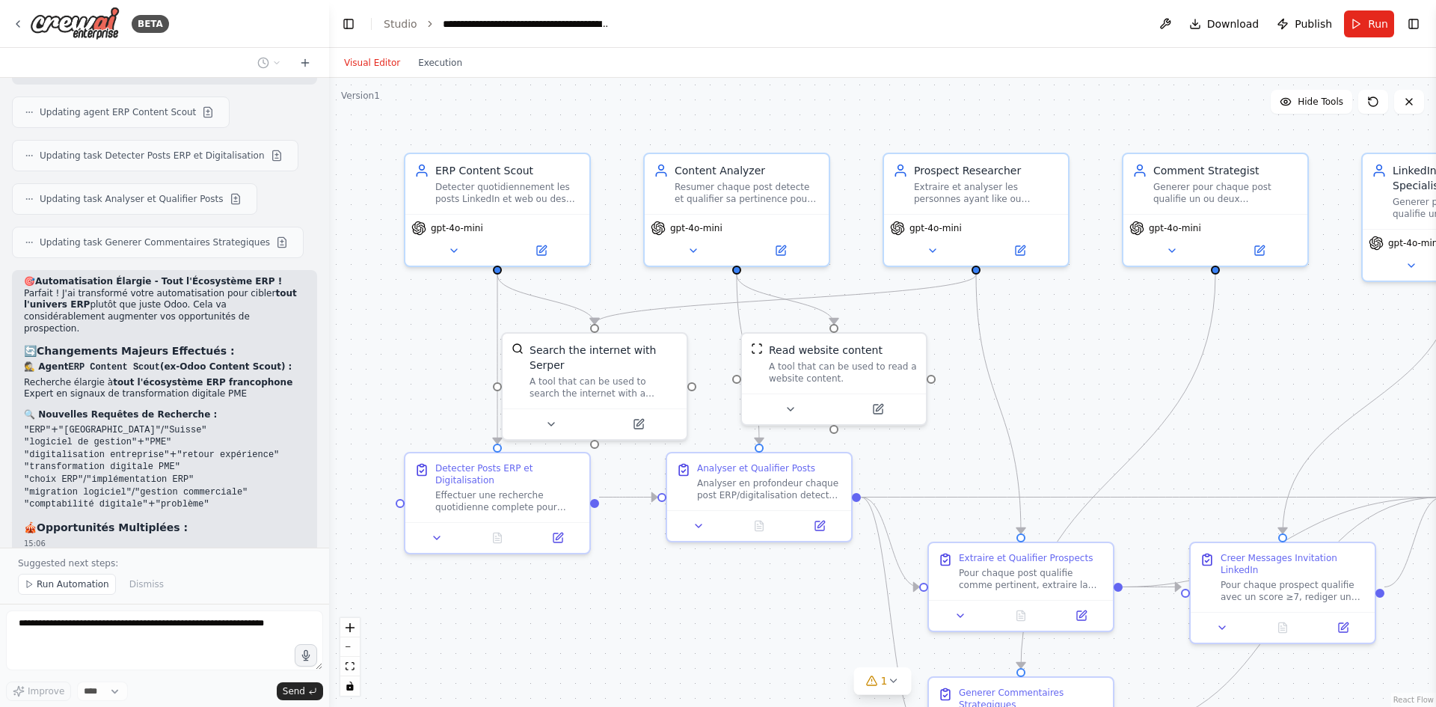
scroll to position [3456, 0]
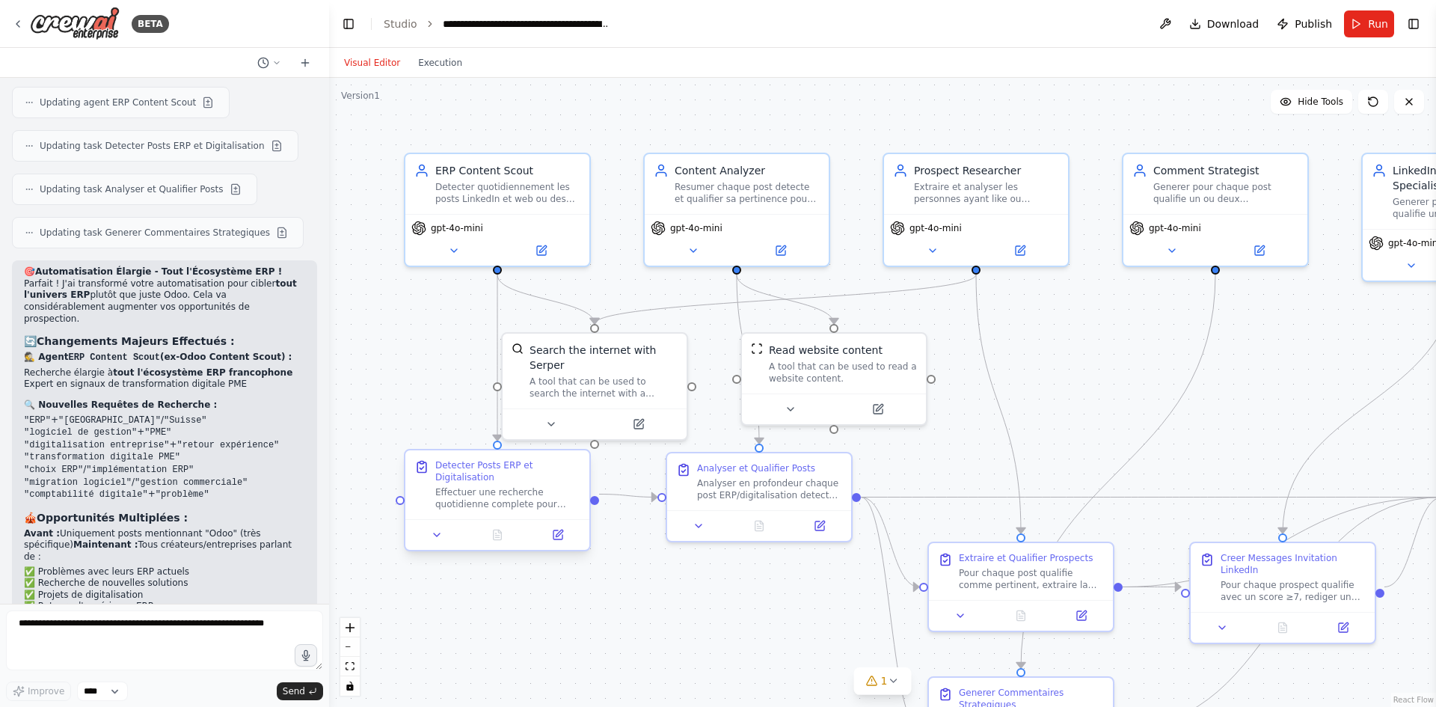
scroll to position [3469, 0]
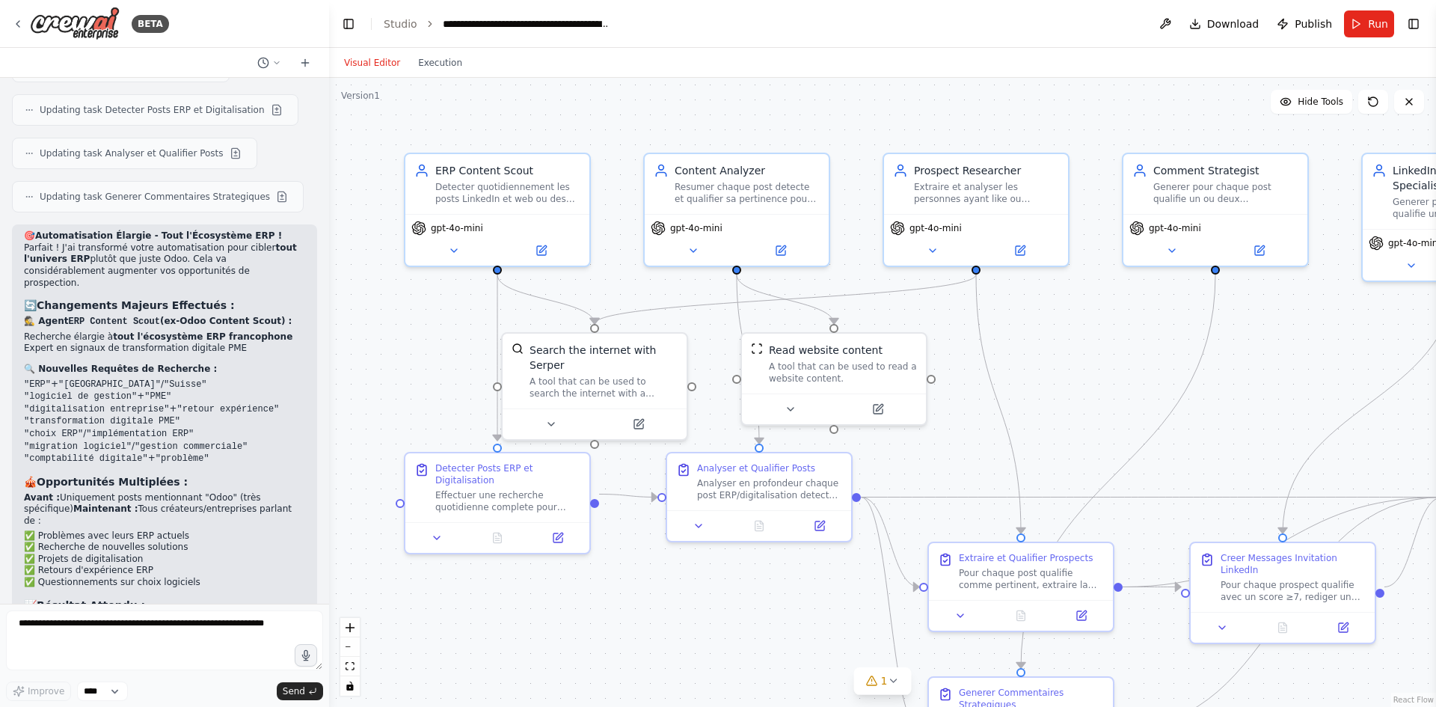
click at [557, 573] on div ".deletable-edge-delete-btn { width: 20px; height: 20px; border: 0px solid #ffff…" at bounding box center [882, 392] width 1107 height 629
click at [1379, 19] on span "Run" at bounding box center [1378, 23] width 20 height 15
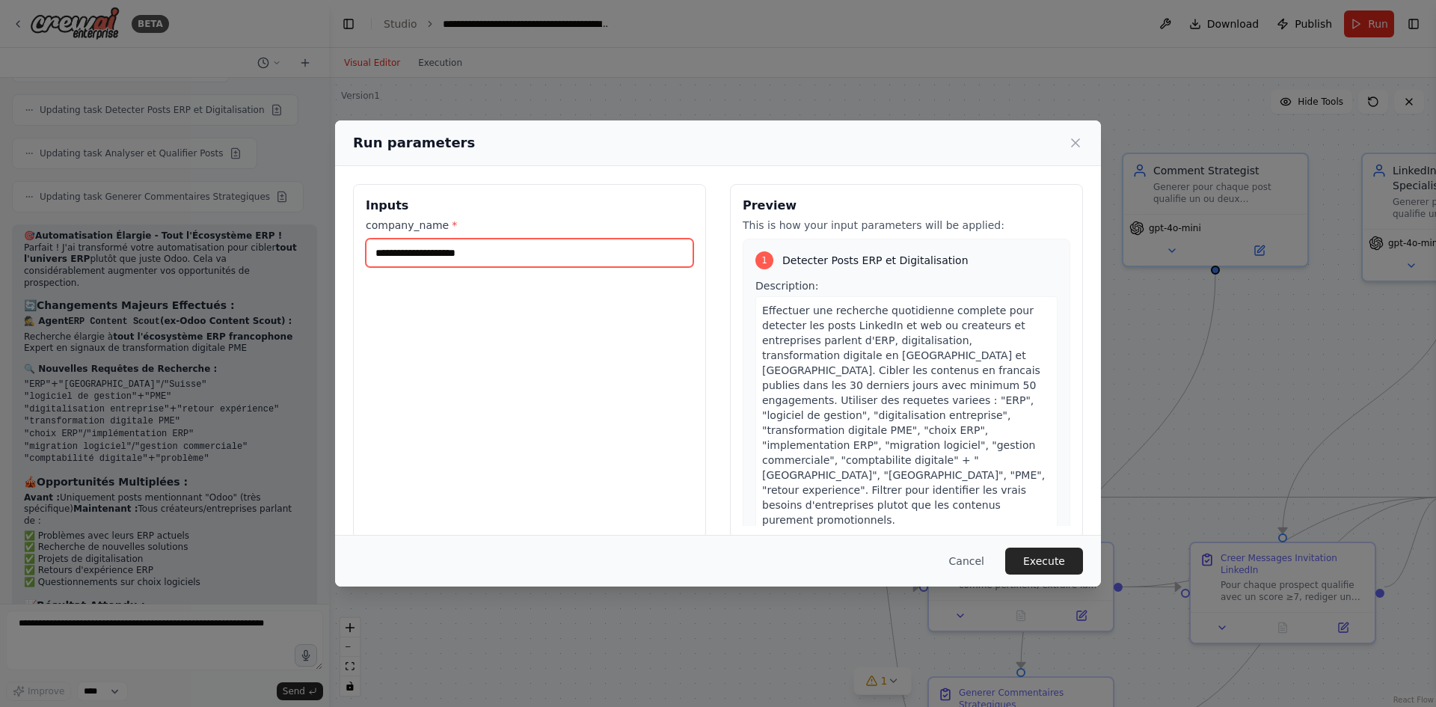
click at [482, 252] on input "company_name *" at bounding box center [529, 253] width 327 height 28
type input "**********"
click at [1033, 570] on button "Execute" at bounding box center [1044, 560] width 78 height 27
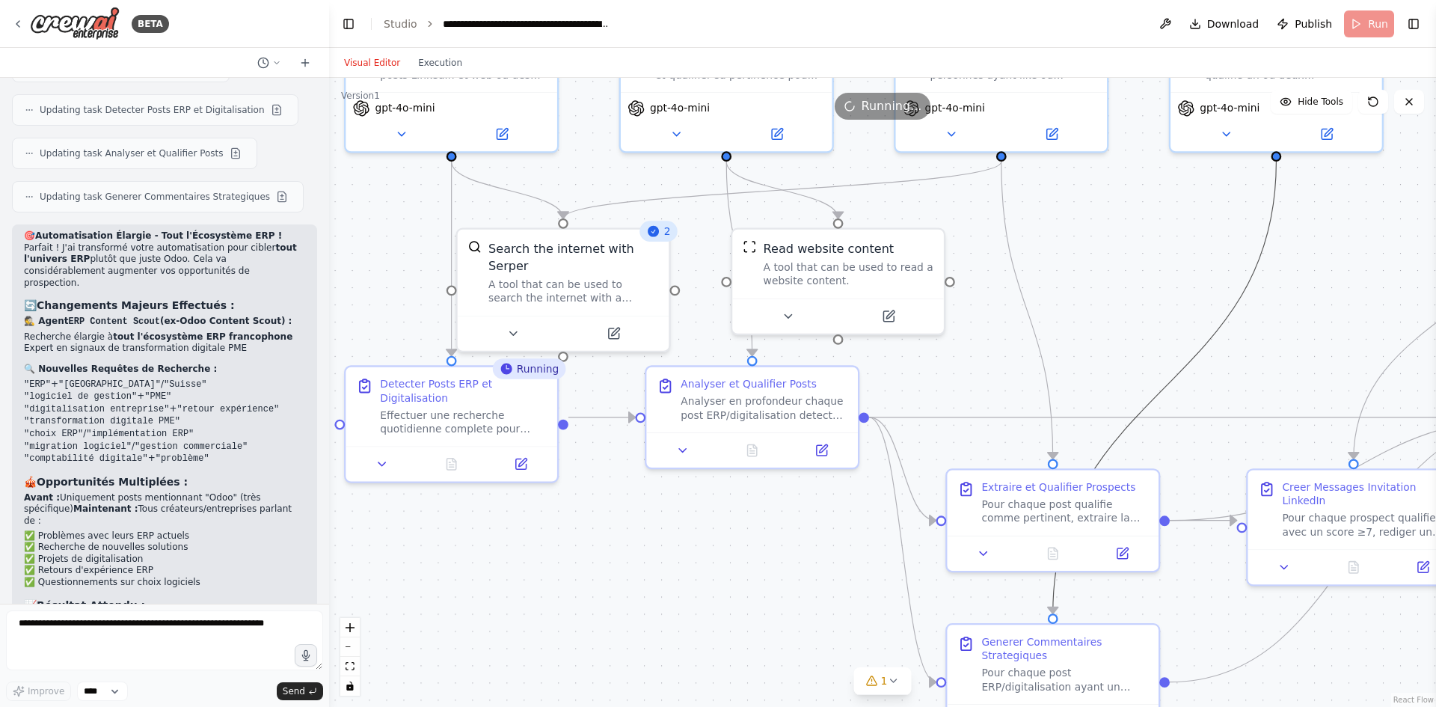
drag, startPoint x: 1198, startPoint y: 342, endPoint x: 1086, endPoint y: 360, distance: 112.8
click at [1086, 360] on div ".deletable-edge-delete-btn { width: 20px; height: 20px; border: 0px solid #ffff…" at bounding box center [882, 392] width 1107 height 629
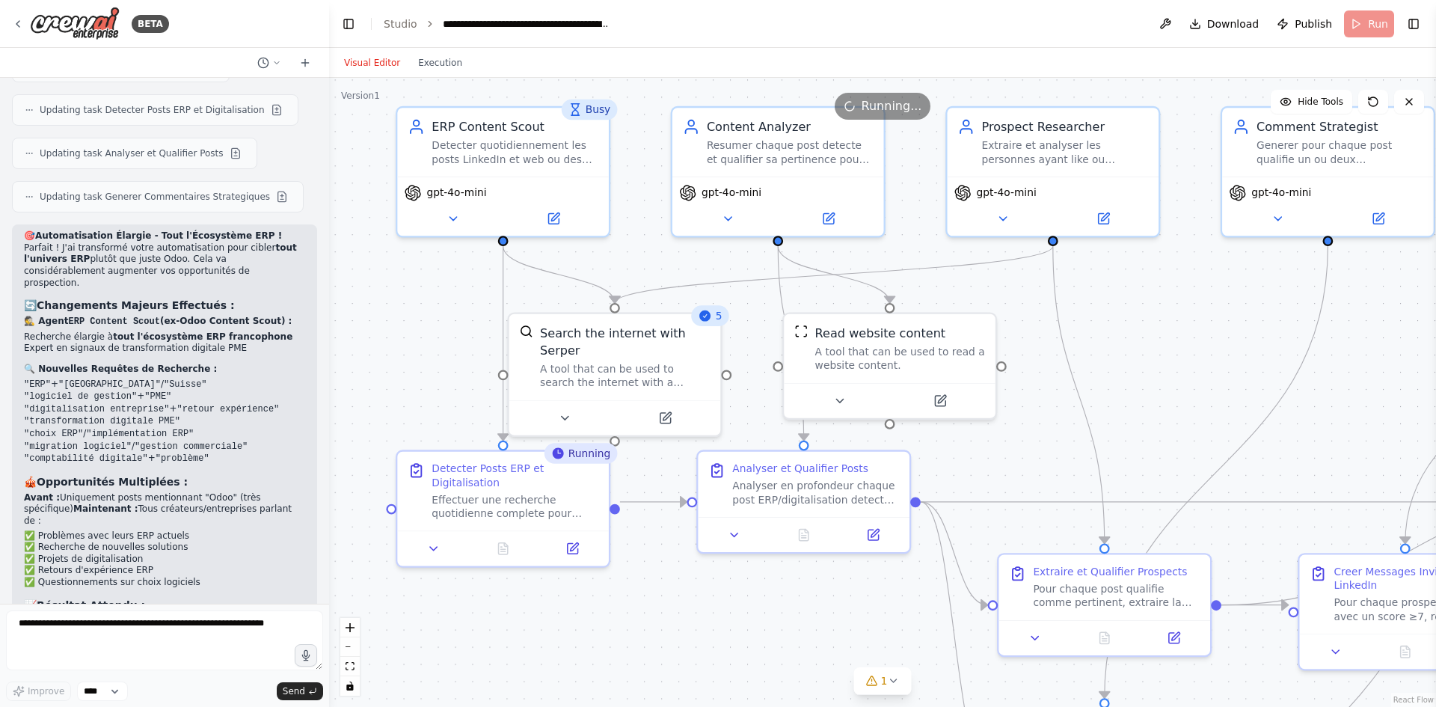
drag, startPoint x: 1134, startPoint y: 326, endPoint x: 1184, endPoint y: 409, distance: 96.9
click at [1184, 409] on div ".deletable-edge-delete-btn { width: 20px; height: 20px; border: 0px solid #ffff…" at bounding box center [882, 392] width 1107 height 629
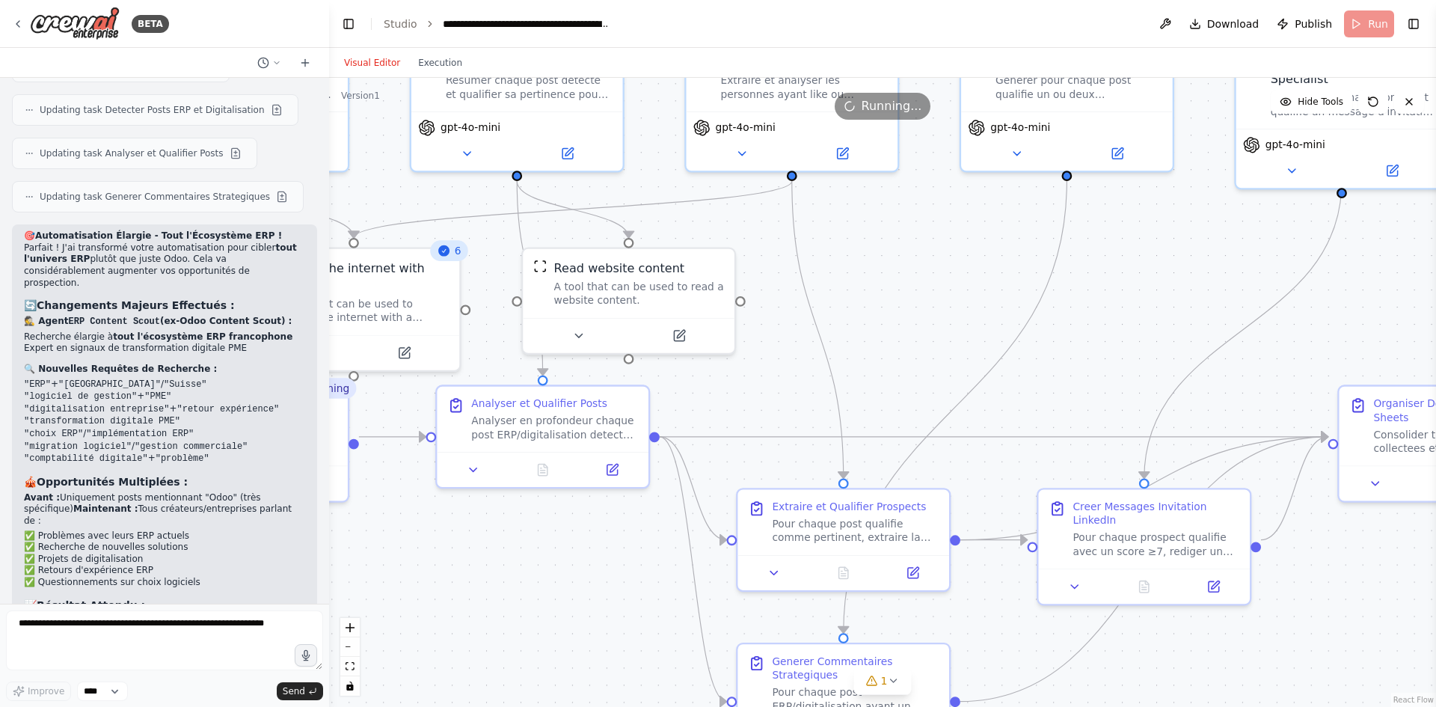
drag, startPoint x: 1237, startPoint y: 388, endPoint x: 938, endPoint y: 312, distance: 308.6
click at [939, 312] on div ".deletable-edge-delete-btn { width: 20px; height: 20px; border: 0px solid #ffff…" at bounding box center [882, 392] width 1107 height 629
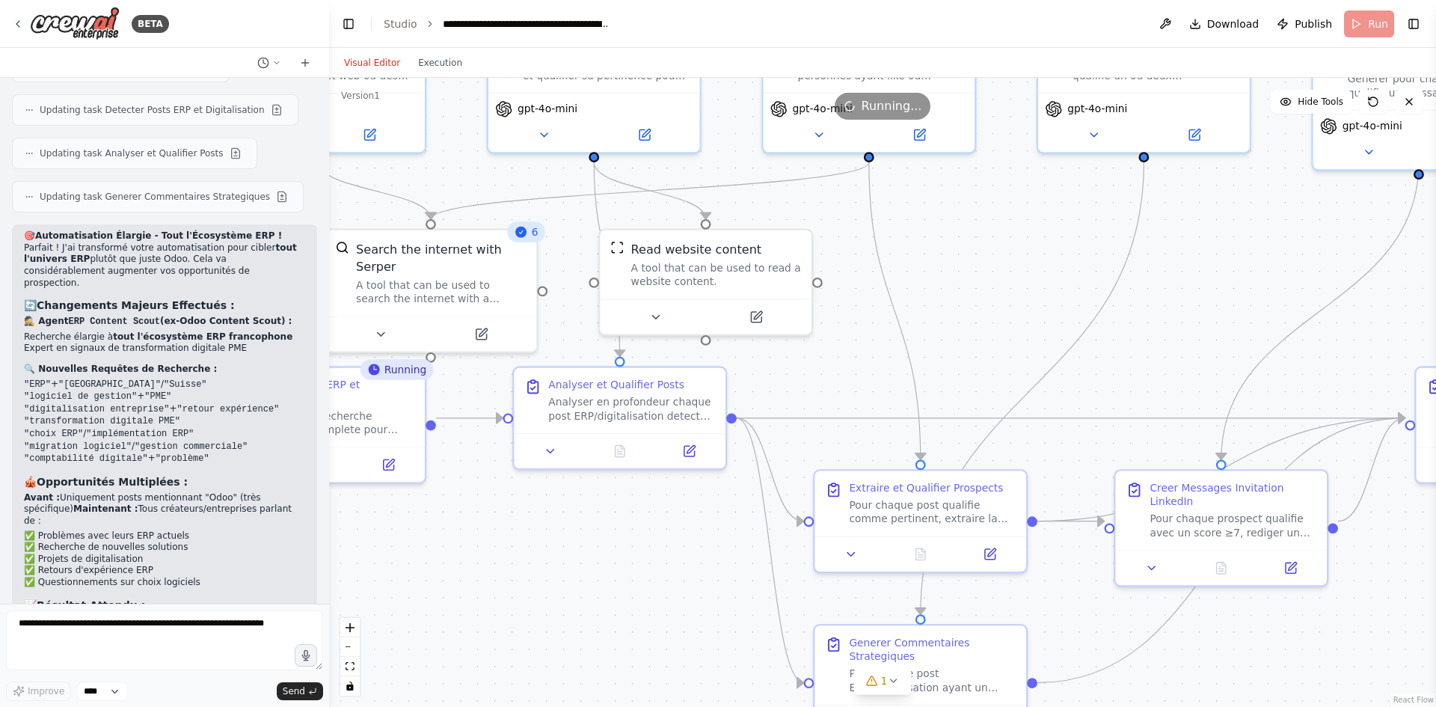
drag, startPoint x: 1139, startPoint y: 333, endPoint x: 1254, endPoint y: 327, distance: 115.3
click at [1254, 327] on div ".deletable-edge-delete-btn { width: 20px; height: 20px; border: 0px solid #ffff…" at bounding box center [882, 392] width 1107 height 629
click at [1238, 24] on span "Download" at bounding box center [1233, 23] width 52 height 15
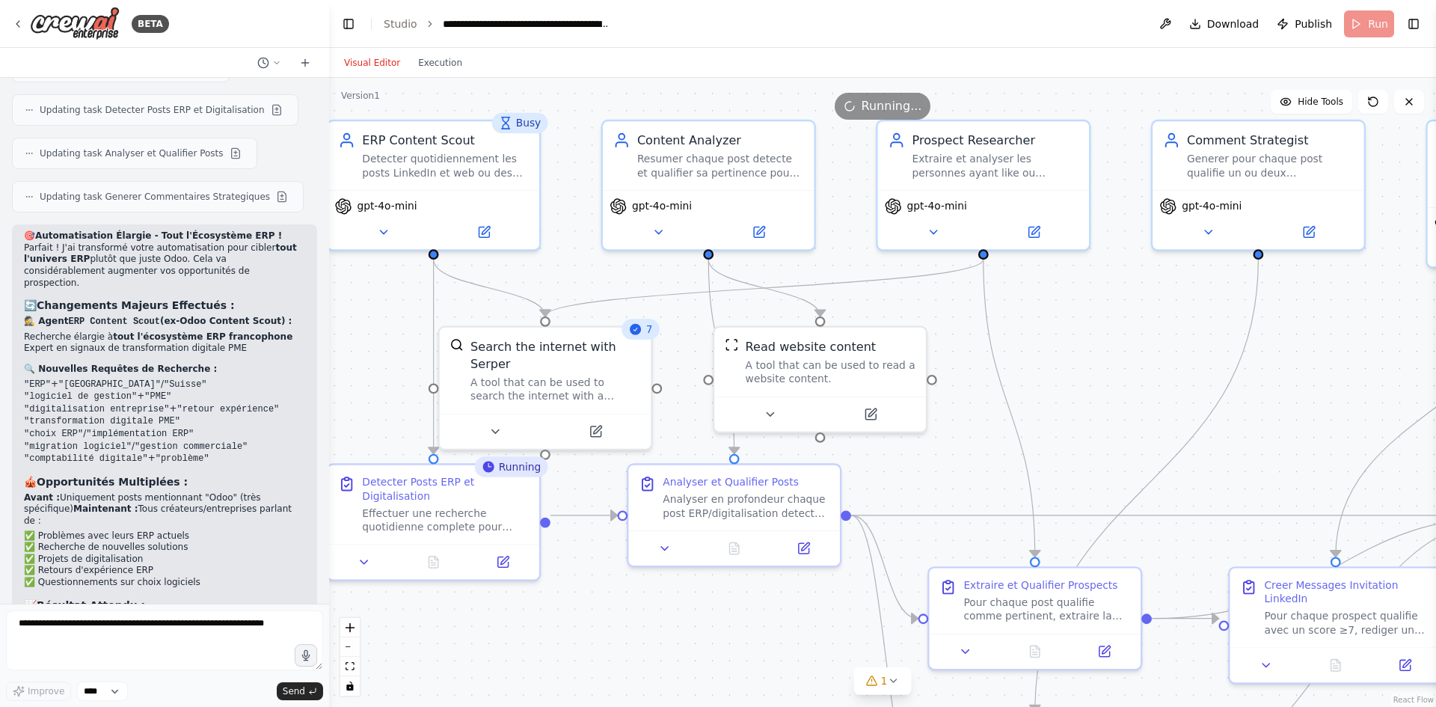
drag, startPoint x: 402, startPoint y: 544, endPoint x: 512, endPoint y: 641, distance: 147.3
click at [512, 641] on div ".deletable-edge-delete-btn { width: 20px; height: 20px; border: 0px solid #ffff…" at bounding box center [882, 392] width 1107 height 629
click at [428, 558] on div at bounding box center [433, 558] width 212 height 35
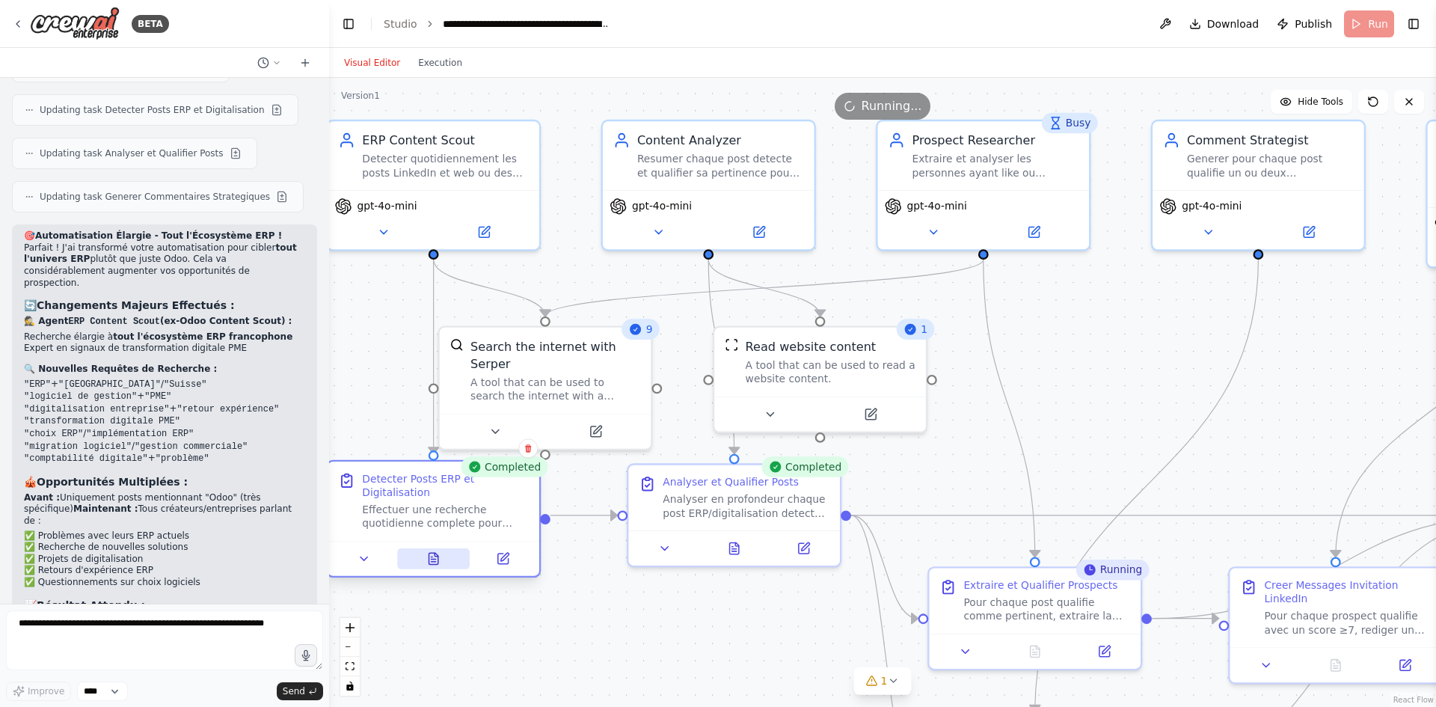
click at [439, 552] on icon at bounding box center [432, 558] width 13 height 13
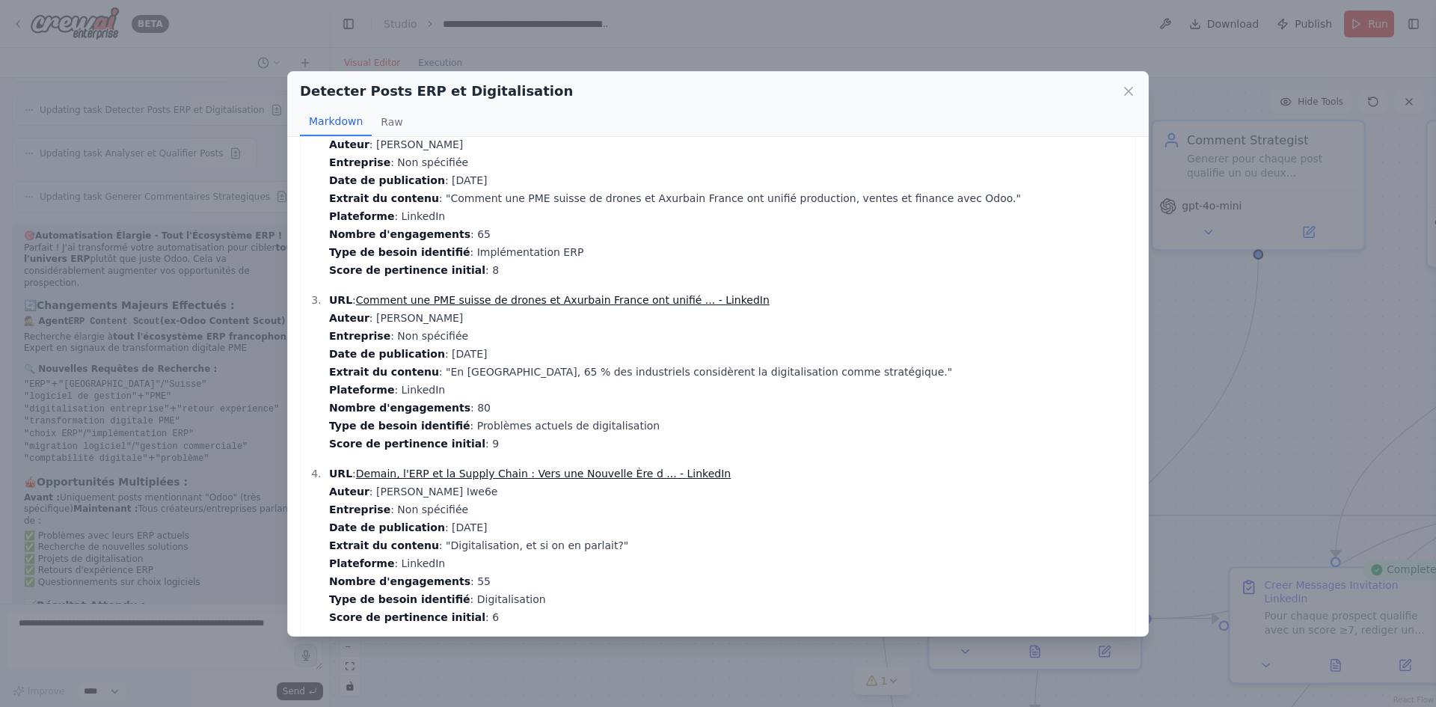
scroll to position [247, 0]
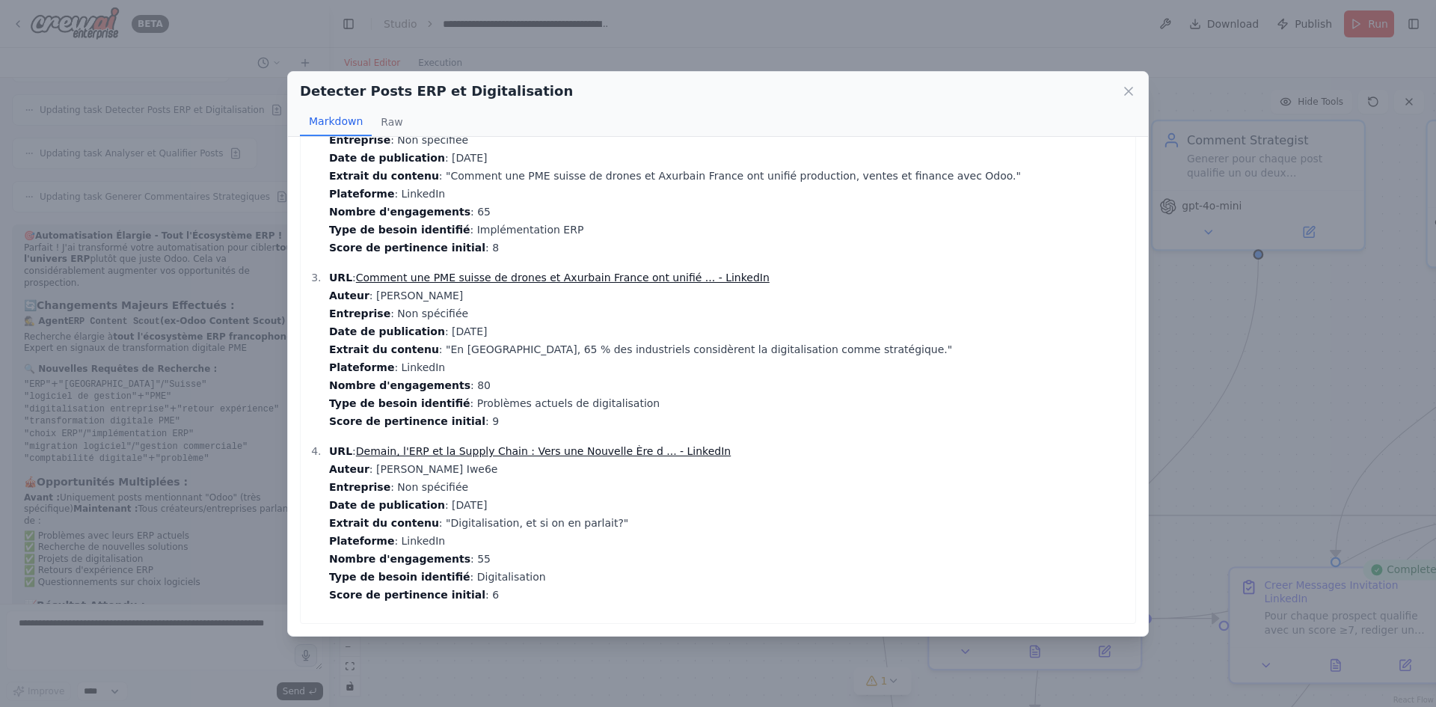
click at [489, 473] on p "URL : Demain, l'ERP et la Supply Chain : Vers une Nouvelle Ère d ... - LinkedIn…" at bounding box center [728, 523] width 799 height 162
click at [513, 465] on p "URL : Demain, l'ERP et la Supply Chain : Vers une Nouvelle Ère d ... - LinkedIn…" at bounding box center [728, 523] width 799 height 162
click at [500, 506] on p "URL : Demain, l'ERP et la Supply Chain : Vers une Nouvelle Ère d ... - LinkedIn…" at bounding box center [728, 523] width 799 height 162
click at [517, 292] on p "URL : Comment une PME suisse de drones et Axurbain France ont unifié ... - Link…" at bounding box center [728, 349] width 799 height 162
click at [550, 450] on link "Demain, l'ERP et la Supply Chain : Vers une Nouvelle Ère d ... - LinkedIn" at bounding box center [543, 451] width 375 height 12
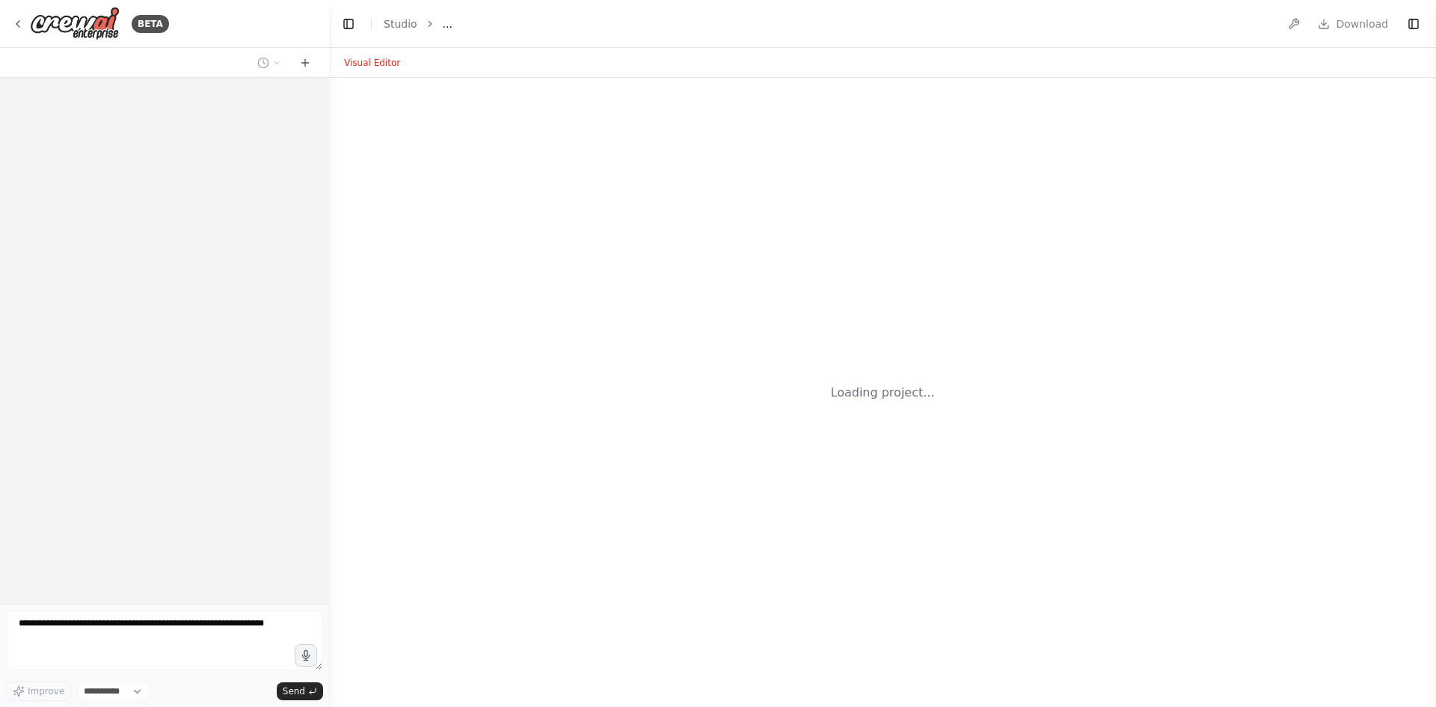
select select "****"
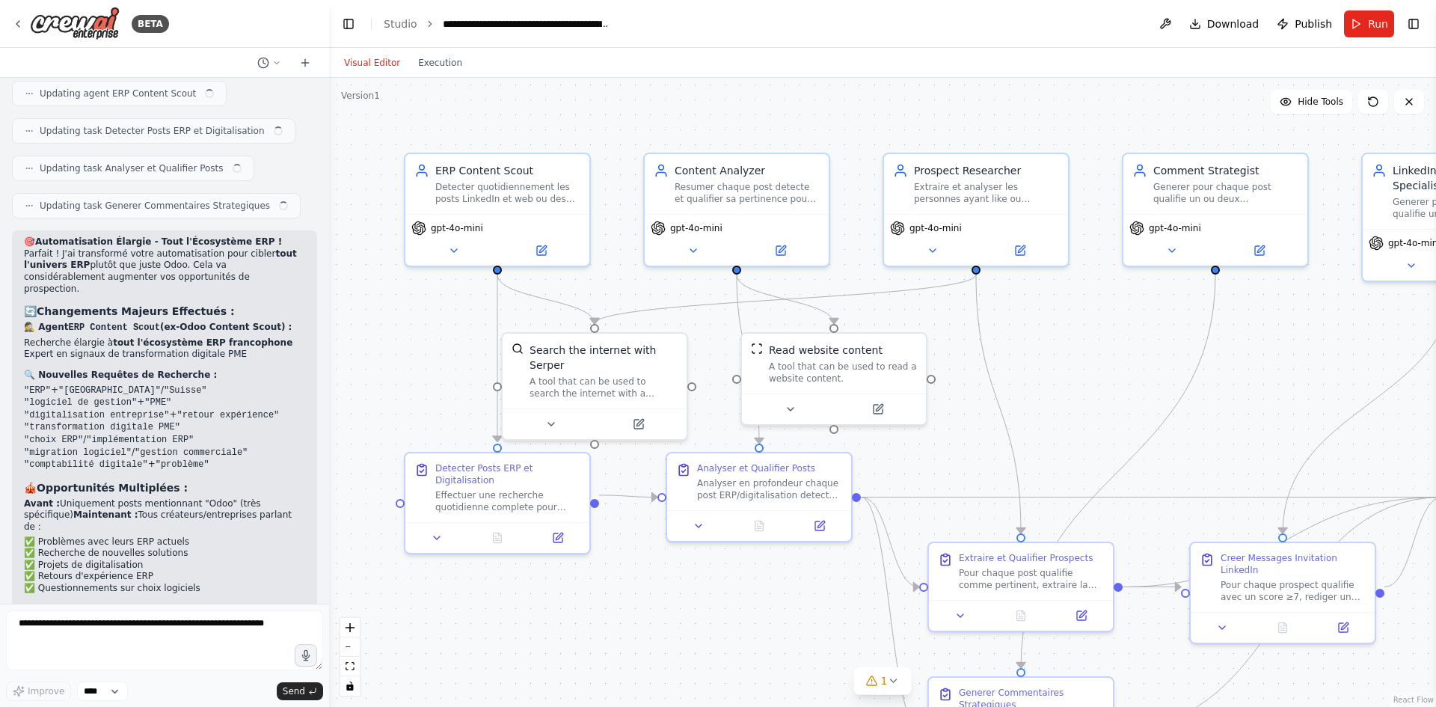
scroll to position [3469, 0]
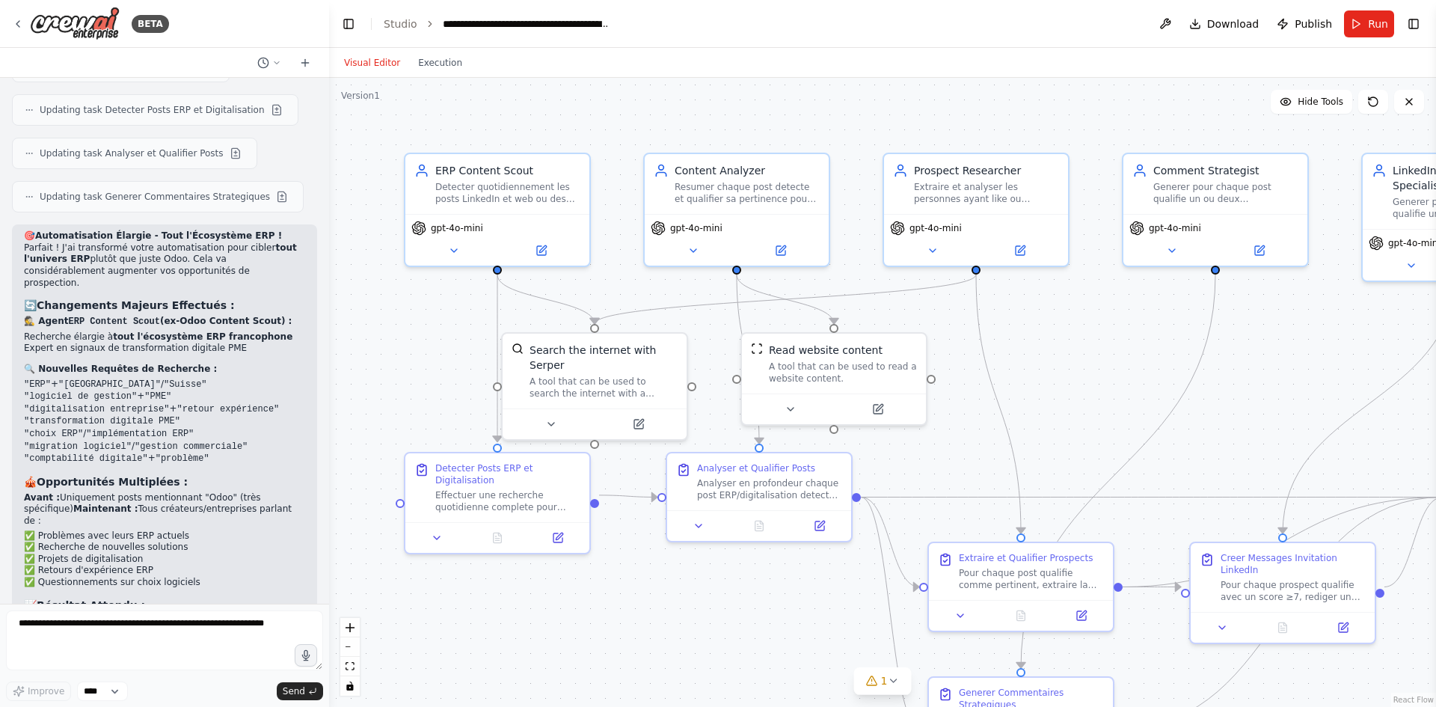
click at [1113, 120] on div ".deletable-edge-delete-btn { width: 20px; height: 20px; border: 0px solid #ffff…" at bounding box center [882, 392] width 1107 height 629
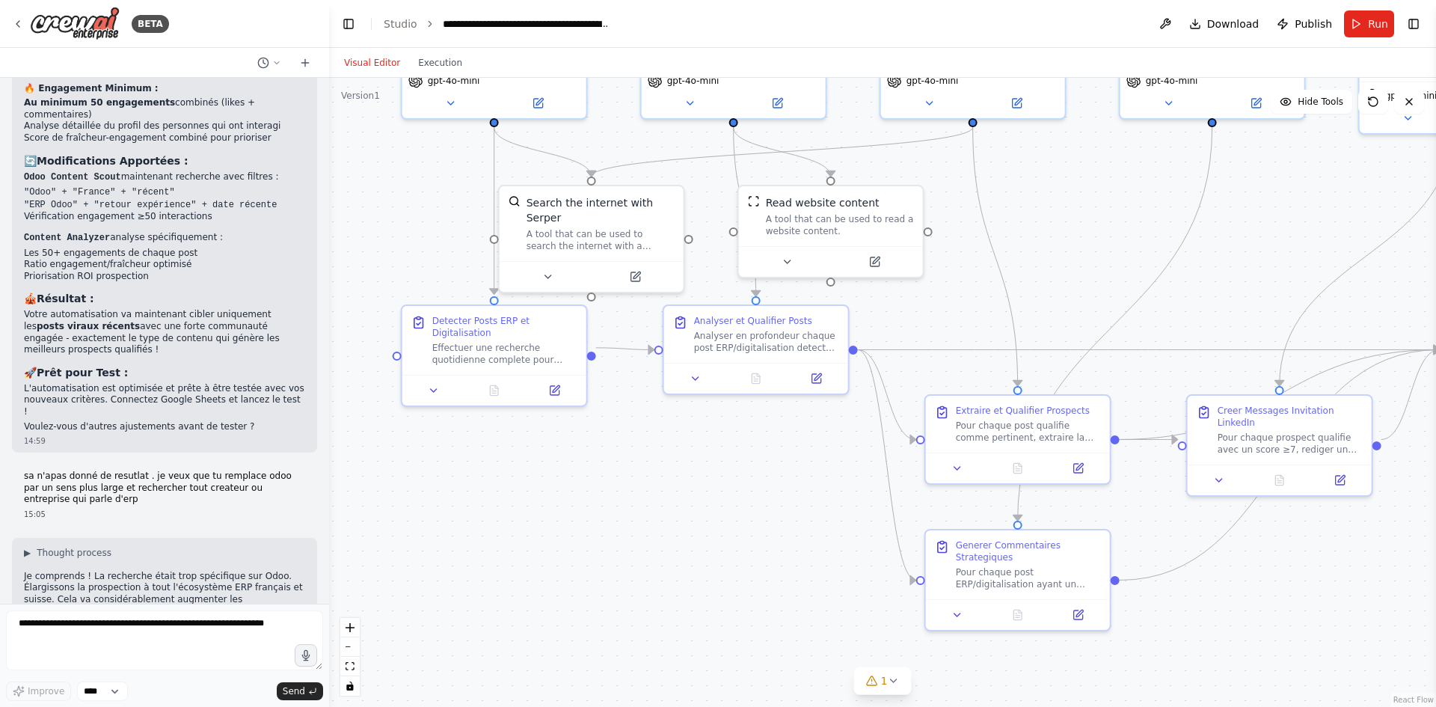
scroll to position [2796, 0]
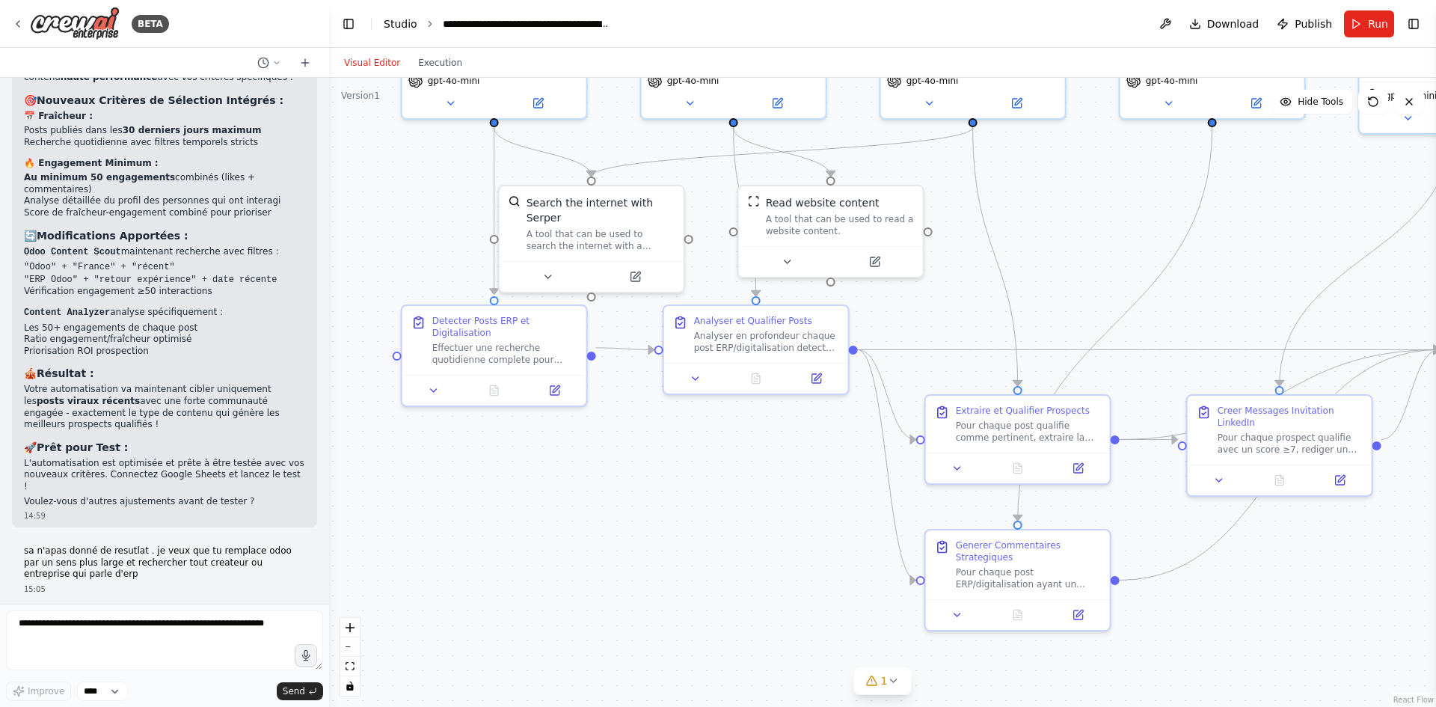
click at [402, 28] on link "Studio" at bounding box center [401, 24] width 34 height 12
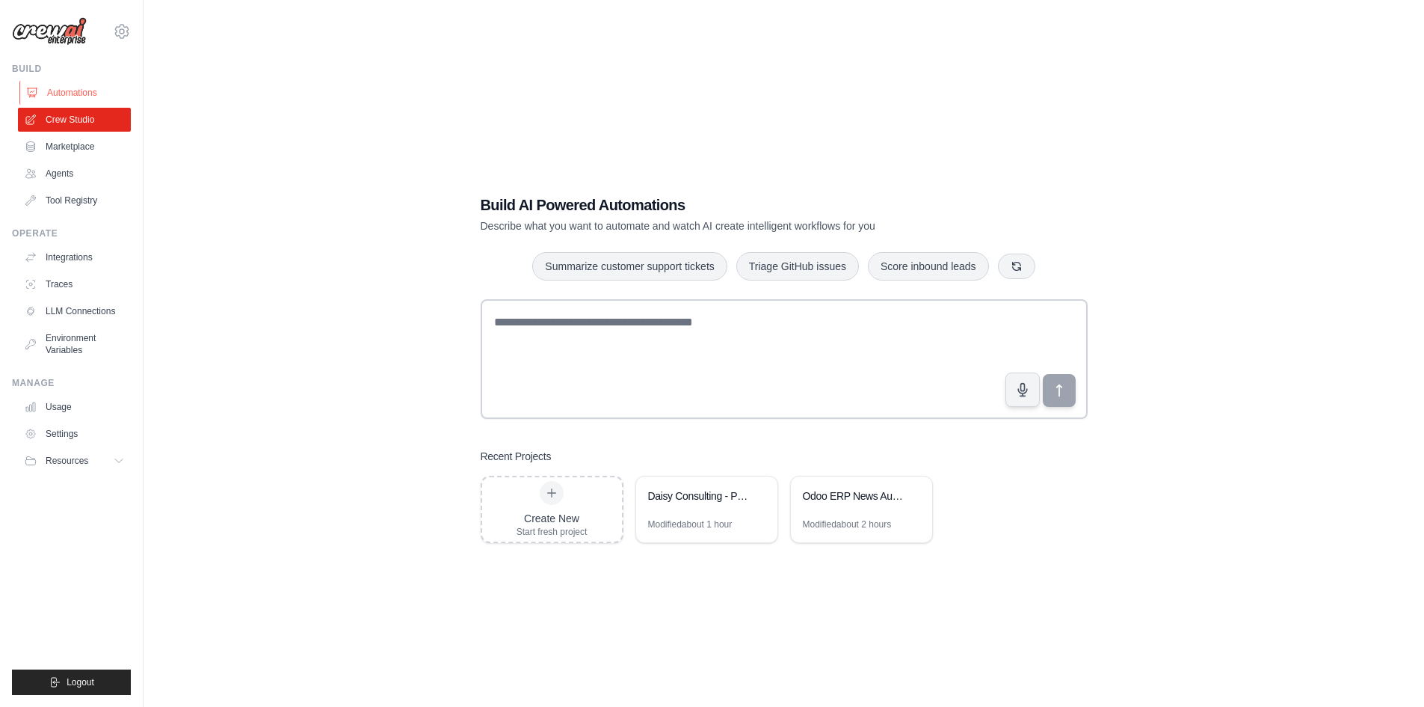
click at [82, 85] on link "Automations" at bounding box center [75, 93] width 113 height 24
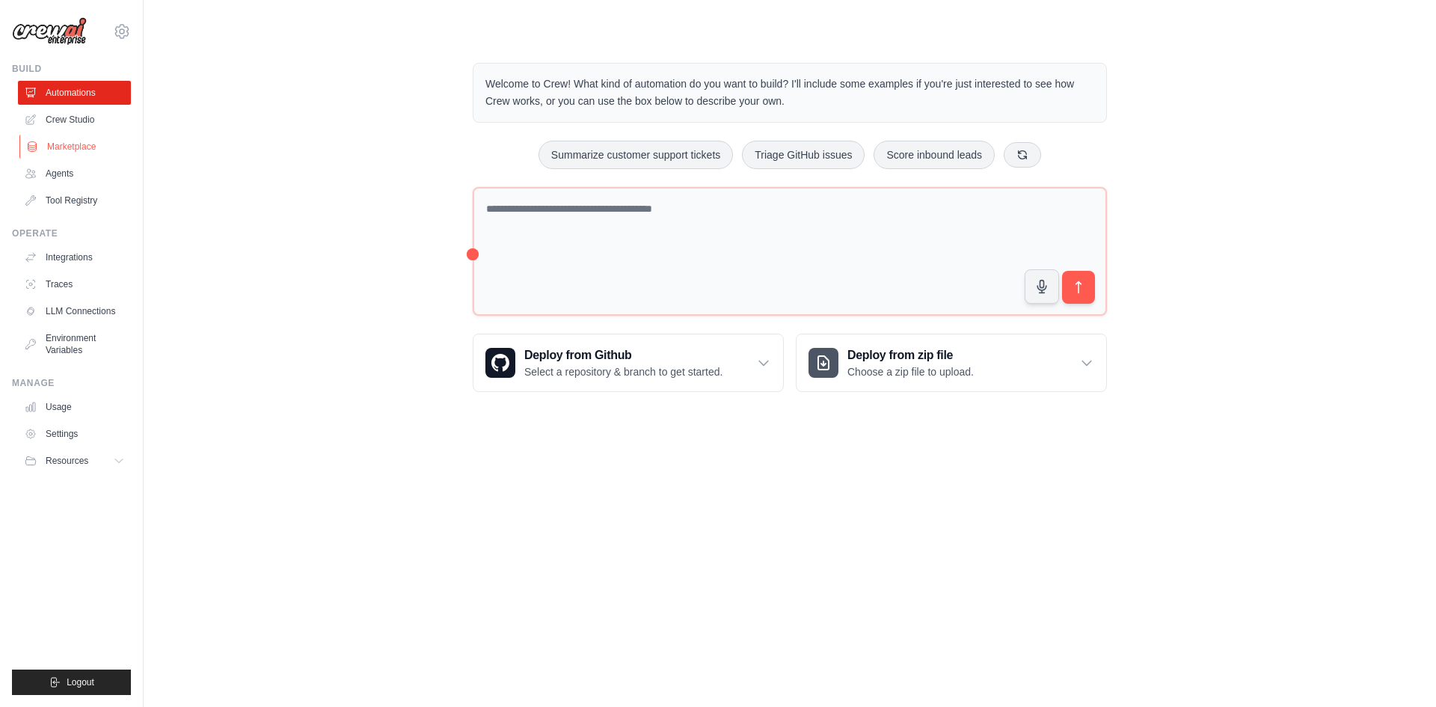
click at [66, 145] on link "Marketplace" at bounding box center [75, 147] width 113 height 24
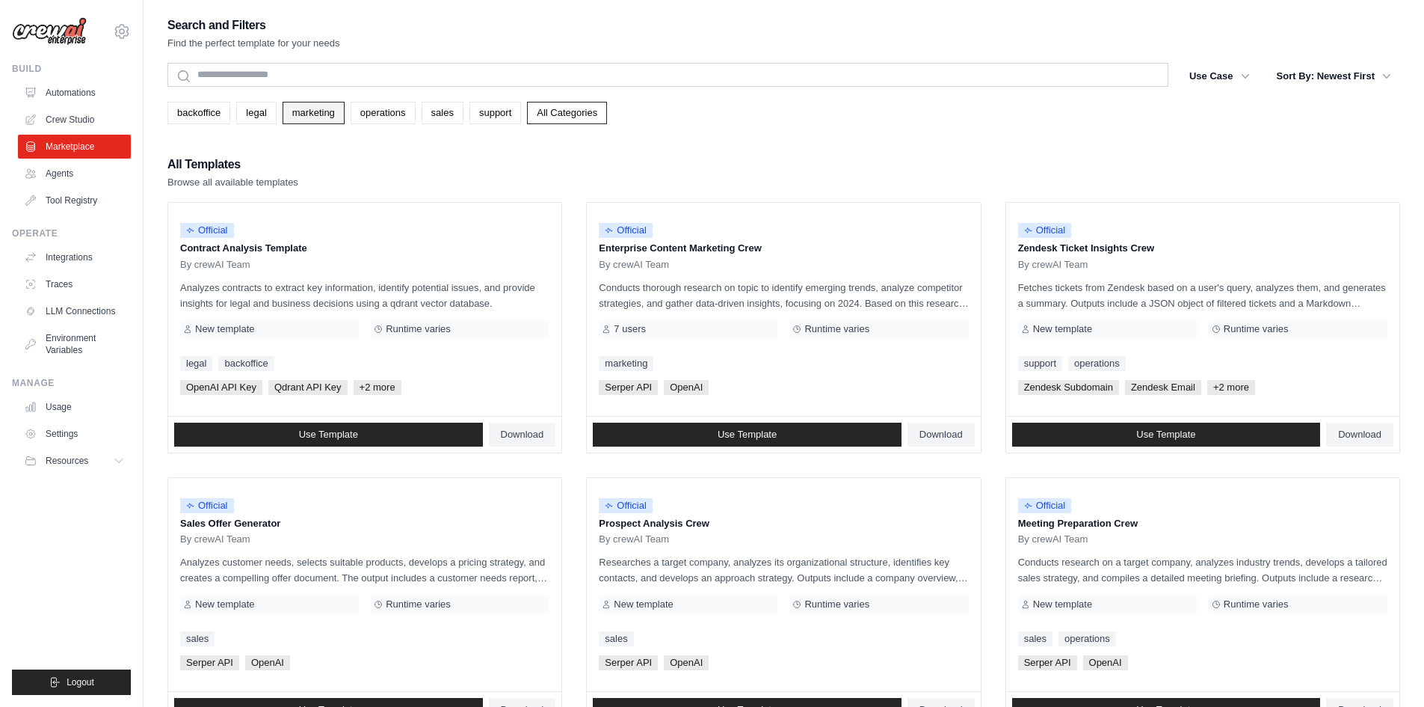
click at [310, 111] on link "marketing" at bounding box center [314, 113] width 62 height 22
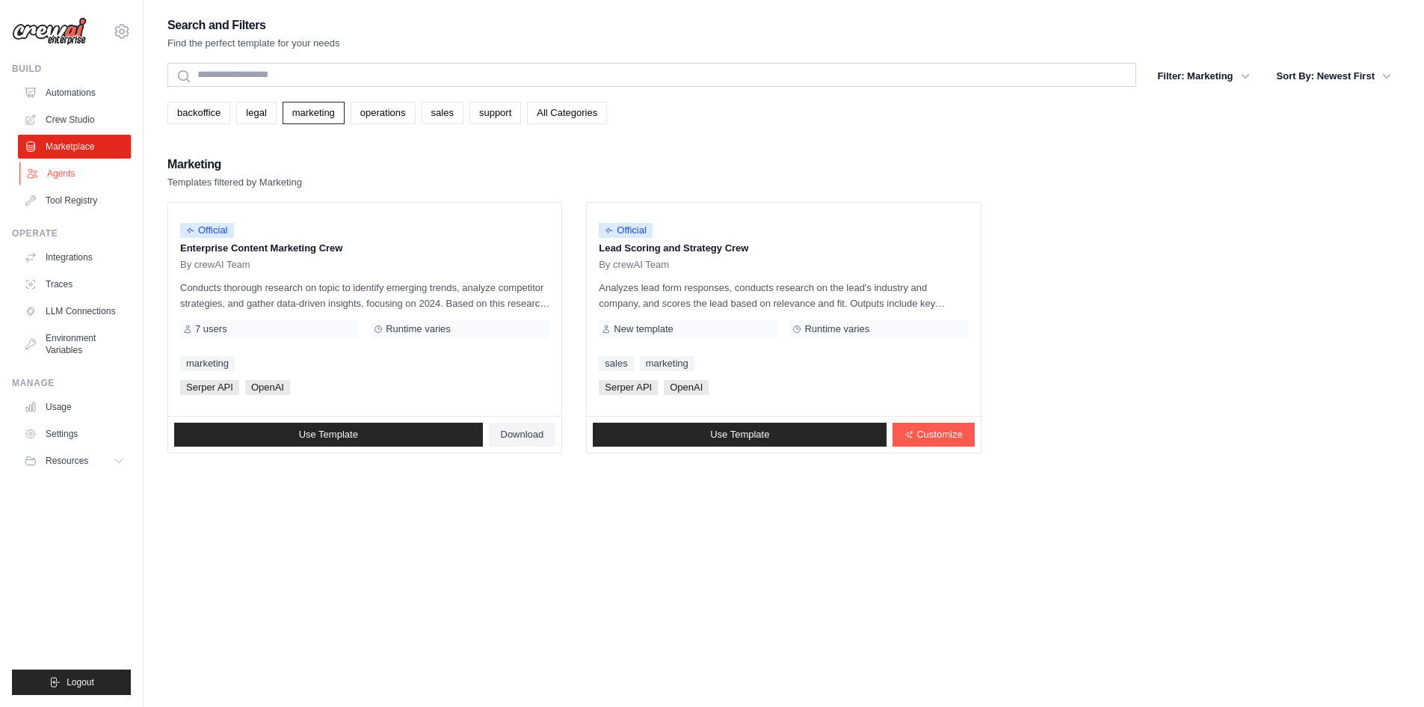
click at [78, 169] on link "Agents" at bounding box center [75, 174] width 113 height 24
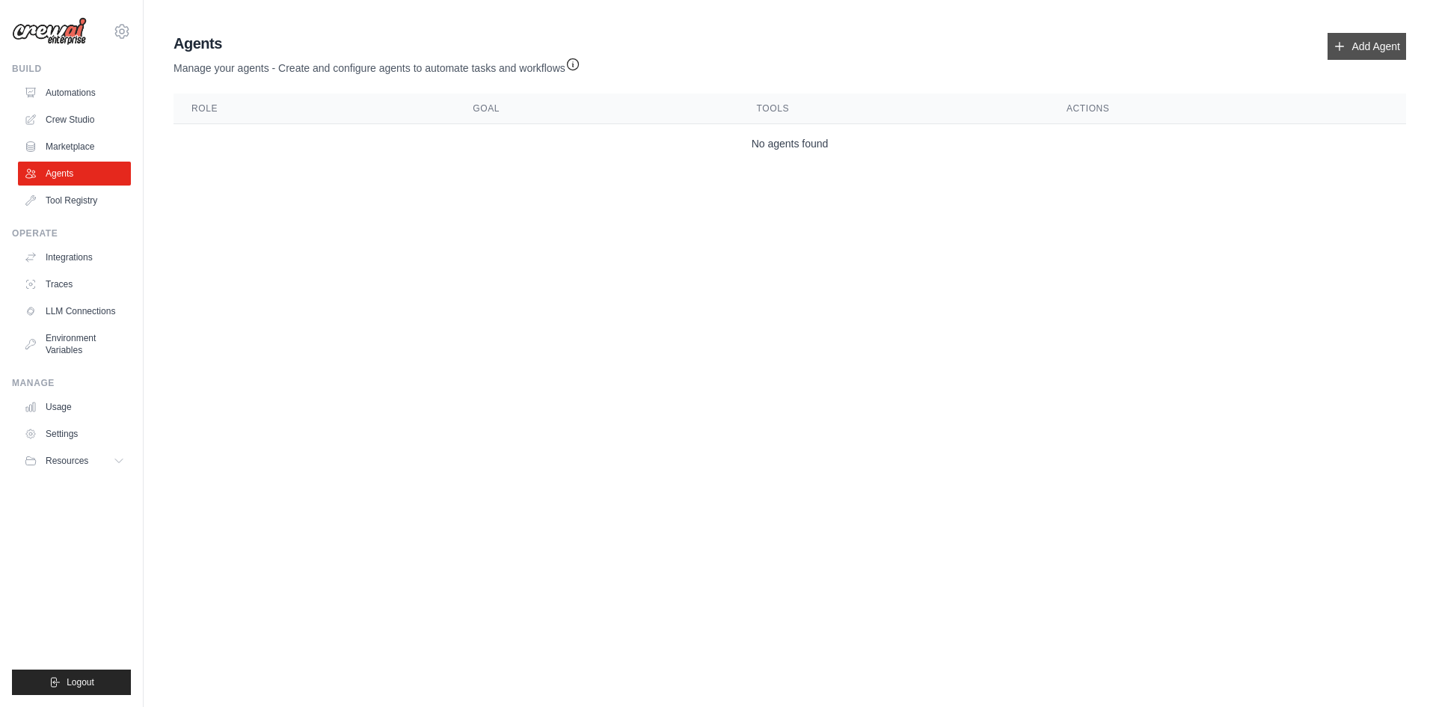
click at [1370, 44] on link "Add Agent" at bounding box center [1366, 46] width 79 height 27
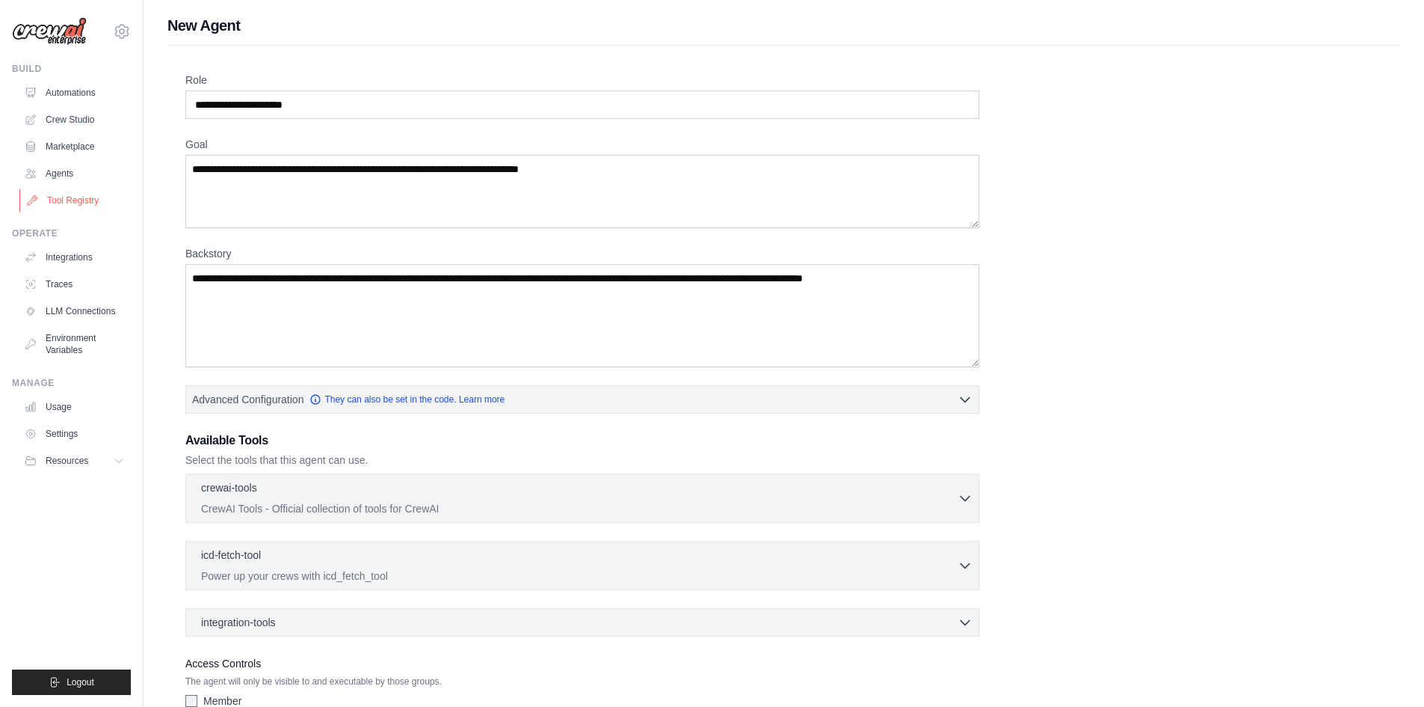
click at [61, 197] on link "Tool Registry" at bounding box center [75, 200] width 113 height 24
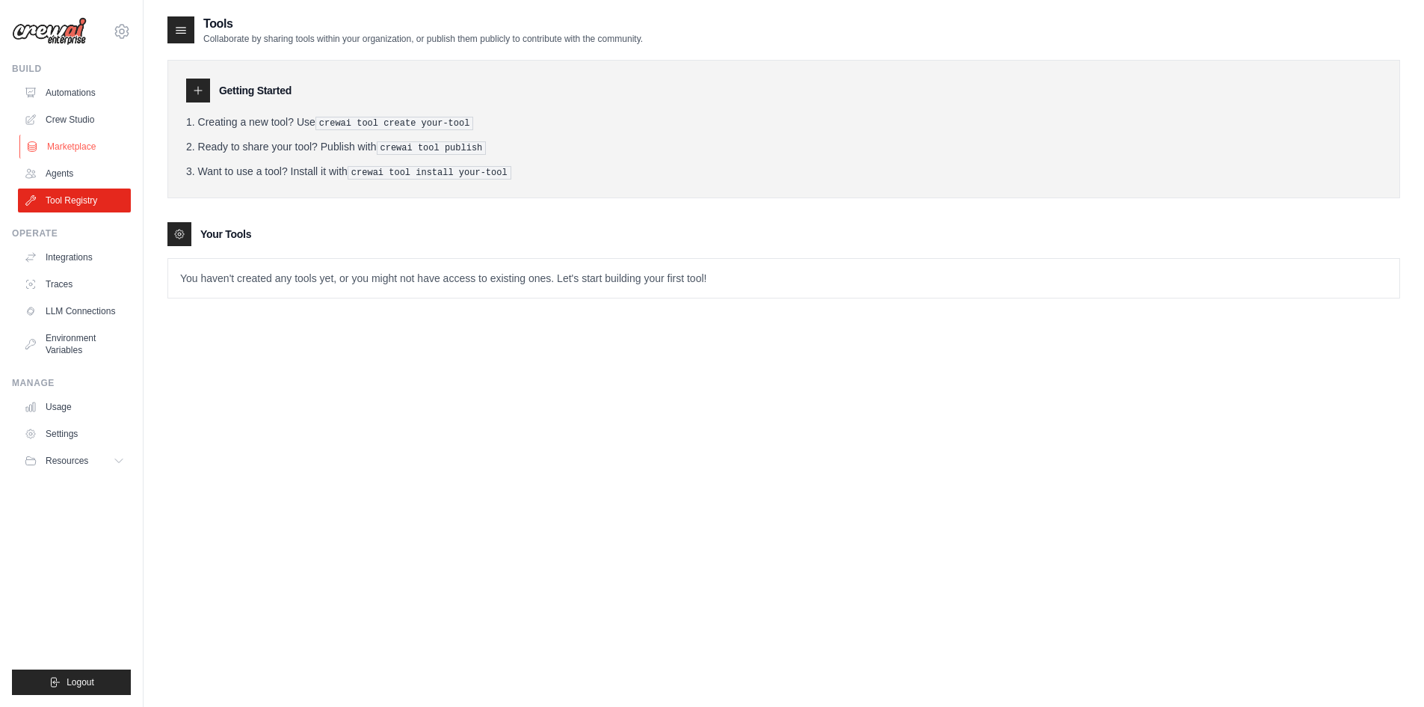
click at [69, 142] on link "Marketplace" at bounding box center [75, 147] width 113 height 24
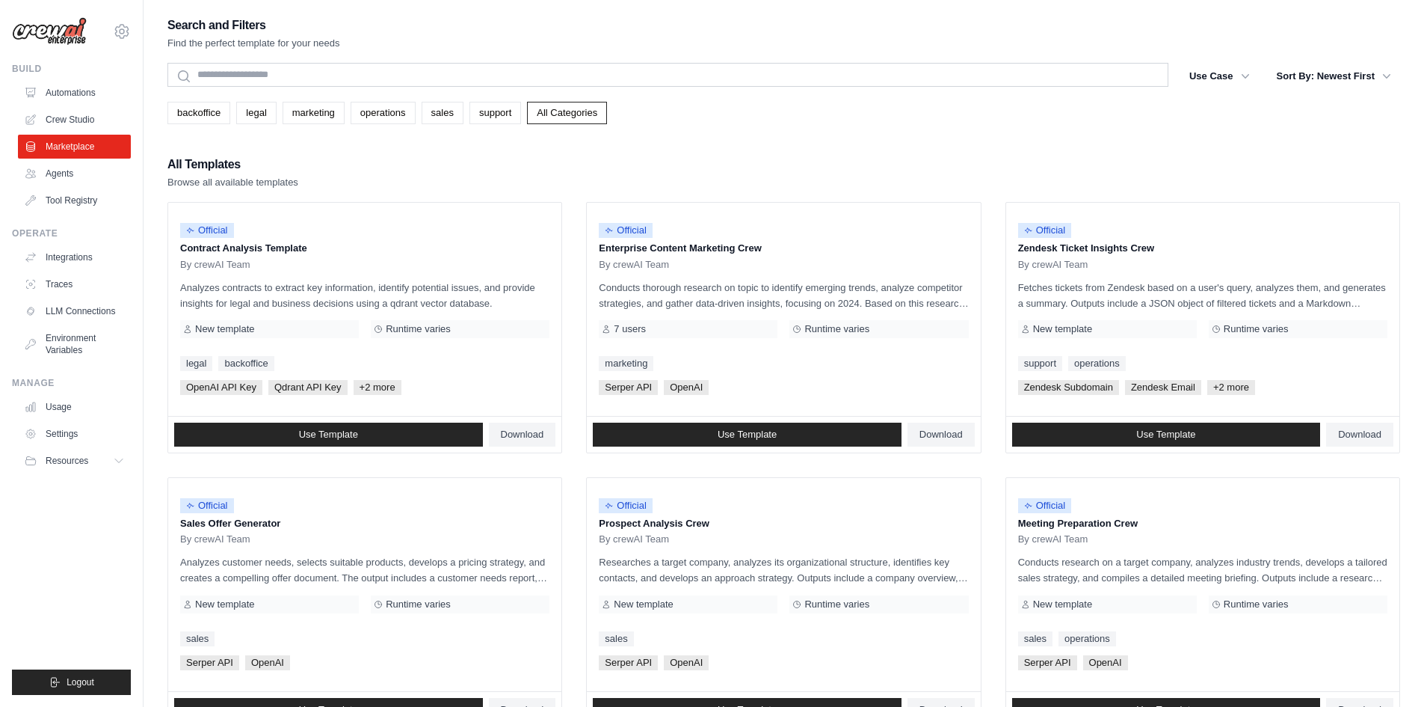
click at [70, 123] on link "Crew Studio" at bounding box center [74, 120] width 113 height 24
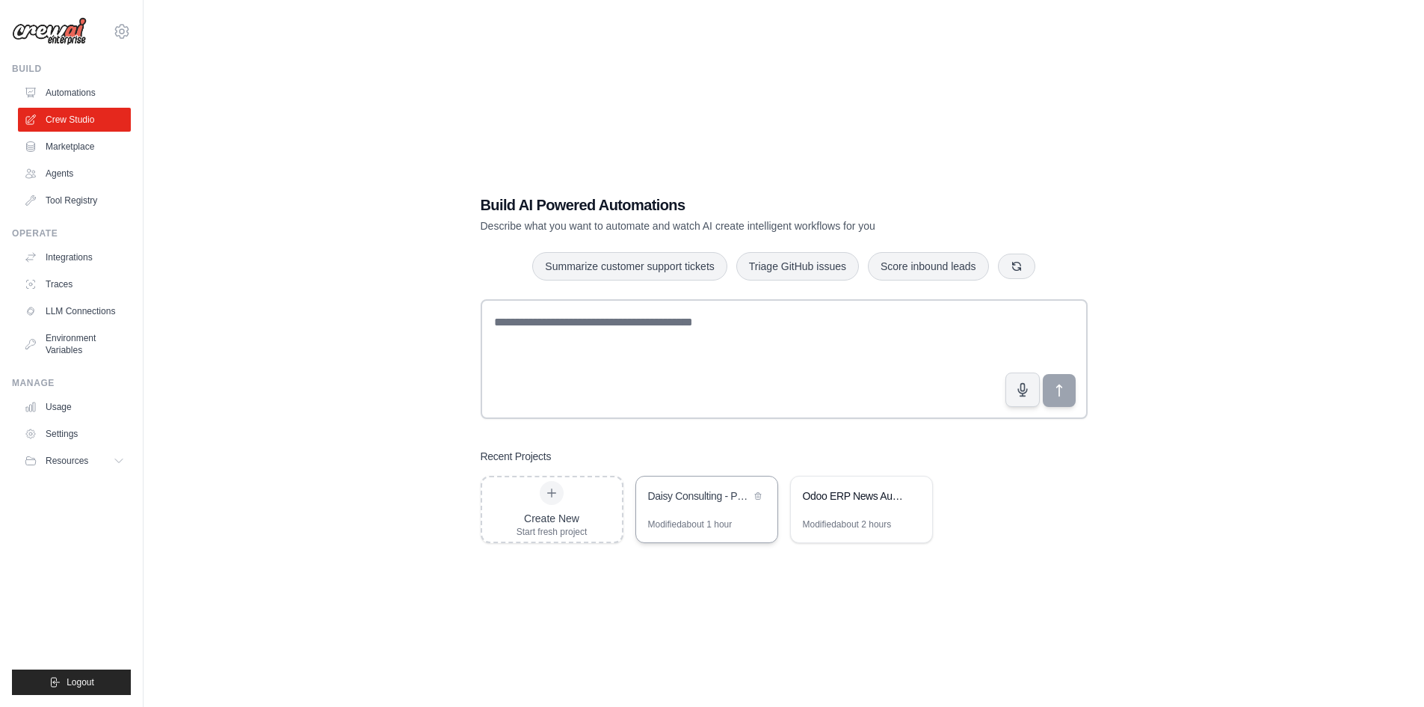
click at [692, 509] on div "Daisy Consulting - Prospection [GEOGRAPHIC_DATA] [GEOGRAPHIC_DATA] [GEOGRAPHIC_…" at bounding box center [706, 497] width 141 height 42
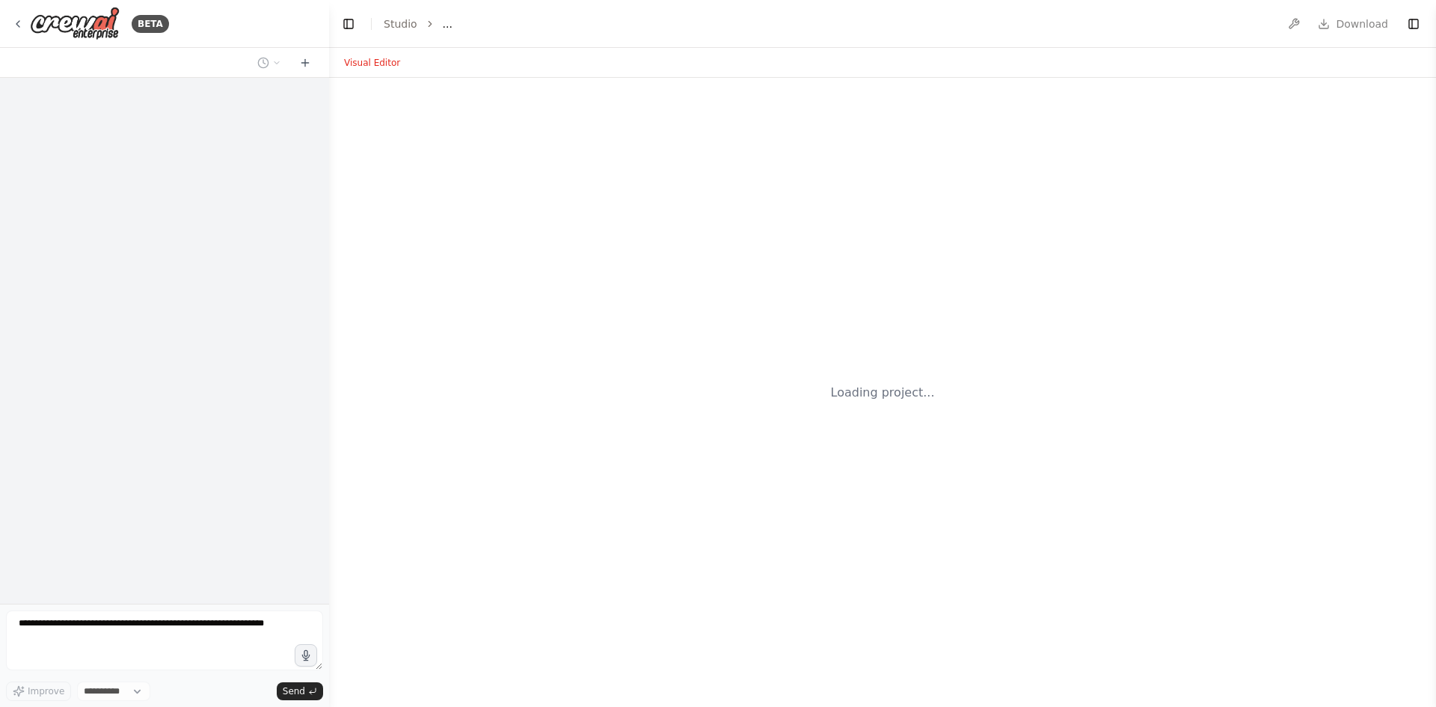
select select "****"
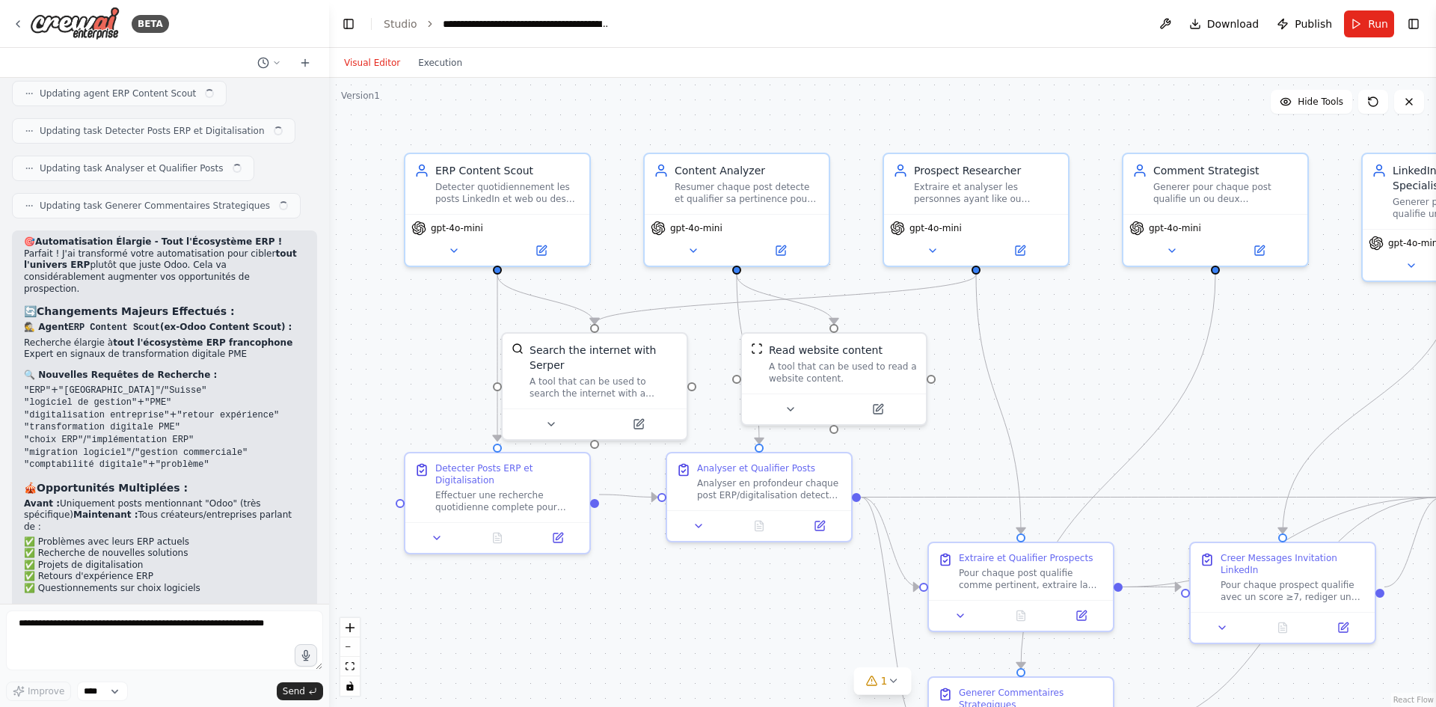
scroll to position [3469, 0]
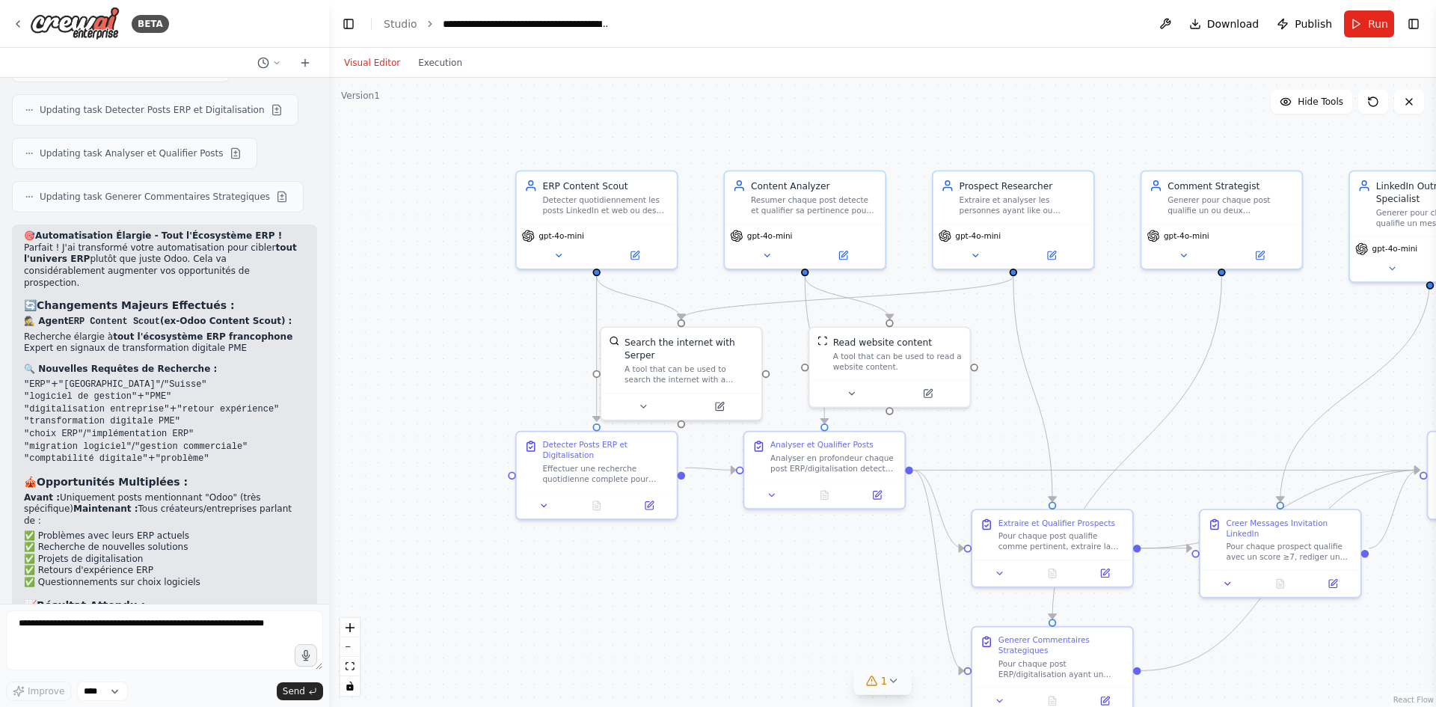
click at [891, 692] on button "1" at bounding box center [883, 681] width 58 height 28
click at [585, 601] on div ".deletable-edge-delete-btn { width: 20px; height: 20px; border: 0px solid #ffff…" at bounding box center [882, 392] width 1107 height 629
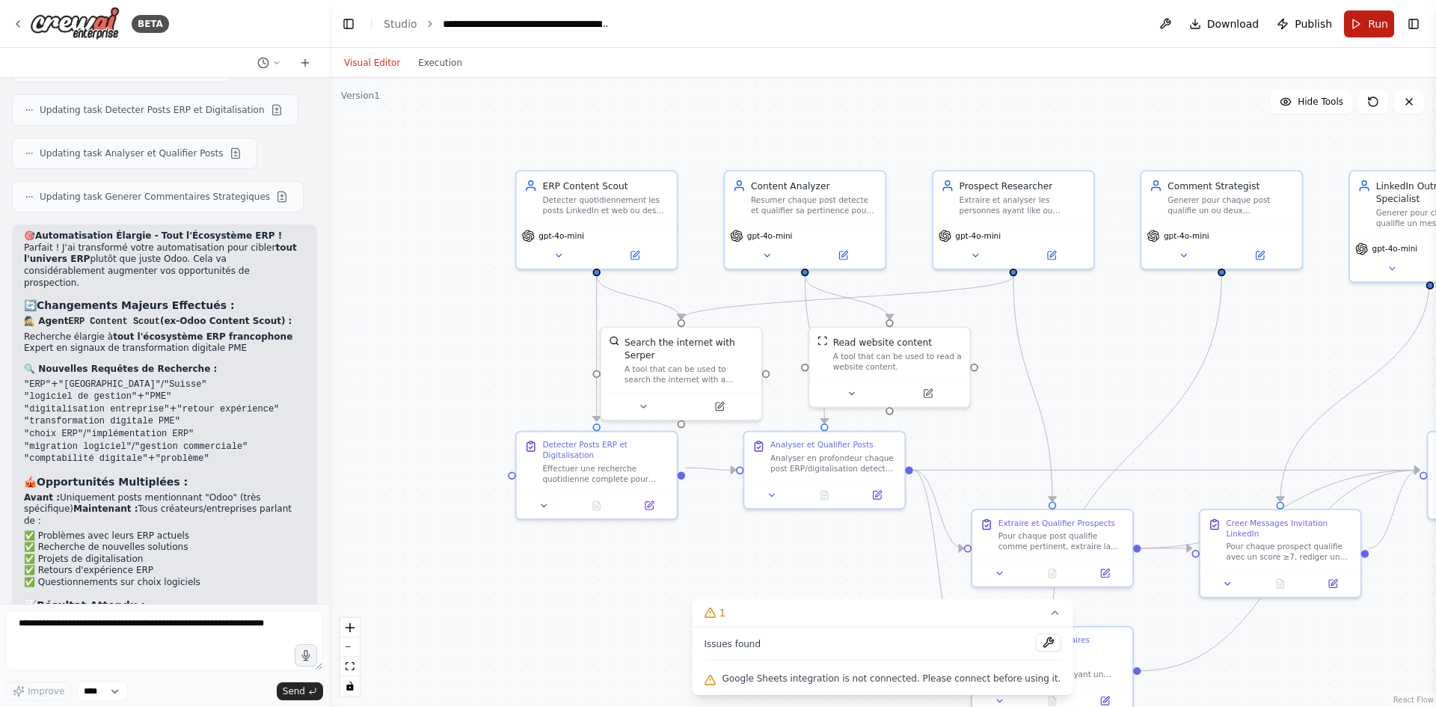
click at [1377, 25] on span "Run" at bounding box center [1378, 23] width 20 height 15
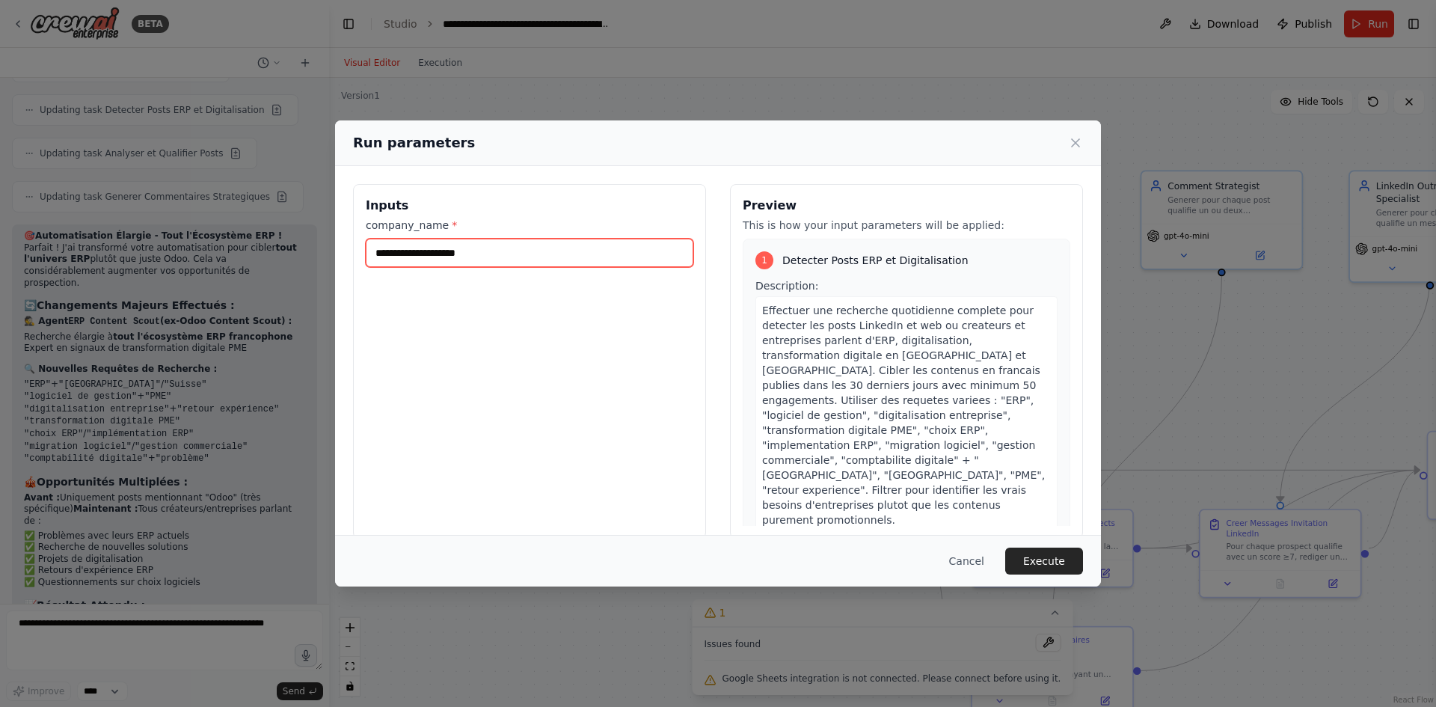
click at [475, 257] on input "company_name *" at bounding box center [529, 253] width 327 height 28
type input "**********"
click at [1049, 562] on button "Execute" at bounding box center [1044, 560] width 78 height 27
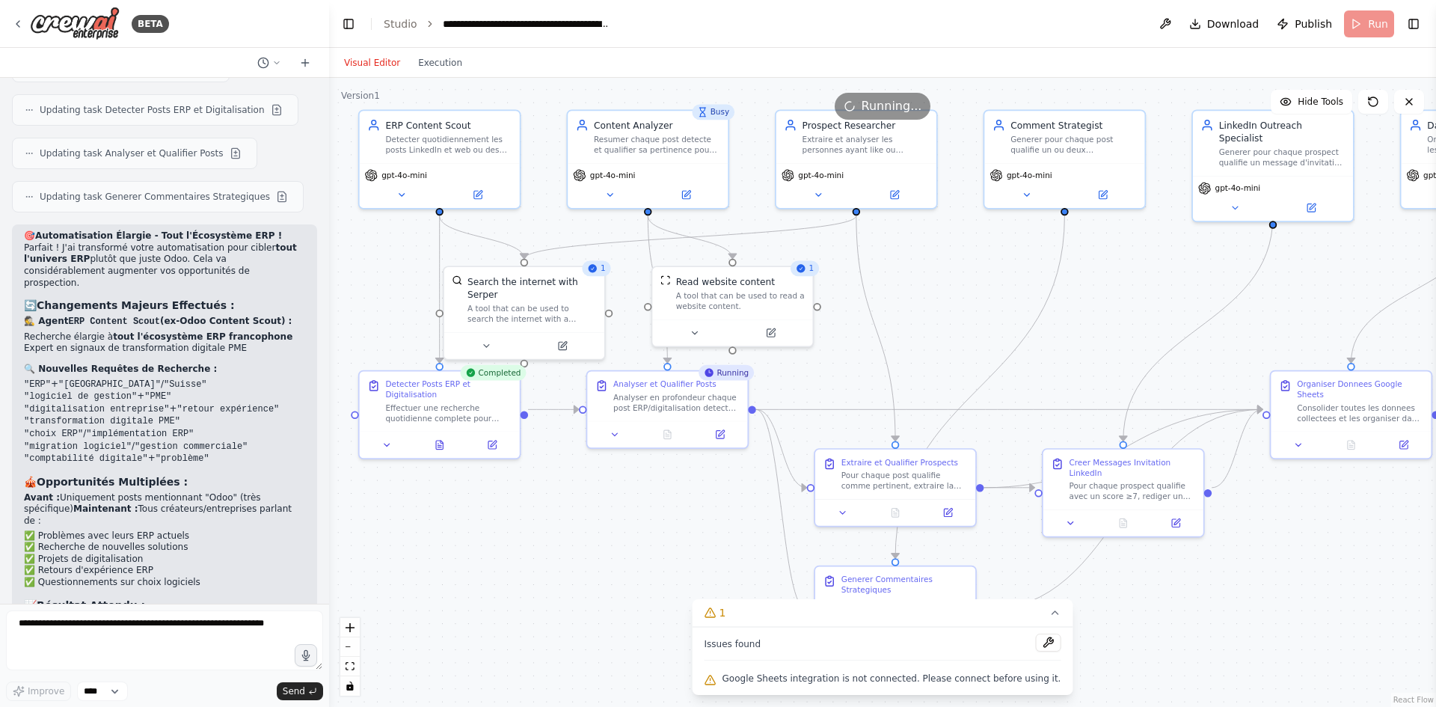
drag, startPoint x: 1148, startPoint y: 322, endPoint x: 991, endPoint y: 262, distance: 168.3
click at [991, 262] on div ".deletable-edge-delete-btn { width: 20px; height: 20px; border: 0px solid #ffff…" at bounding box center [882, 392] width 1107 height 629
click at [609, 195] on icon at bounding box center [609, 192] width 10 height 10
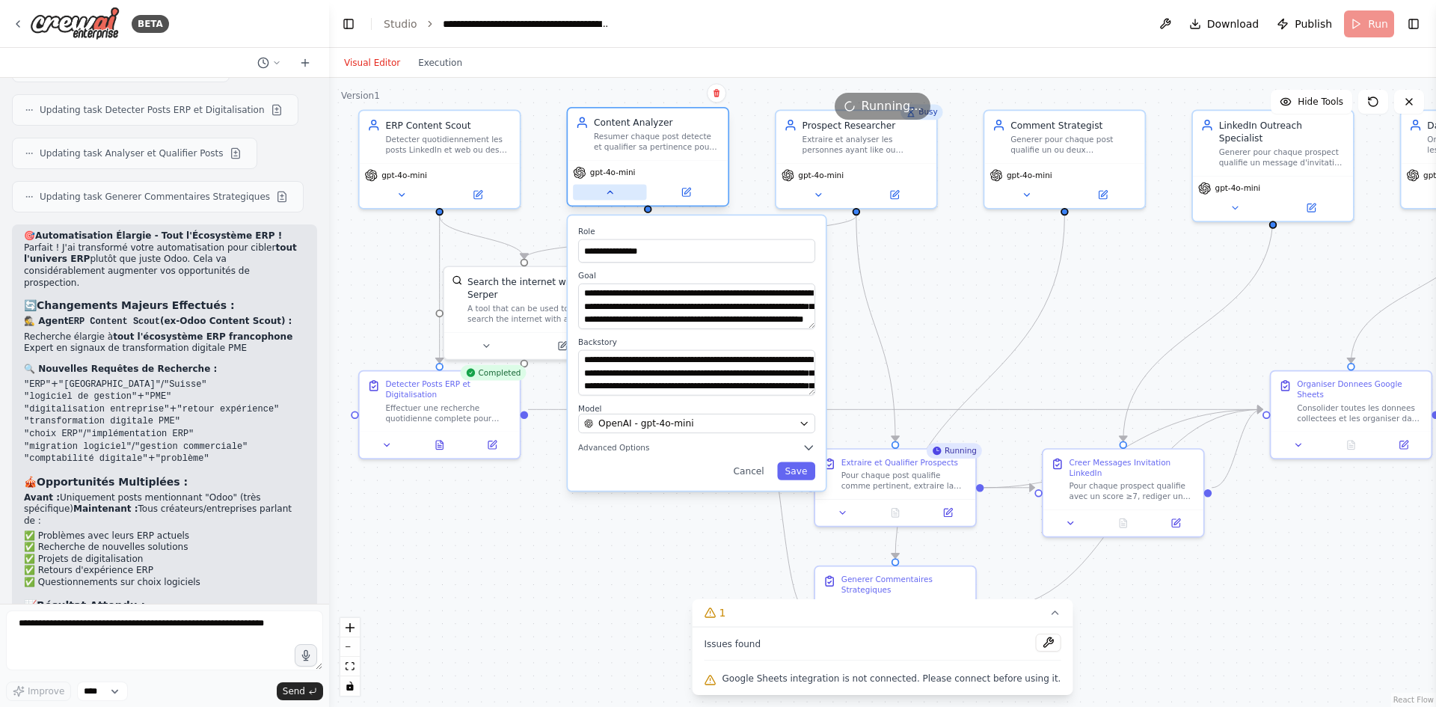
click at [606, 197] on icon at bounding box center [609, 192] width 10 height 10
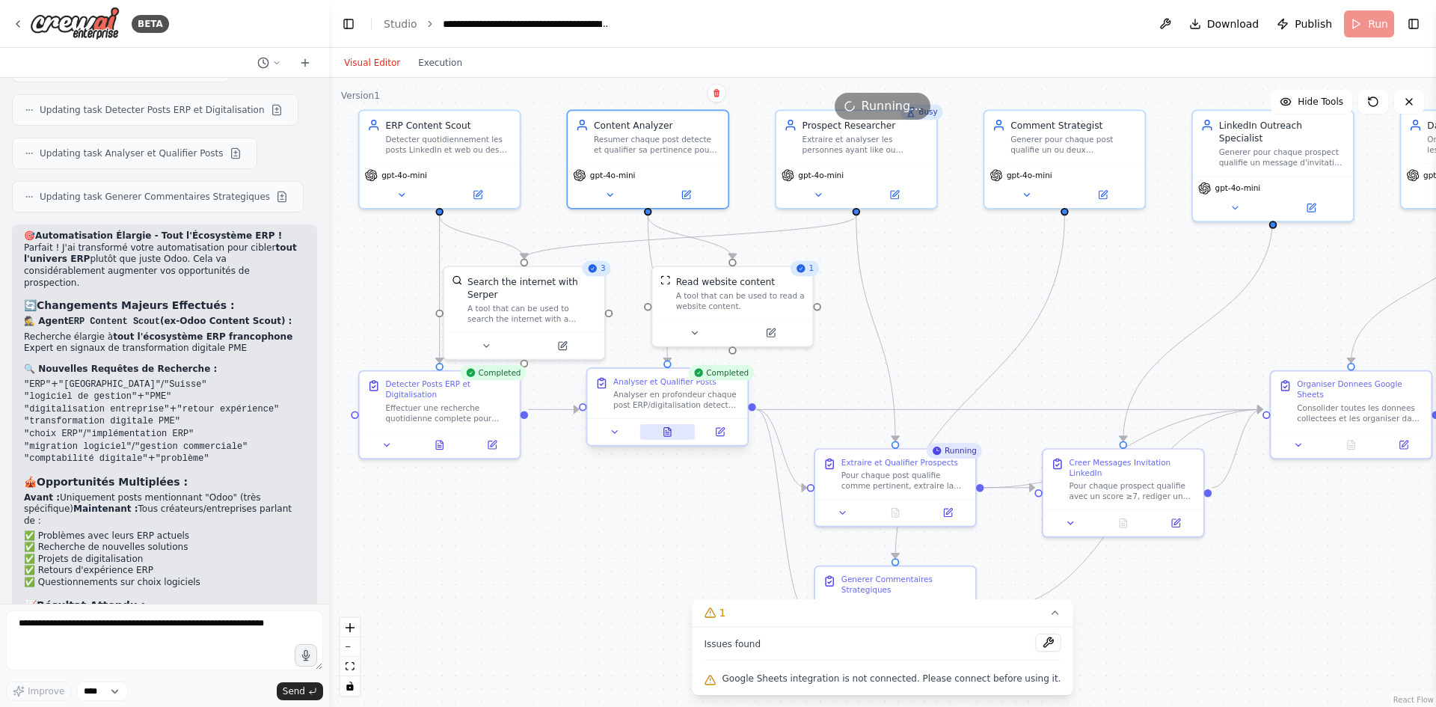
click at [659, 433] on button at bounding box center [667, 432] width 55 height 16
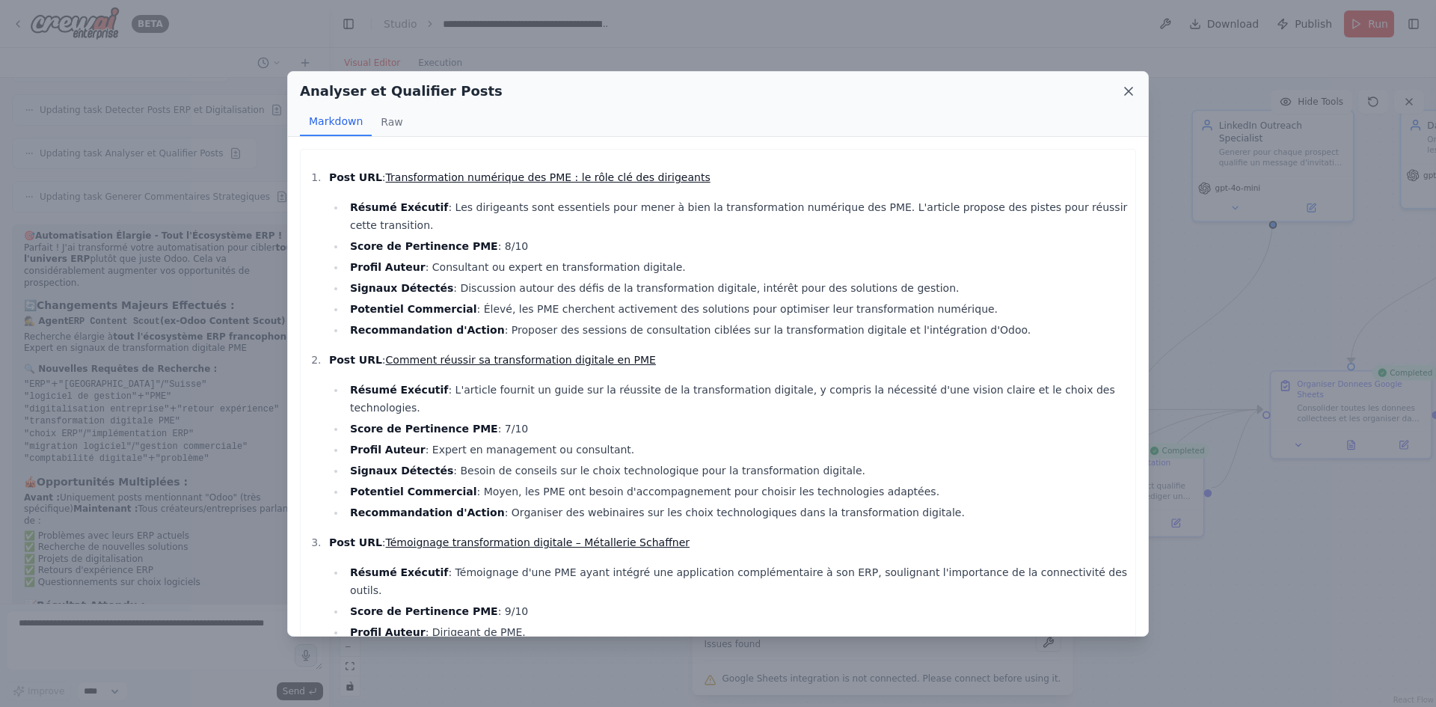
click at [1128, 85] on icon at bounding box center [1128, 91] width 15 height 15
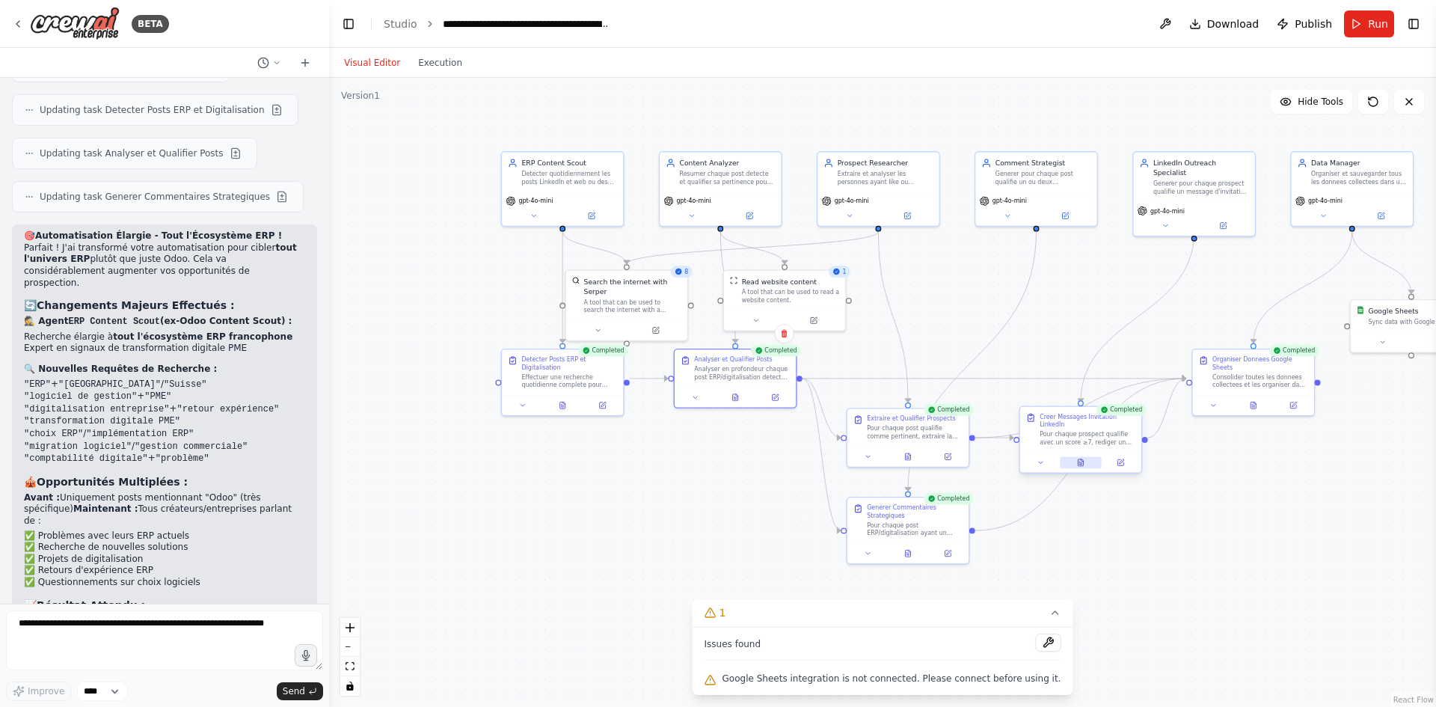
click at [1080, 464] on icon at bounding box center [1080, 464] width 3 height 0
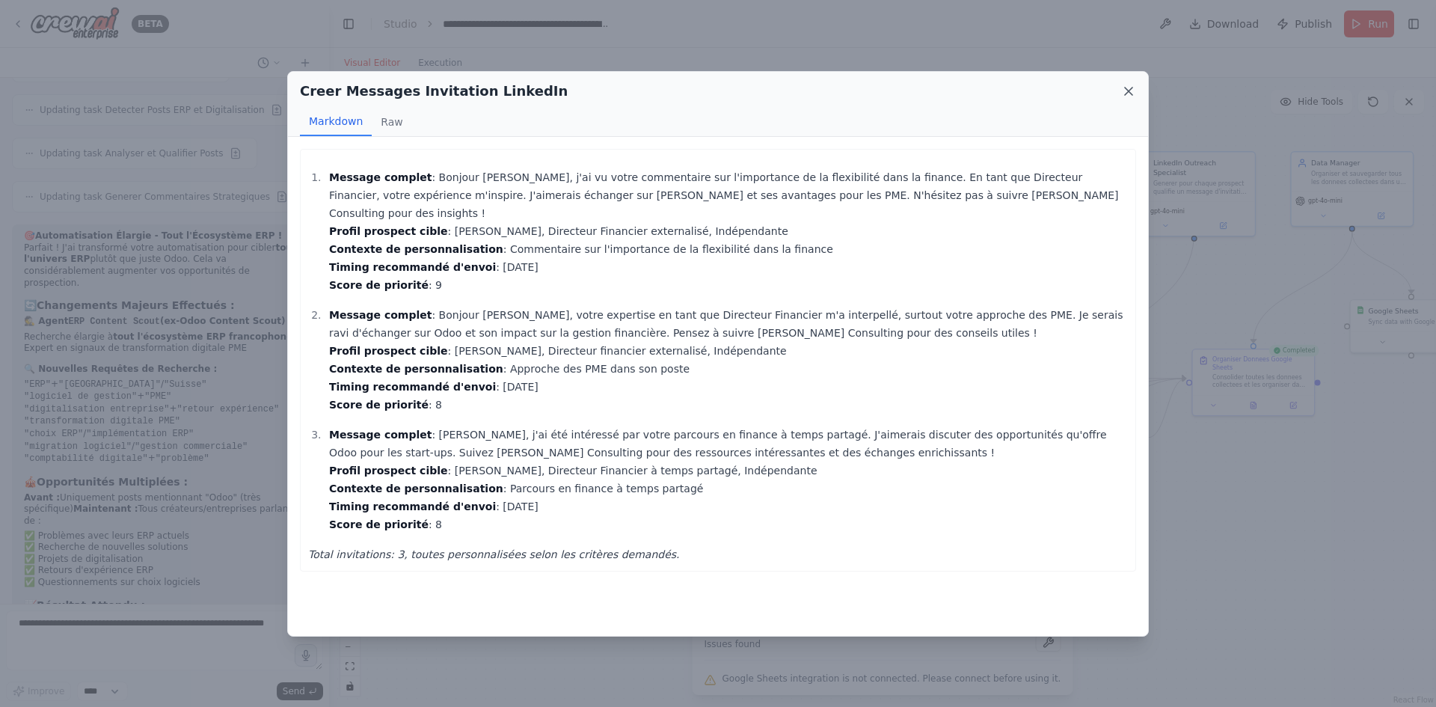
click at [1126, 88] on icon at bounding box center [1128, 90] width 7 height 7
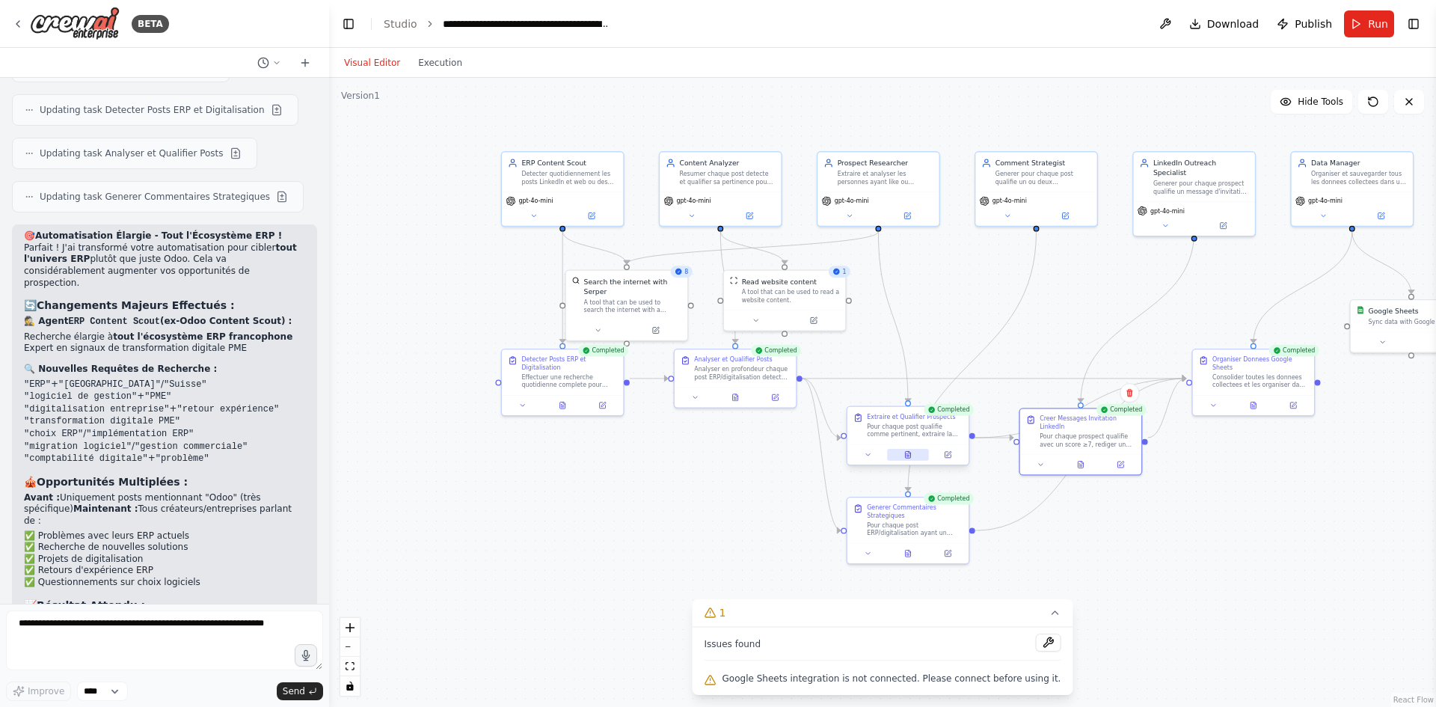
click at [904, 457] on icon at bounding box center [908, 455] width 8 height 8
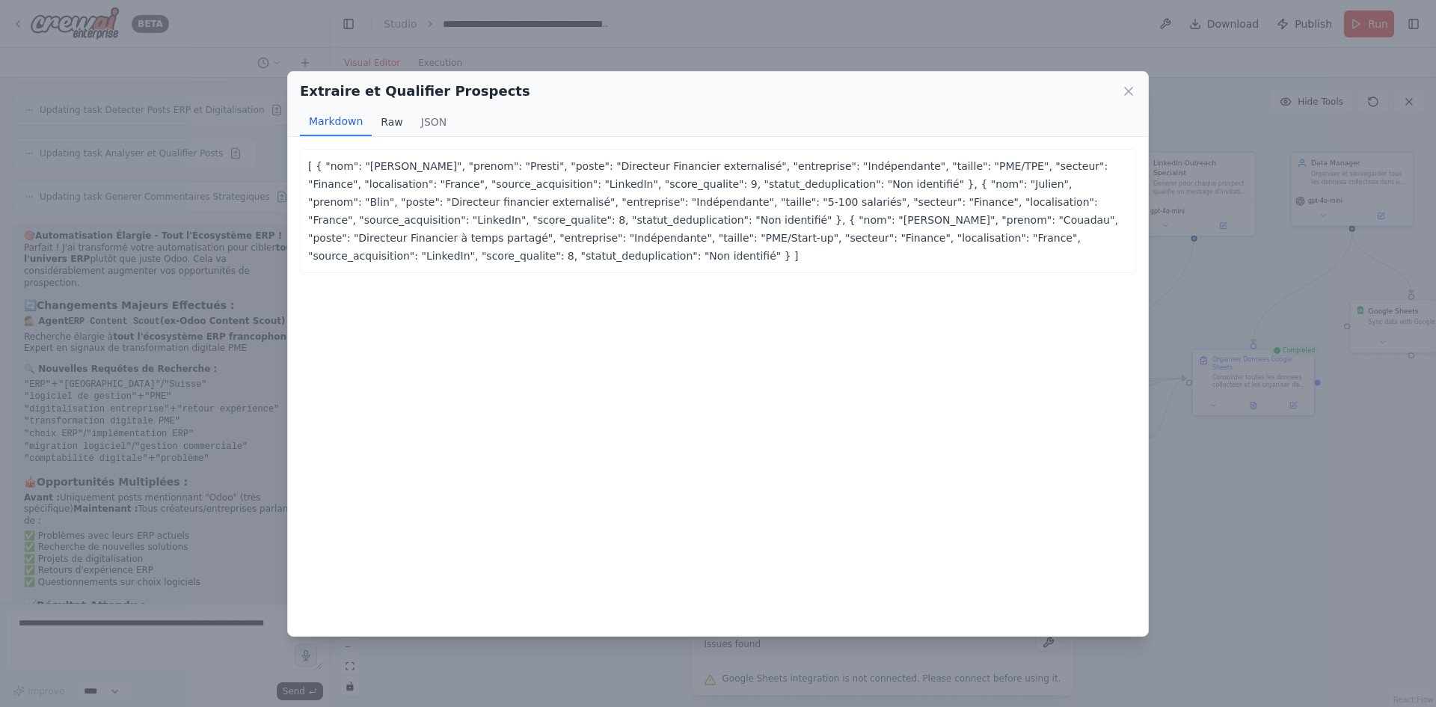
click at [378, 124] on button "Raw" at bounding box center [392, 122] width 40 height 28
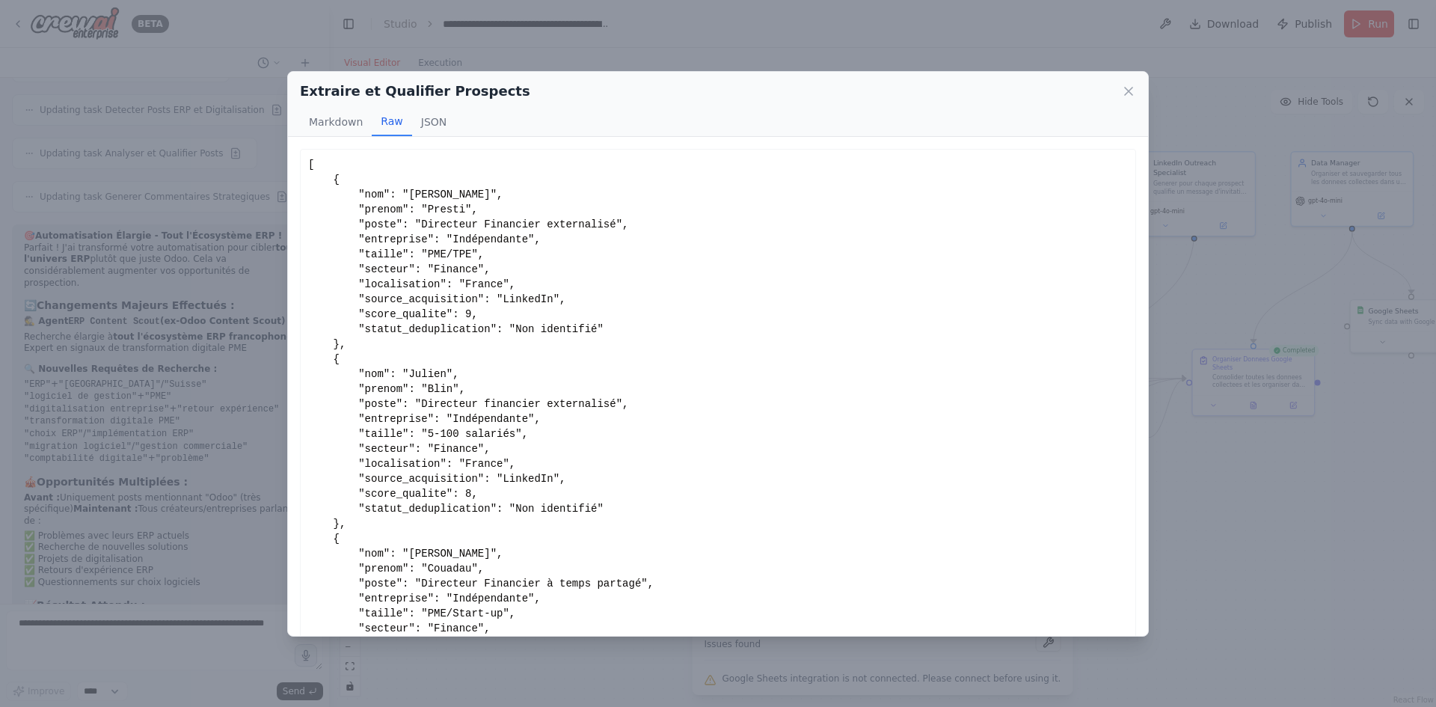
scroll to position [50, 0]
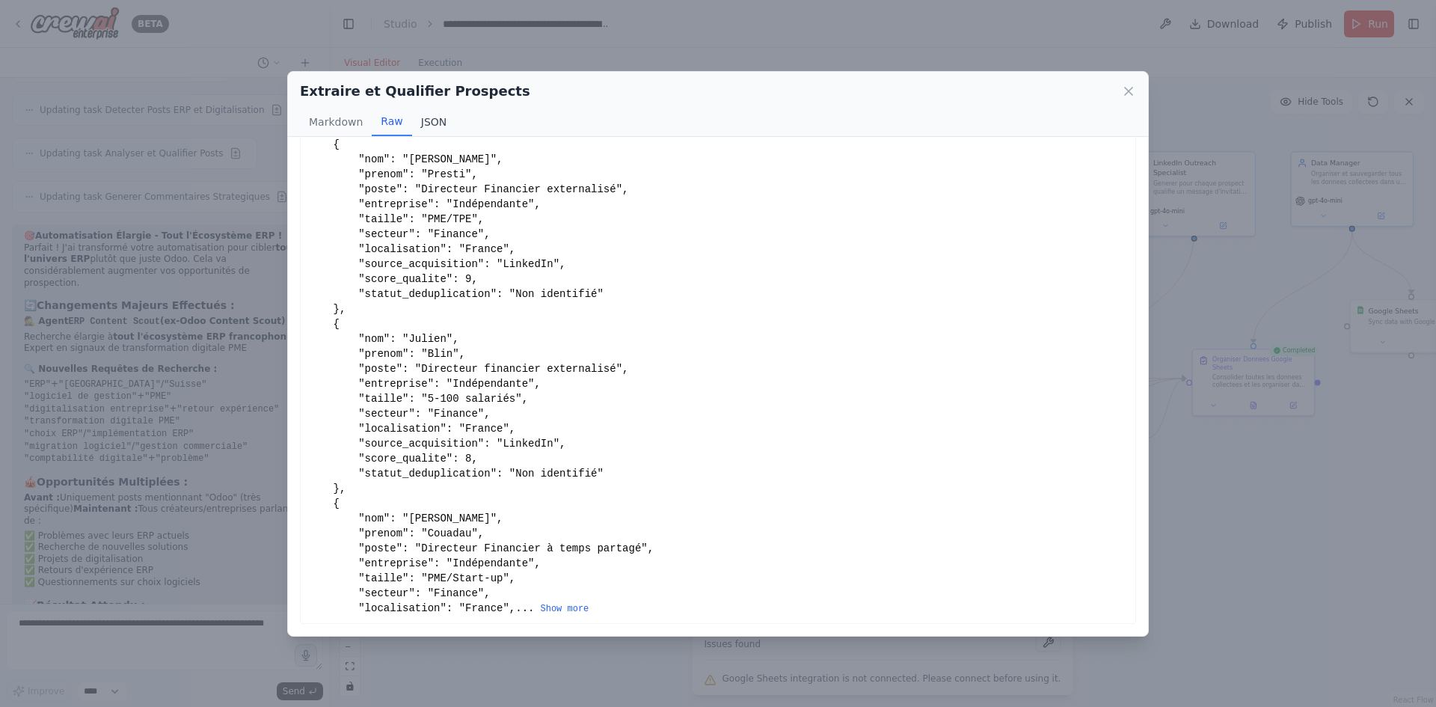
click at [427, 121] on button "JSON" at bounding box center [434, 122] width 44 height 28
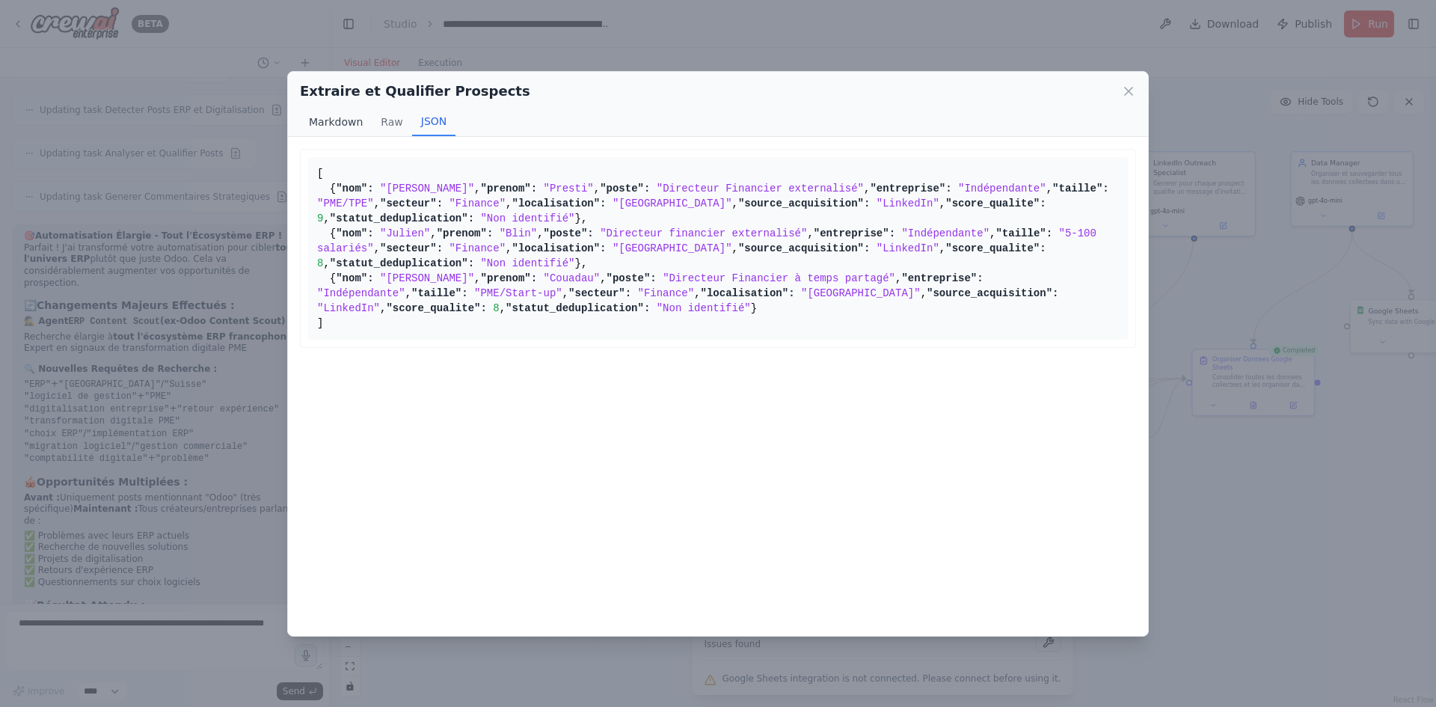
click at [332, 124] on button "Markdown" at bounding box center [336, 122] width 72 height 28
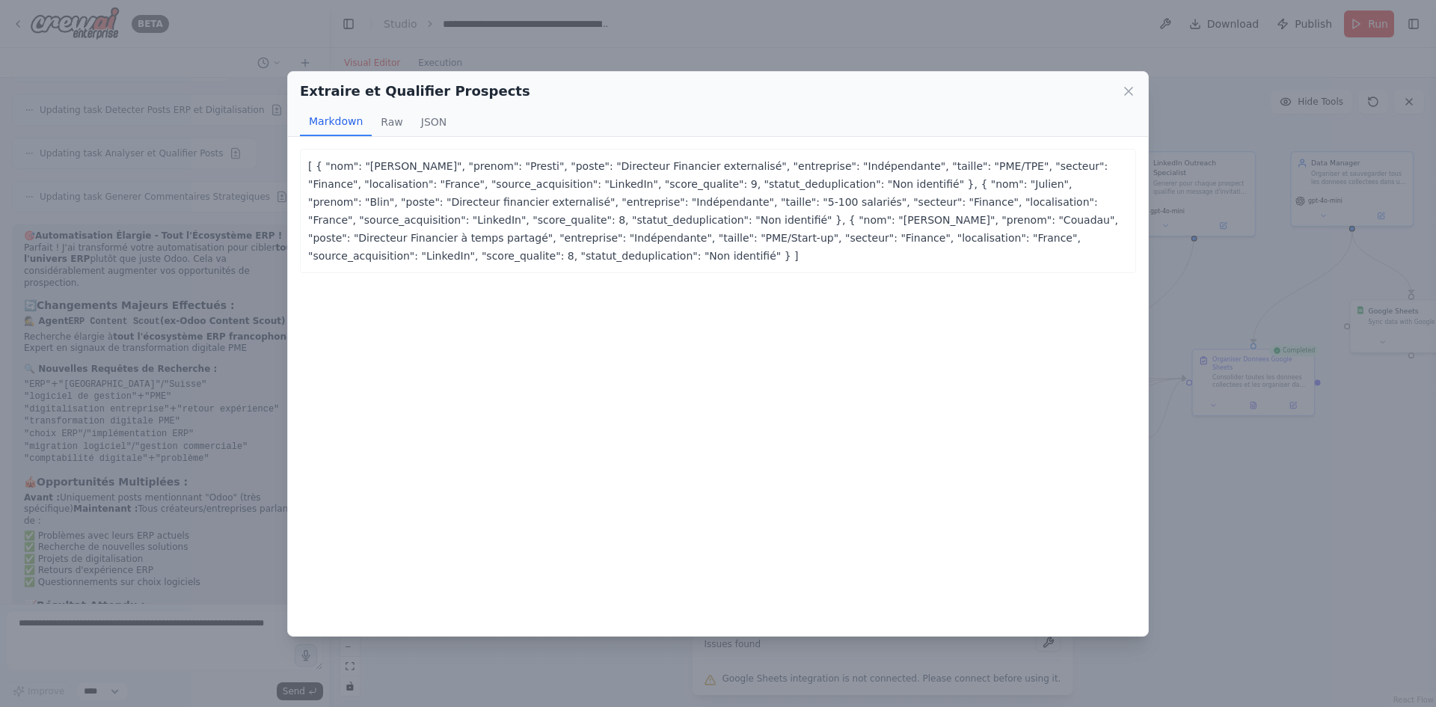
scroll to position [0, 0]
click at [1126, 88] on icon at bounding box center [1128, 91] width 15 height 15
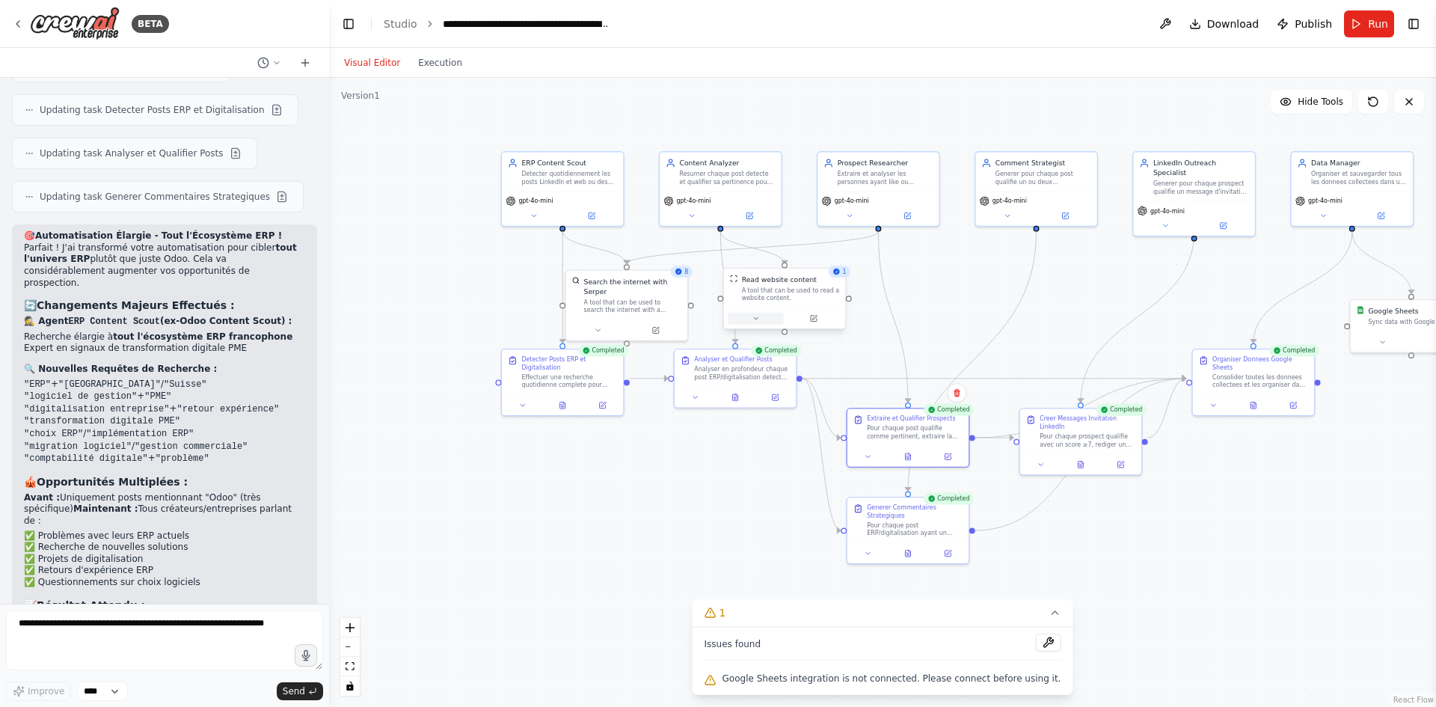
click at [761, 322] on button at bounding box center [755, 319] width 56 height 12
click at [762, 327] on div at bounding box center [784, 318] width 121 height 20
click at [755, 322] on button at bounding box center [755, 319] width 56 height 12
click at [852, 218] on button at bounding box center [850, 214] width 56 height 12
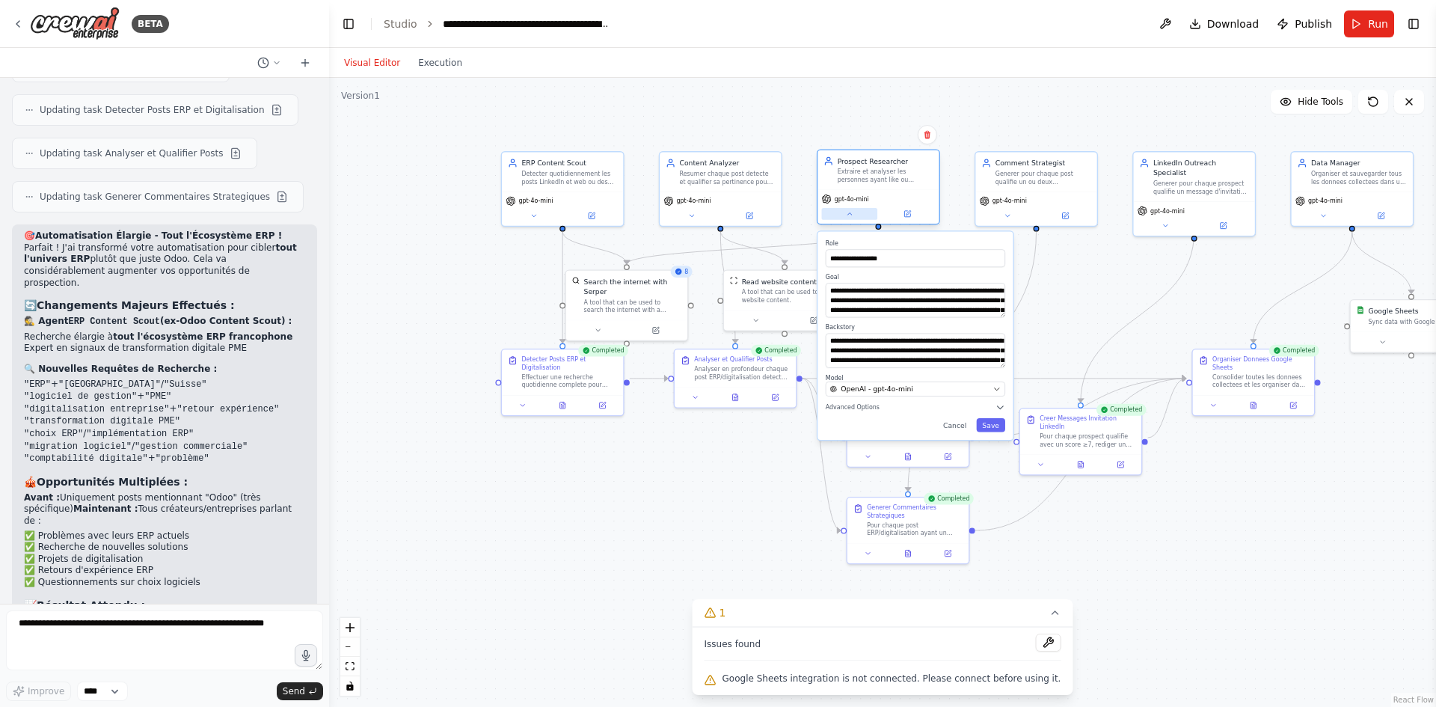
click at [852, 218] on button at bounding box center [850, 214] width 56 height 12
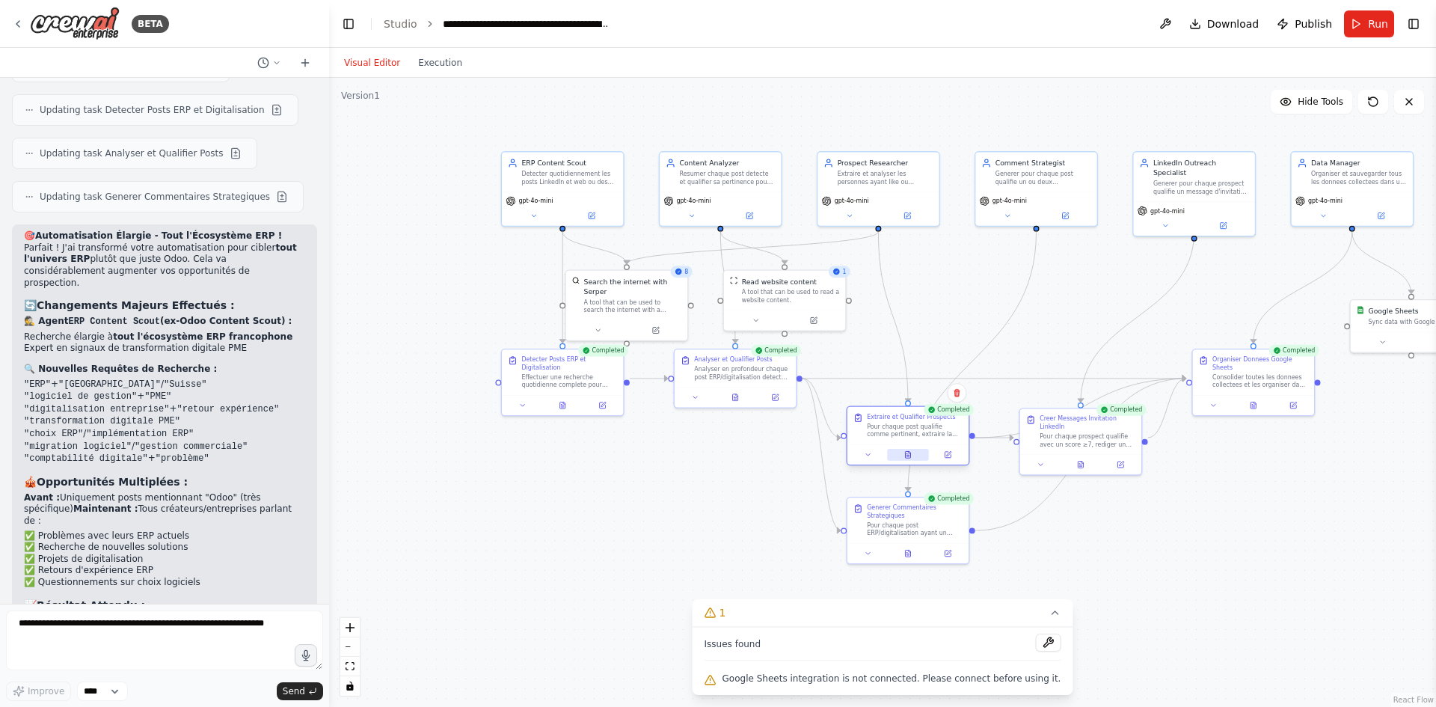
click at [905, 457] on icon at bounding box center [908, 455] width 8 height 8
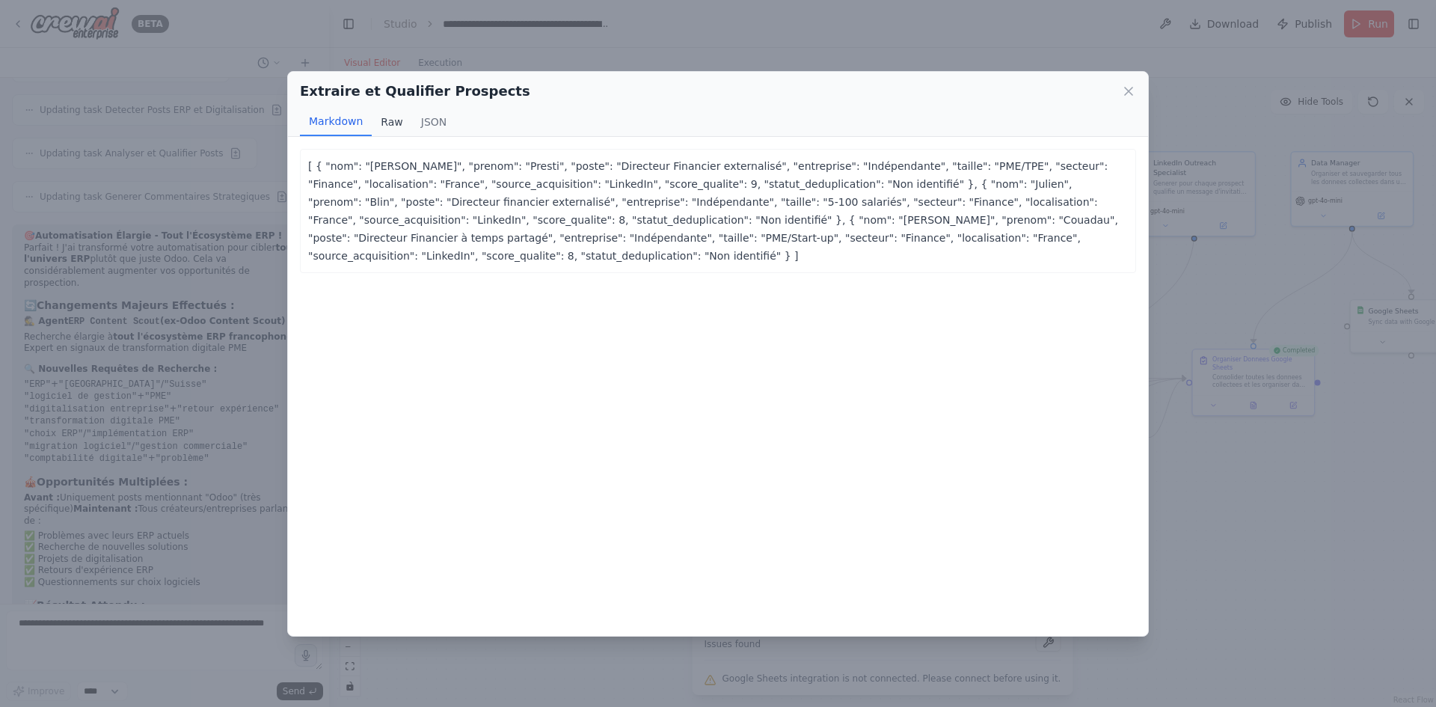
click at [387, 126] on button "Raw" at bounding box center [392, 122] width 40 height 28
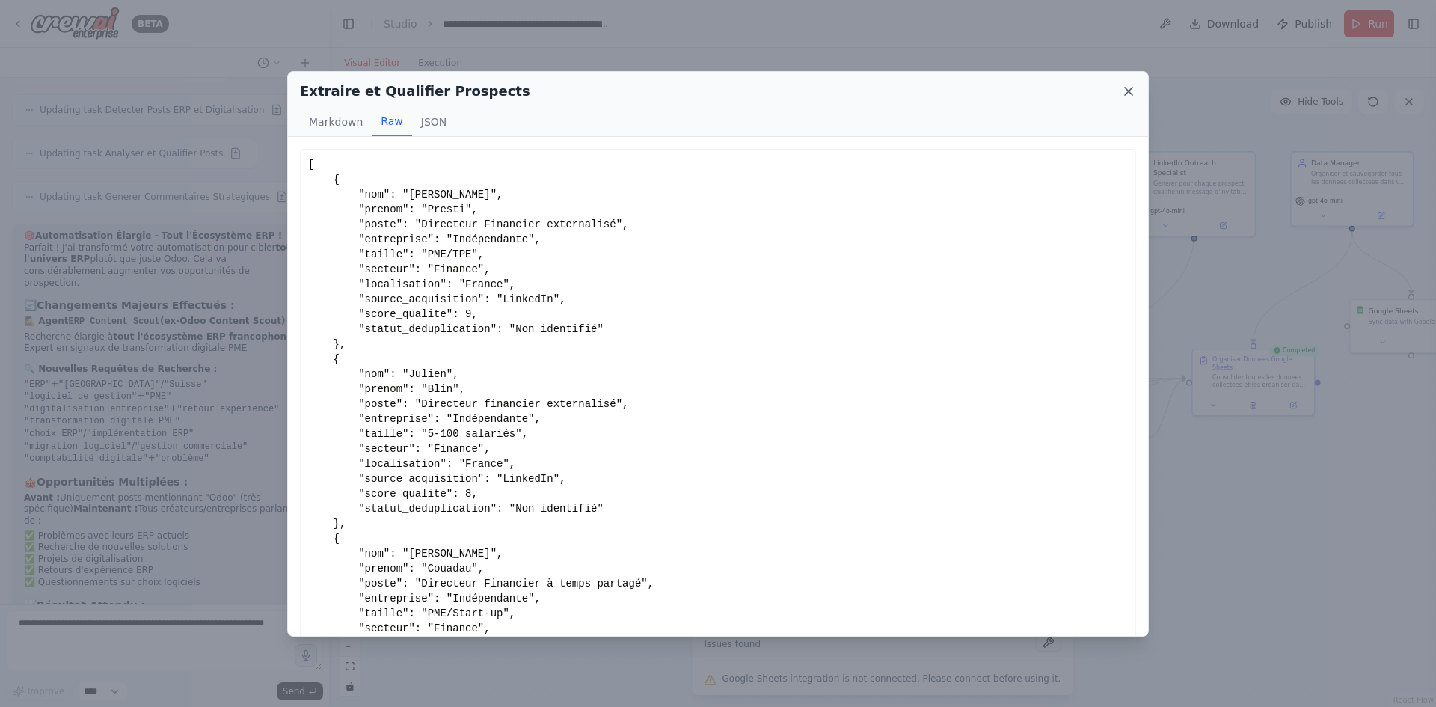
click at [1122, 92] on icon at bounding box center [1128, 91] width 15 height 15
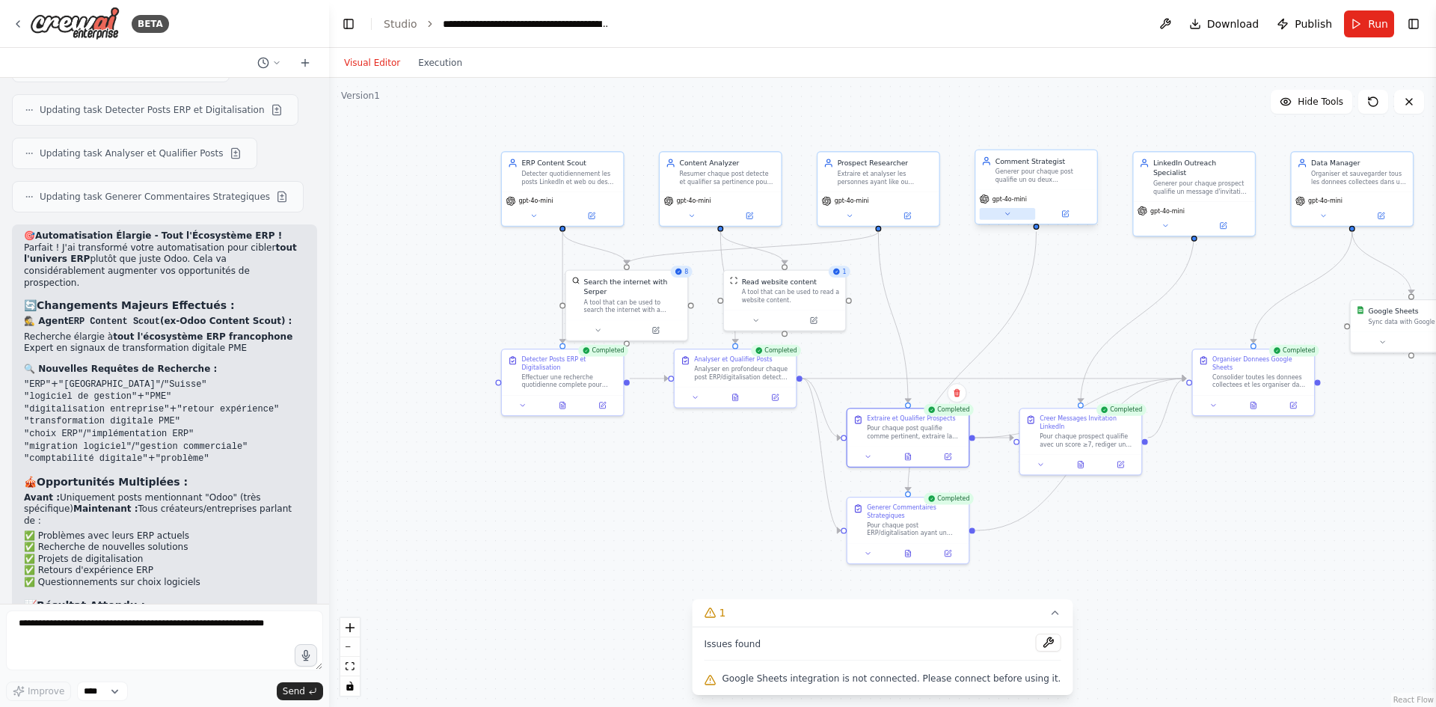
click at [1010, 215] on icon at bounding box center [1007, 214] width 8 height 8
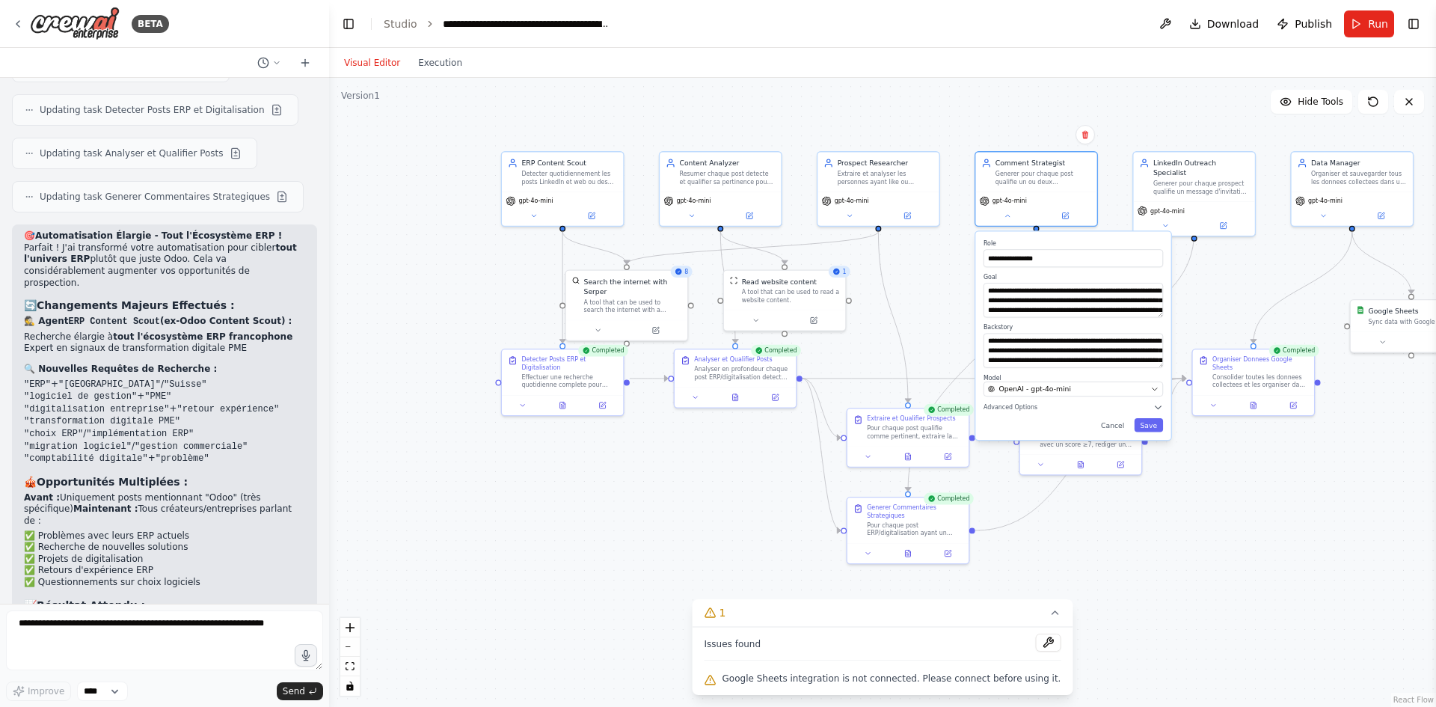
click at [917, 268] on div ".deletable-edge-delete-btn { width: 20px; height: 20px; border: 0px solid #ffff…" at bounding box center [882, 392] width 1107 height 629
click at [1006, 216] on icon at bounding box center [1007, 214] width 8 height 8
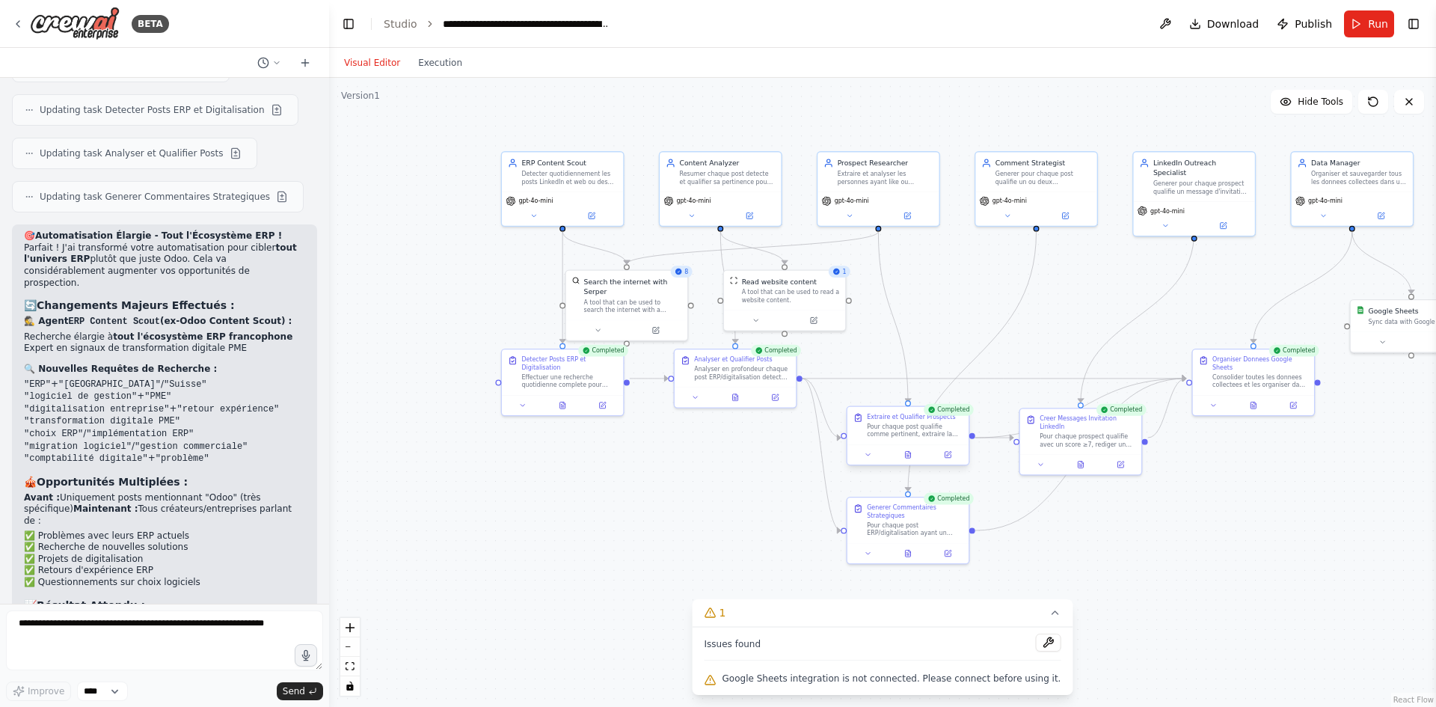
click at [870, 461] on div at bounding box center [907, 454] width 121 height 20
click at [873, 456] on button at bounding box center [868, 455] width 34 height 12
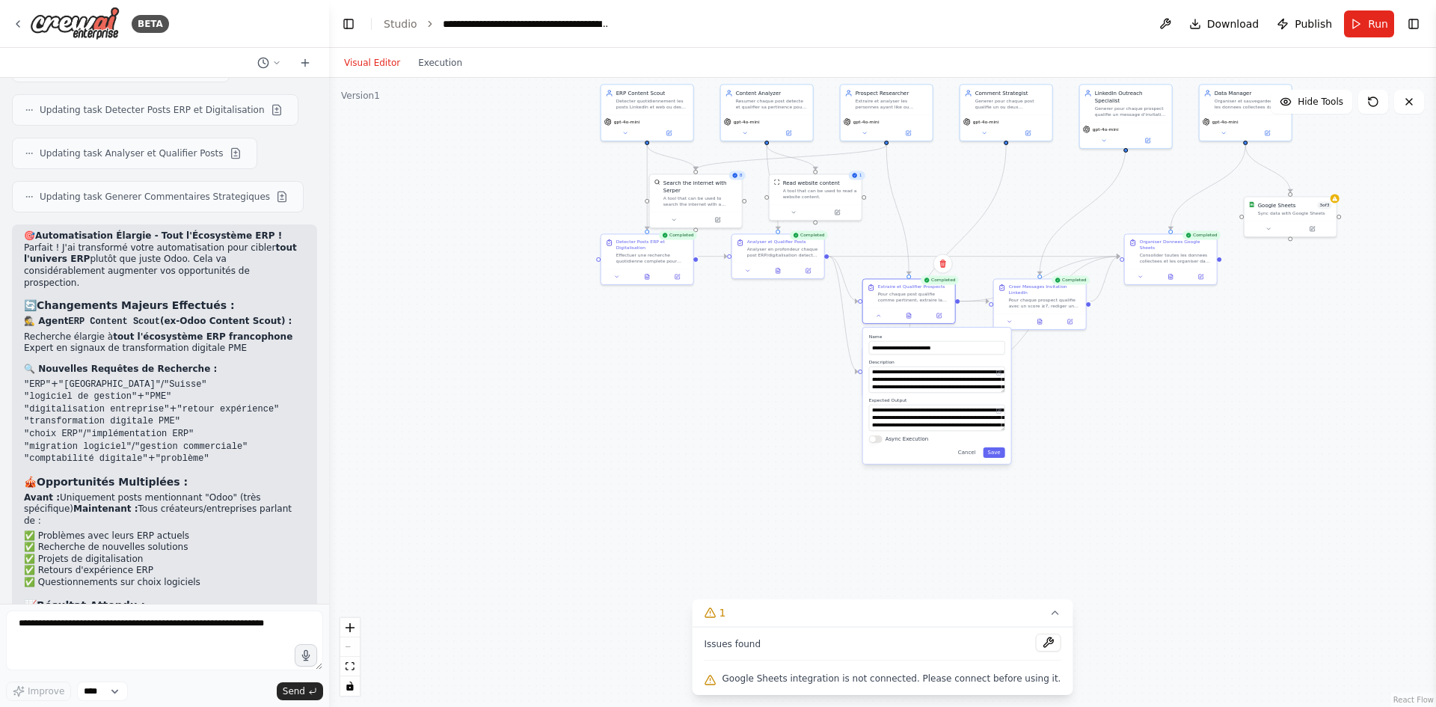
drag, startPoint x: 1122, startPoint y: 553, endPoint x: 1104, endPoint y: 376, distance: 178.0
click at [1104, 376] on div ".deletable-edge-delete-btn { width: 20px; height: 20px; border: 0px solid #ffff…" at bounding box center [882, 392] width 1107 height 629
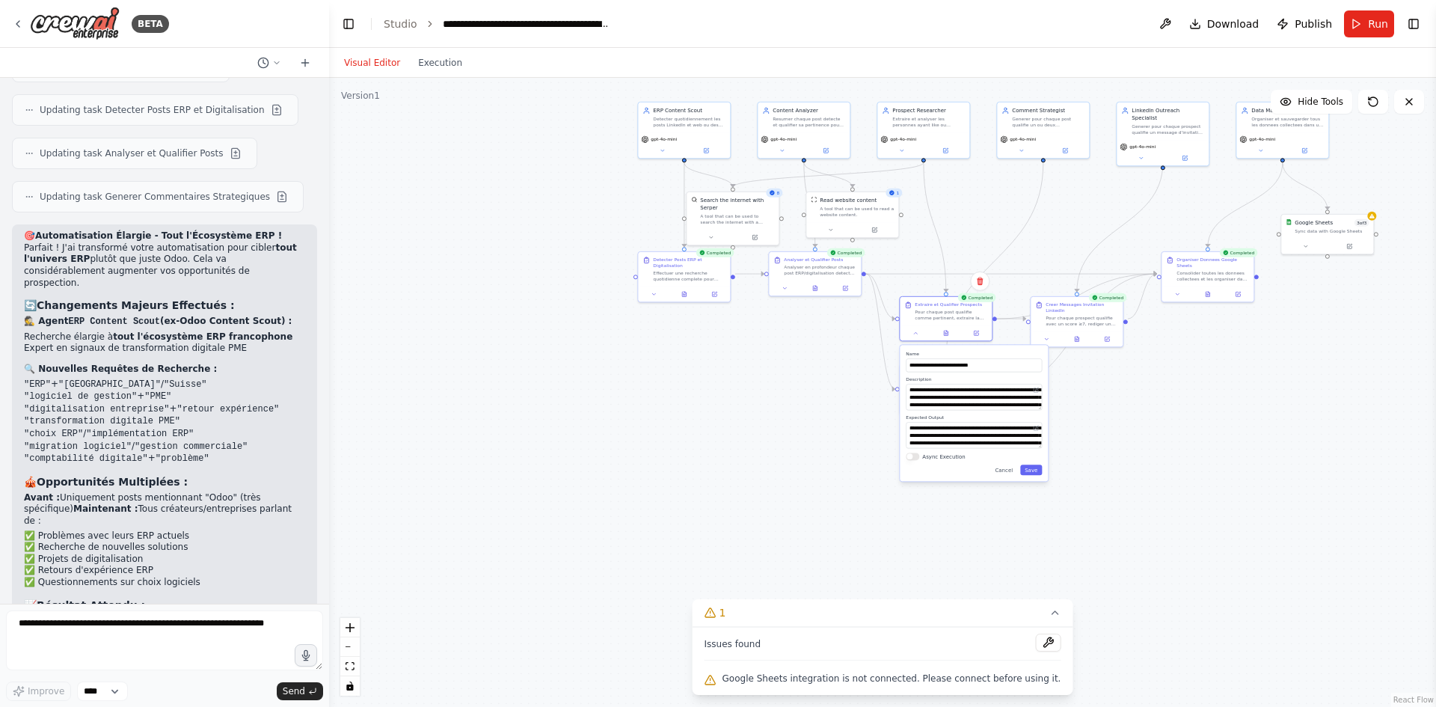
drag, startPoint x: 1076, startPoint y: 224, endPoint x: 1070, endPoint y: 233, distance: 10.8
click at [1074, 235] on div ".deletable-edge-delete-btn { width: 20px; height: 20px; border: 0px solid #ffff…" at bounding box center [882, 392] width 1107 height 629
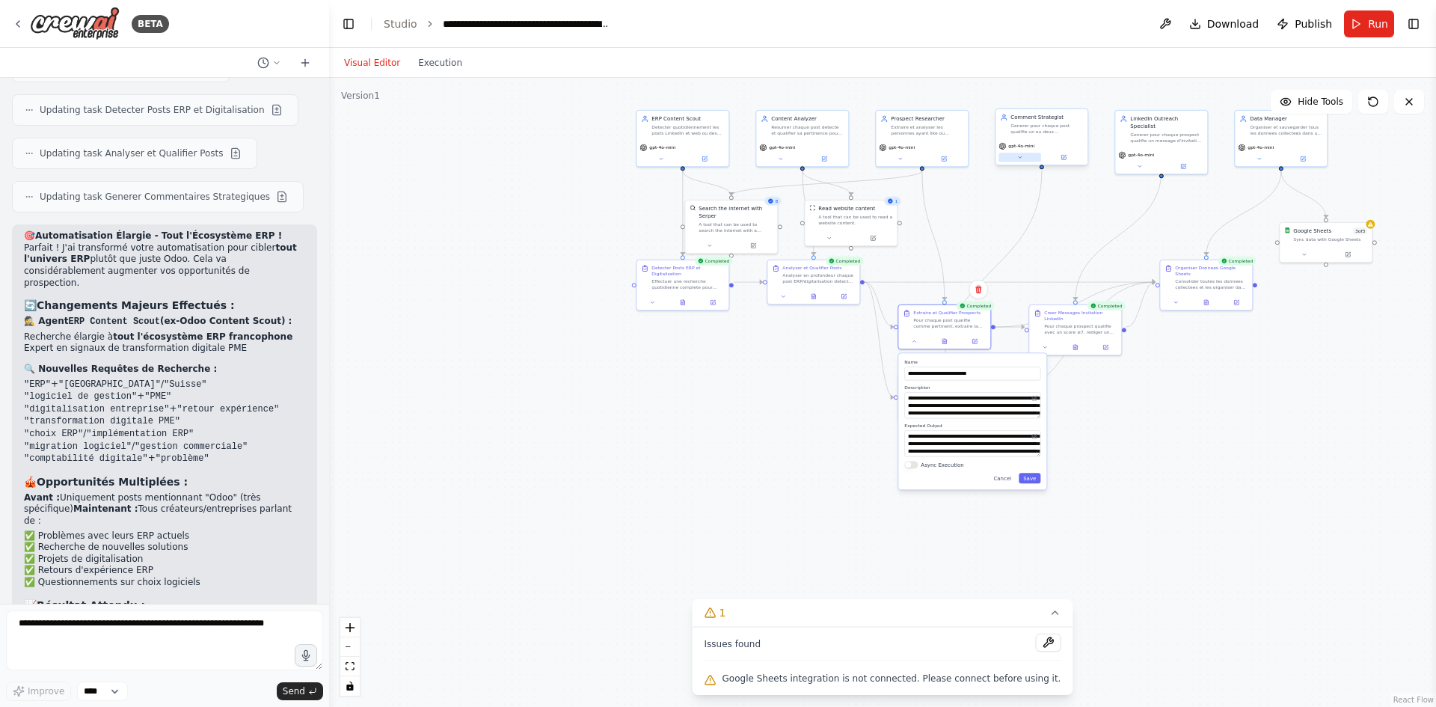
click at [1022, 155] on icon at bounding box center [1020, 157] width 6 height 6
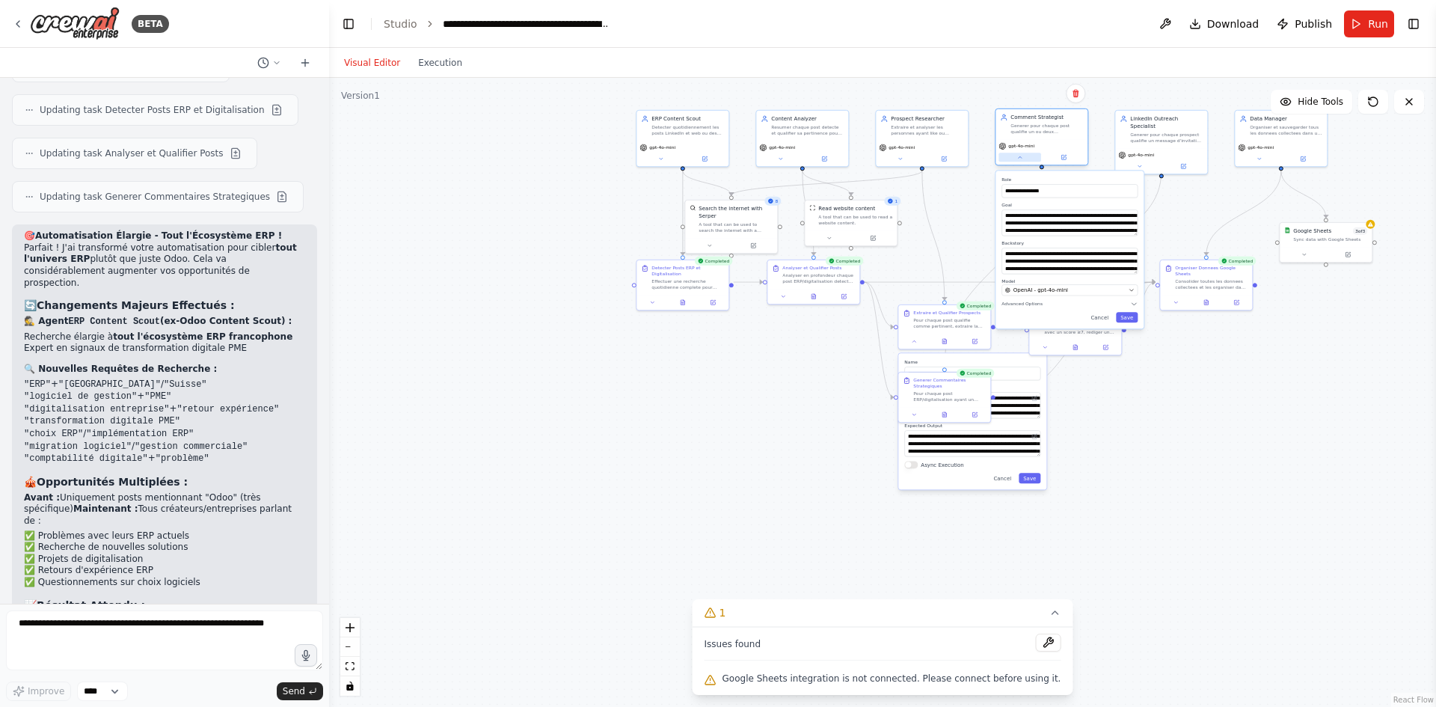
click at [1022, 158] on icon at bounding box center [1020, 157] width 6 height 6
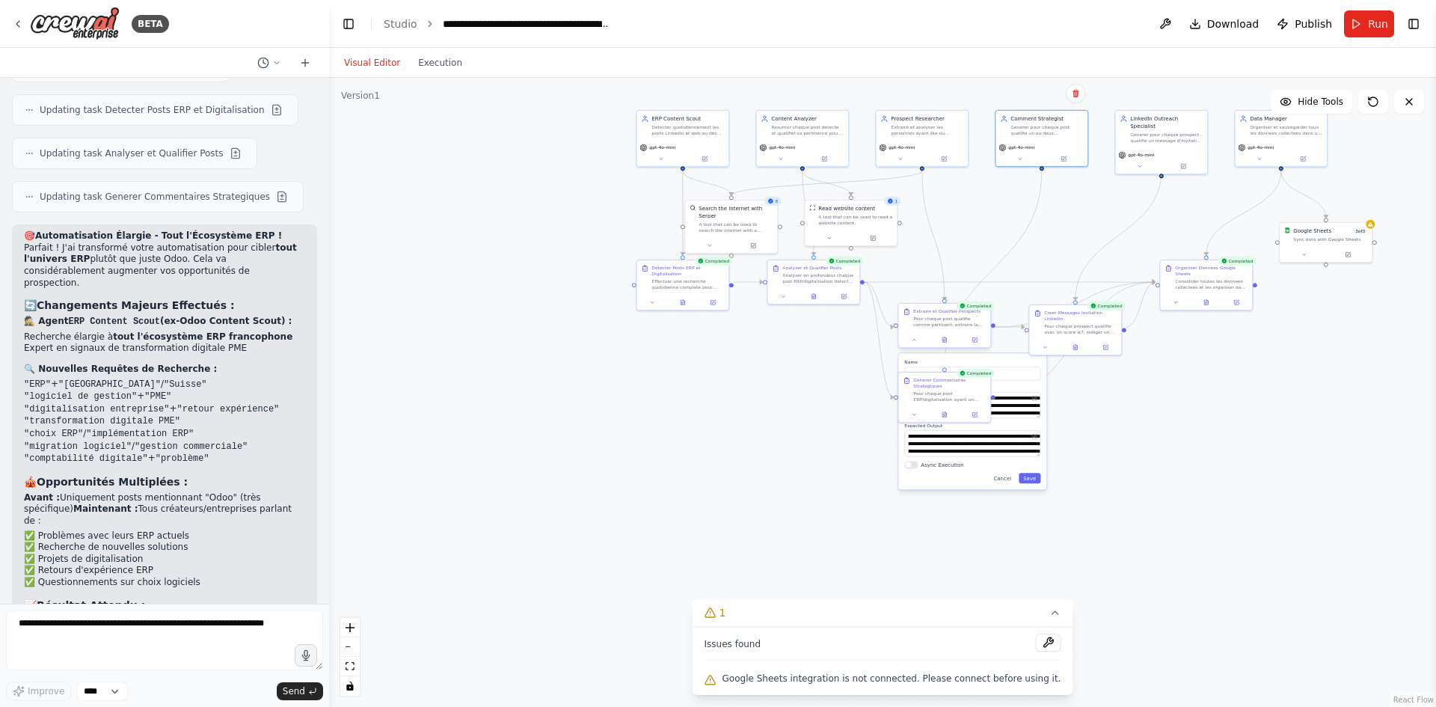
click at [914, 346] on div at bounding box center [944, 340] width 92 height 16
click at [915, 341] on icon at bounding box center [914, 339] width 6 height 6
click at [917, 338] on icon at bounding box center [914, 339] width 6 height 6
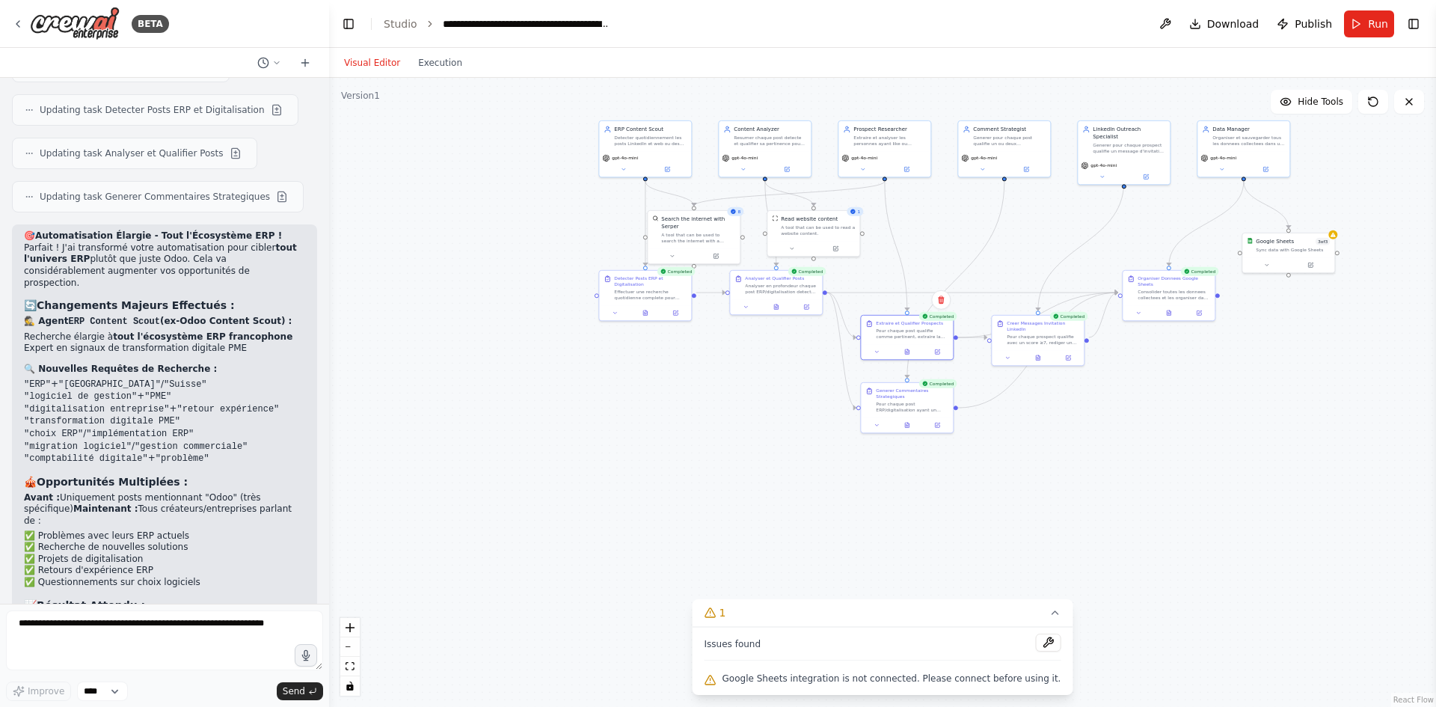
drag, startPoint x: 1200, startPoint y: 458, endPoint x: 1088, endPoint y: 569, distance: 158.1
click at [1088, 569] on div ".deletable-edge-delete-btn { width: 20px; height: 20px; border: 0px solid #ffff…" at bounding box center [882, 392] width 1107 height 629
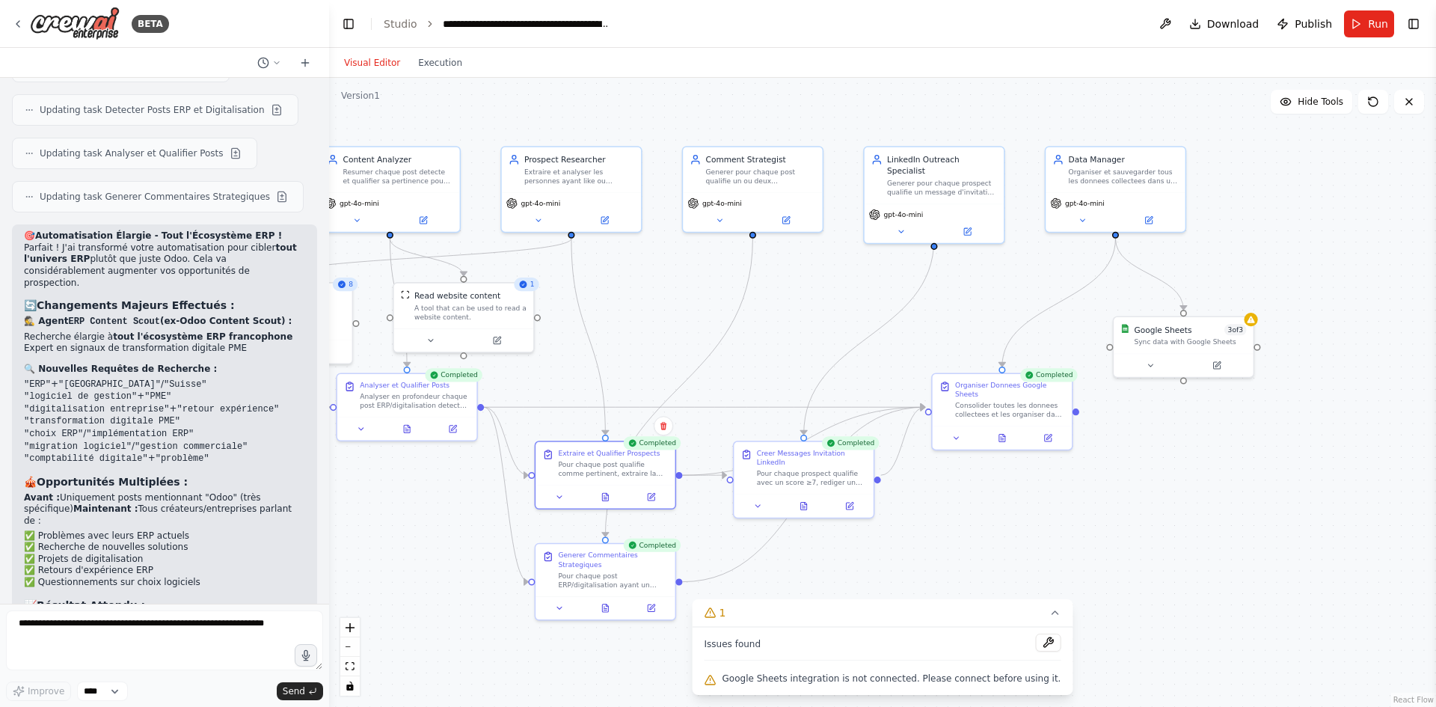
drag, startPoint x: 961, startPoint y: 220, endPoint x: 896, endPoint y: 348, distance: 143.1
click at [896, 347] on div ".deletable-edge-delete-btn { width: 20px; height: 20px; border: 0px solid #ffff…" at bounding box center [882, 392] width 1107 height 629
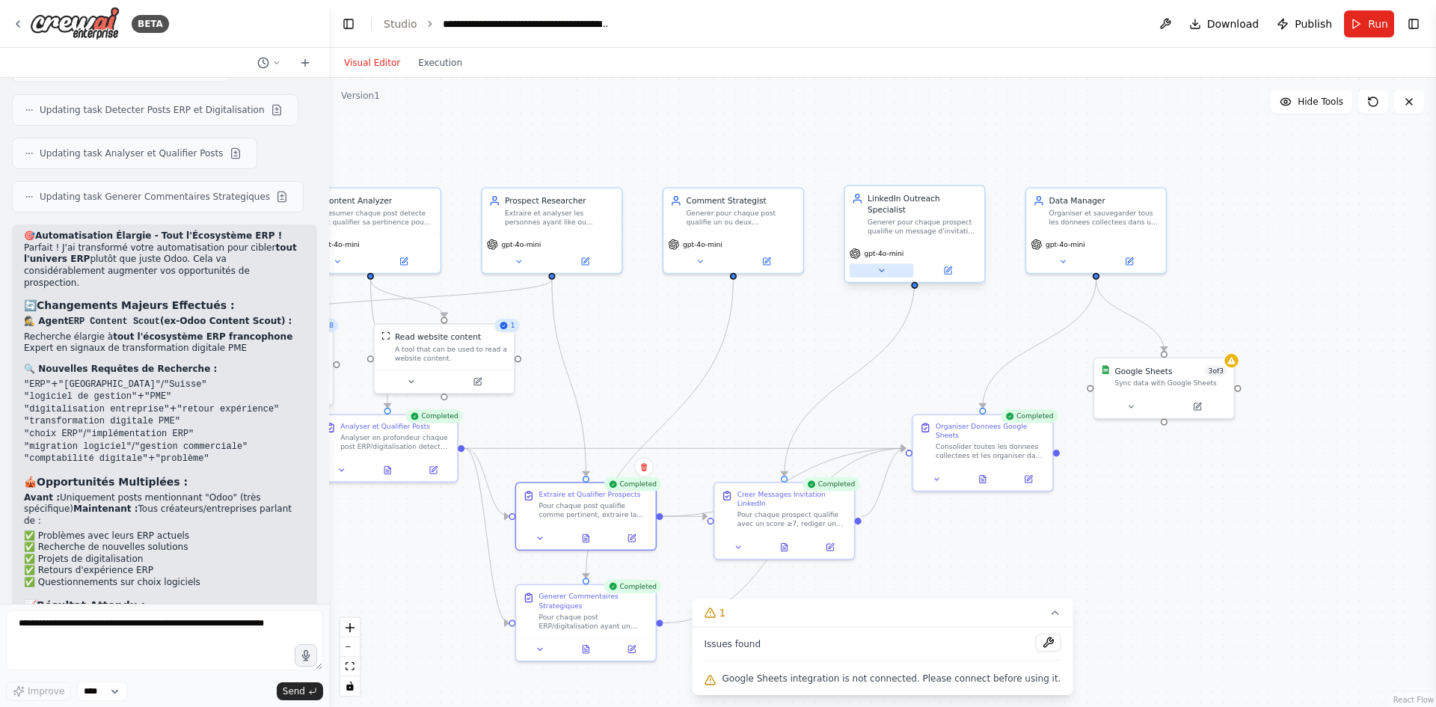
click at [886, 264] on button at bounding box center [881, 270] width 64 height 13
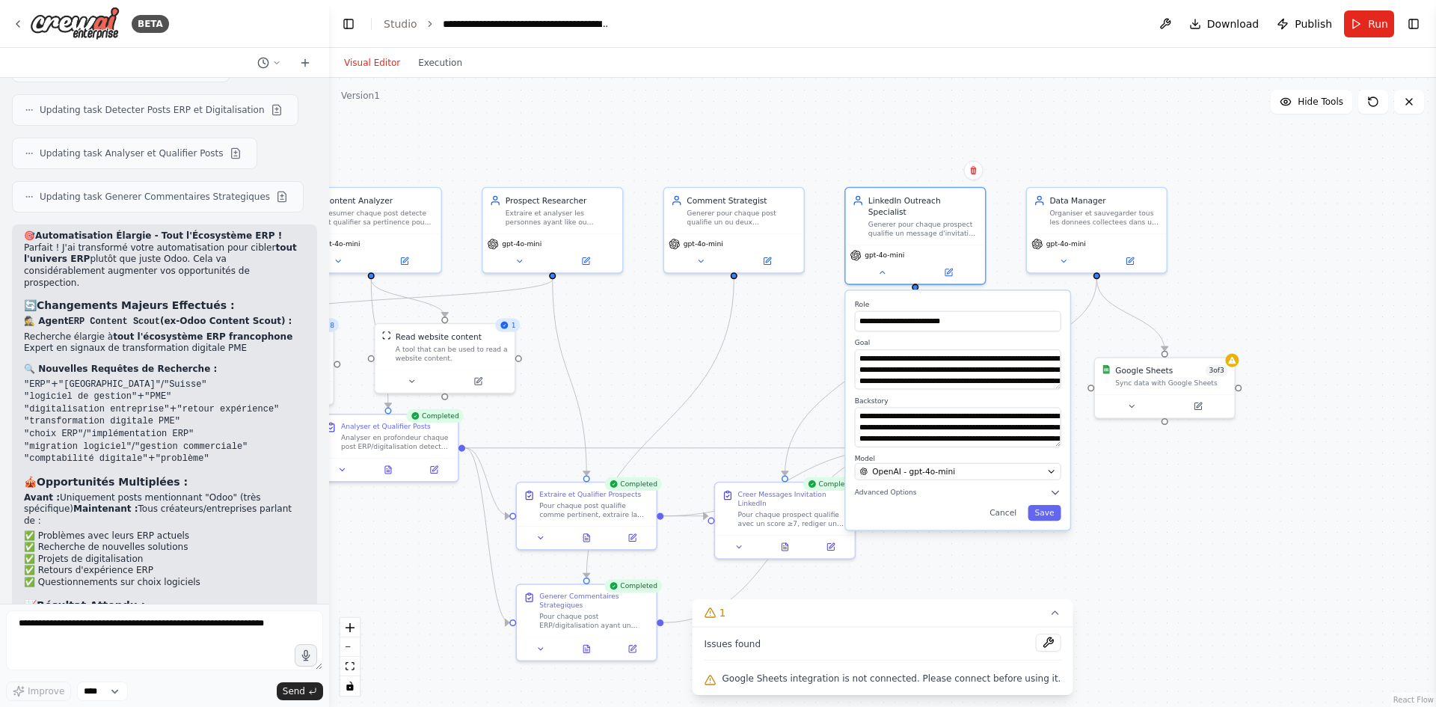
click at [815, 337] on div ".deletable-edge-delete-btn { width: 20px; height: 20px; border: 0px solid #ffff…" at bounding box center [882, 392] width 1107 height 629
click at [882, 265] on icon at bounding box center [881, 269] width 9 height 9
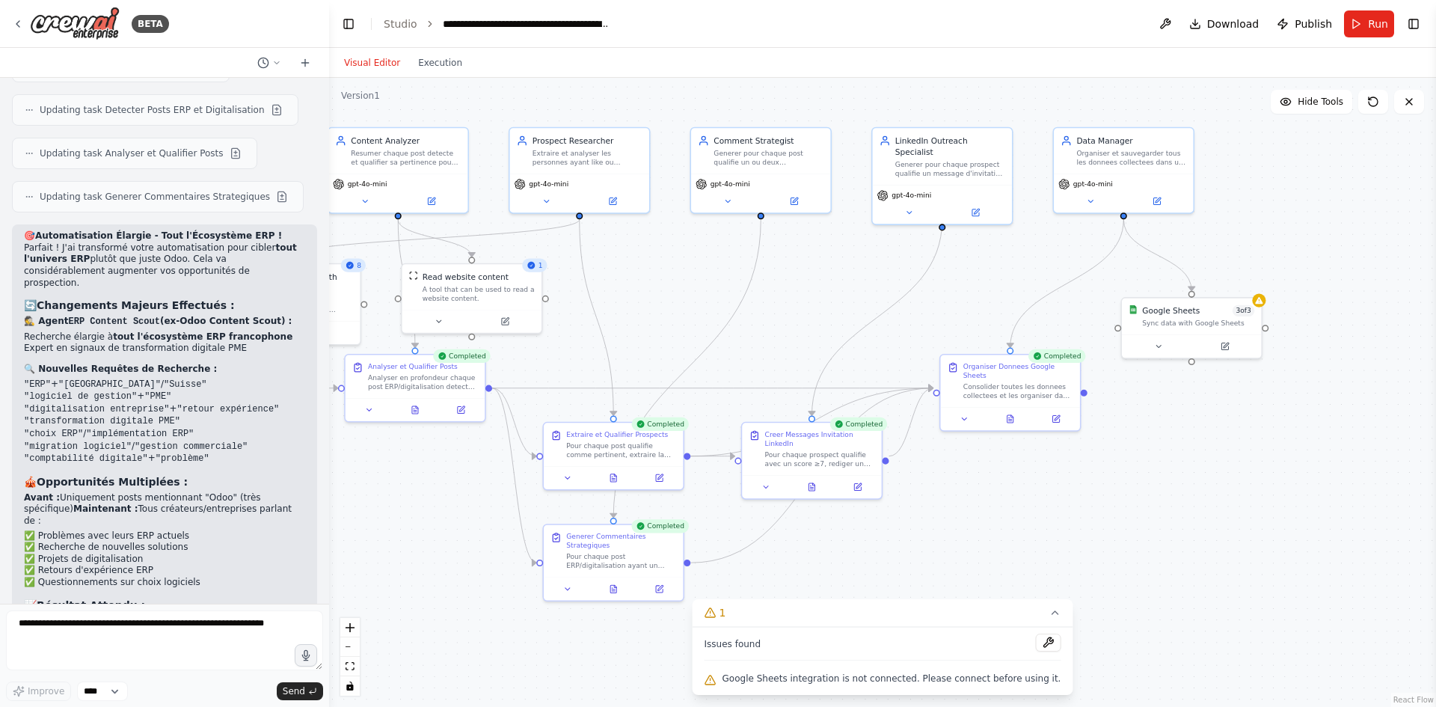
drag, startPoint x: 965, startPoint y: 361, endPoint x: 1003, endPoint y: 289, distance: 80.9
click at [1003, 289] on div ".deletable-edge-delete-btn { width: 20px; height: 20px; border: 0px solid #ffff…" at bounding box center [882, 392] width 1107 height 629
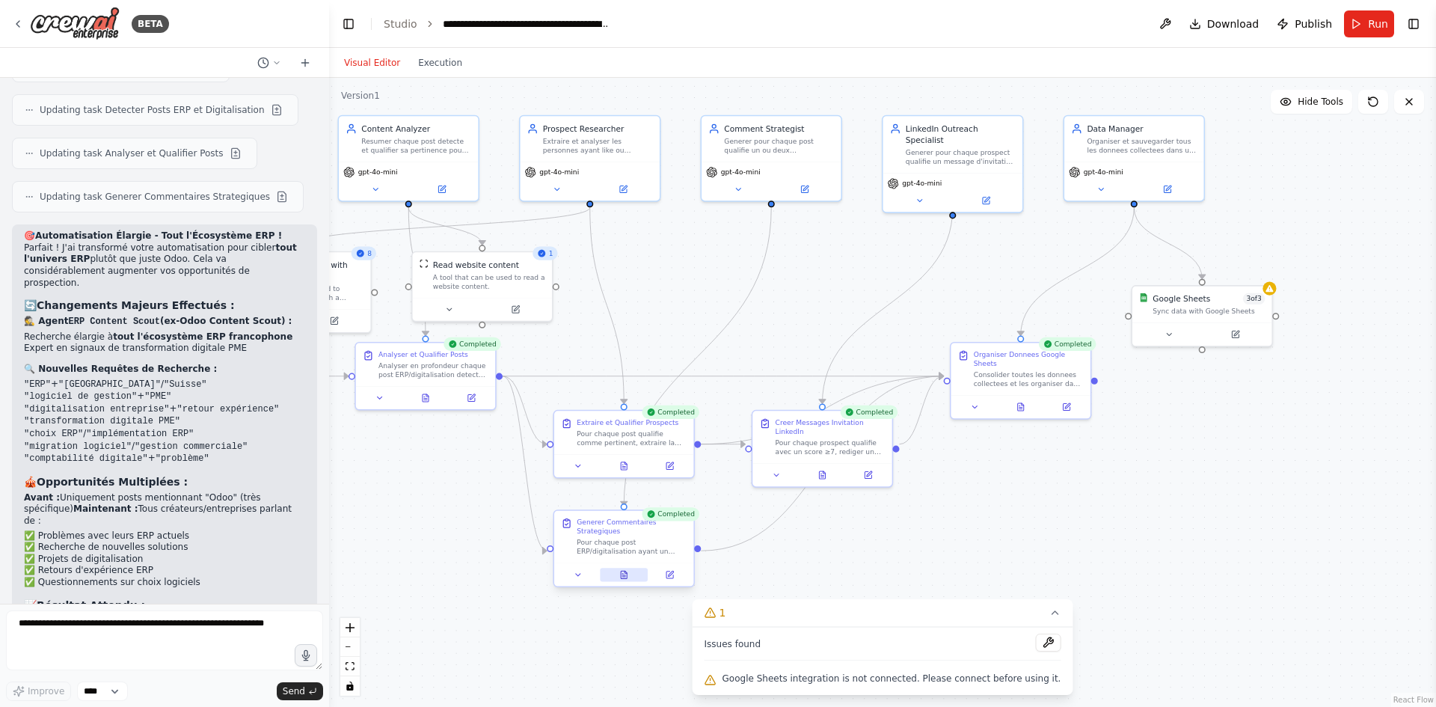
click at [624, 576] on icon at bounding box center [623, 576] width 3 height 0
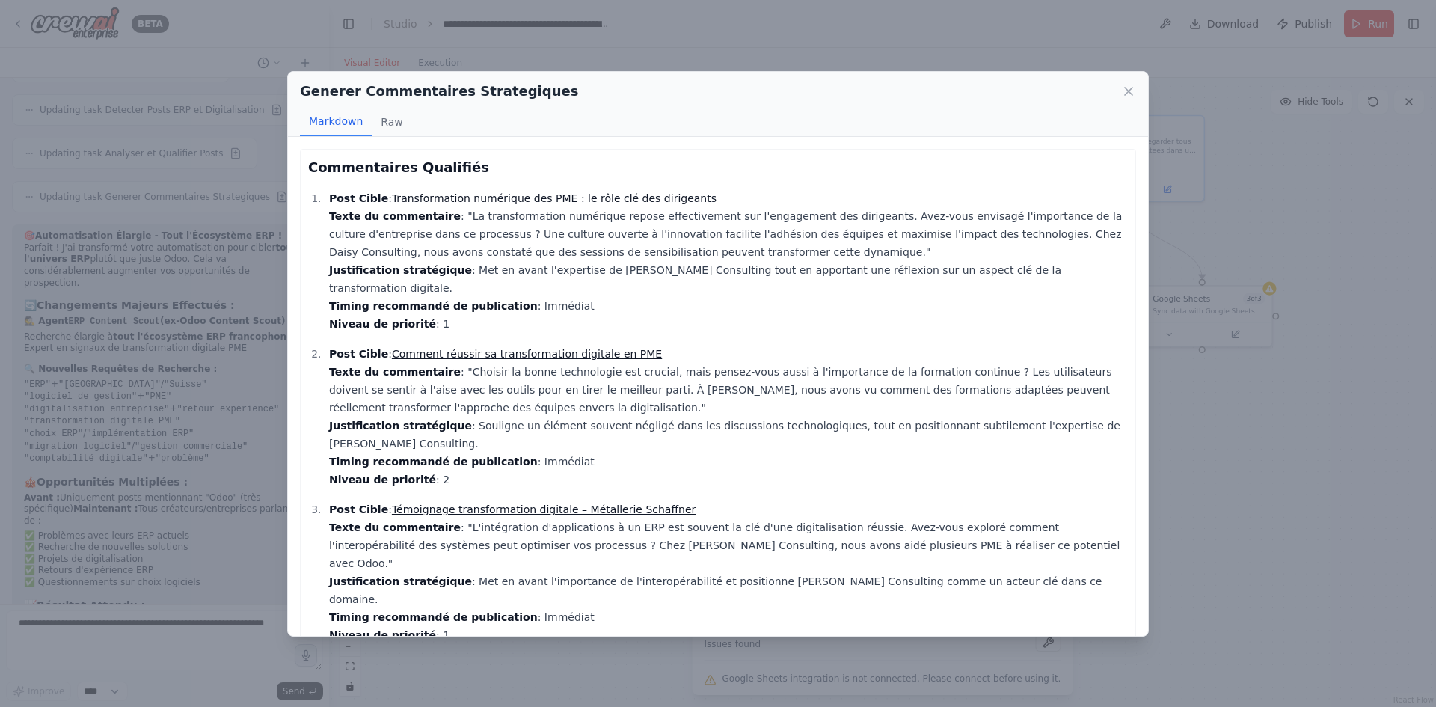
click at [487, 348] on link "Comment réussir sa transformation digitale en PME" at bounding box center [527, 354] width 270 height 12
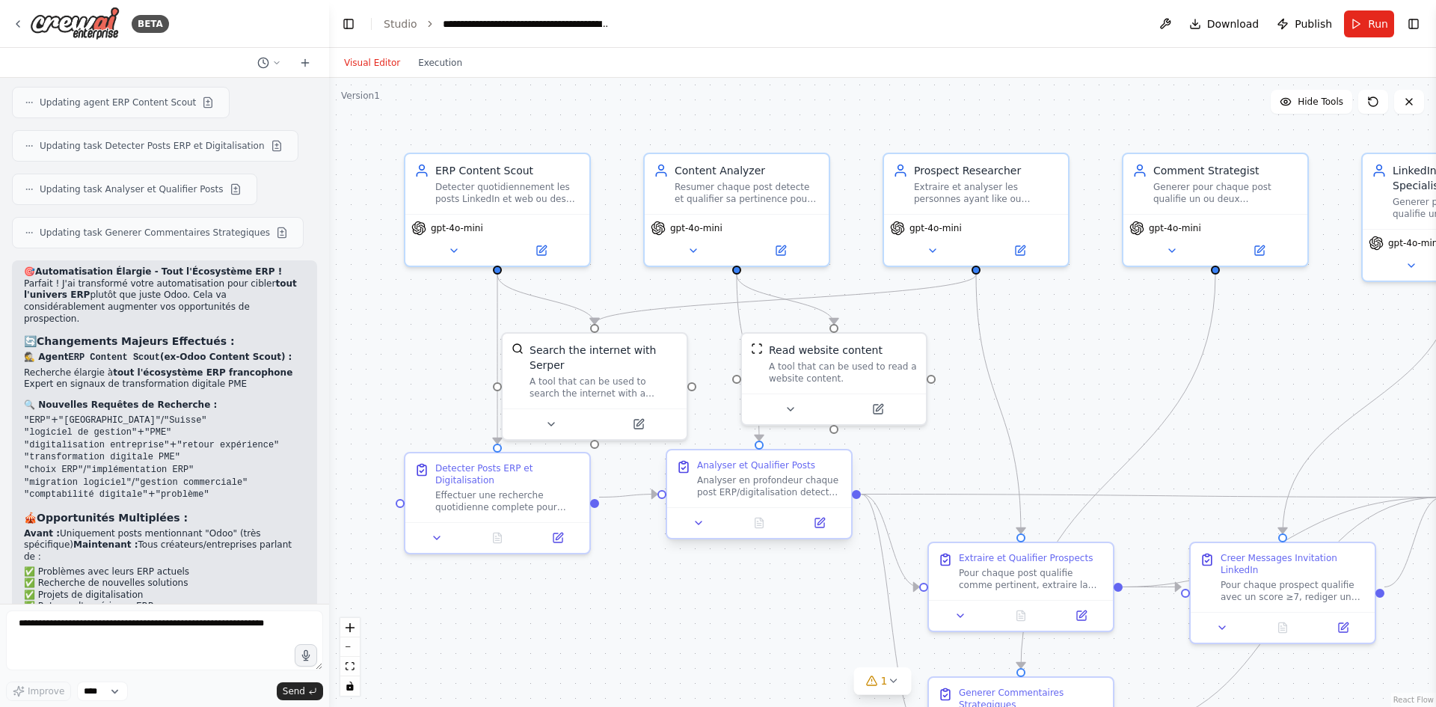
scroll to position [3469, 0]
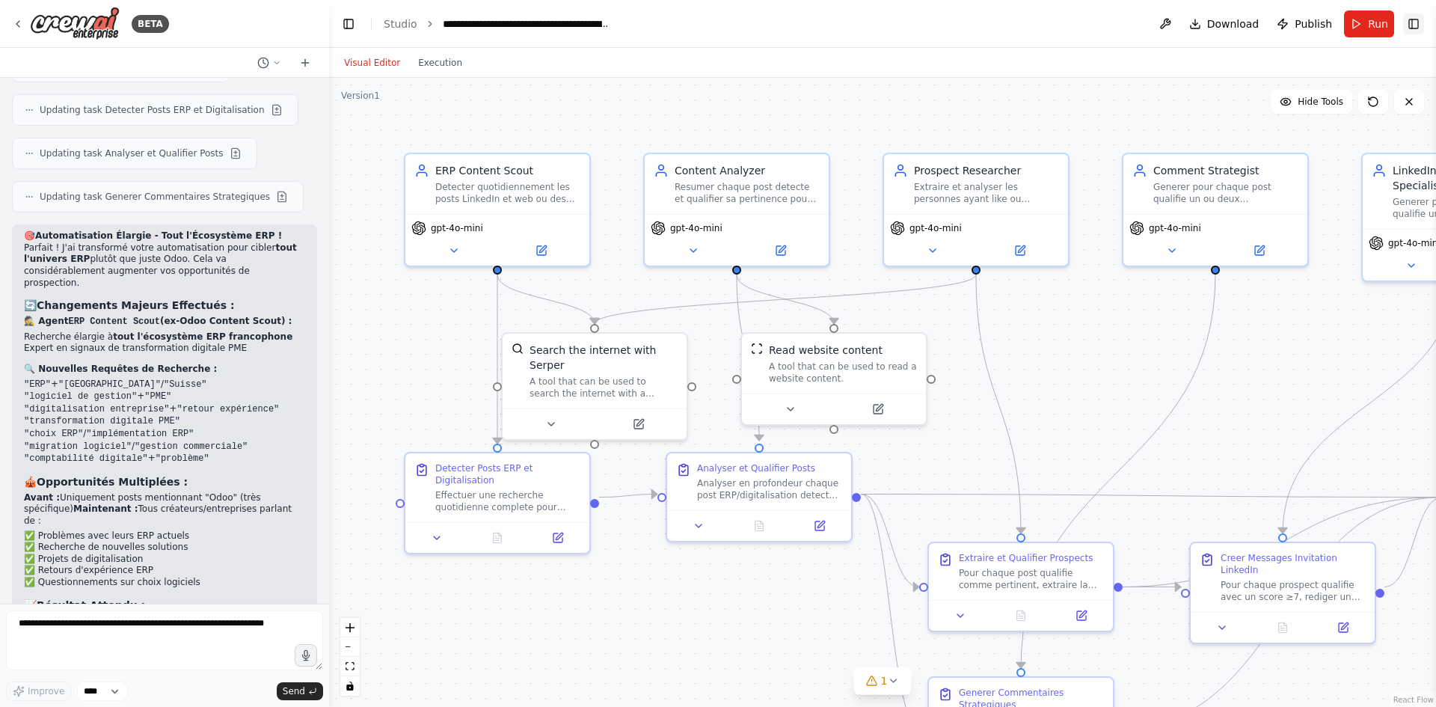
click at [1412, 26] on button "Toggle Right Sidebar" at bounding box center [1413, 23] width 21 height 21
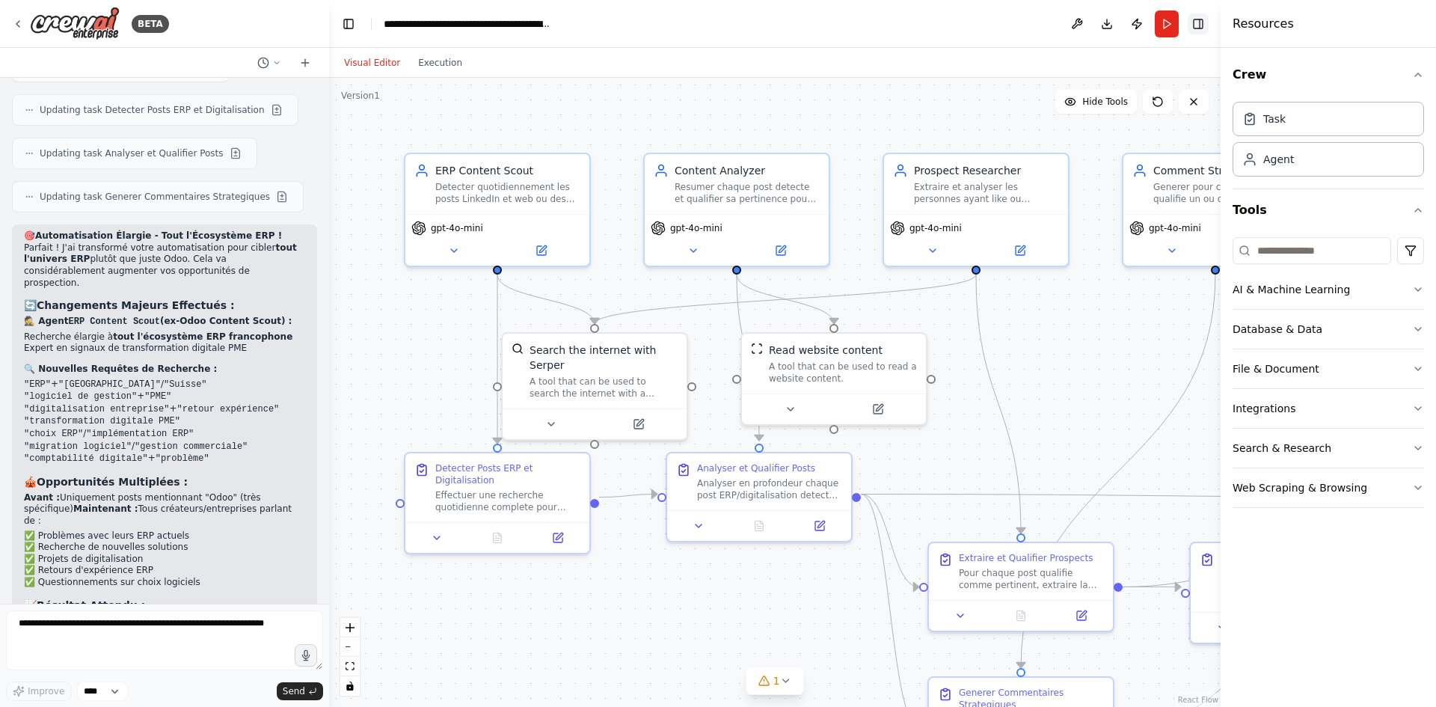
click at [1196, 22] on button "Toggle Right Sidebar" at bounding box center [1197, 23] width 21 height 21
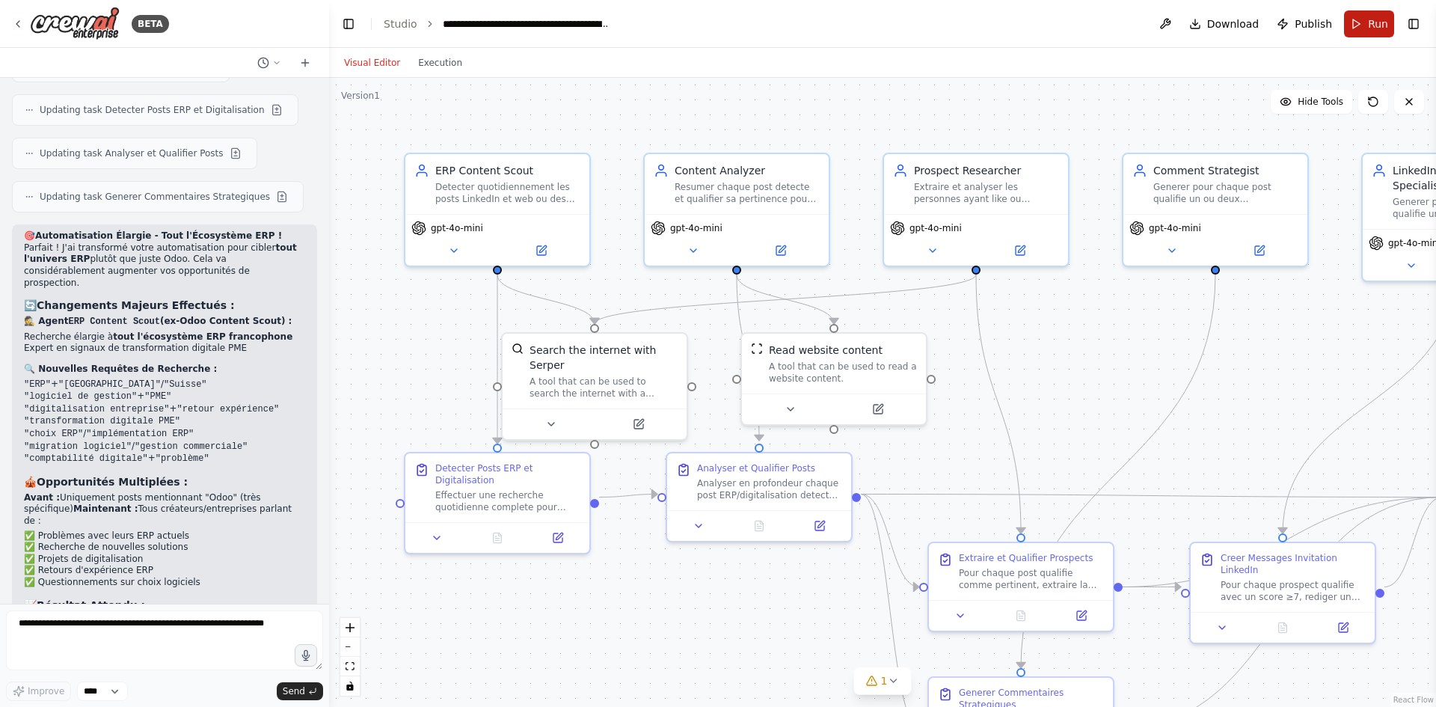
click at [1368, 31] on button "Run" at bounding box center [1369, 23] width 50 height 27
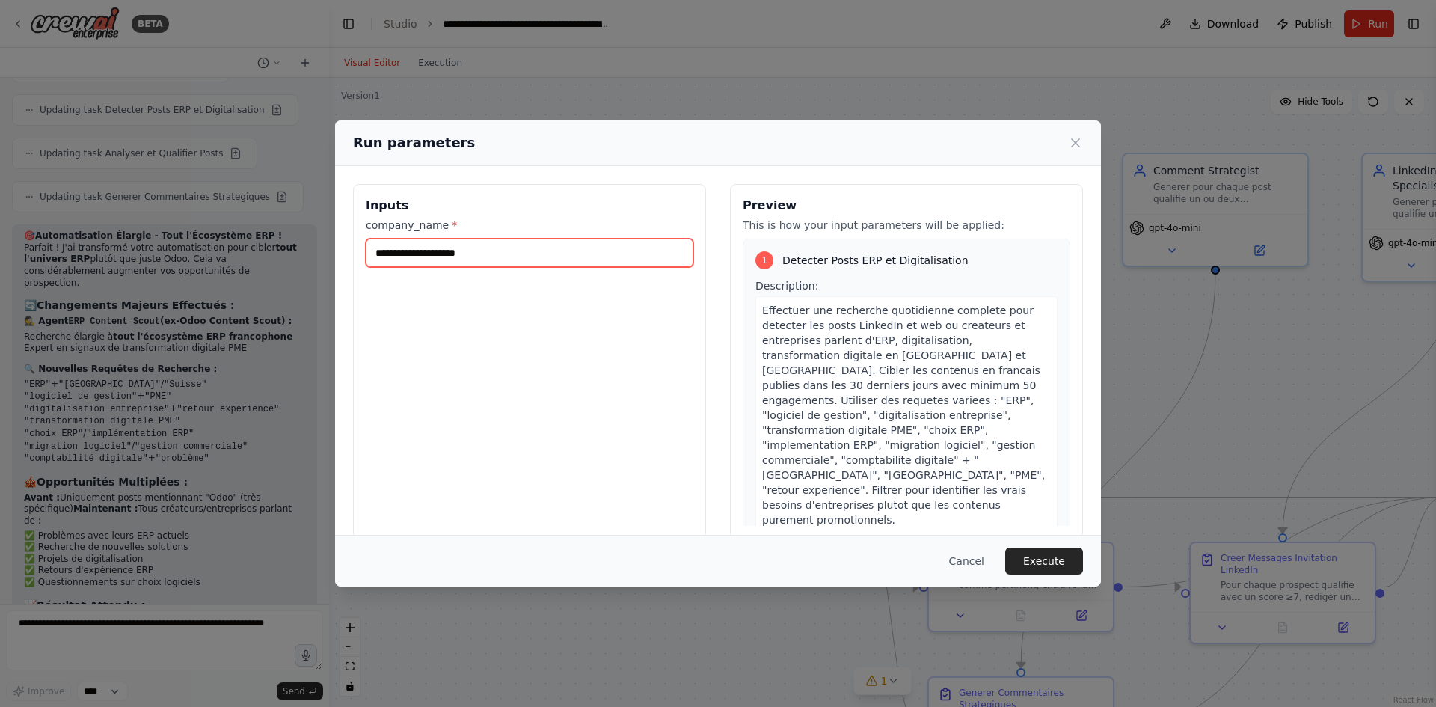
click at [529, 253] on input "company_name *" at bounding box center [529, 253] width 327 height 28
type input "**********"
click at [1052, 558] on button "Execute" at bounding box center [1044, 560] width 78 height 27
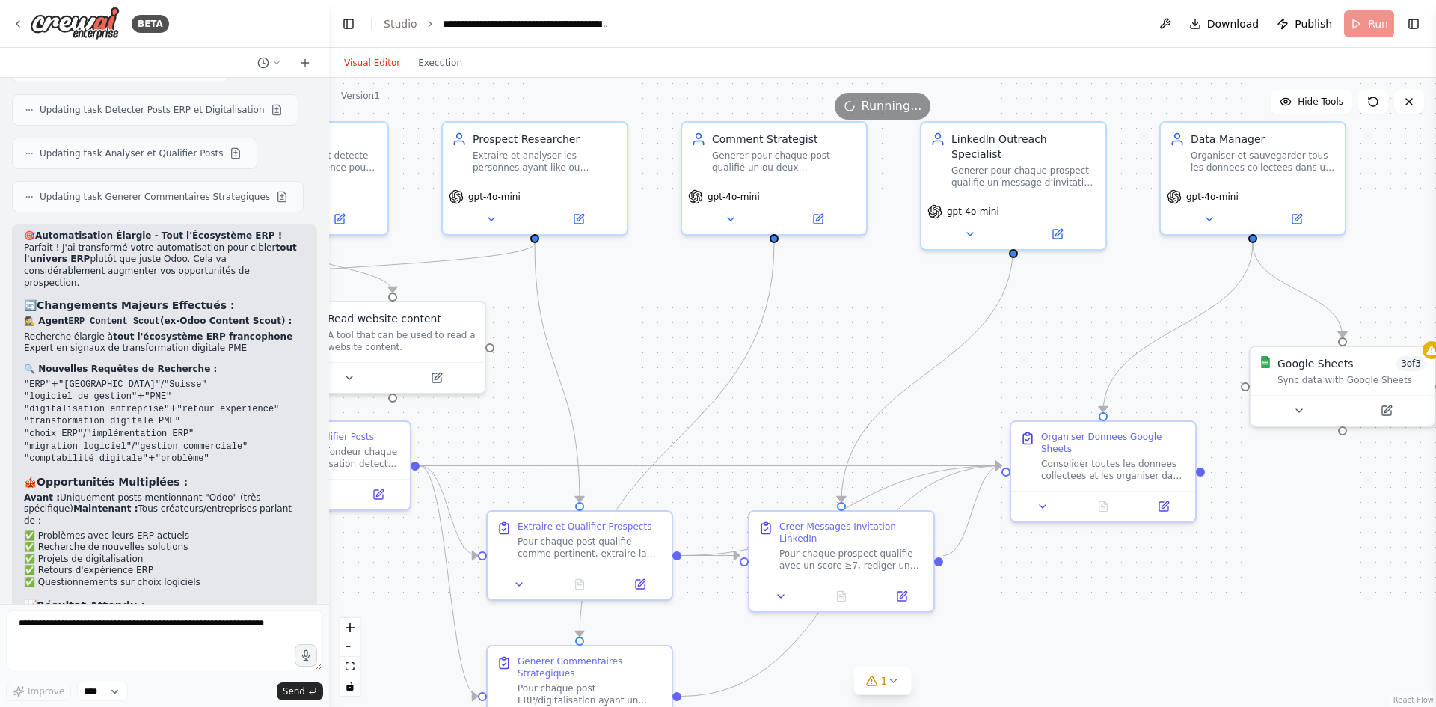
drag, startPoint x: 1102, startPoint y: 399, endPoint x: 661, endPoint y: 368, distance: 442.3
click at [661, 368] on div ".deletable-edge-delete-btn { width: 20px; height: 20px; border: 0px solid #ffff…" at bounding box center [882, 392] width 1107 height 629
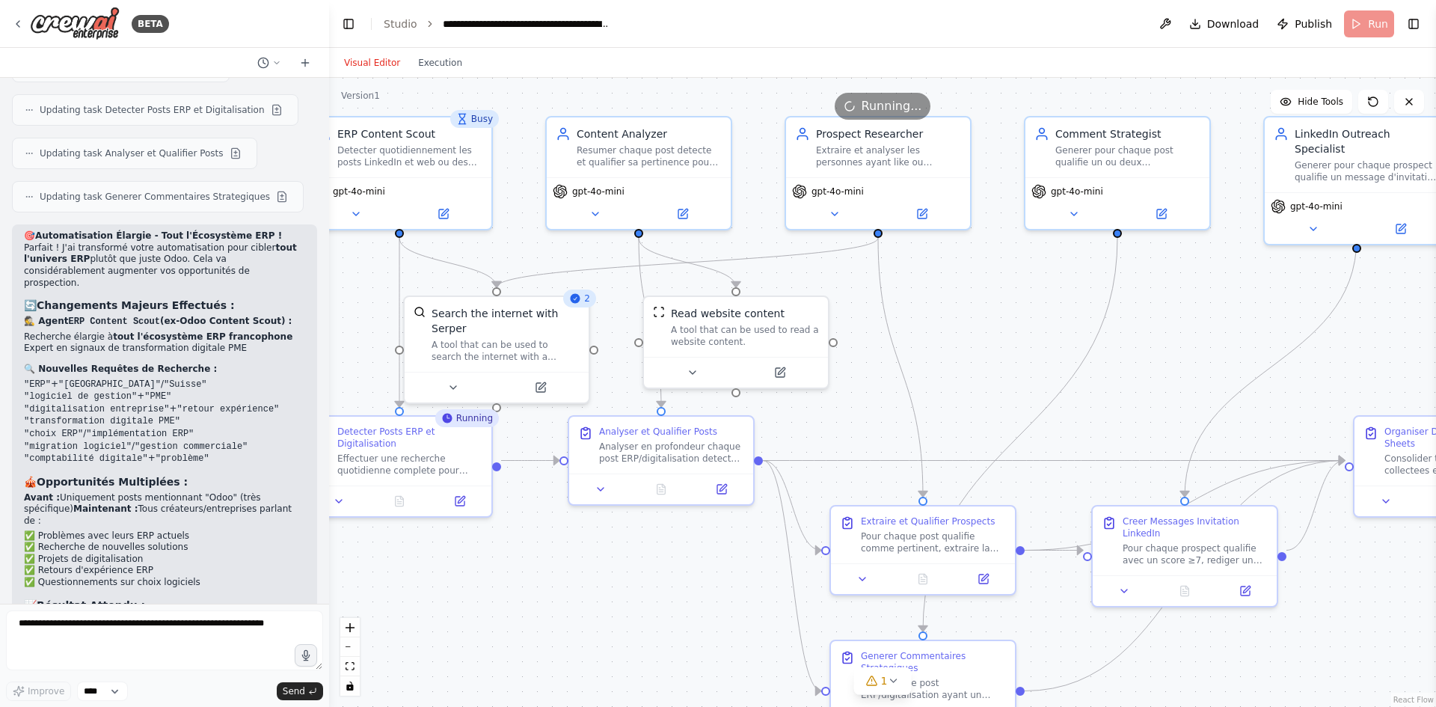
drag, startPoint x: 757, startPoint y: 362, endPoint x: 1111, endPoint y: 357, distance: 353.7
click at [1110, 357] on div ".deletable-edge-delete-btn { width: 20px; height: 20px; border: 0px solid #ffff…" at bounding box center [882, 392] width 1107 height 629
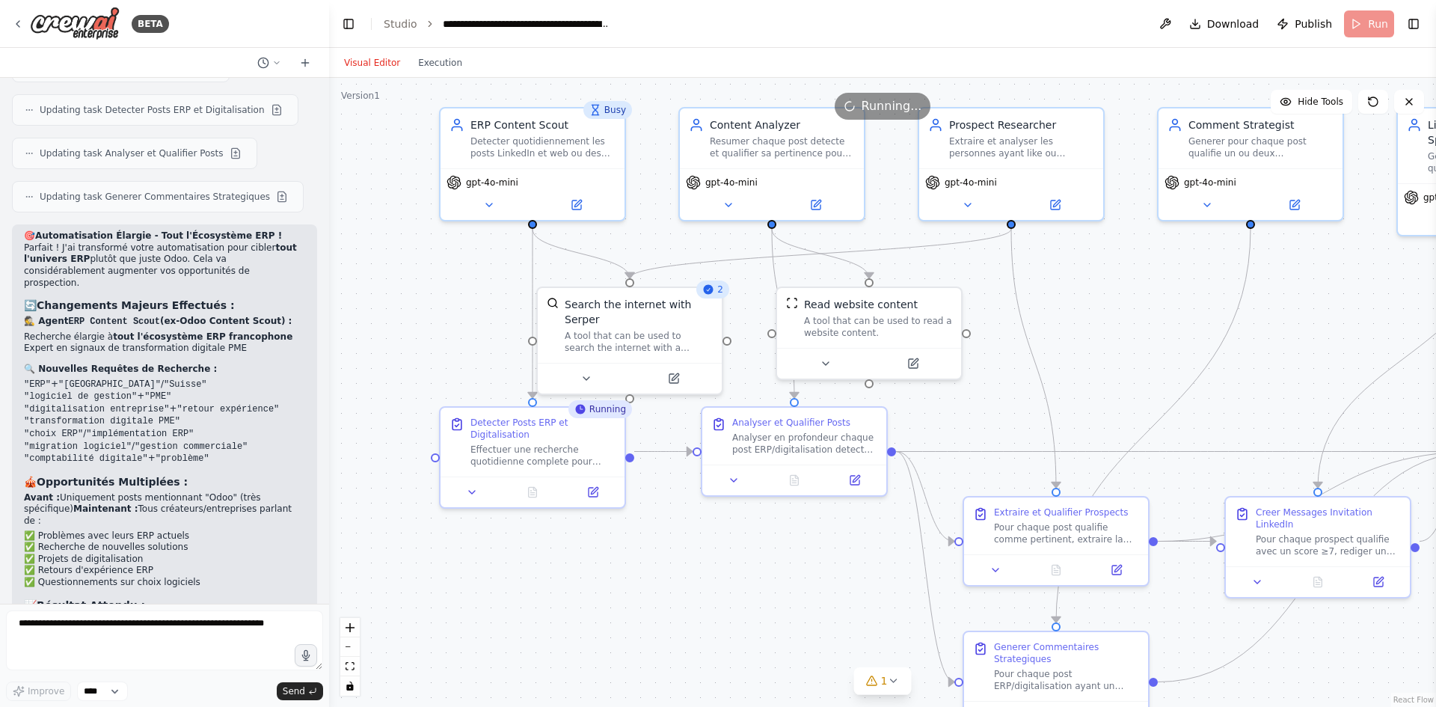
drag, startPoint x: 633, startPoint y: 347, endPoint x: 756, endPoint y: 338, distance: 123.7
click at [756, 338] on div ".deletable-edge-delete-btn { width: 20px; height: 20px; border: 0px solid #ffff…" at bounding box center [882, 392] width 1107 height 629
click at [588, 209] on button at bounding box center [576, 202] width 84 height 18
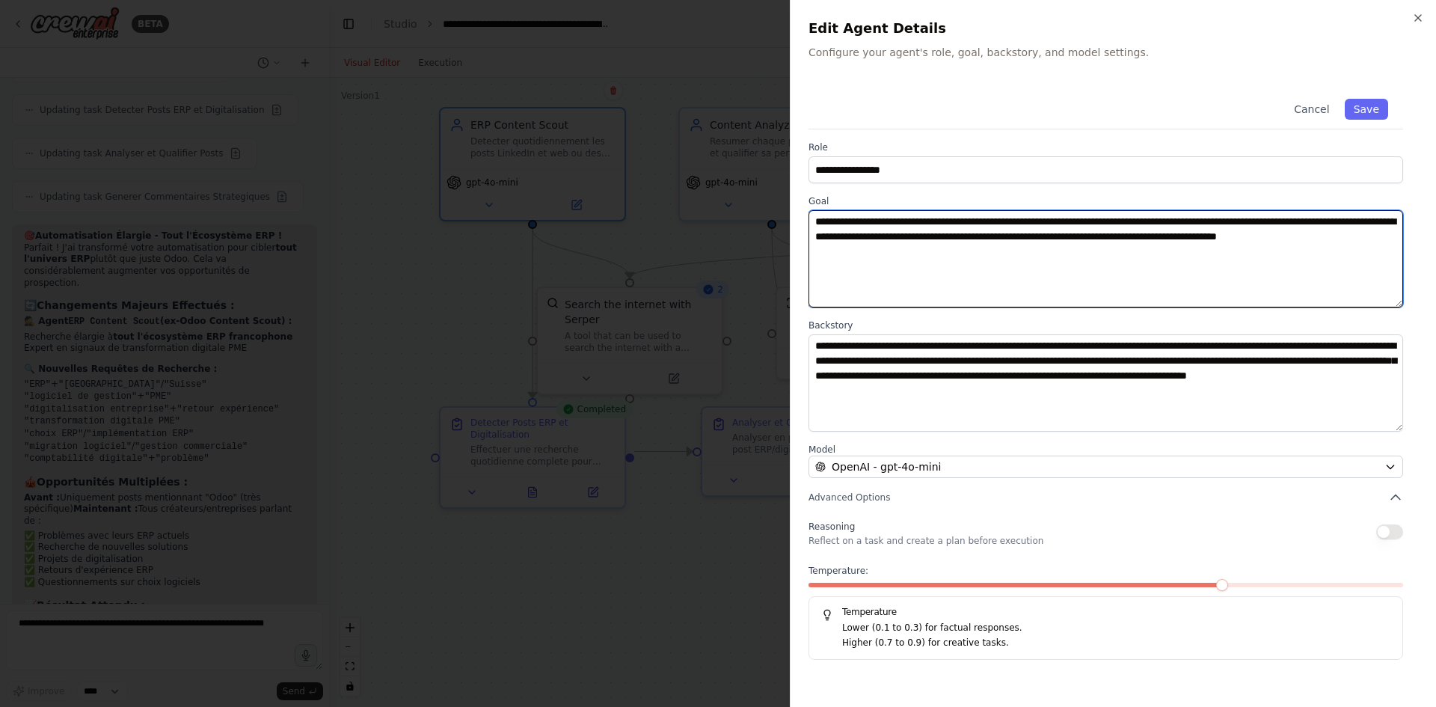
drag, startPoint x: 891, startPoint y: 250, endPoint x: 880, endPoint y: 251, distance: 11.3
click at [880, 251] on textarea "**********" at bounding box center [1105, 258] width 594 height 97
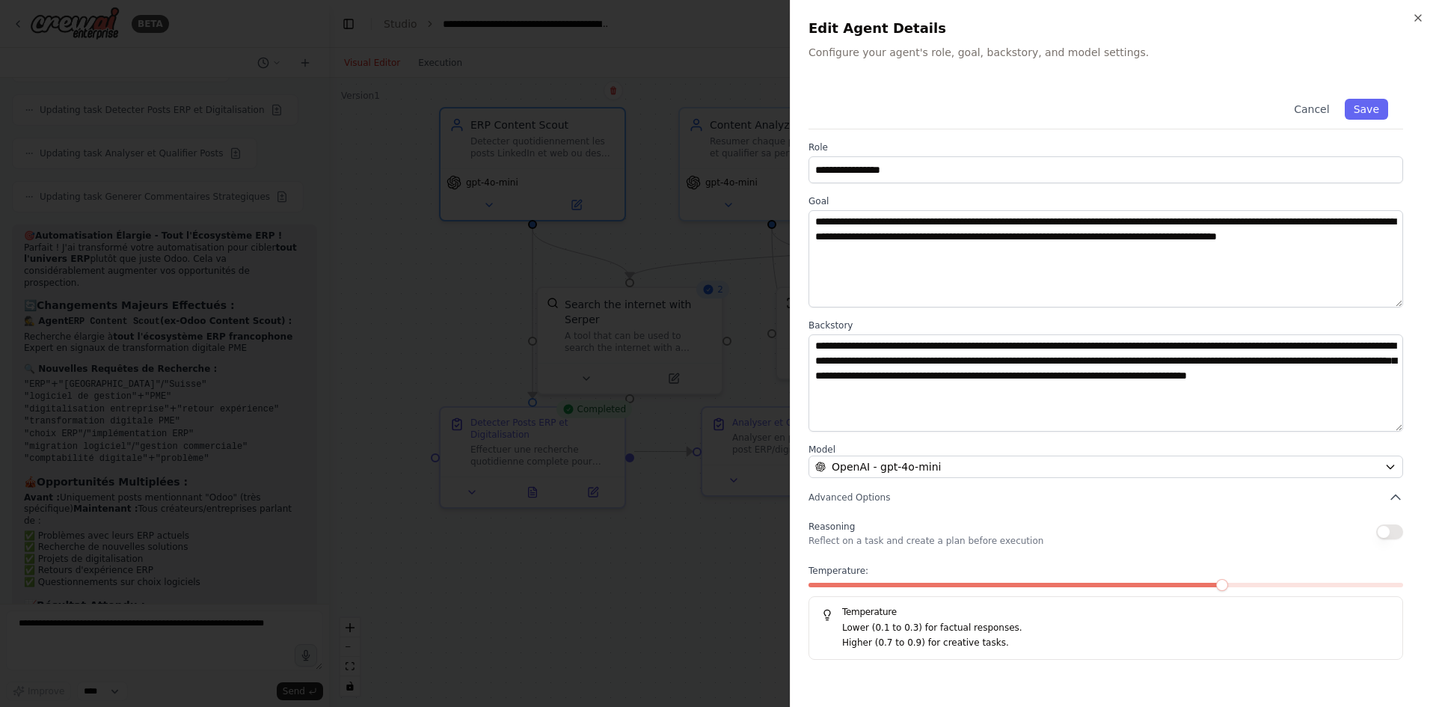
click at [733, 298] on div at bounding box center [718, 353] width 1436 height 707
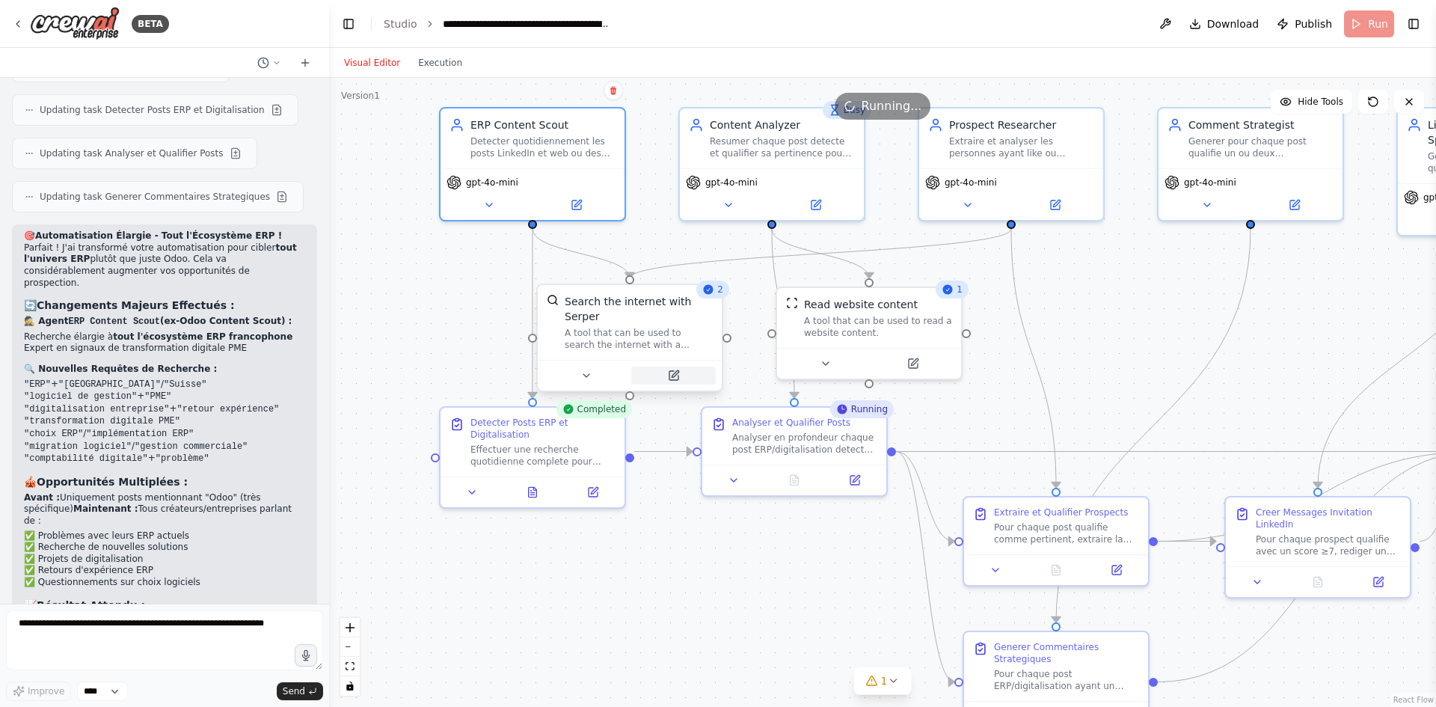
click at [680, 366] on button at bounding box center [673, 375] width 84 height 18
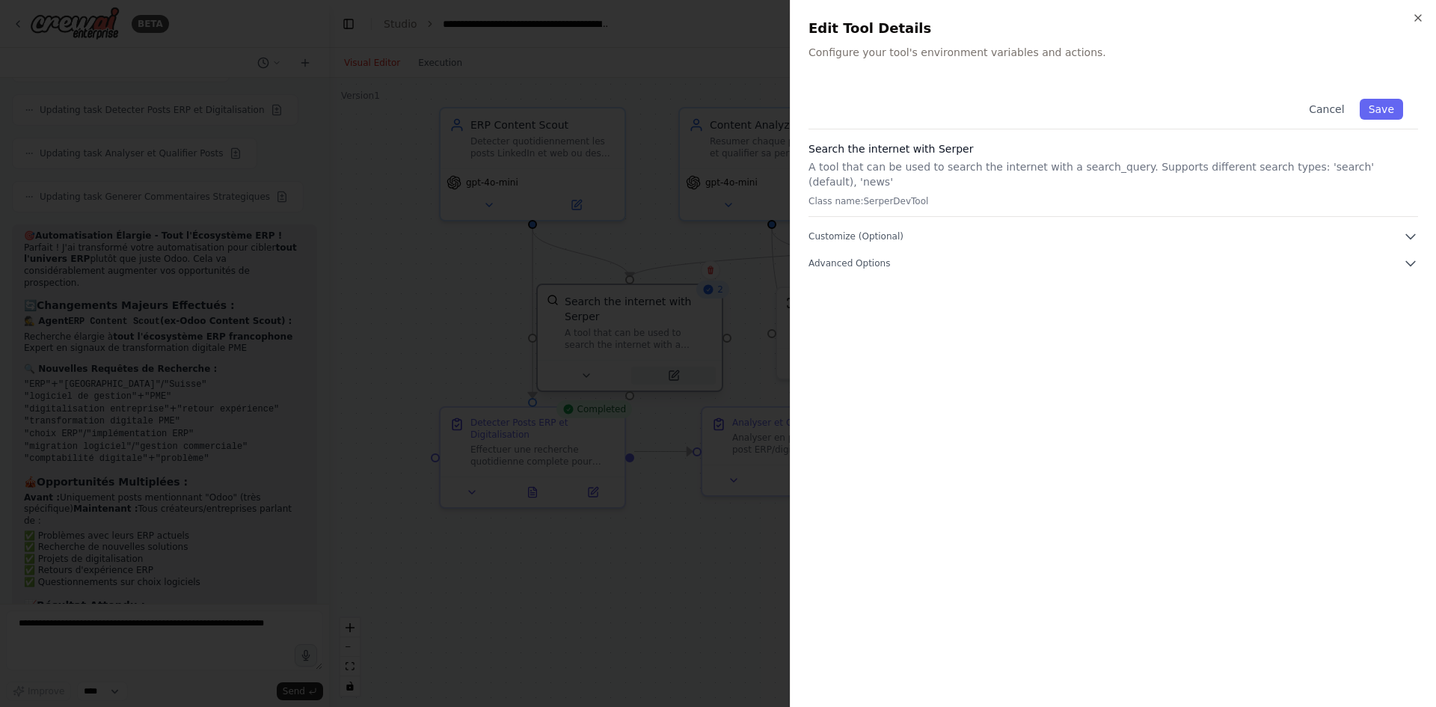
click at [680, 363] on div at bounding box center [718, 353] width 1436 height 707
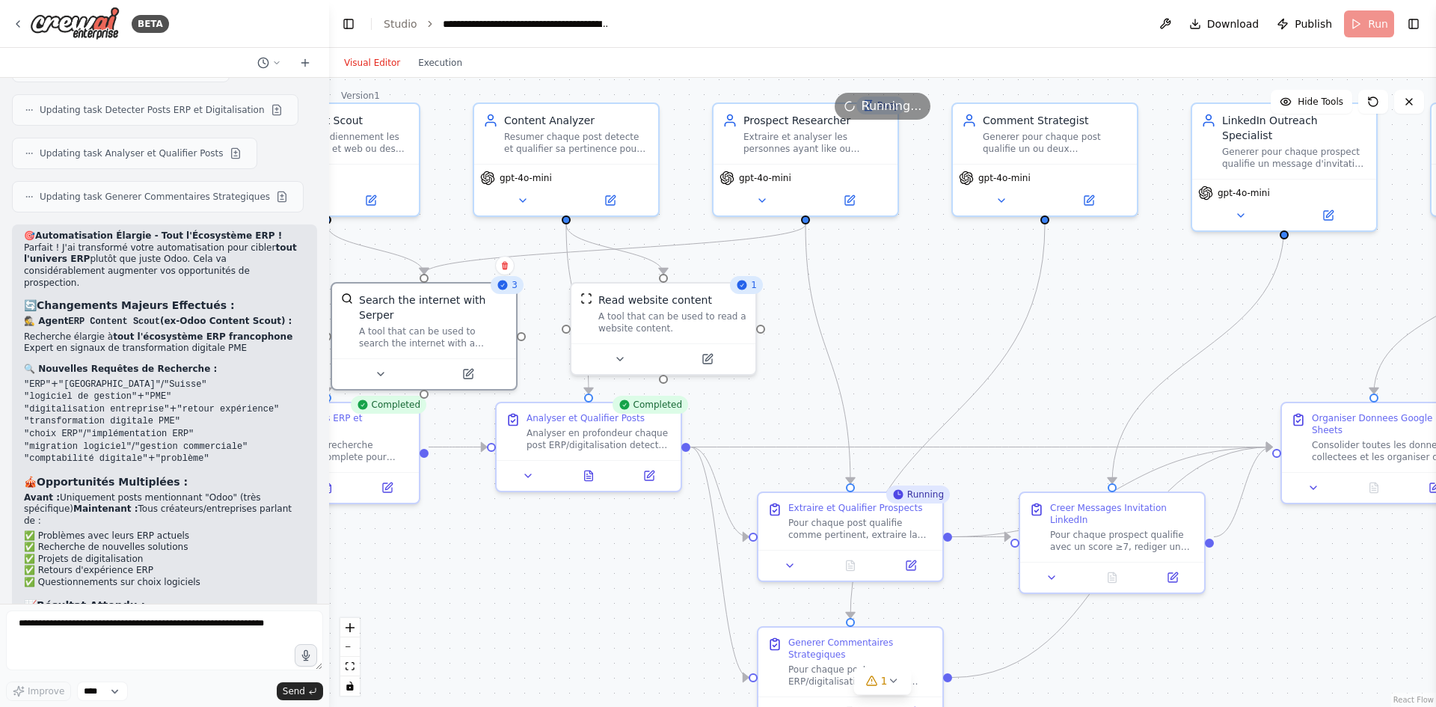
drag, startPoint x: 814, startPoint y: 580, endPoint x: 609, endPoint y: 576, distance: 205.7
click at [609, 576] on div ".deletable-edge-delete-btn { width: 20px; height: 20px; border: 0px solid #ffff…" at bounding box center [882, 392] width 1107 height 629
click at [589, 474] on icon at bounding box center [589, 472] width 8 height 10
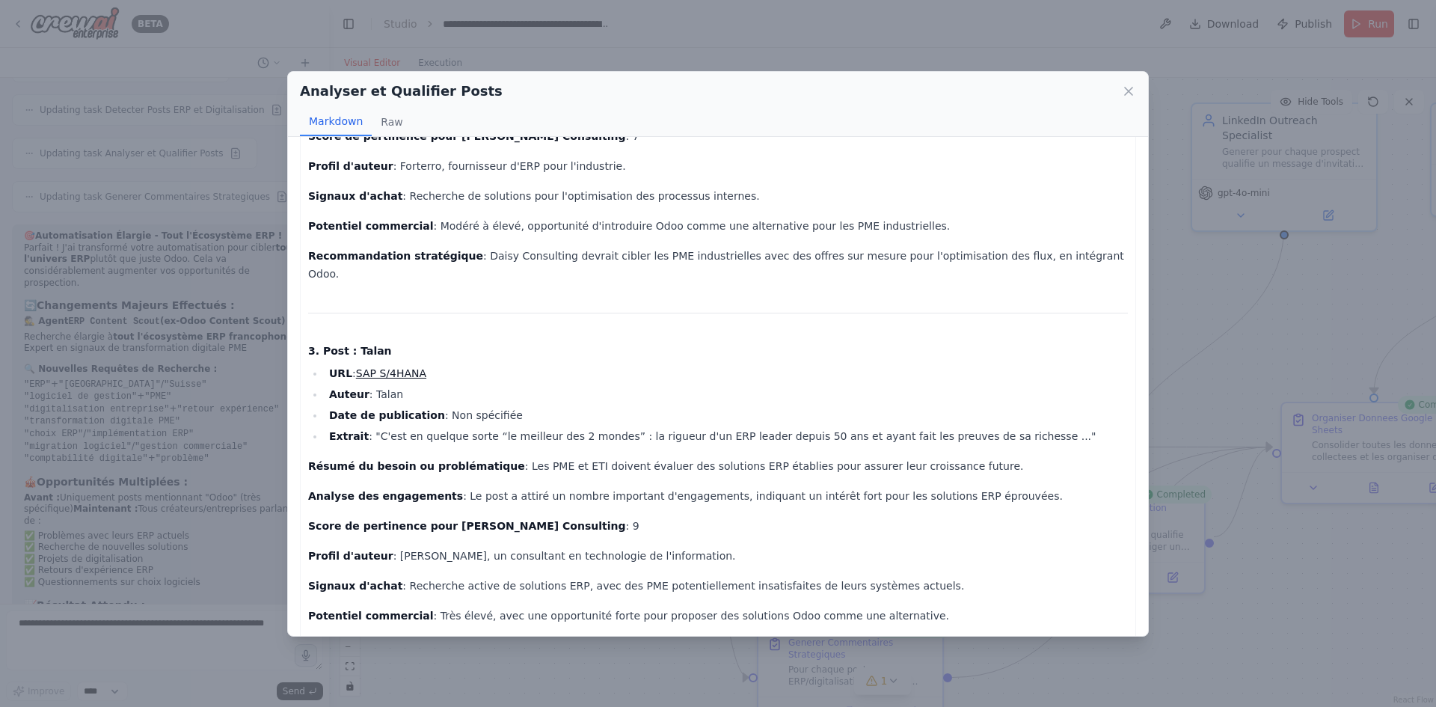
scroll to position [676, 0]
